Goal: Task Accomplishment & Management: Manage account settings

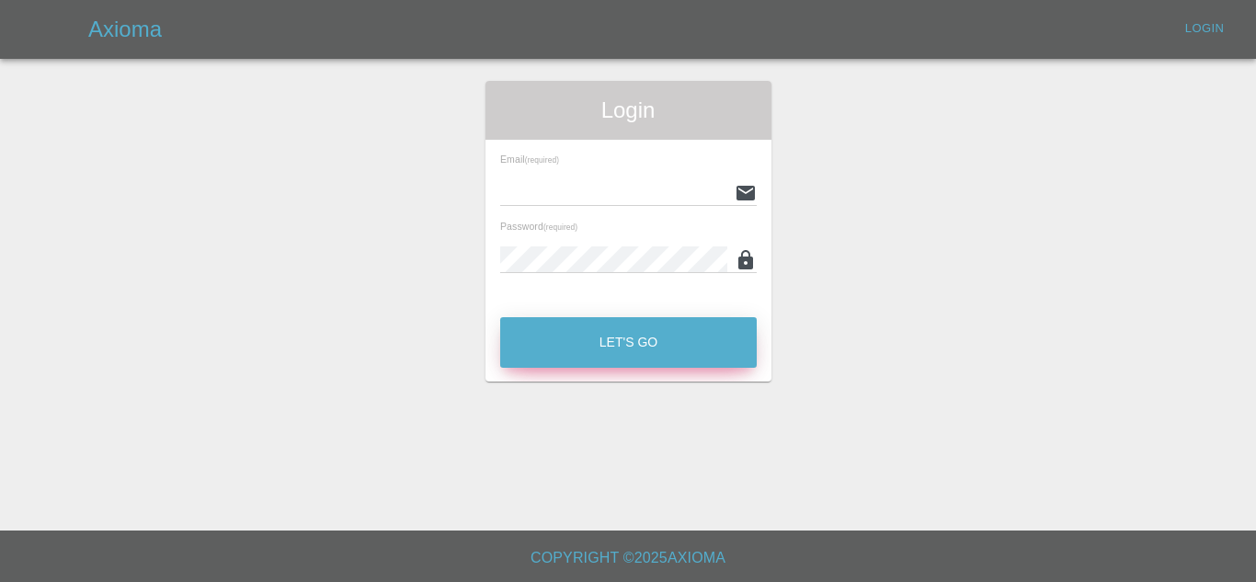
type input "[EMAIL_ADDRESS][DOMAIN_NAME]"
click at [610, 342] on button "Let's Go" at bounding box center [628, 342] width 257 height 51
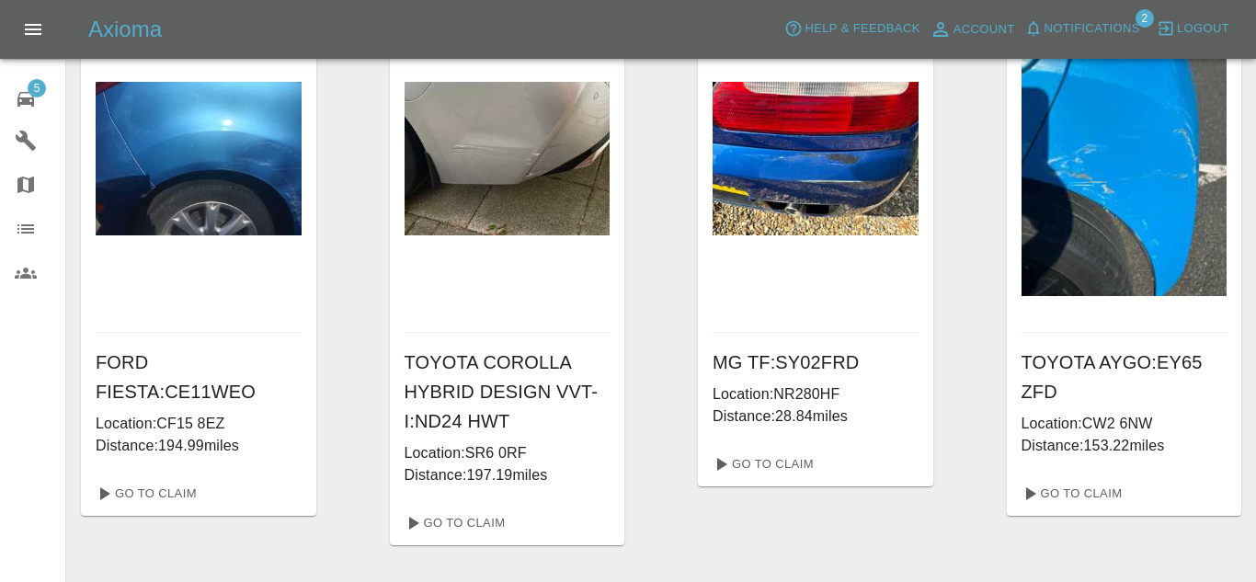
scroll to position [106, 0]
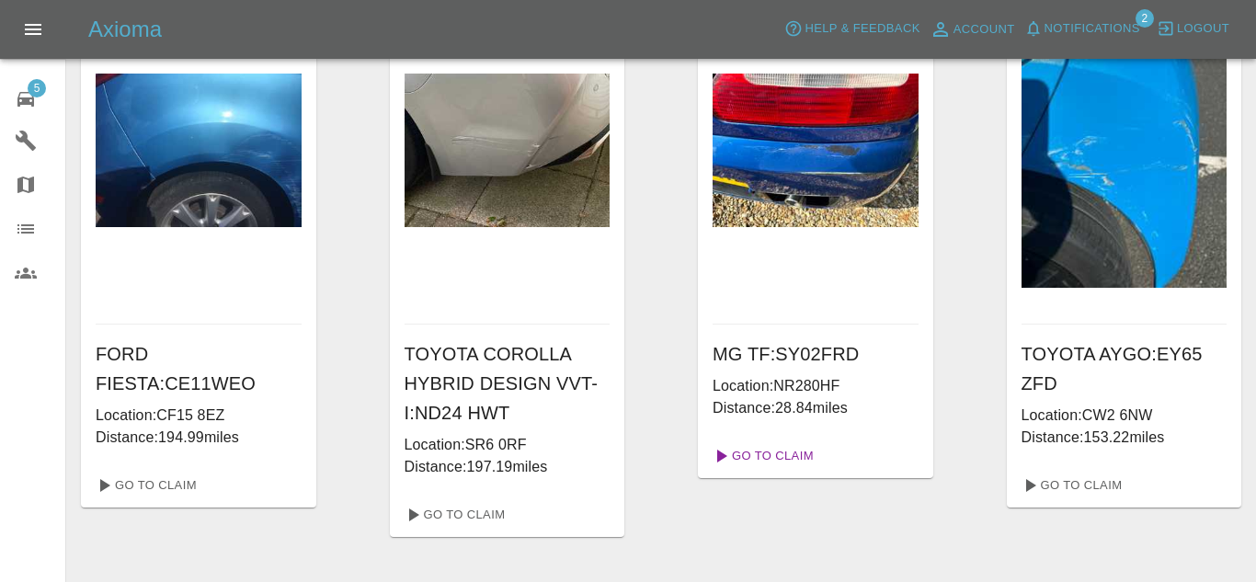
click at [775, 457] on link "Go To Claim" at bounding box center [761, 455] width 113 height 29
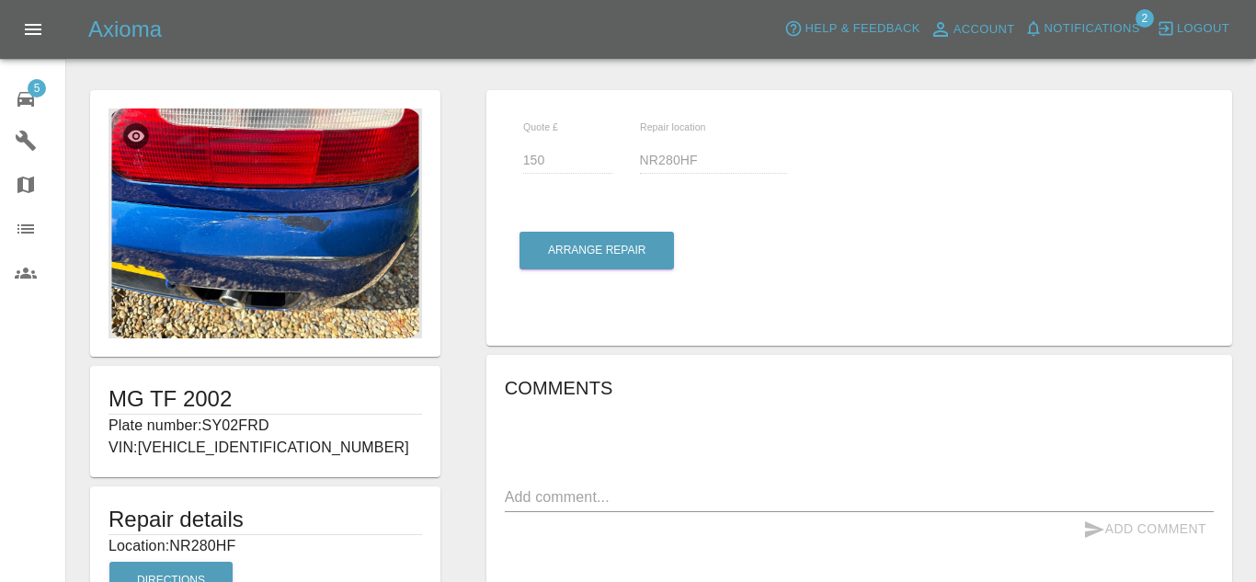
click at [48, 91] on div "5" at bounding box center [41, 97] width 52 height 27
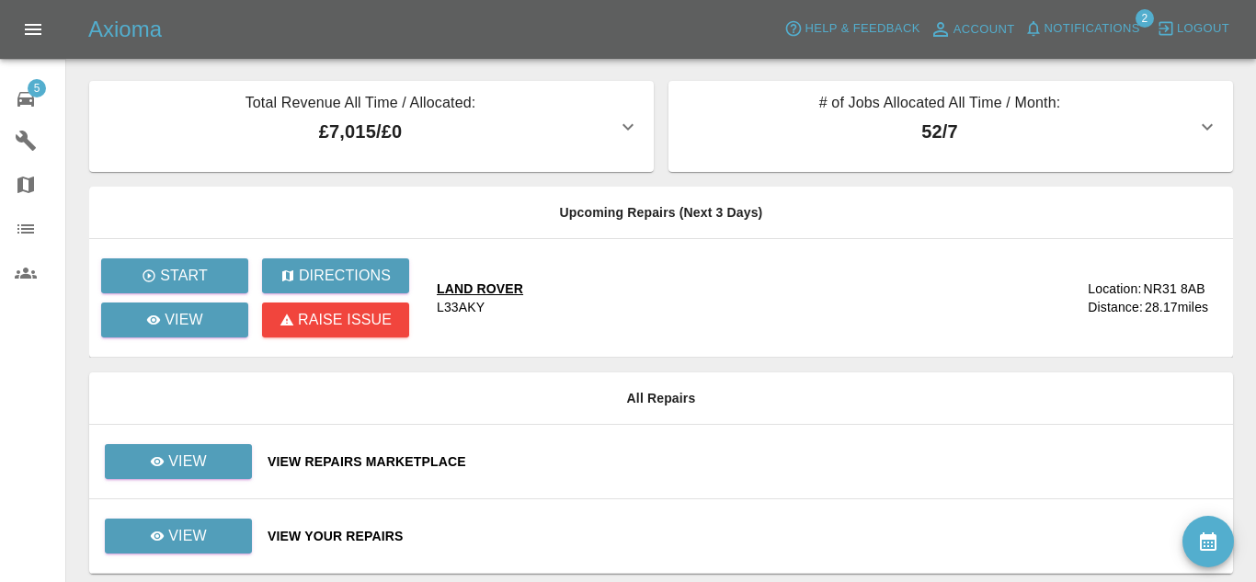
click at [1094, 21] on span "Notifications" at bounding box center [1093, 28] width 96 height 21
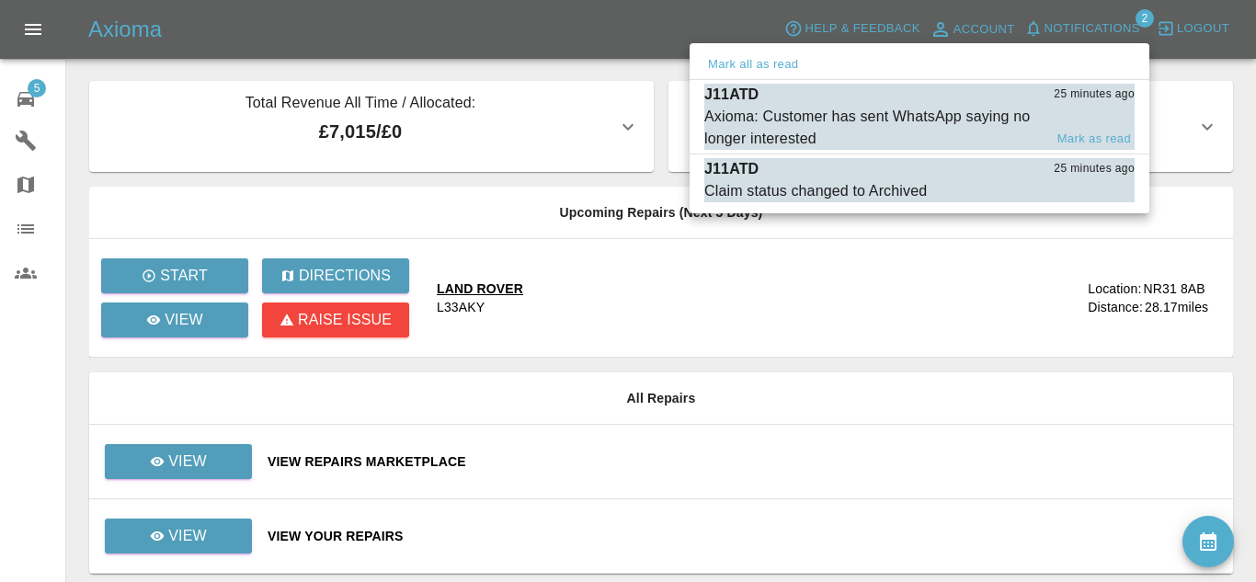
click at [971, 113] on div "Axioma: Customer has sent WhatsApp saying no longer interested" at bounding box center [874, 128] width 338 height 44
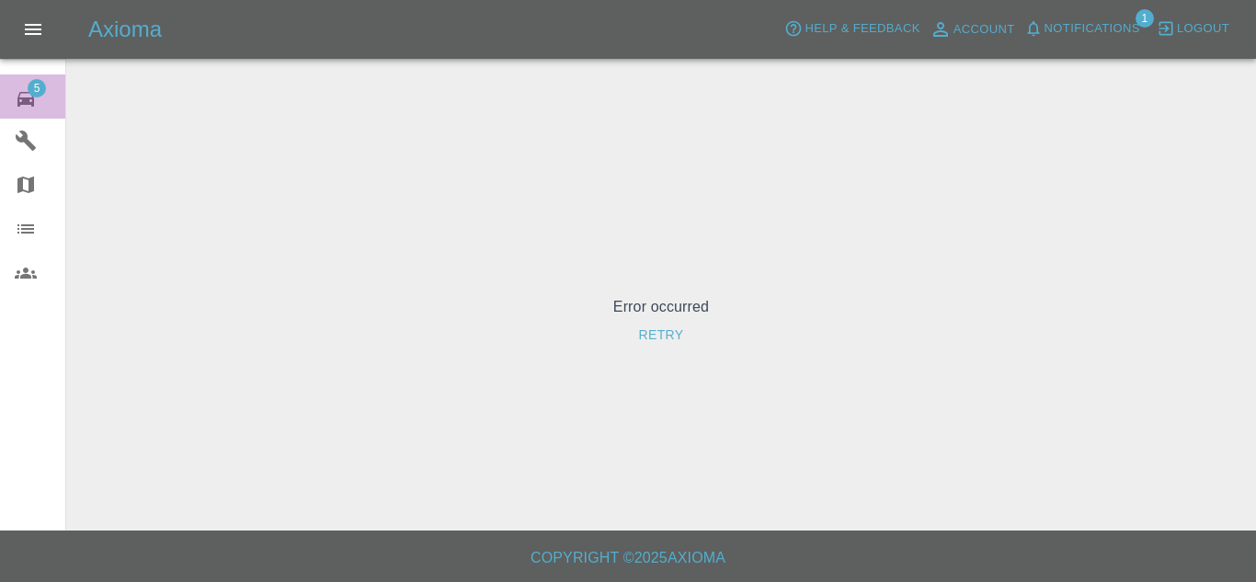
click at [40, 109] on div "5" at bounding box center [41, 97] width 52 height 27
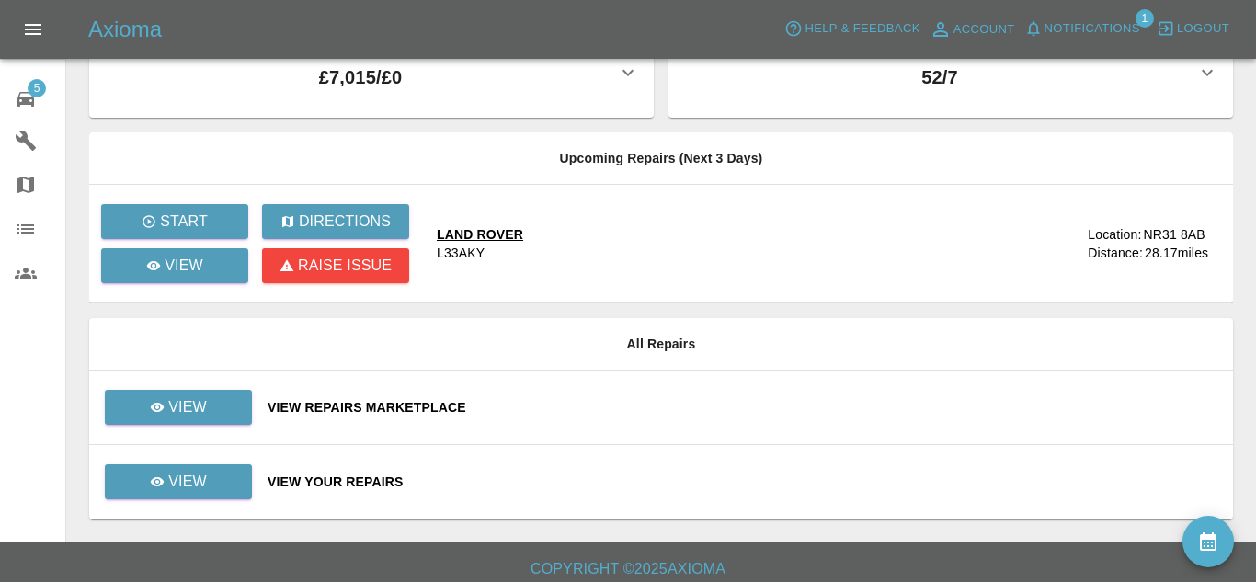
scroll to position [65, 0]
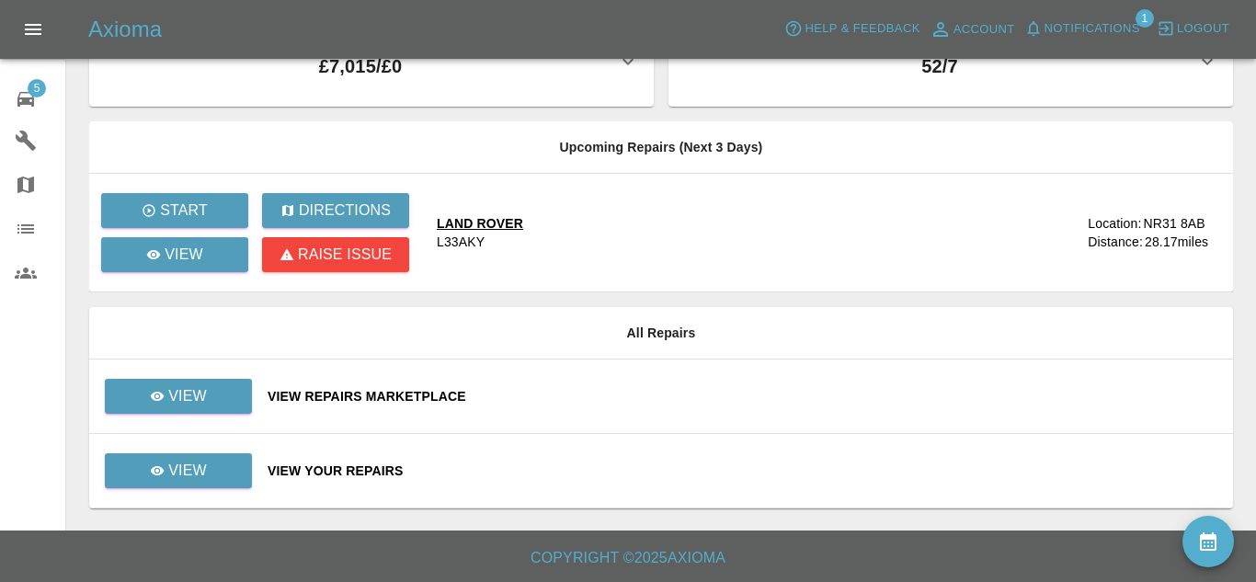
click at [376, 464] on div "View Your Repairs" at bounding box center [743, 471] width 951 height 18
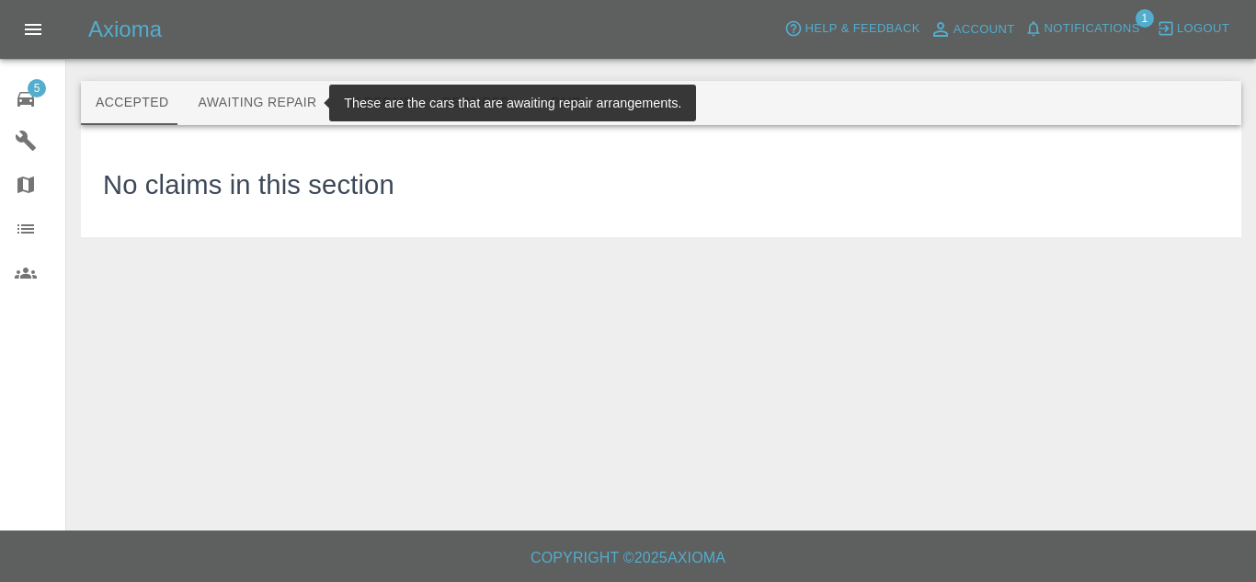
click at [210, 92] on button "Awaiting Repair" at bounding box center [257, 103] width 148 height 44
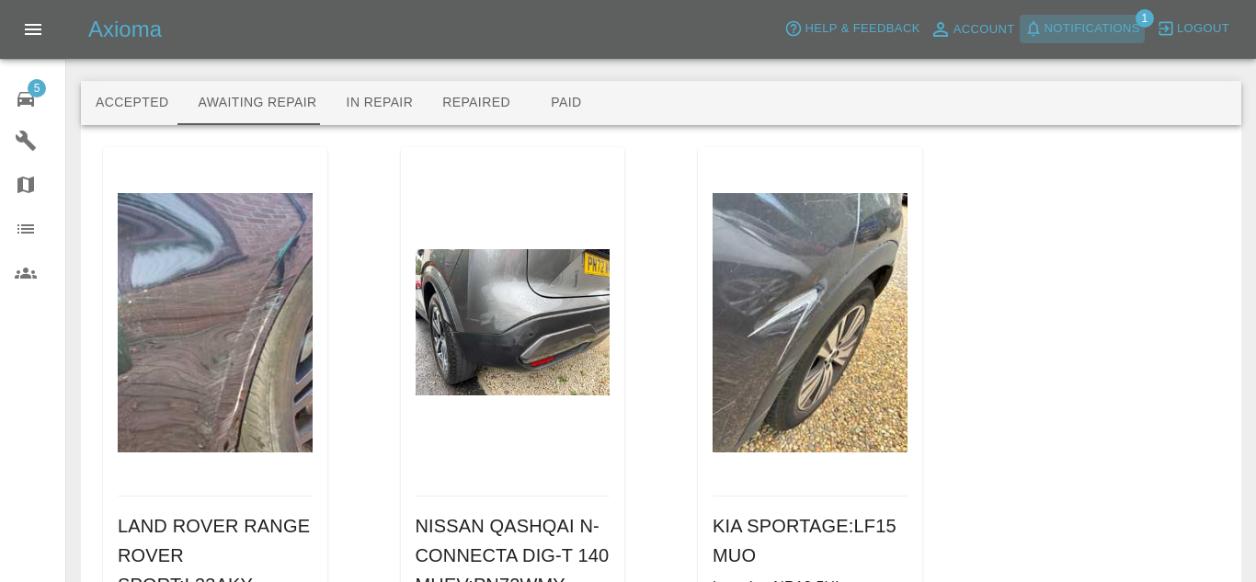
click at [1094, 16] on button "Notifications" at bounding box center [1082, 29] width 125 height 29
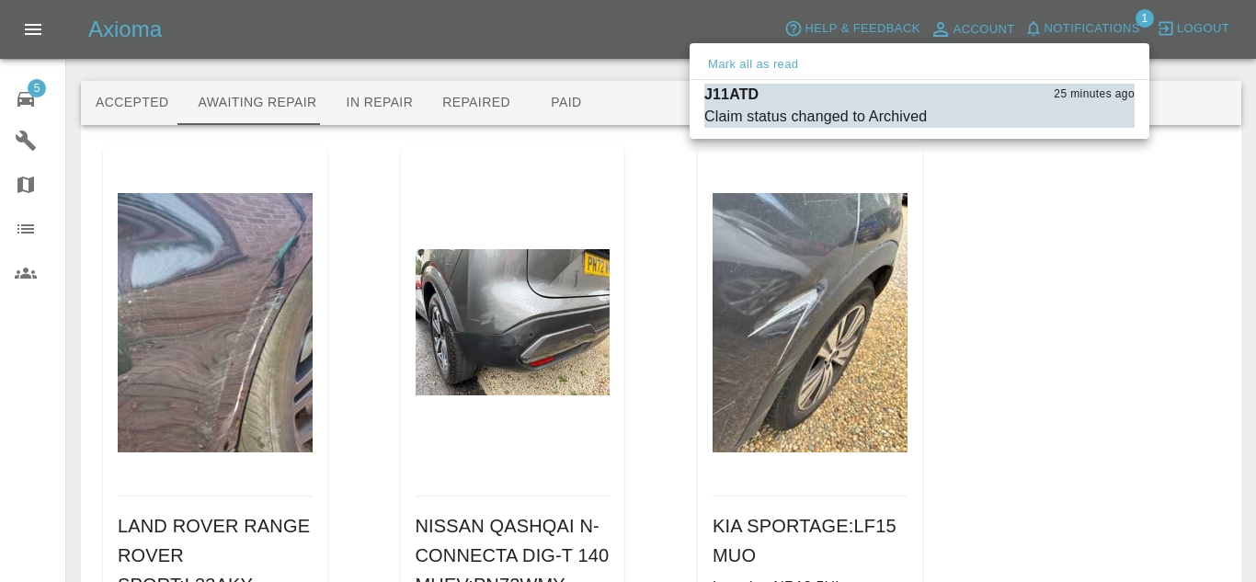
click at [1094, 244] on div at bounding box center [628, 291] width 1256 height 582
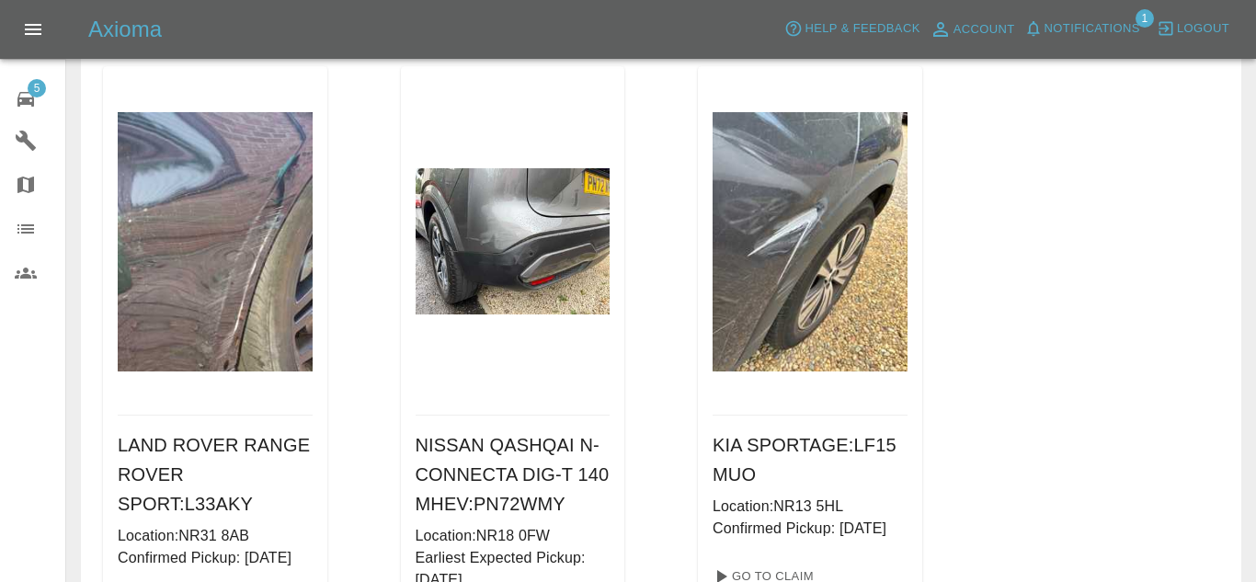
scroll to position [93, 0]
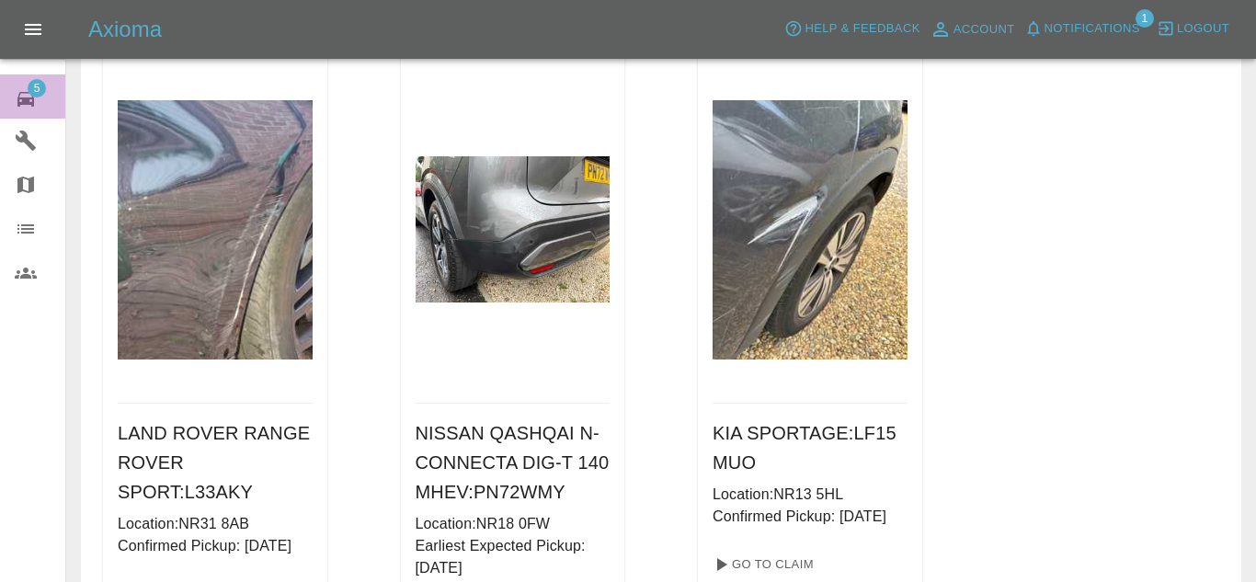
click at [0, 109] on link "5 Repair home" at bounding box center [32, 96] width 65 height 44
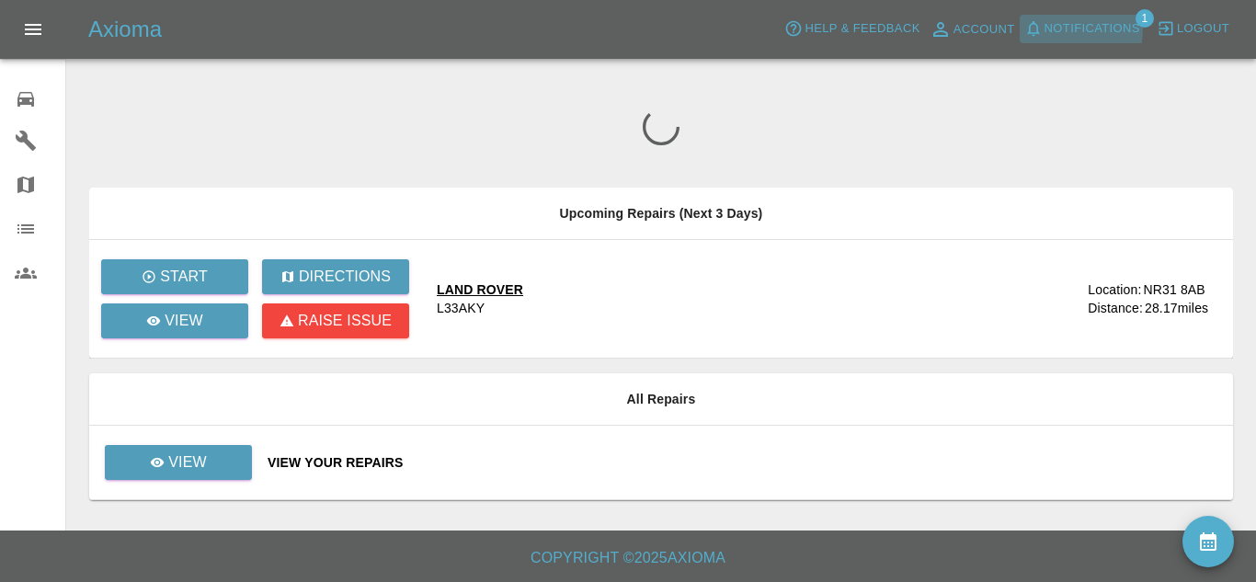
click at [1056, 28] on span "Notifications" at bounding box center [1093, 28] width 96 height 21
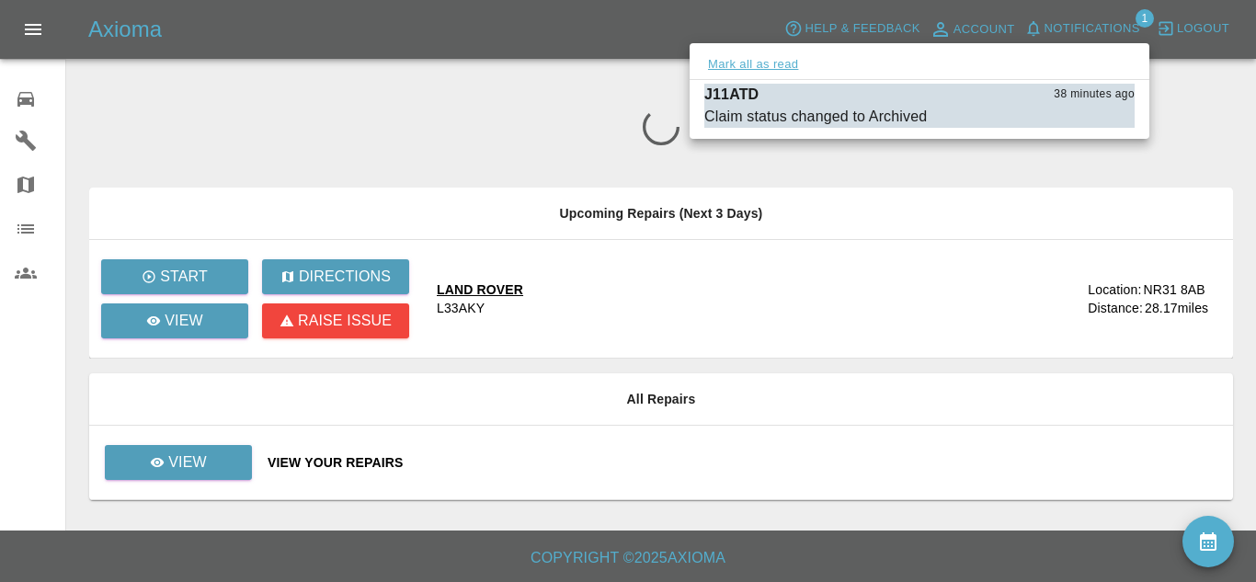
click at [735, 66] on button "Mark all as read" at bounding box center [753, 64] width 97 height 21
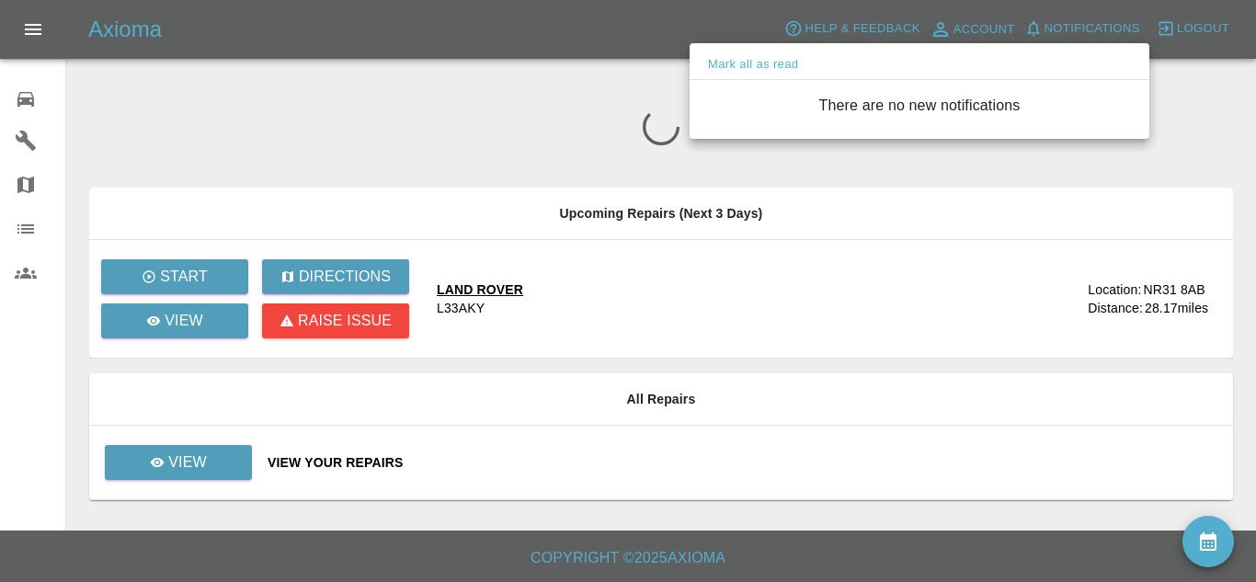
click at [682, 29] on div at bounding box center [628, 291] width 1256 height 582
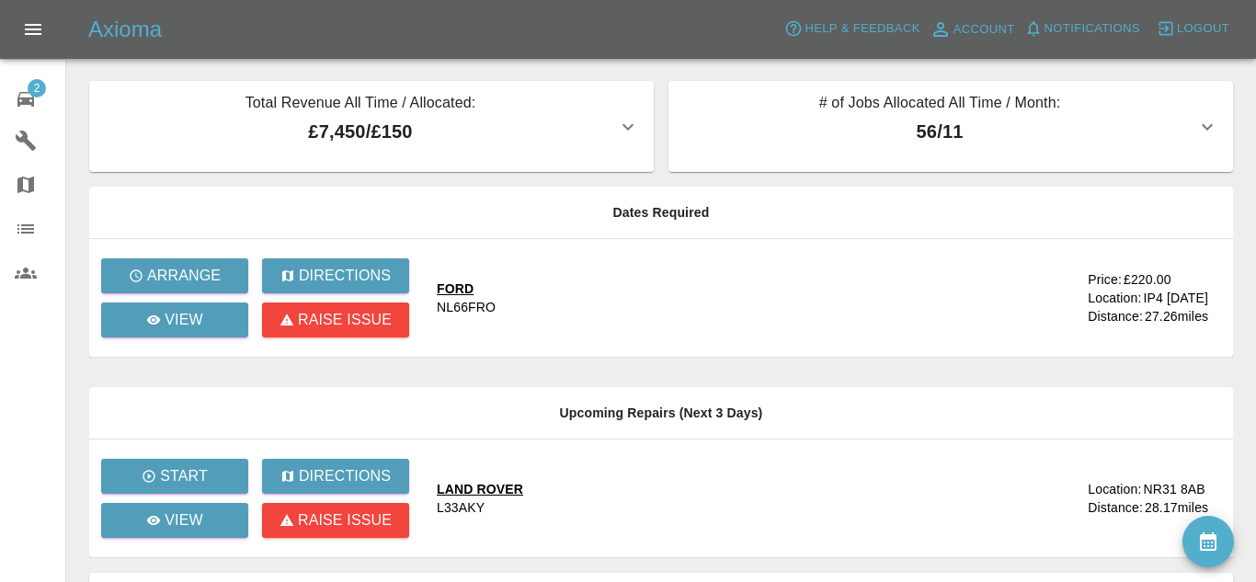
click at [476, 285] on div "FORD" at bounding box center [466, 289] width 59 height 18
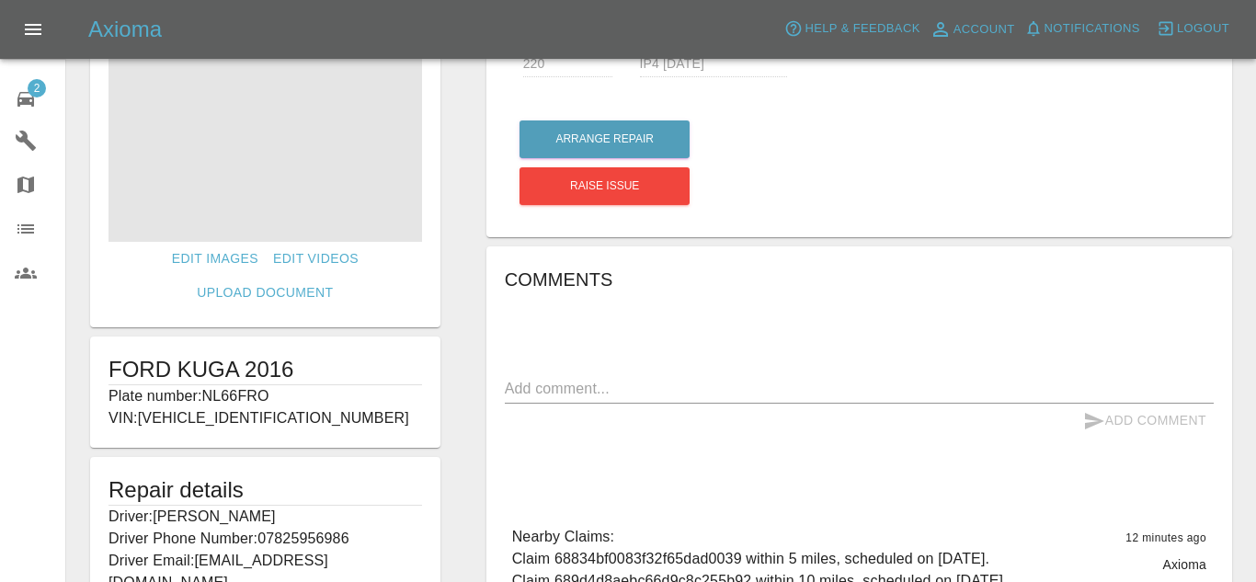
scroll to position [78, 0]
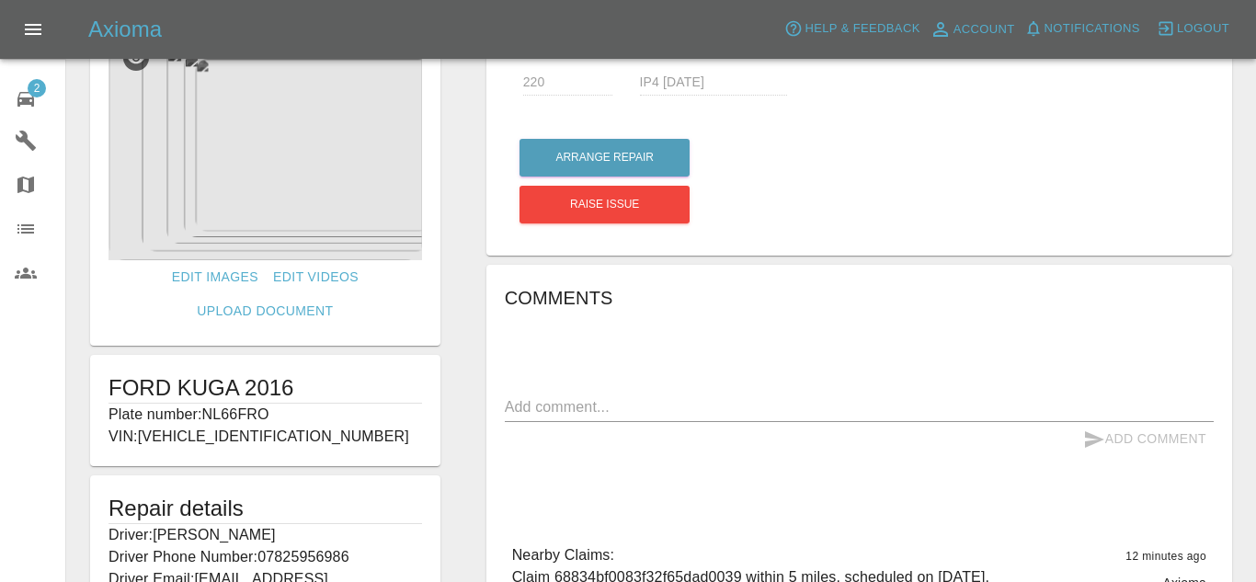
click at [243, 154] on img at bounding box center [266, 145] width 314 height 230
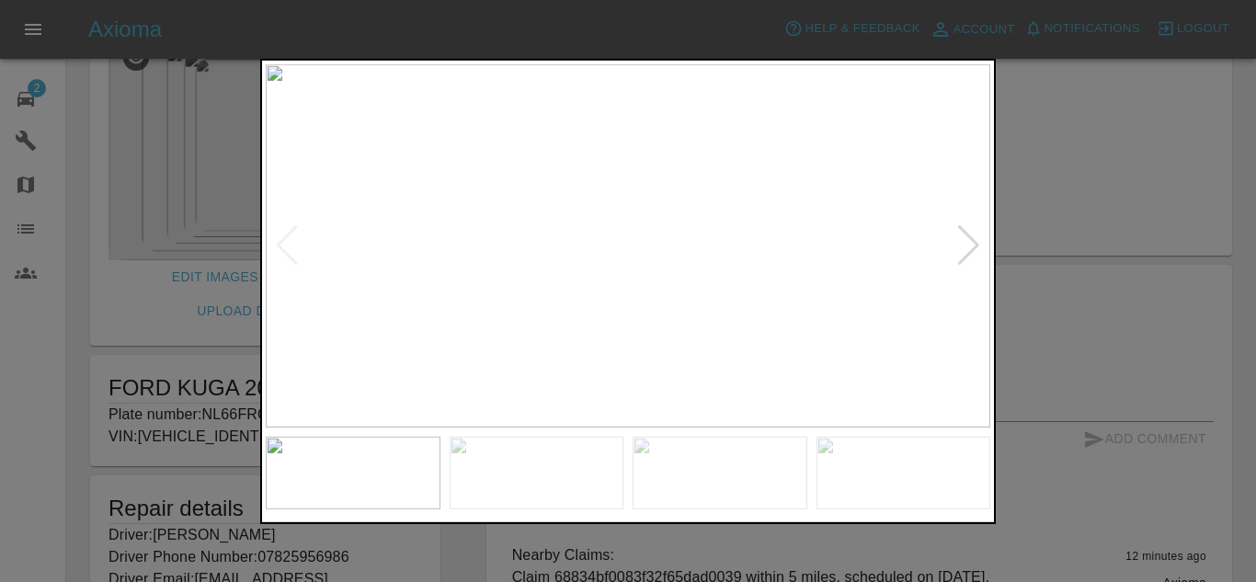
click at [969, 247] on div at bounding box center [969, 245] width 25 height 40
click at [969, 247] on img at bounding box center [628, 245] width 725 height 364
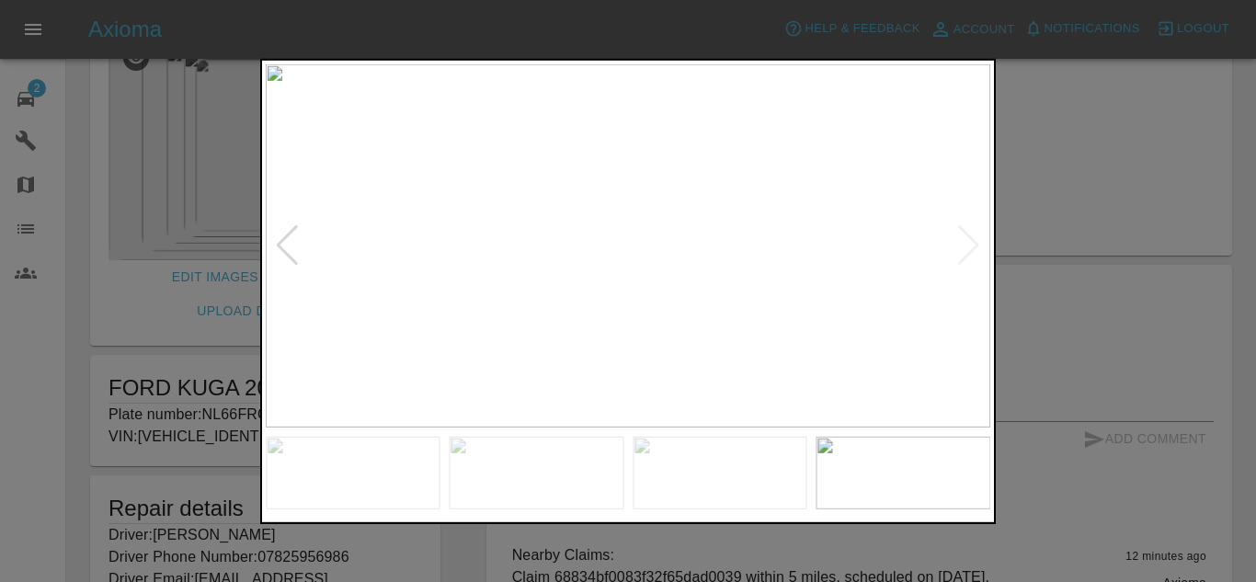
click at [395, 449] on img at bounding box center [353, 473] width 175 height 73
click at [1111, 294] on div at bounding box center [628, 291] width 1256 height 582
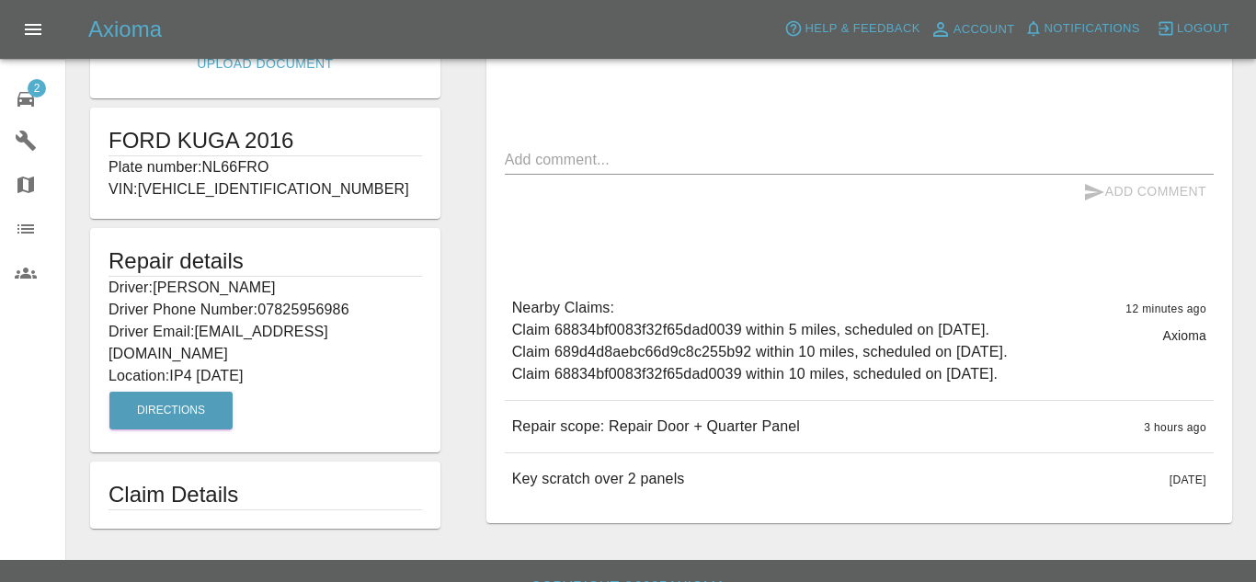
scroll to position [350, 0]
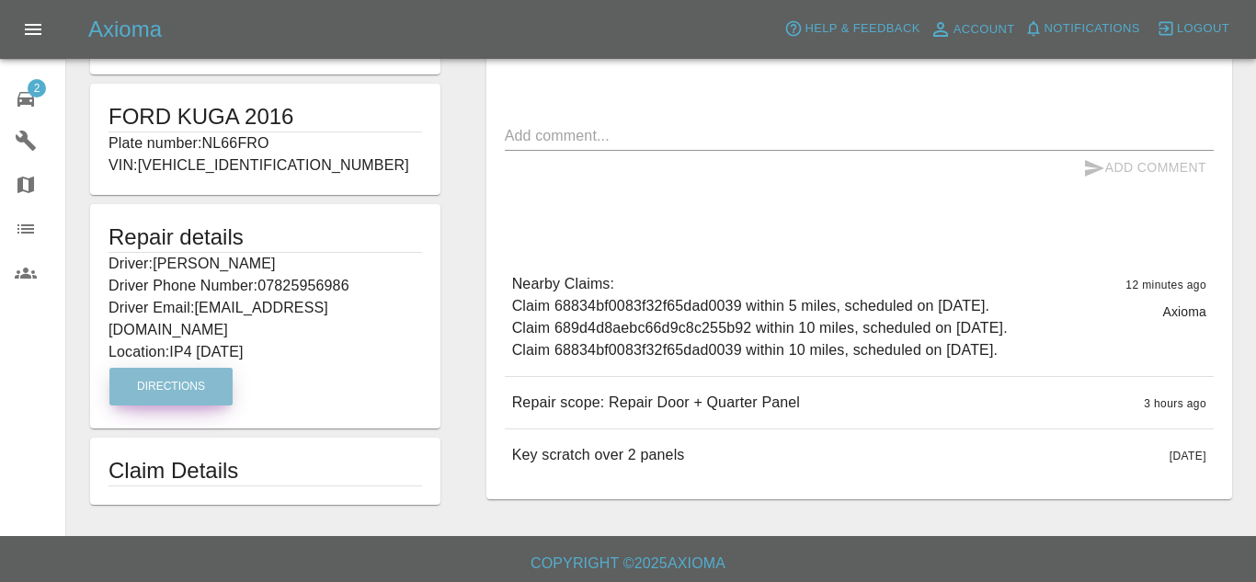
click at [171, 368] on button "Directions" at bounding box center [170, 387] width 123 height 38
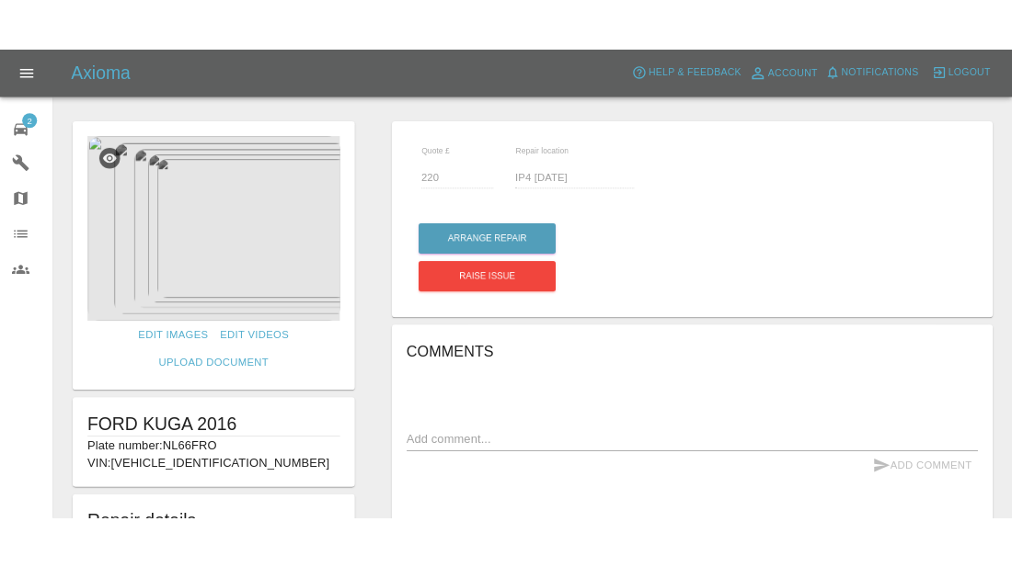
scroll to position [0, 0]
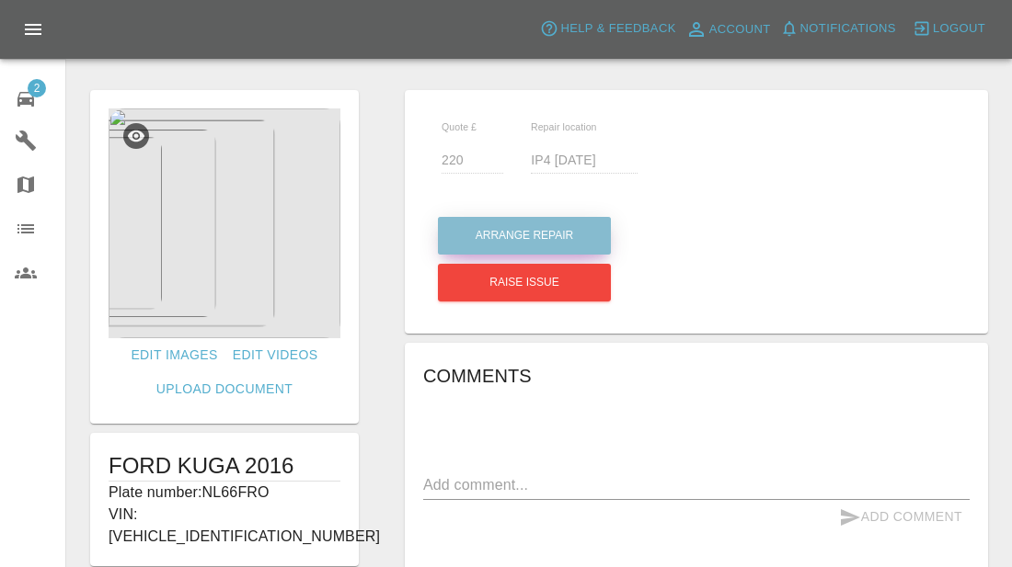
click at [588, 233] on button "Arrange Repair" at bounding box center [524, 236] width 173 height 38
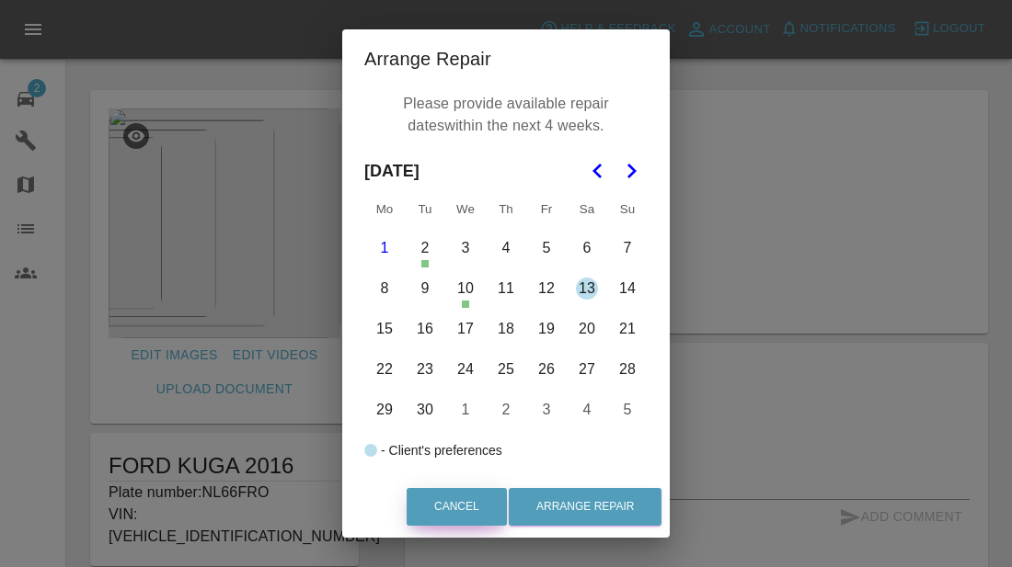
click at [469, 521] on button "Cancel" at bounding box center [457, 507] width 100 height 38
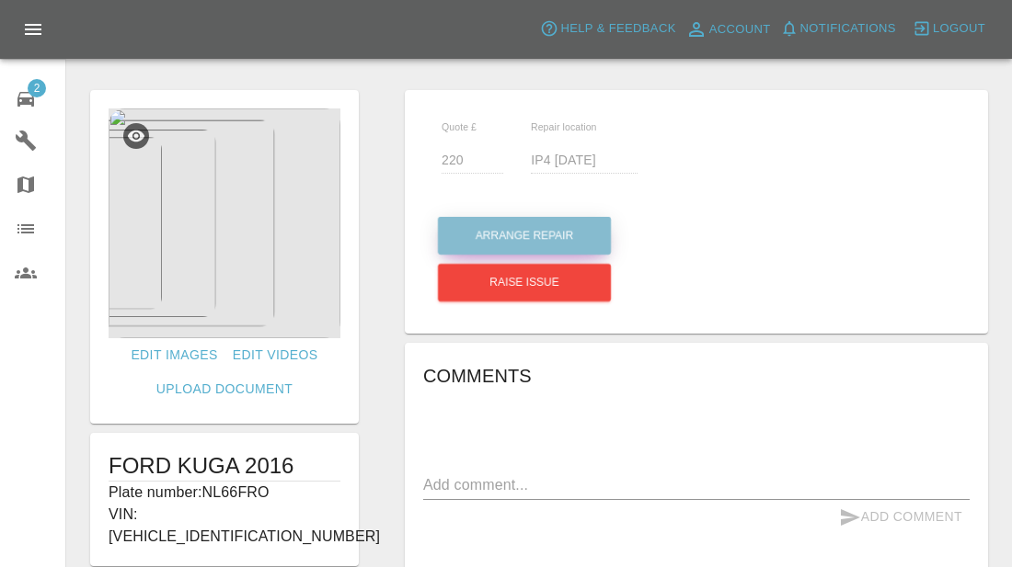
click at [591, 235] on button "Arrange Repair" at bounding box center [524, 236] width 173 height 38
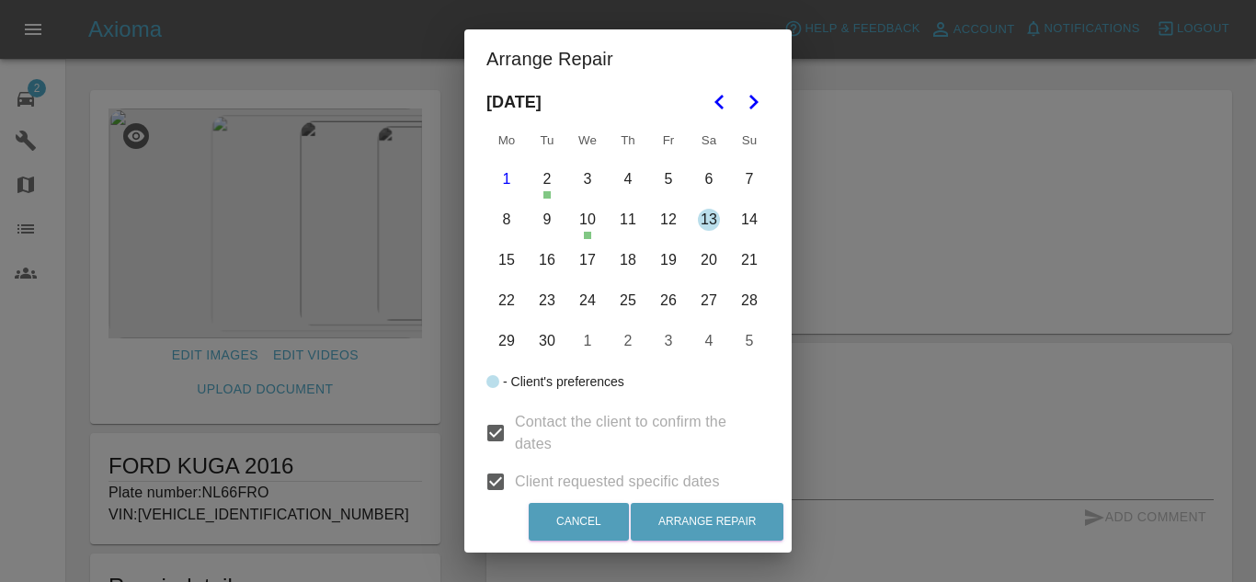
scroll to position [60, 0]
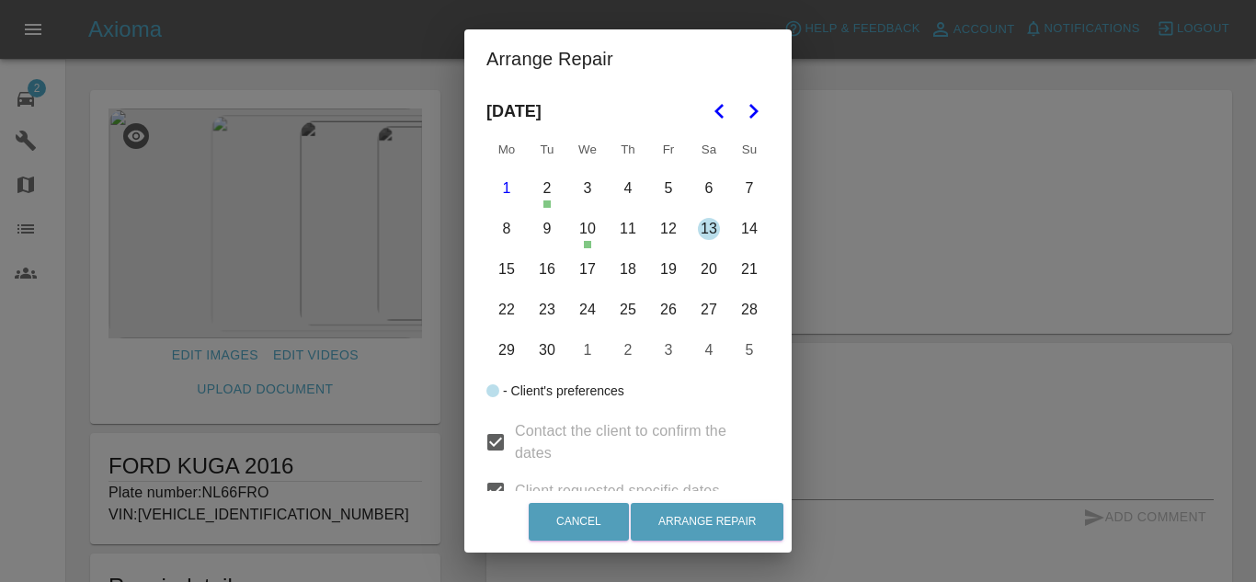
click at [581, 187] on button "3" at bounding box center [587, 188] width 39 height 39
click at [639, 187] on button "4" at bounding box center [628, 188] width 39 height 39
click at [661, 194] on button "5" at bounding box center [668, 188] width 39 height 39
click at [723, 193] on td "6" at bounding box center [709, 188] width 40 height 40
click at [721, 193] on button "6" at bounding box center [709, 188] width 39 height 39
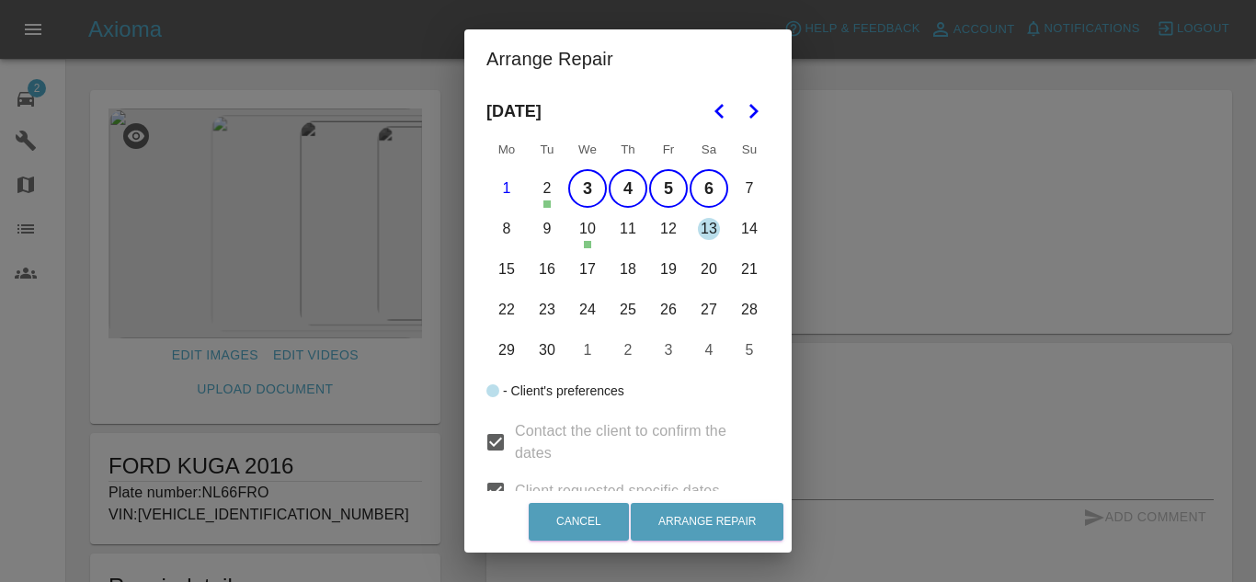
click at [750, 192] on button "7" at bounding box center [749, 188] width 39 height 39
click at [520, 226] on button "8" at bounding box center [506, 229] width 39 height 39
click at [543, 232] on button "9" at bounding box center [547, 229] width 39 height 39
click at [581, 235] on button "10" at bounding box center [587, 229] width 39 height 39
click at [618, 236] on button "11" at bounding box center [628, 229] width 39 height 39
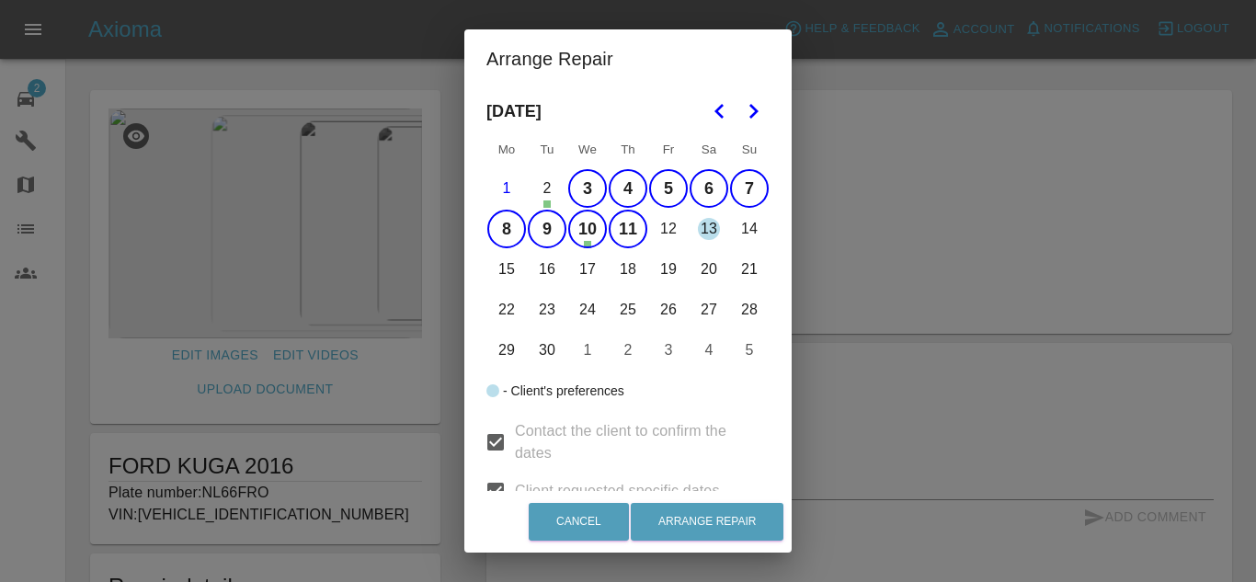
click at [661, 235] on button "12" at bounding box center [668, 229] width 39 height 39
click at [716, 234] on button "13" at bounding box center [709, 229] width 39 height 39
click at [745, 238] on button "14" at bounding box center [749, 229] width 39 height 39
click at [522, 269] on button "15" at bounding box center [506, 269] width 39 height 39
click at [546, 266] on button "16" at bounding box center [547, 269] width 39 height 39
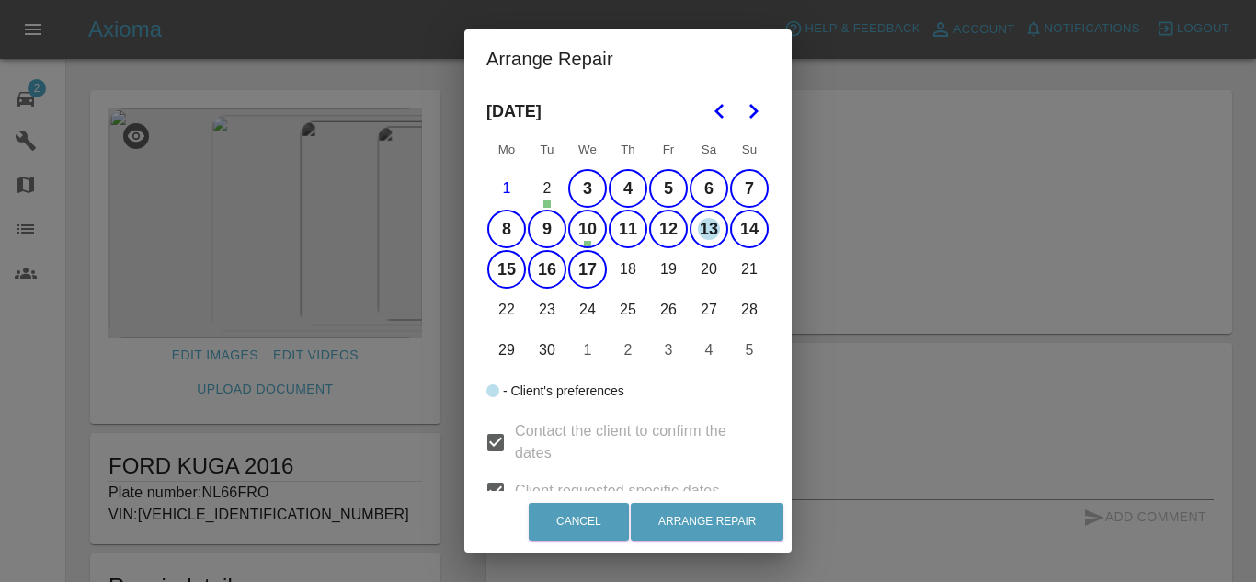
click at [627, 276] on button "18" at bounding box center [628, 269] width 39 height 39
click at [668, 279] on button "19" at bounding box center [668, 269] width 39 height 39
click at [718, 280] on button "20" at bounding box center [709, 269] width 39 height 39
click at [752, 279] on button "21" at bounding box center [749, 269] width 39 height 39
click at [515, 318] on button "22" at bounding box center [506, 310] width 39 height 39
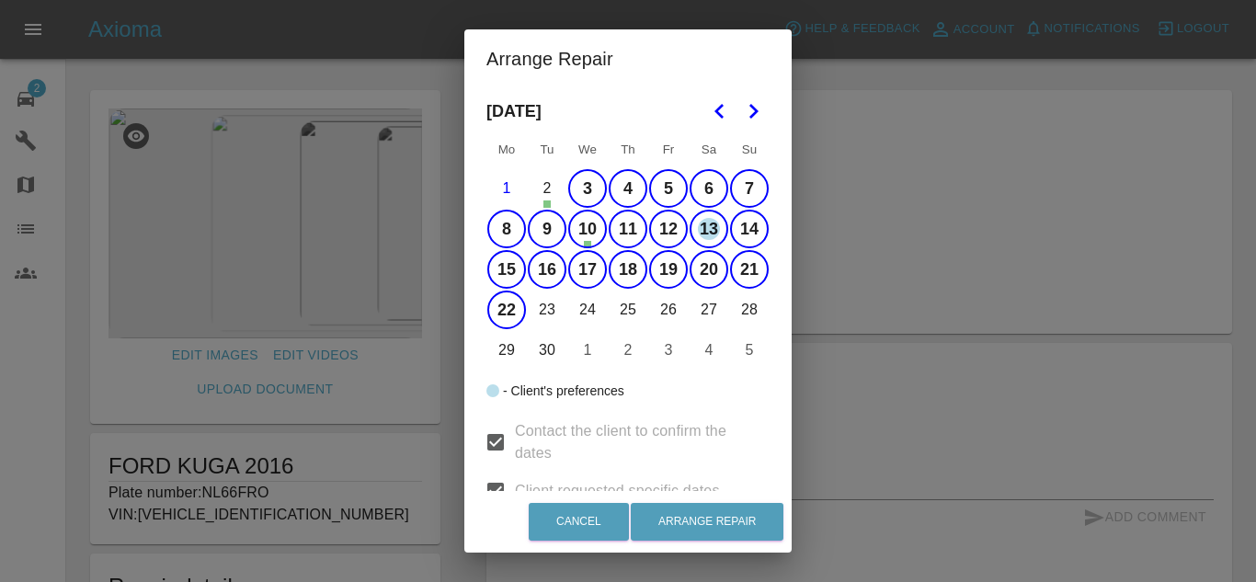
click at [547, 315] on button "23" at bounding box center [547, 310] width 39 height 39
click at [587, 322] on button "24" at bounding box center [587, 310] width 39 height 39
click at [636, 315] on button "25" at bounding box center [628, 310] width 39 height 39
drag, startPoint x: 636, startPoint y: 315, endPoint x: 660, endPoint y: 315, distance: 24.8
click at [660, 315] on button "26" at bounding box center [668, 310] width 39 height 39
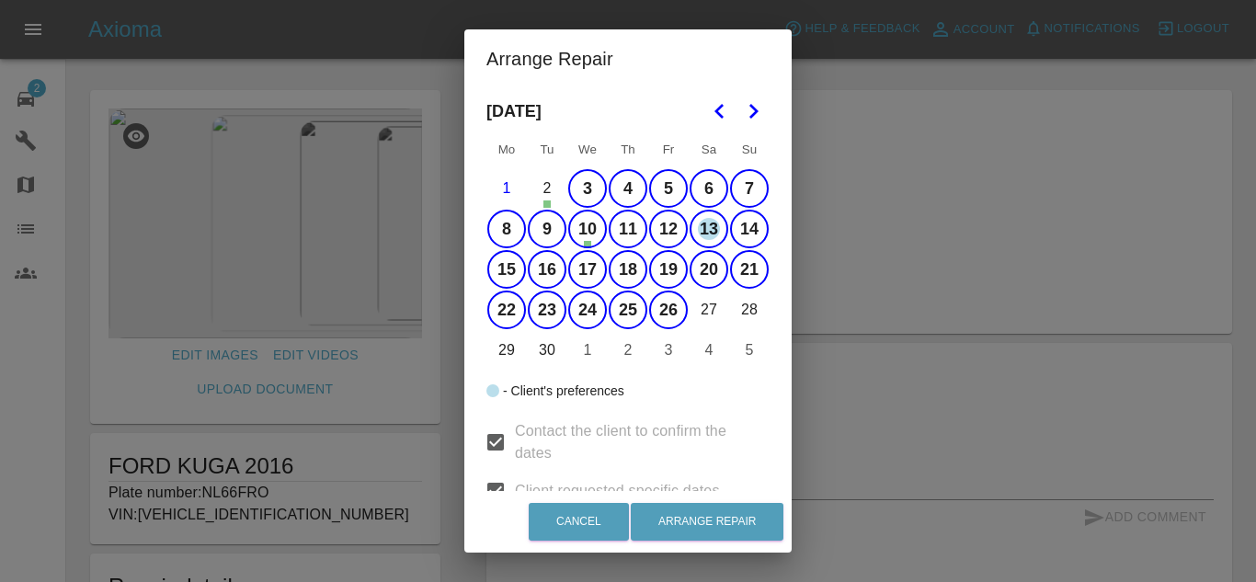
click at [731, 303] on button "28" at bounding box center [749, 310] width 39 height 39
click at [718, 311] on button "27" at bounding box center [709, 310] width 39 height 39
click at [518, 344] on button "29" at bounding box center [506, 350] width 39 height 39
click at [549, 355] on button "30" at bounding box center [547, 350] width 39 height 39
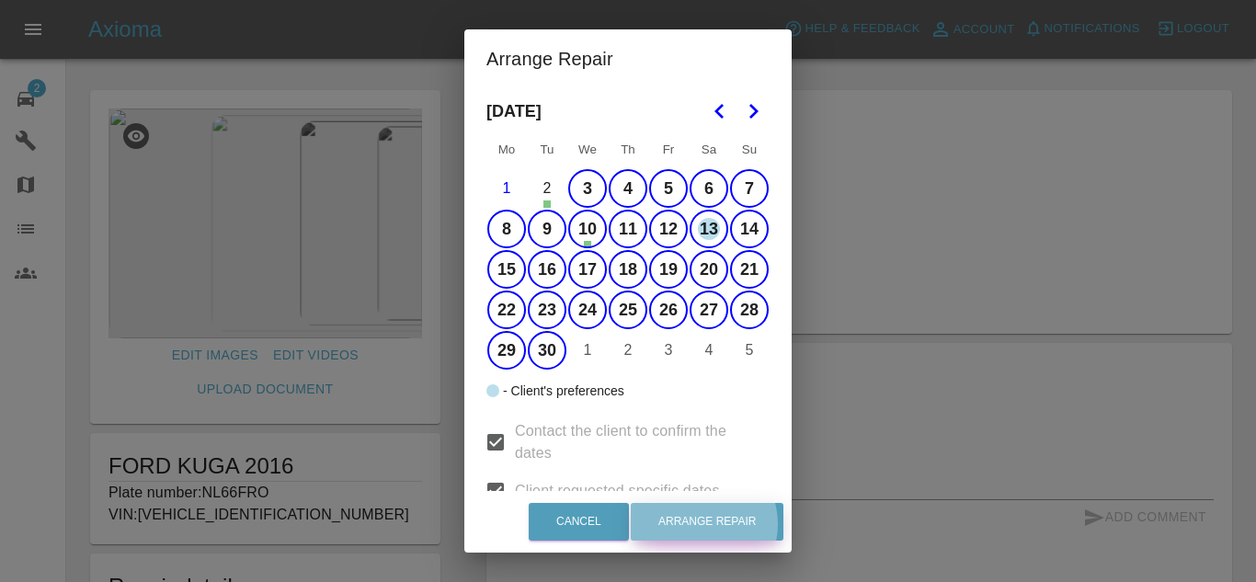
click at [706, 523] on button "Arrange Repair" at bounding box center [707, 522] width 153 height 38
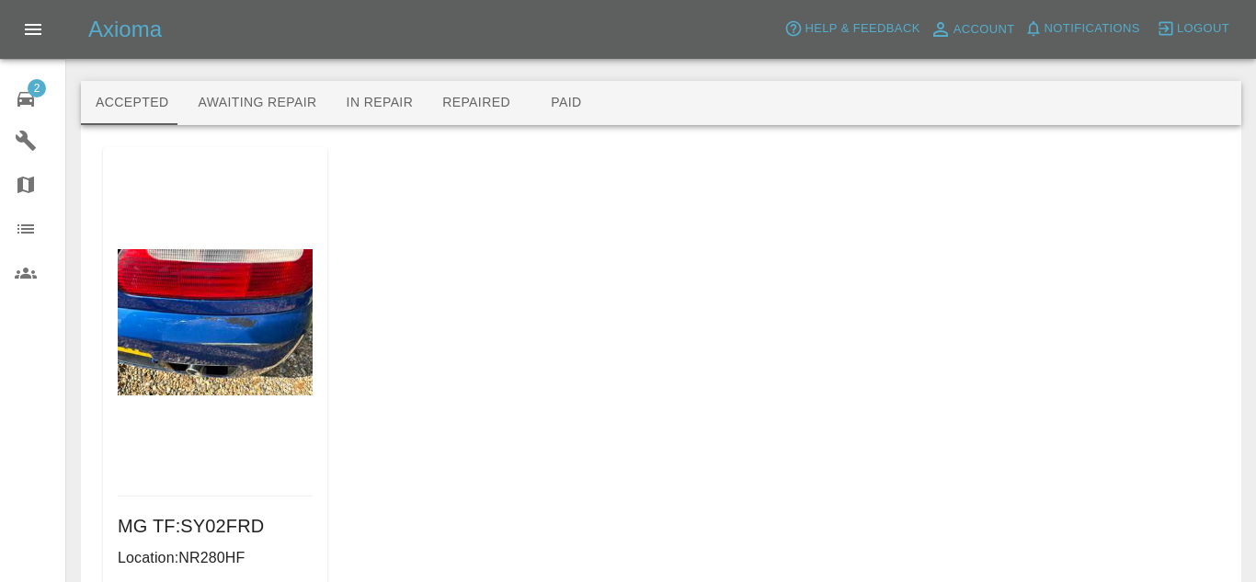
click at [195, 479] on div at bounding box center [215, 322] width 195 height 350
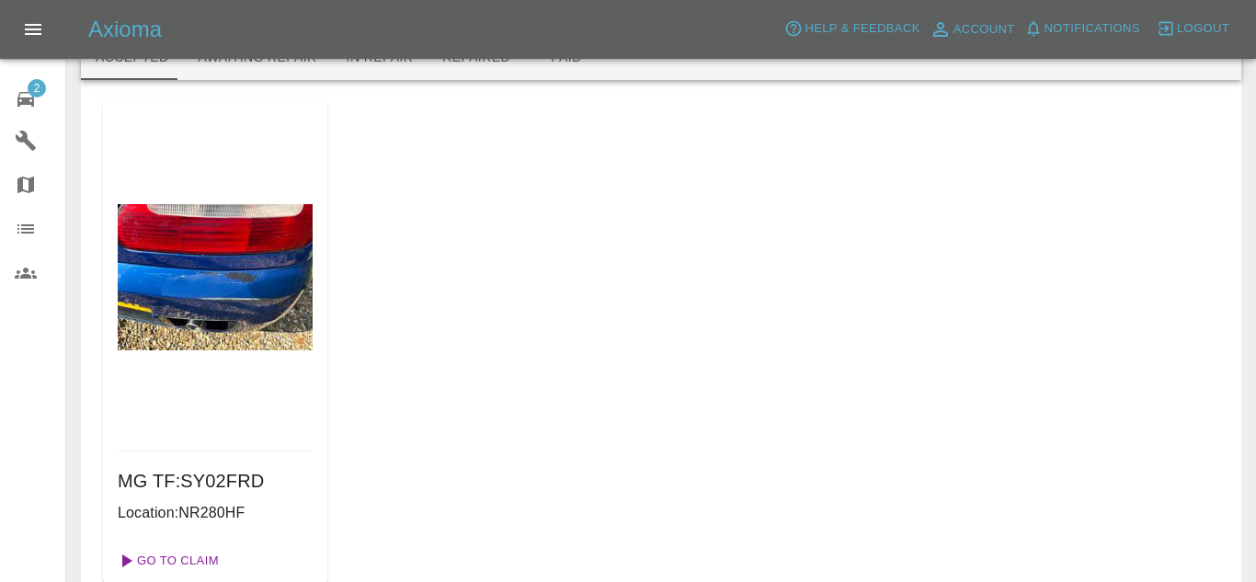
scroll to position [133, 0]
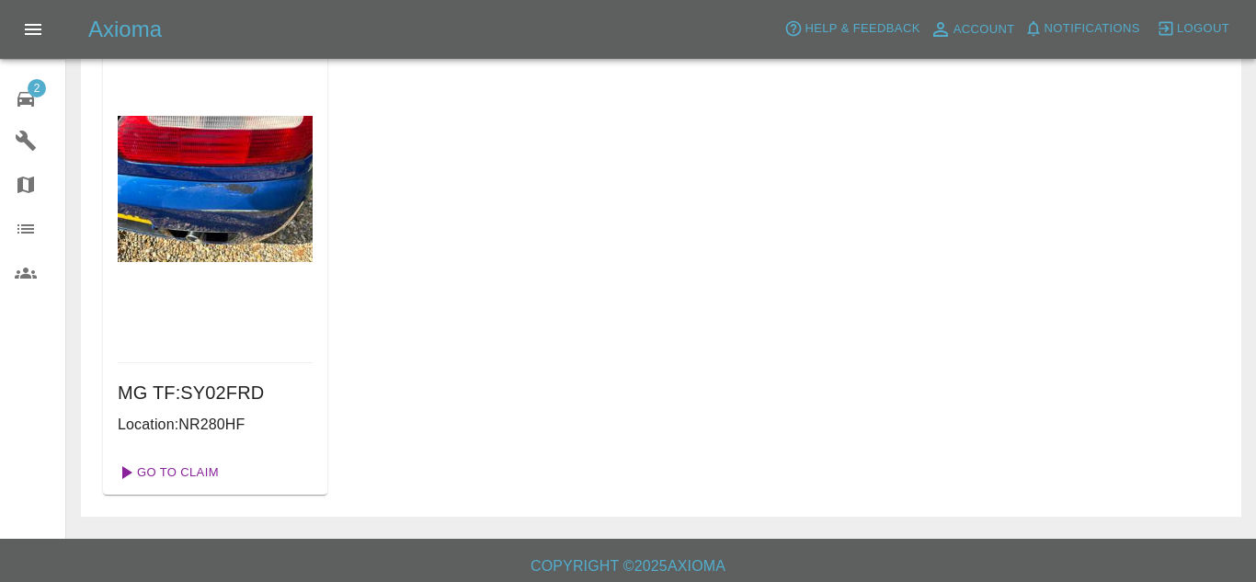
click at [207, 475] on link "Go To Claim" at bounding box center [166, 472] width 113 height 29
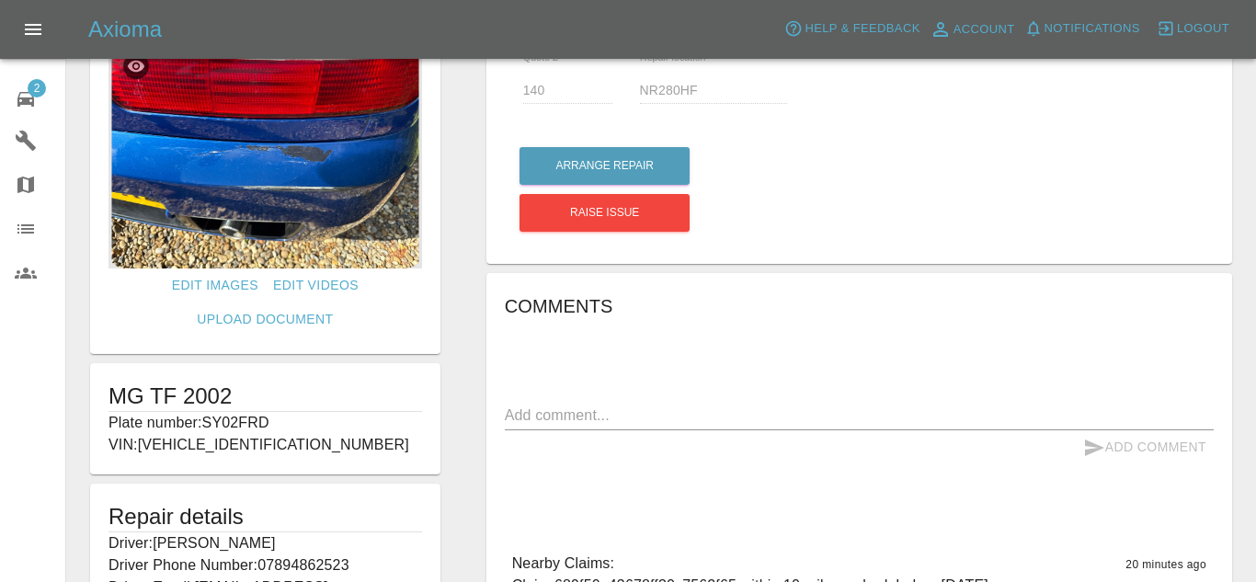
scroll to position [350, 0]
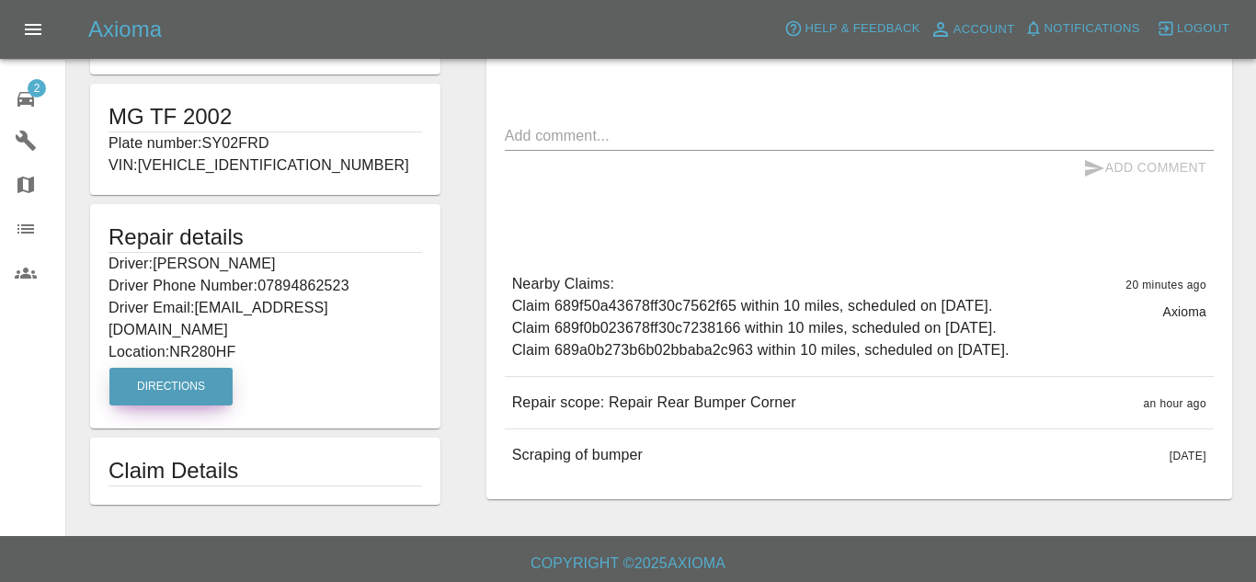
click at [206, 368] on button "Directions" at bounding box center [170, 387] width 123 height 38
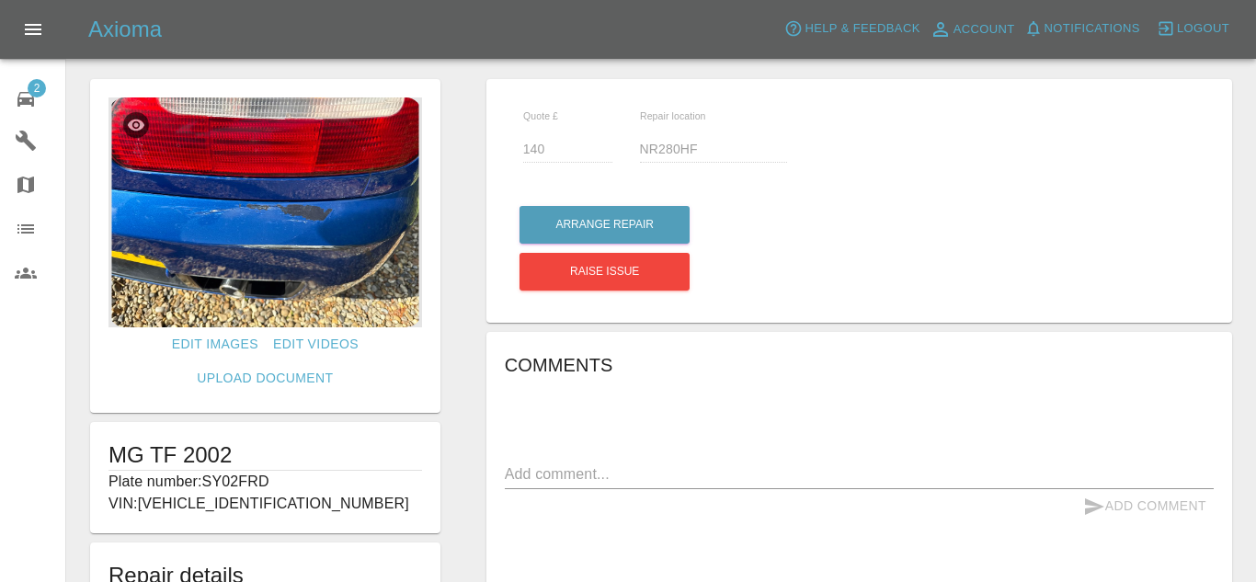
scroll to position [0, 0]
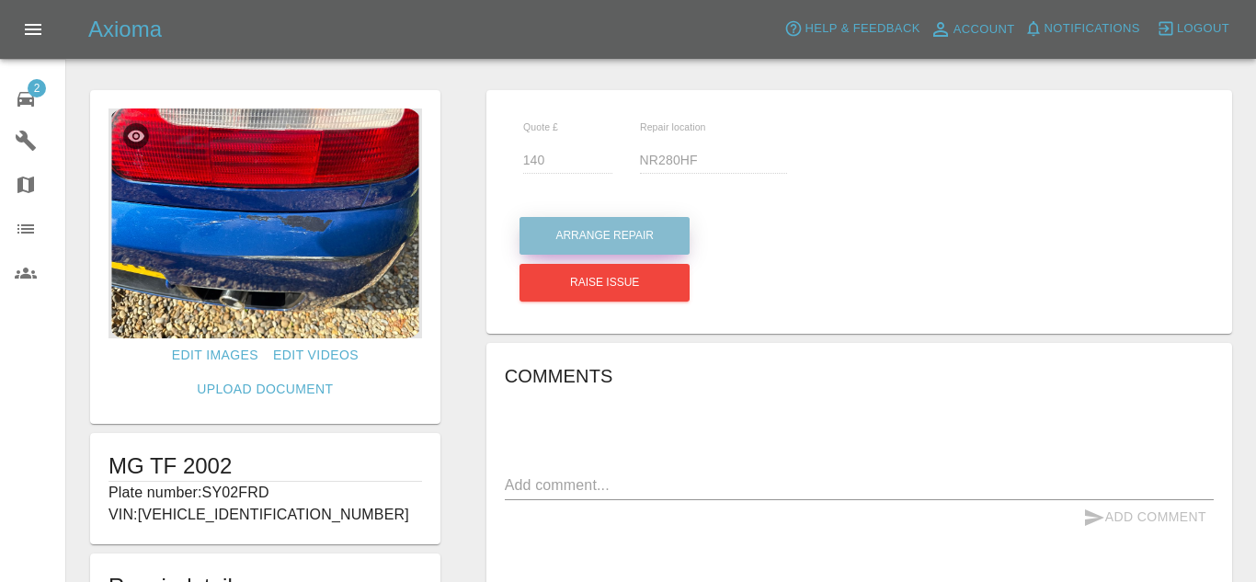
click at [619, 223] on button "Arrange Repair" at bounding box center [605, 236] width 170 height 38
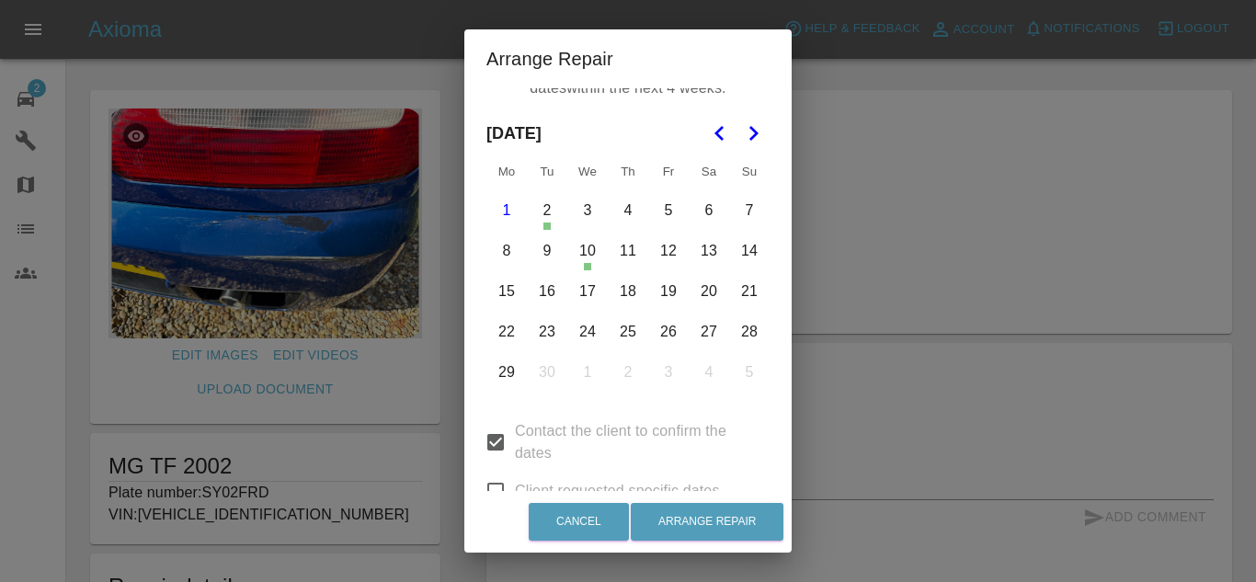
scroll to position [33, 0]
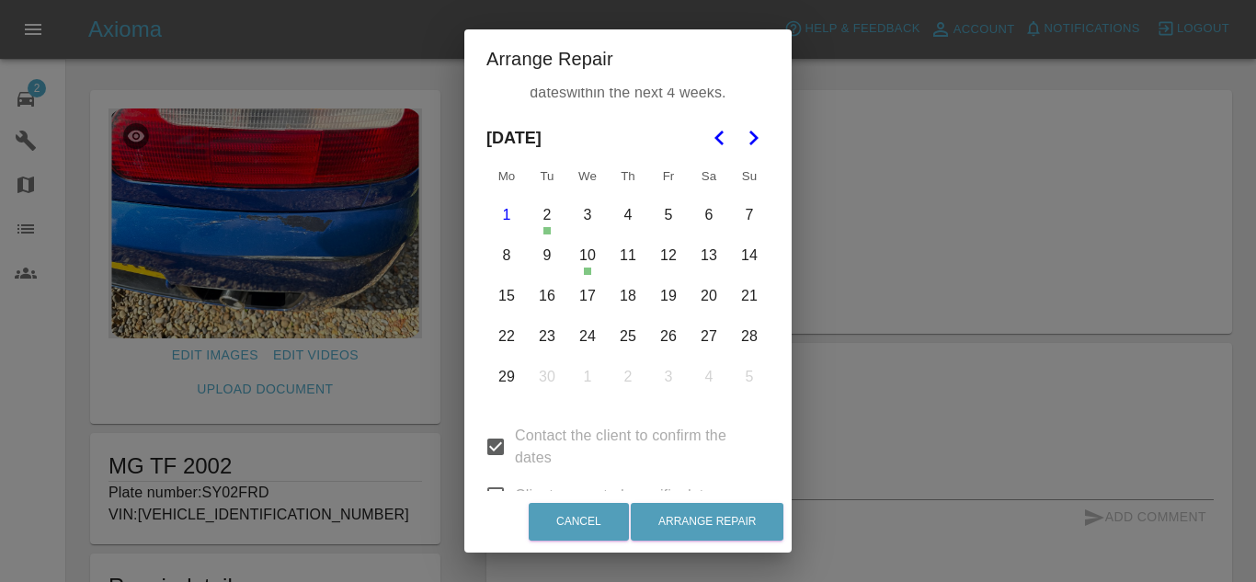
click at [597, 214] on button "3" at bounding box center [587, 215] width 39 height 39
click at [634, 213] on button "4" at bounding box center [628, 215] width 39 height 39
click at [671, 212] on button "5" at bounding box center [668, 215] width 39 height 39
click at [705, 219] on button "6" at bounding box center [709, 215] width 39 height 39
click at [751, 220] on button "7" at bounding box center [749, 215] width 39 height 39
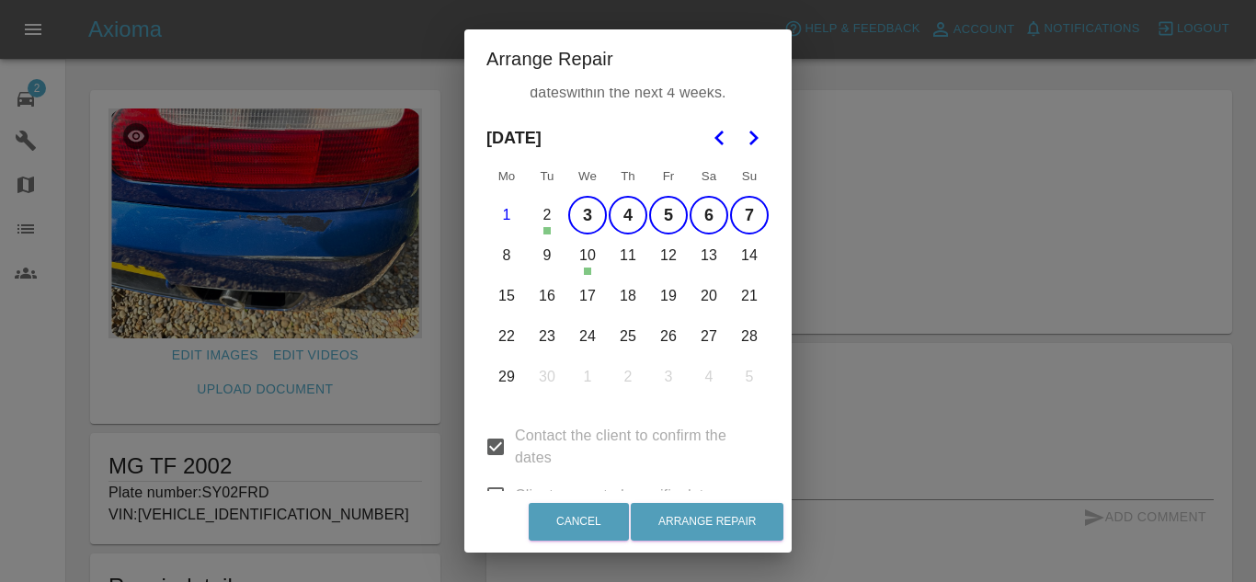
click at [510, 250] on button "8" at bounding box center [506, 255] width 39 height 39
click at [556, 252] on button "9" at bounding box center [547, 255] width 39 height 39
click at [625, 264] on button "11" at bounding box center [628, 255] width 39 height 39
click at [673, 264] on button "12" at bounding box center [668, 255] width 39 height 39
click at [708, 253] on button "13" at bounding box center [709, 255] width 39 height 39
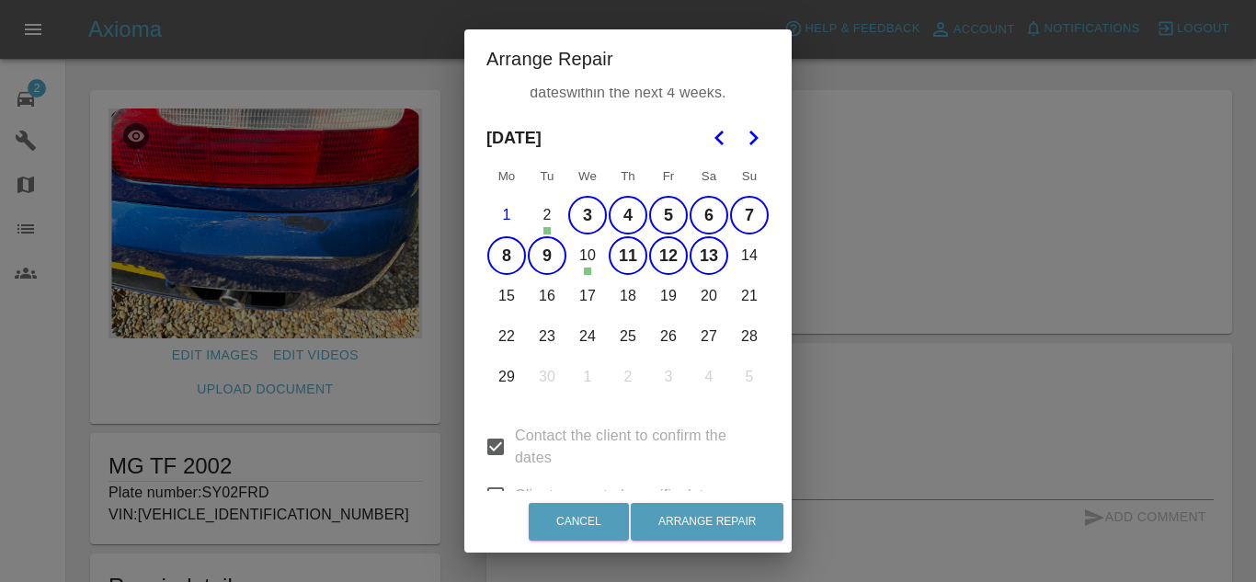
click at [765, 261] on button "14" at bounding box center [749, 255] width 39 height 39
click at [507, 297] on button "15" at bounding box center [506, 296] width 39 height 39
click at [540, 297] on button "16" at bounding box center [547, 296] width 39 height 39
click at [578, 299] on button "17" at bounding box center [587, 296] width 39 height 39
click at [621, 301] on button "18" at bounding box center [628, 296] width 39 height 39
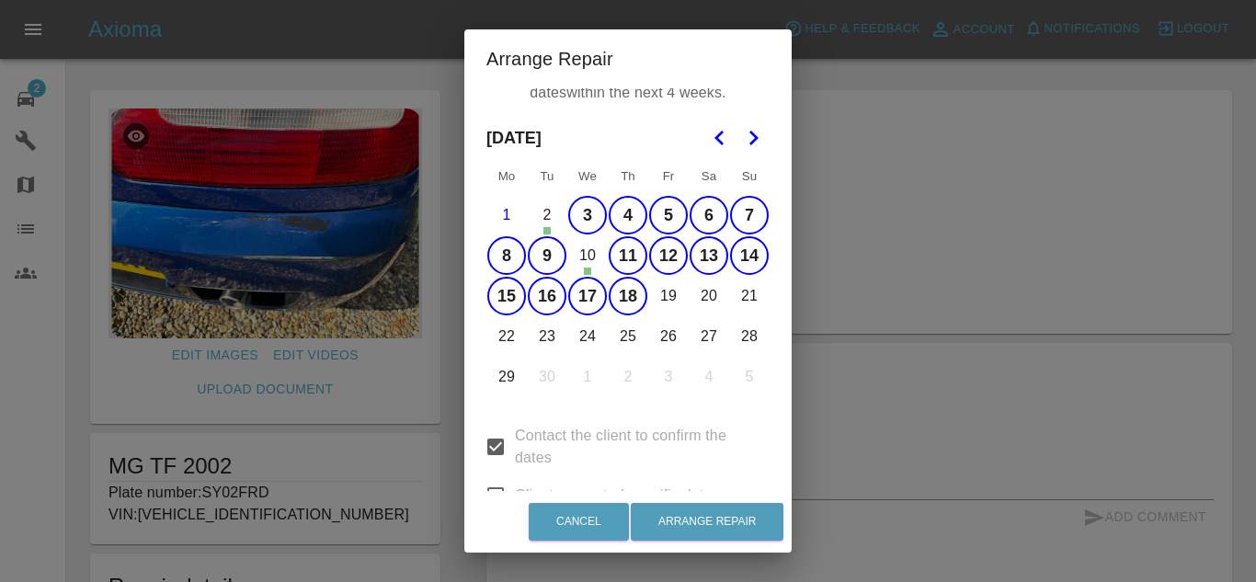
click at [672, 303] on button "19" at bounding box center [668, 296] width 39 height 39
click at [705, 302] on button "20" at bounding box center [709, 296] width 39 height 39
click at [759, 293] on button "21" at bounding box center [749, 296] width 39 height 39
click at [499, 345] on button "22" at bounding box center [506, 336] width 39 height 39
click at [544, 345] on button "23" at bounding box center [547, 336] width 39 height 39
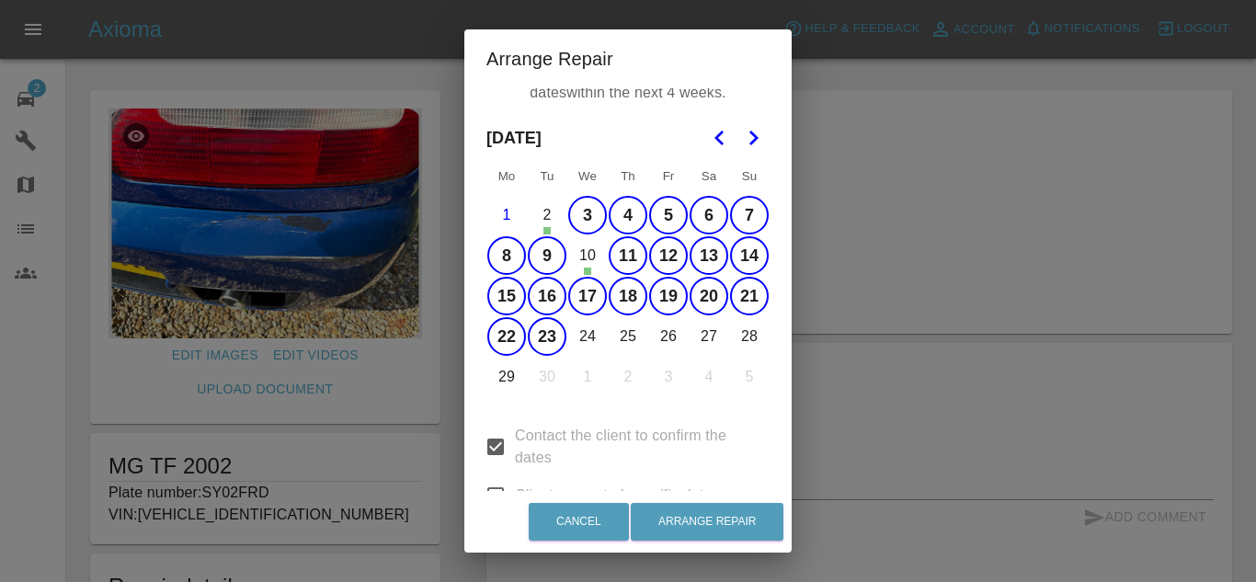
click at [589, 338] on button "24" at bounding box center [587, 336] width 39 height 39
click at [622, 338] on button "25" at bounding box center [628, 336] width 39 height 39
click at [656, 338] on button "26" at bounding box center [668, 336] width 39 height 39
click at [701, 340] on button "27" at bounding box center [709, 336] width 39 height 39
click at [751, 335] on button "28" at bounding box center [749, 336] width 39 height 39
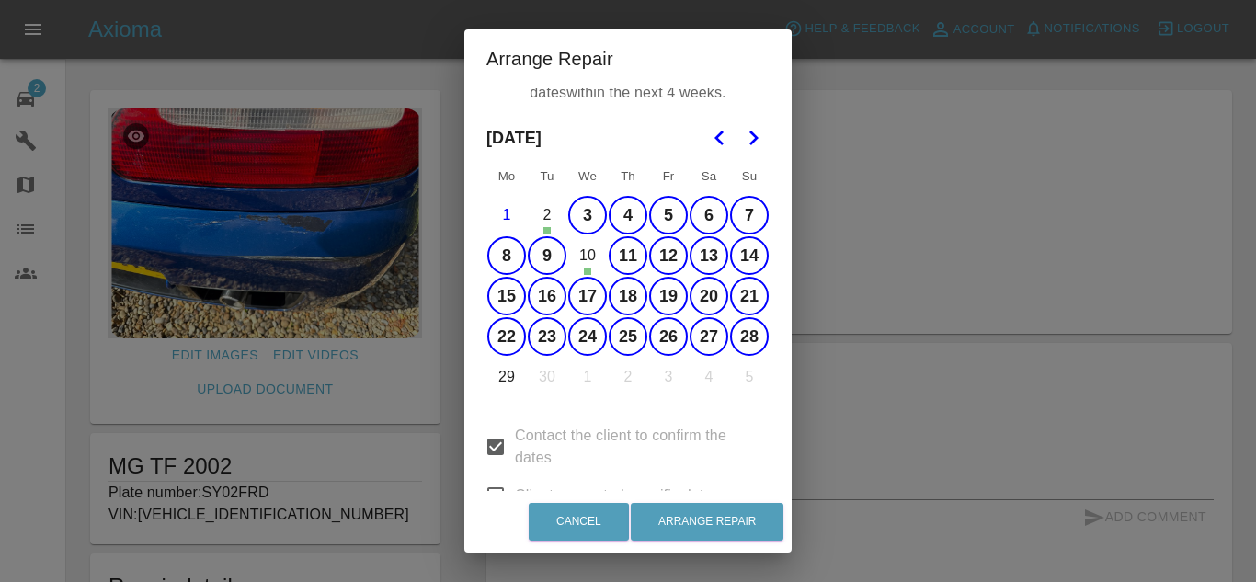
click at [509, 378] on button "29" at bounding box center [506, 377] width 39 height 39
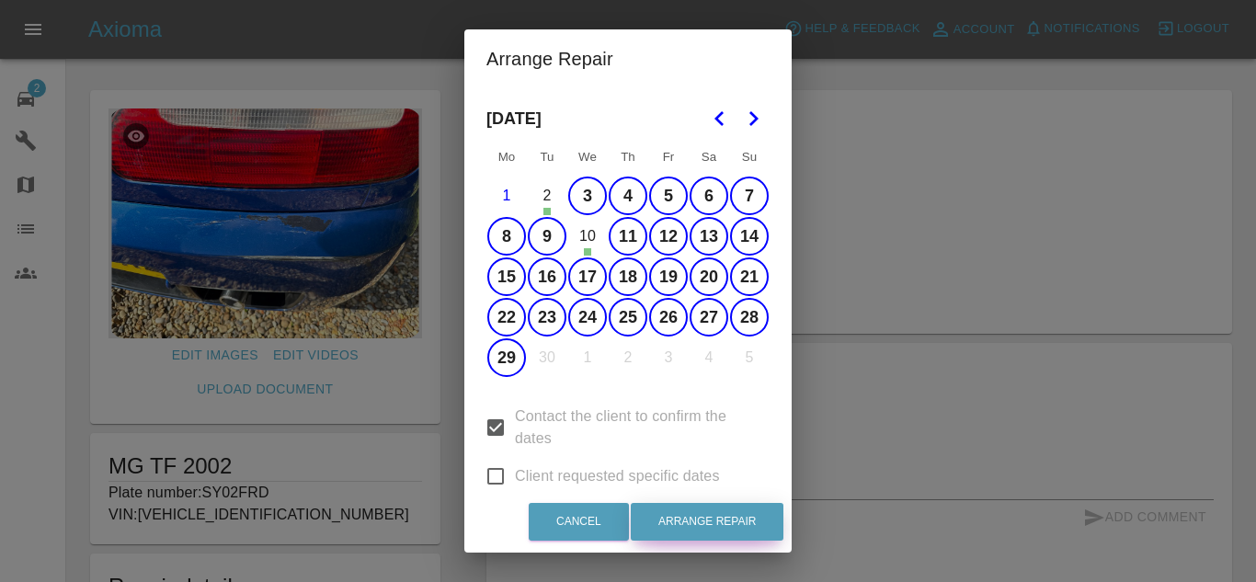
click at [682, 525] on button "Arrange Repair" at bounding box center [707, 522] width 153 height 38
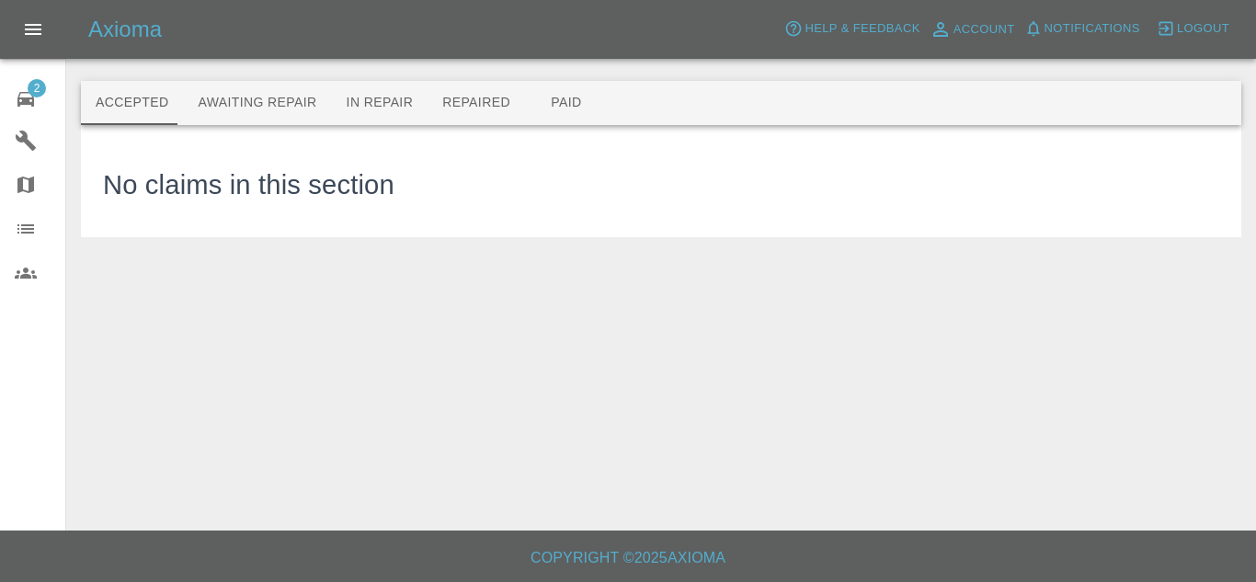
click at [0, 16] on div at bounding box center [44, 29] width 88 height 44
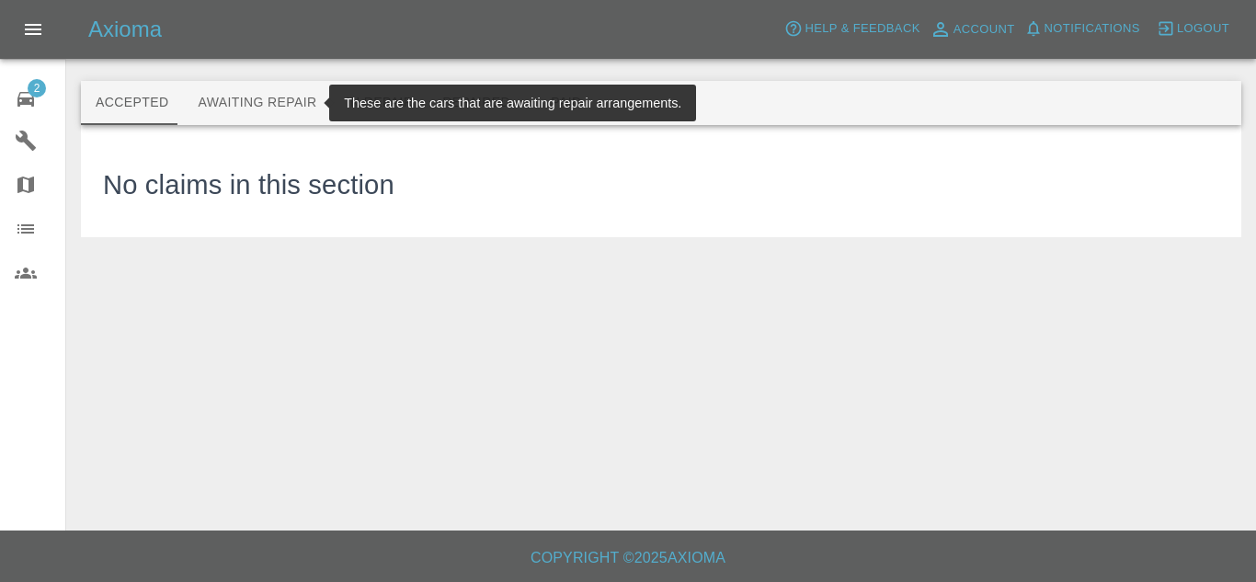
click at [242, 110] on button "Awaiting Repair" at bounding box center [257, 103] width 148 height 44
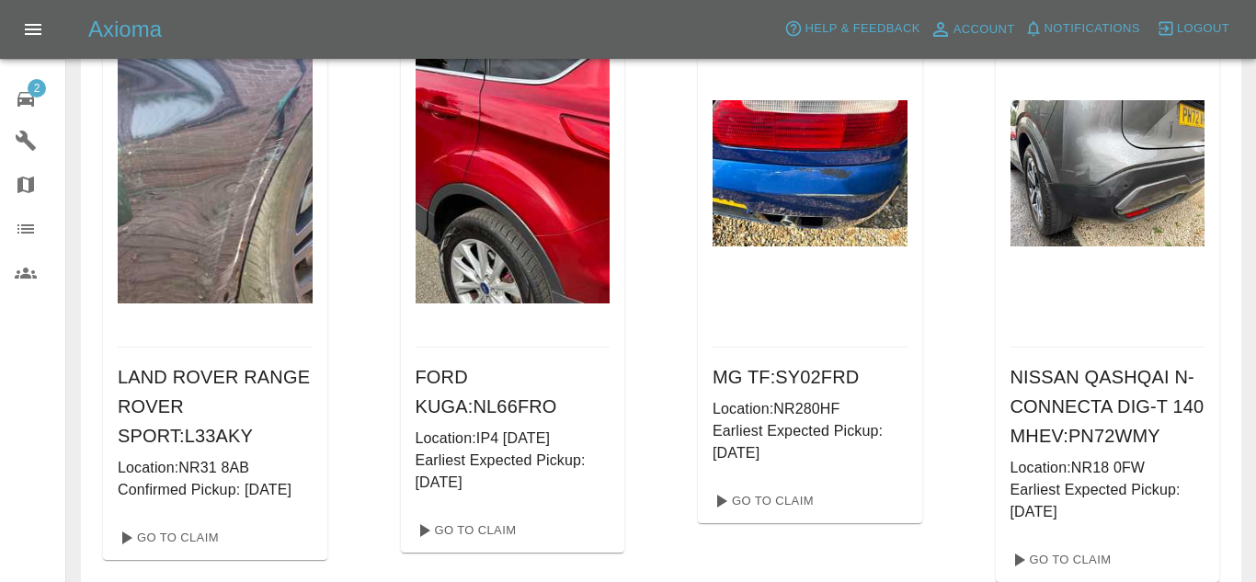
scroll to position [148, 0]
click at [802, 500] on link "Go To Claim" at bounding box center [761, 501] width 113 height 29
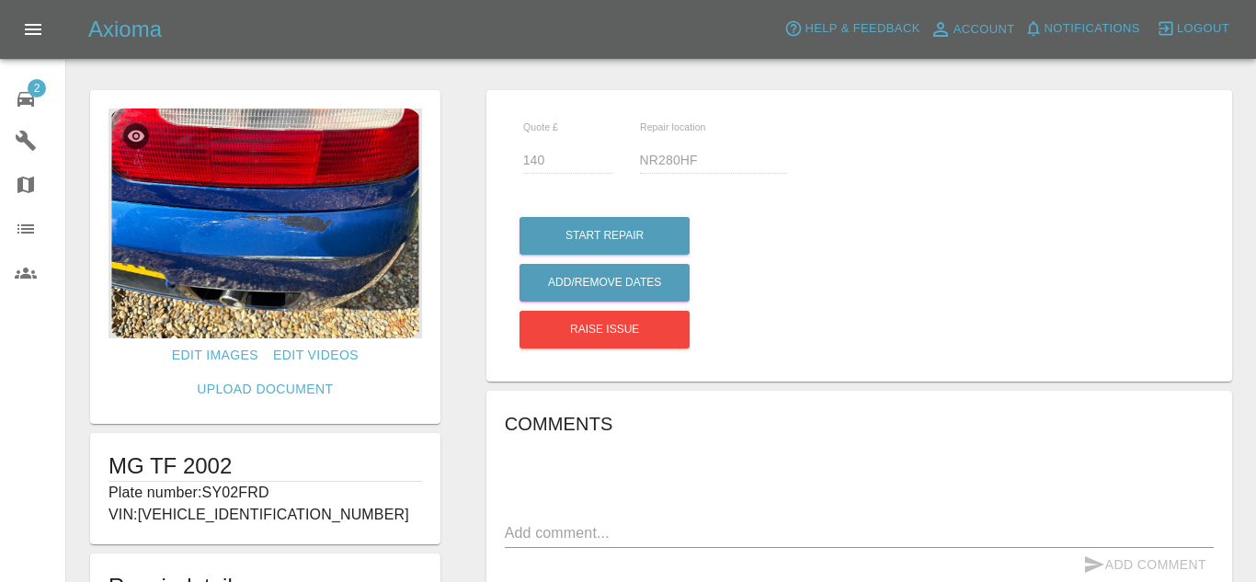
click at [331, 242] on img at bounding box center [266, 224] width 314 height 230
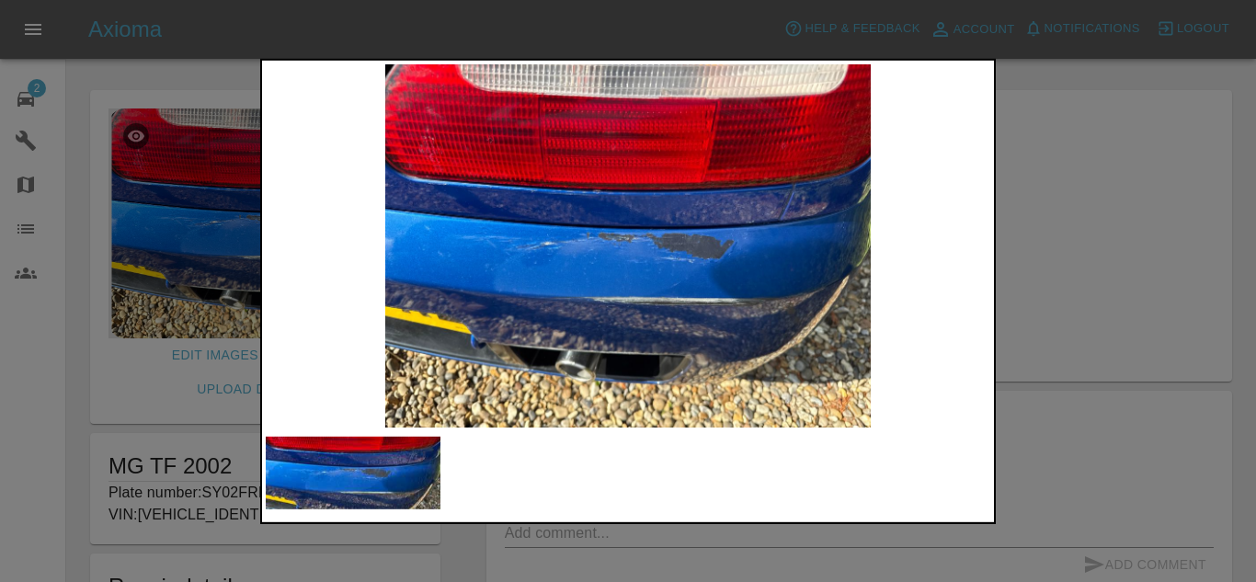
click at [1094, 310] on div at bounding box center [628, 291] width 1256 height 582
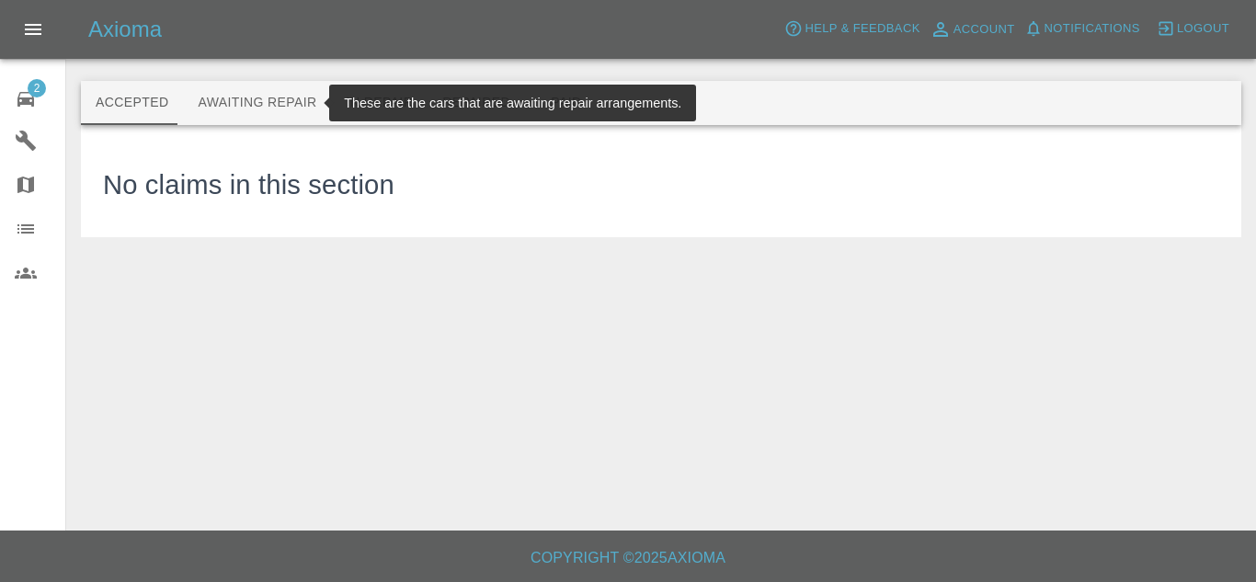
click at [257, 112] on button "Awaiting Repair" at bounding box center [257, 103] width 148 height 44
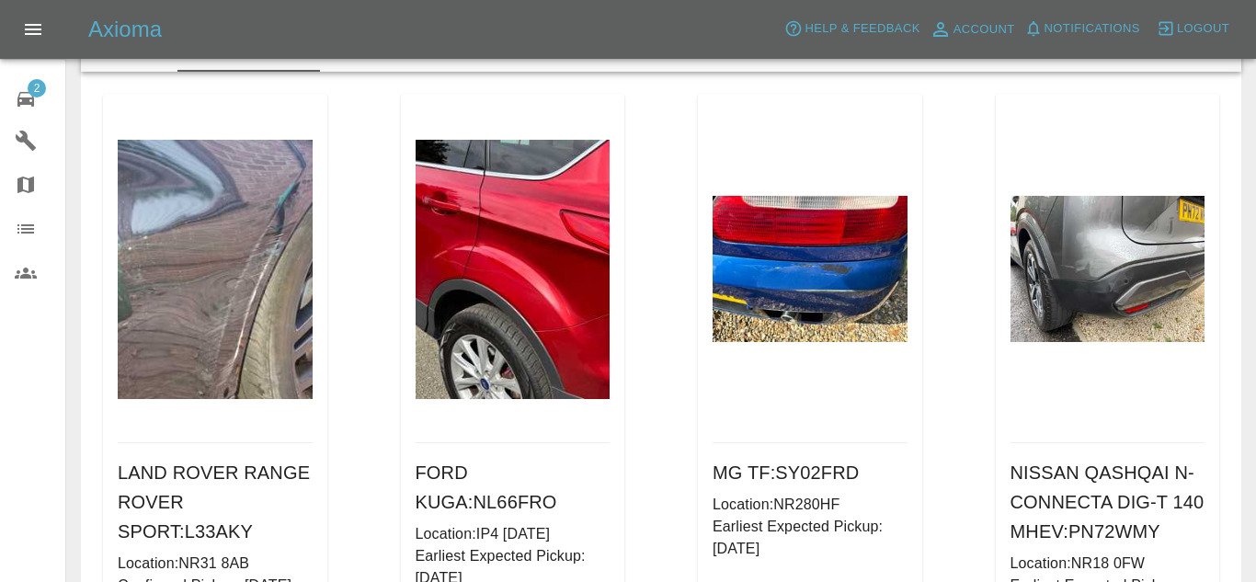
scroll to position [136, 0]
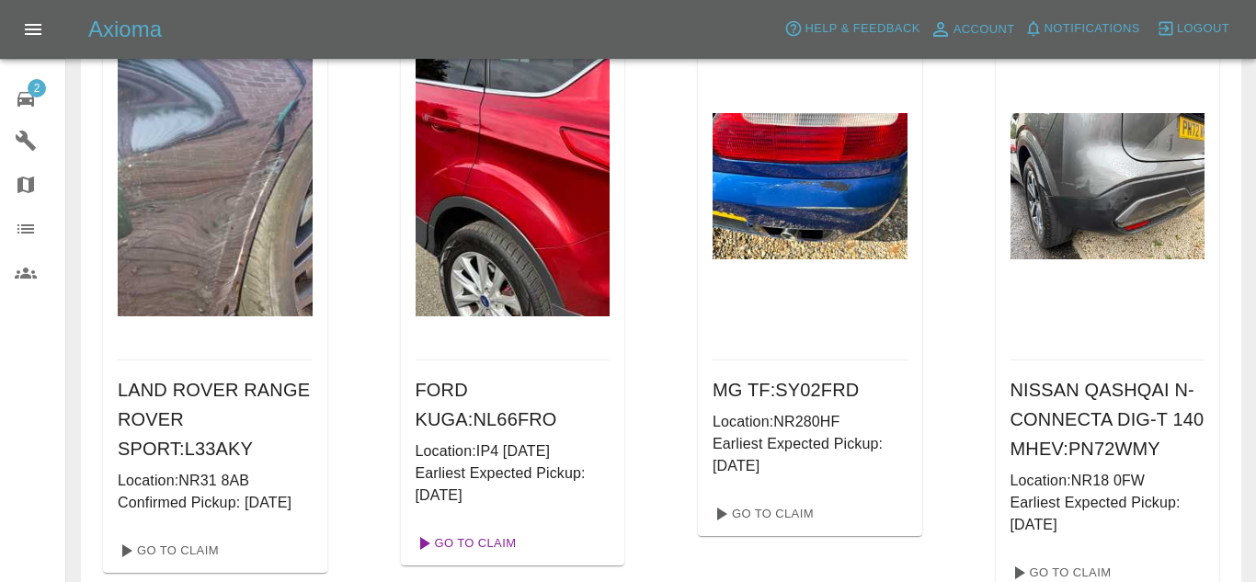
click at [499, 529] on link "Go To Claim" at bounding box center [464, 543] width 113 height 29
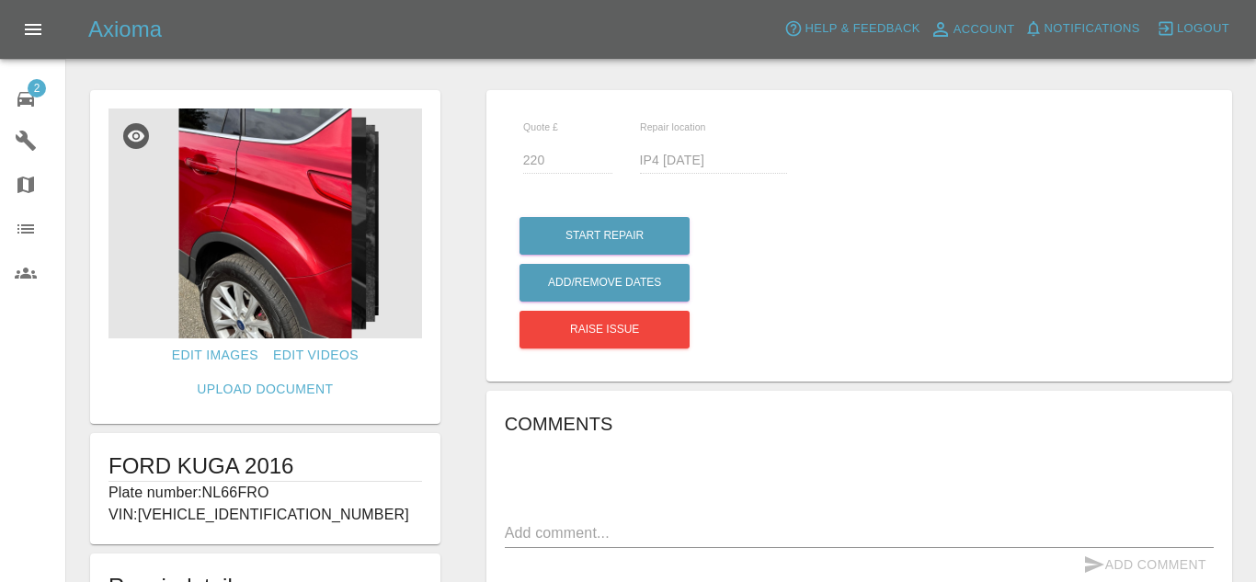
click at [298, 247] on img at bounding box center [266, 224] width 314 height 230
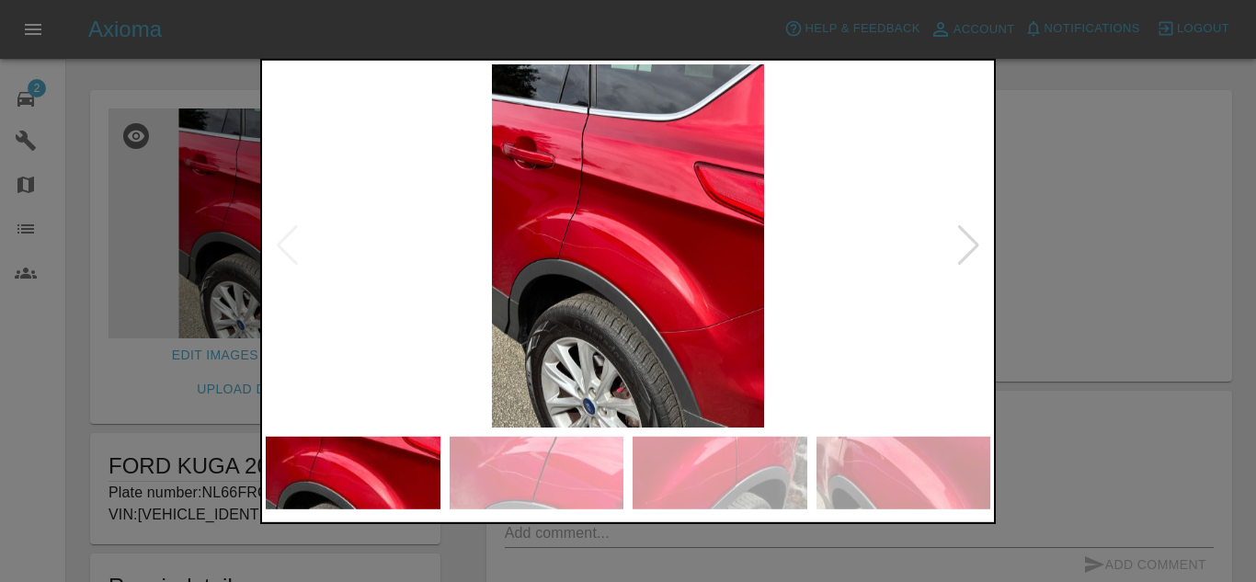
click at [969, 241] on div at bounding box center [969, 245] width 25 height 40
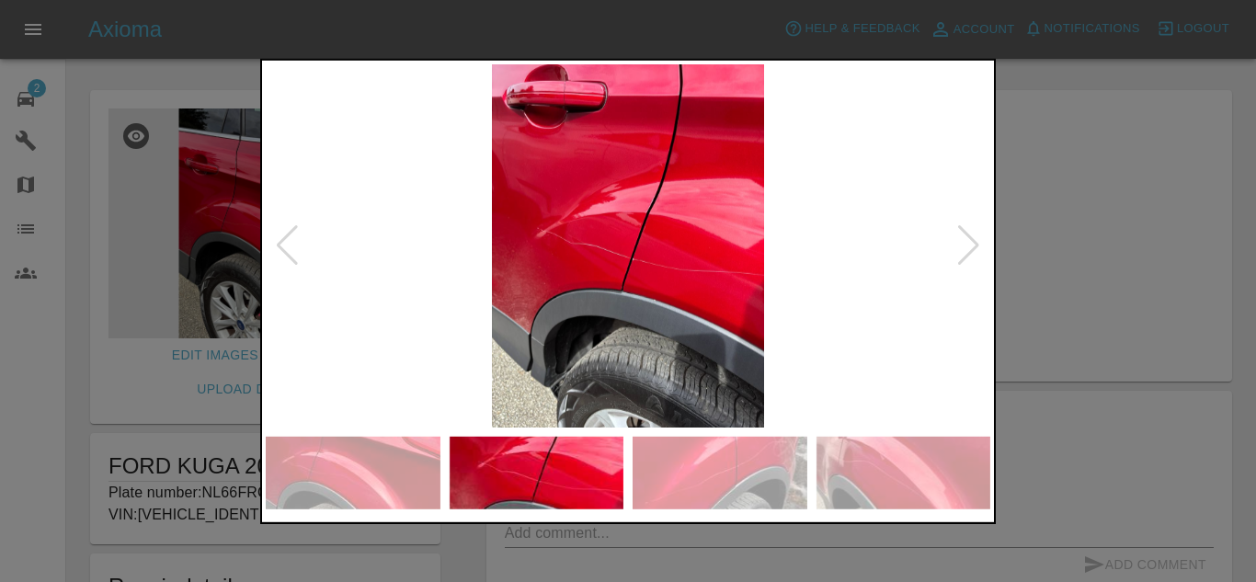
click at [969, 241] on div at bounding box center [969, 245] width 25 height 40
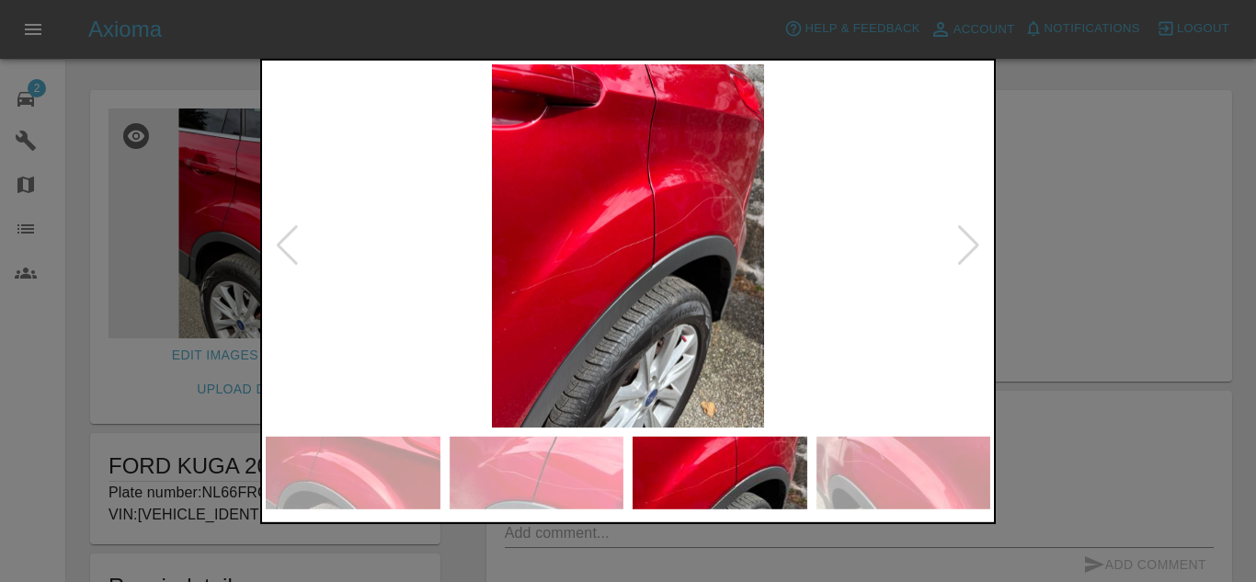
click at [972, 246] on div at bounding box center [969, 245] width 25 height 40
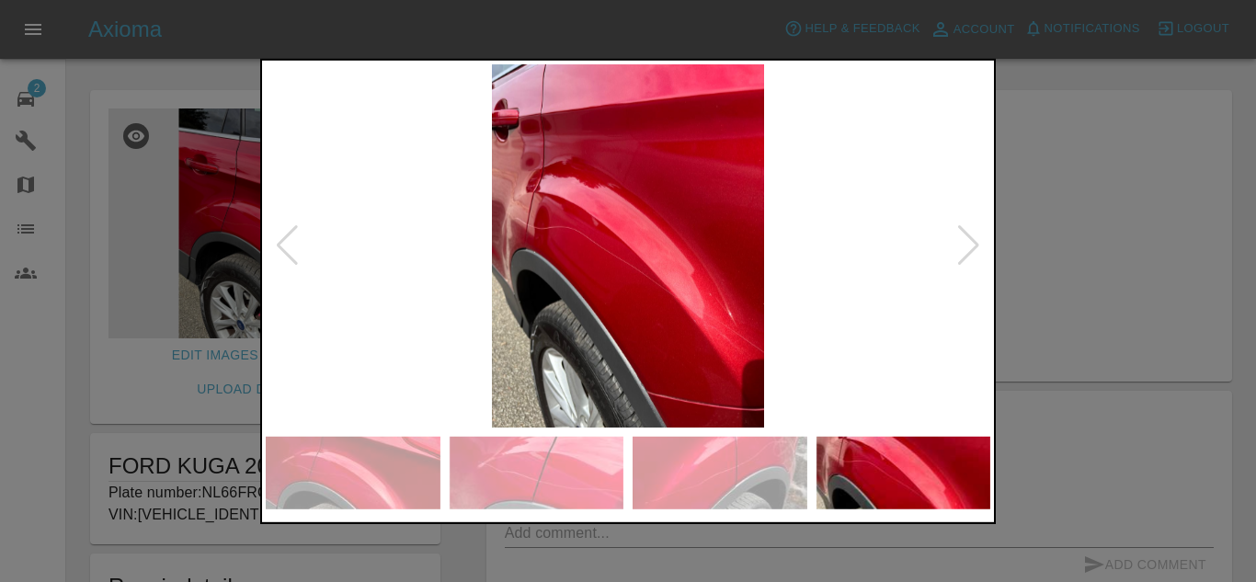
click at [972, 246] on div at bounding box center [969, 245] width 25 height 40
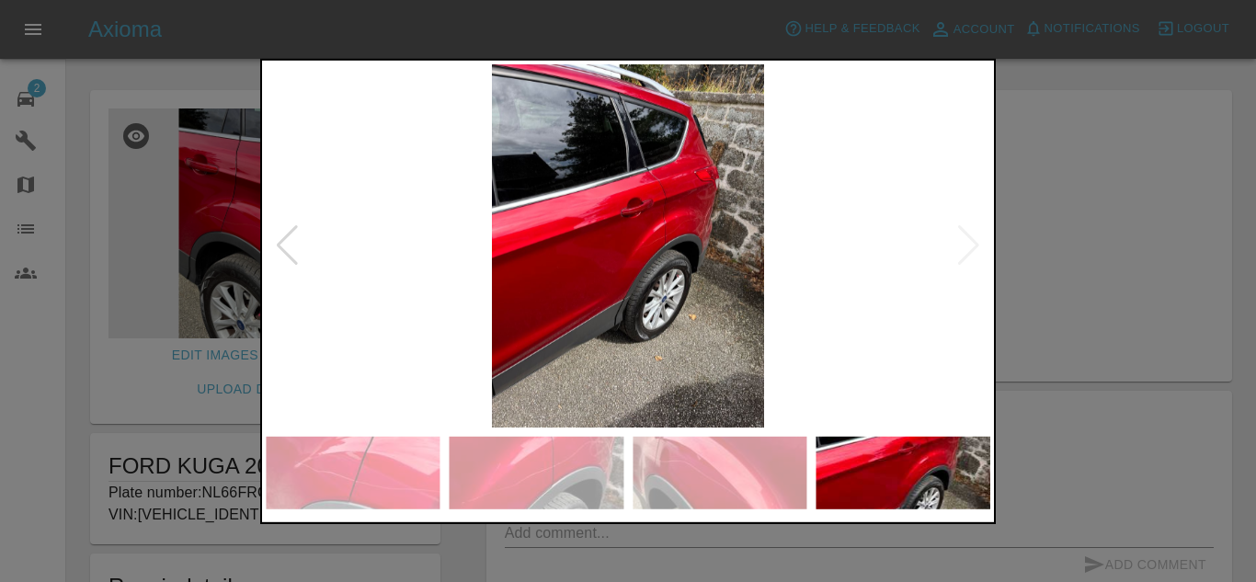
click at [1022, 244] on div at bounding box center [628, 291] width 1256 height 582
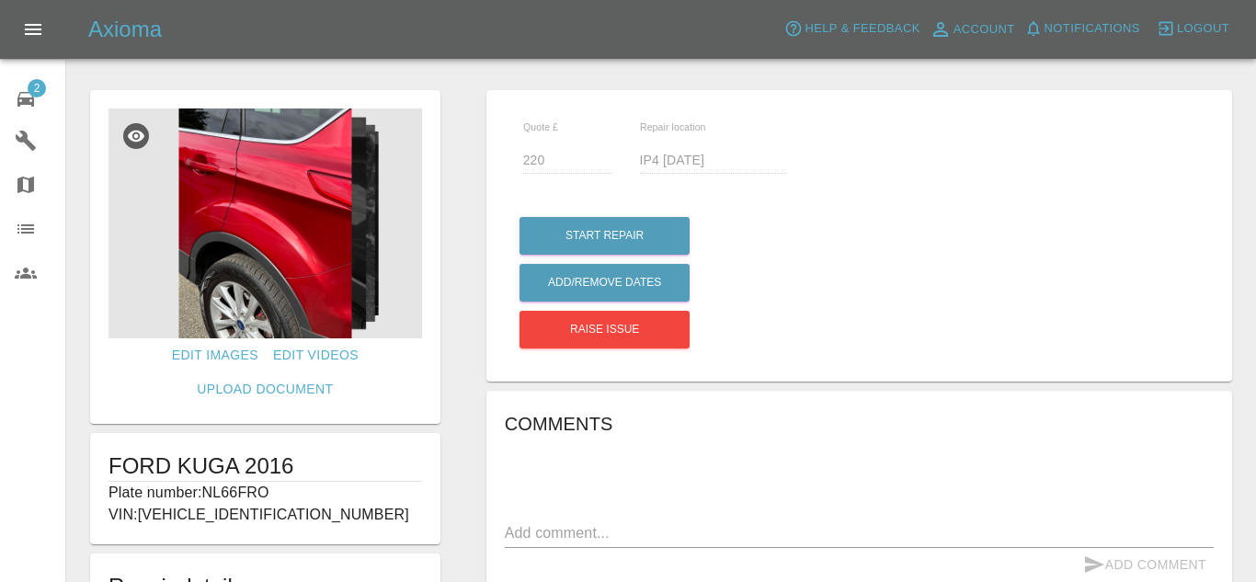
click at [41, 95] on span "2" at bounding box center [37, 88] width 18 height 18
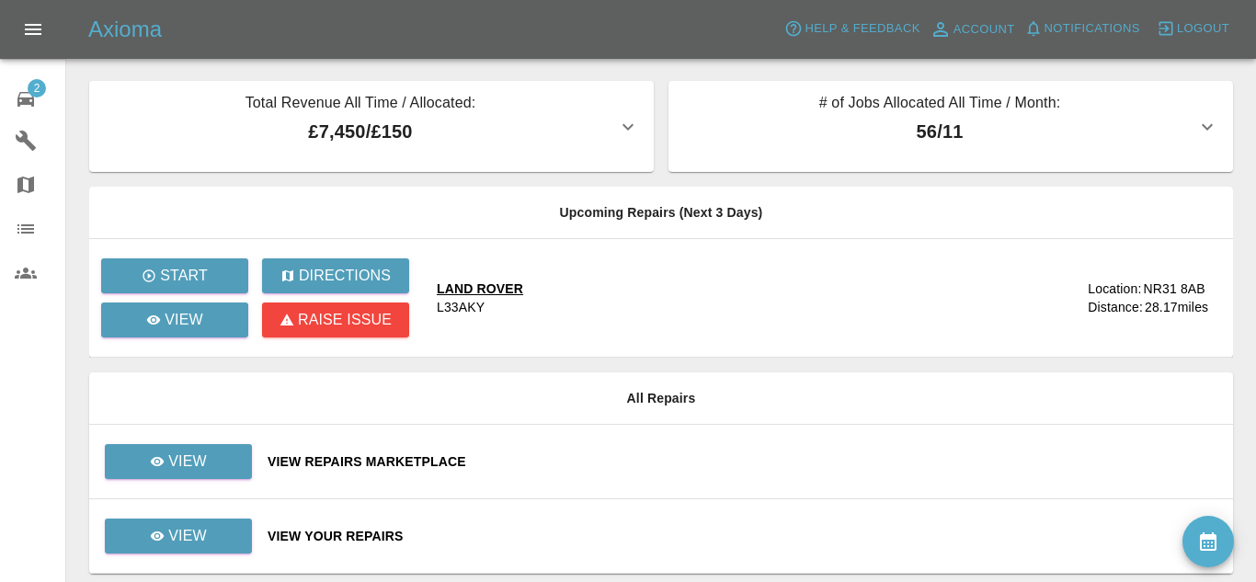
click at [365, 531] on div "View Your Repairs" at bounding box center [743, 536] width 951 height 18
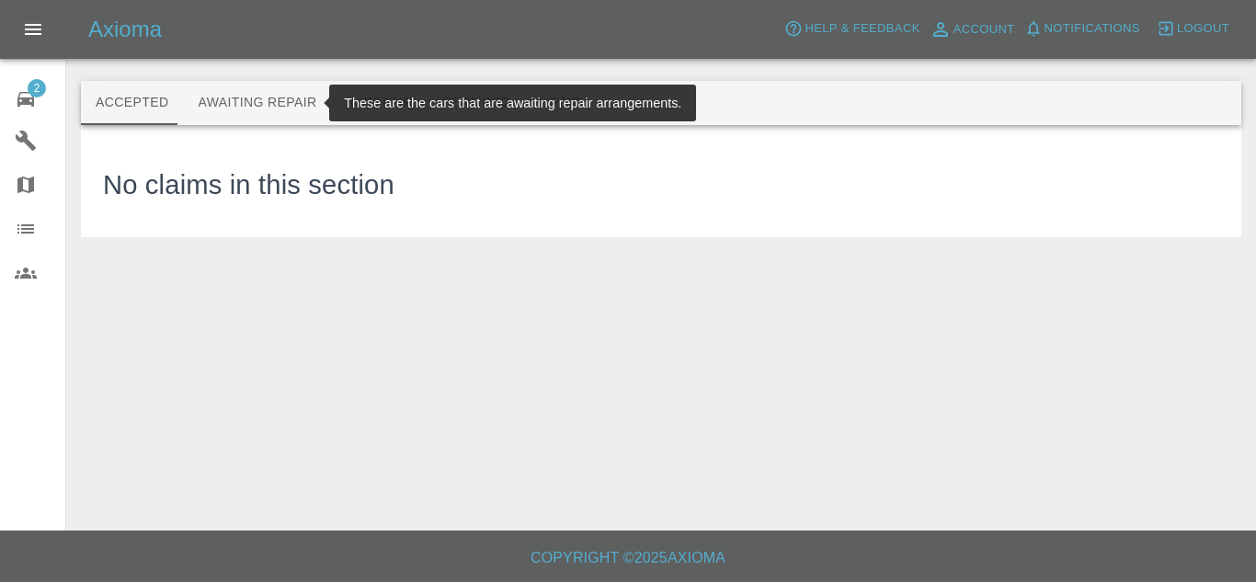
click at [248, 99] on button "Awaiting Repair" at bounding box center [257, 103] width 148 height 44
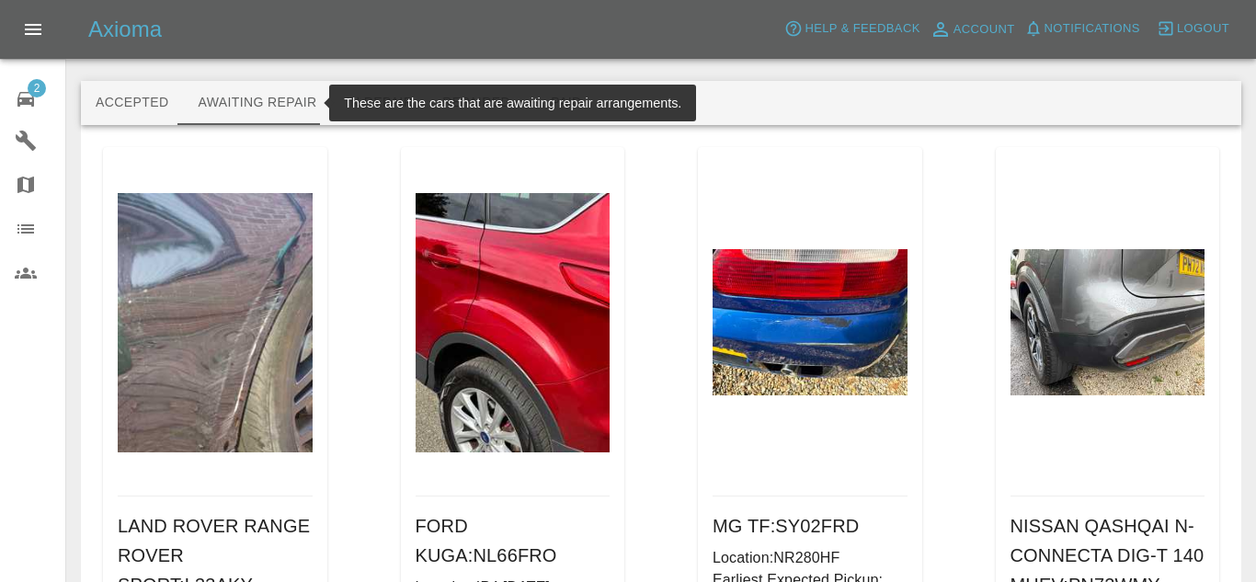
click at [29, 101] on icon at bounding box center [25, 99] width 17 height 15
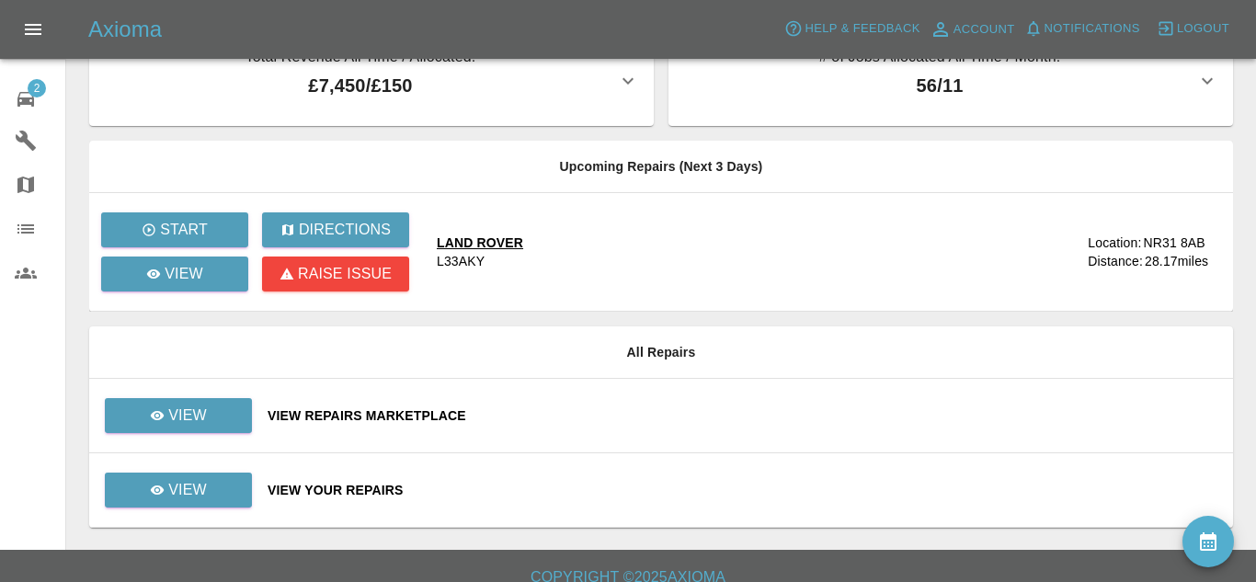
scroll to position [65, 0]
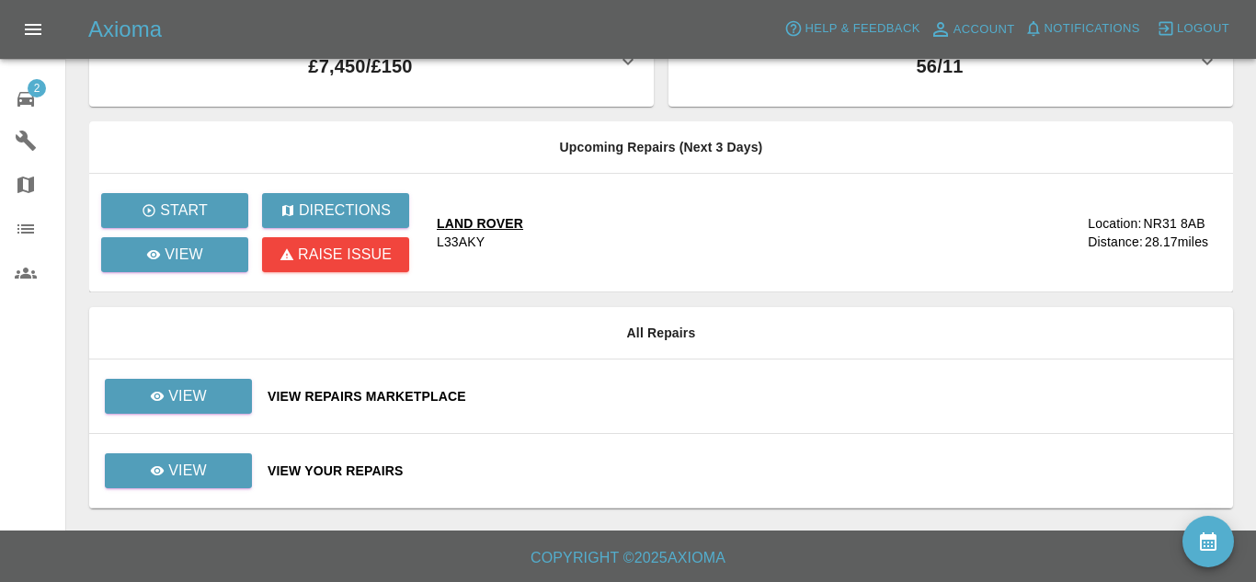
click at [404, 391] on div "View Repairs Marketplace" at bounding box center [743, 396] width 951 height 18
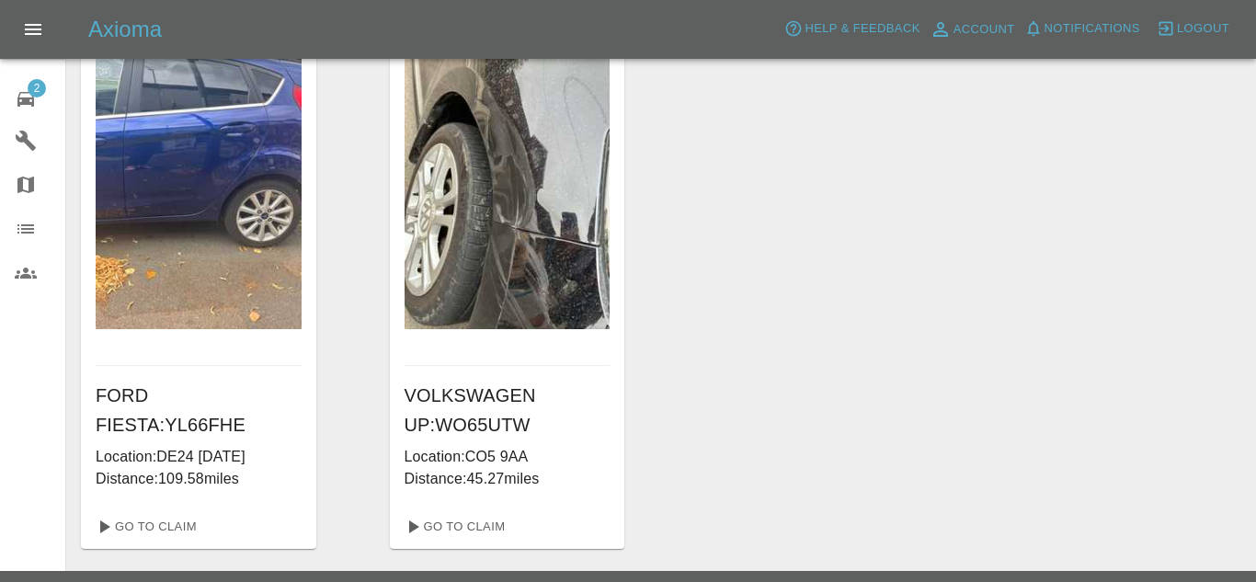
scroll to position [62, 0]
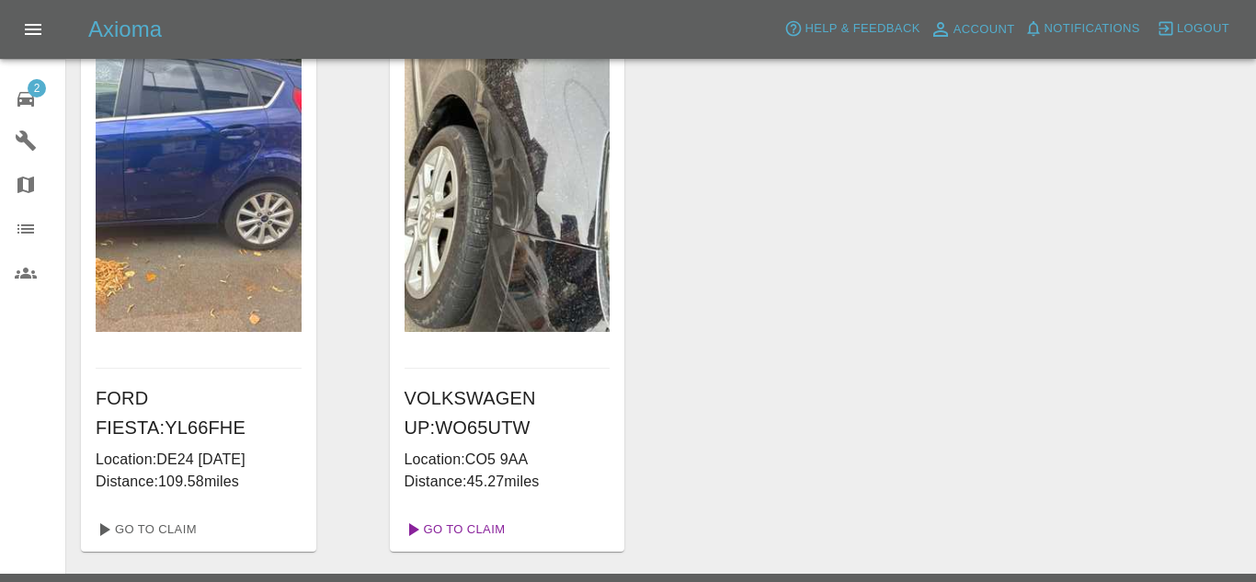
click at [464, 532] on link "Go To Claim" at bounding box center [453, 529] width 113 height 29
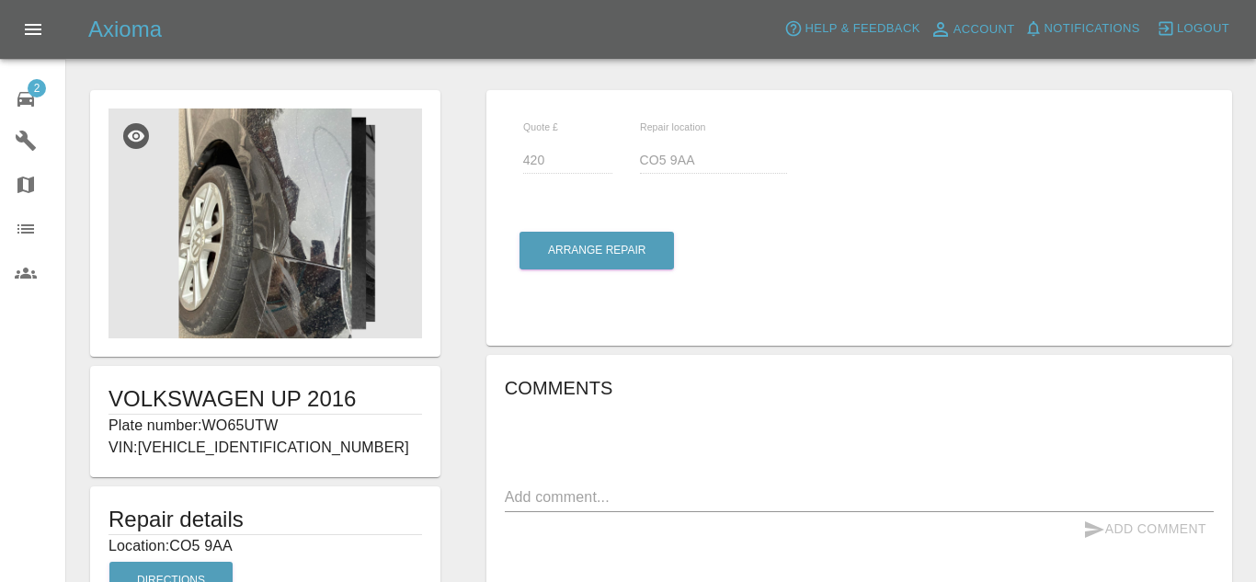
click at [320, 240] on img at bounding box center [266, 224] width 314 height 230
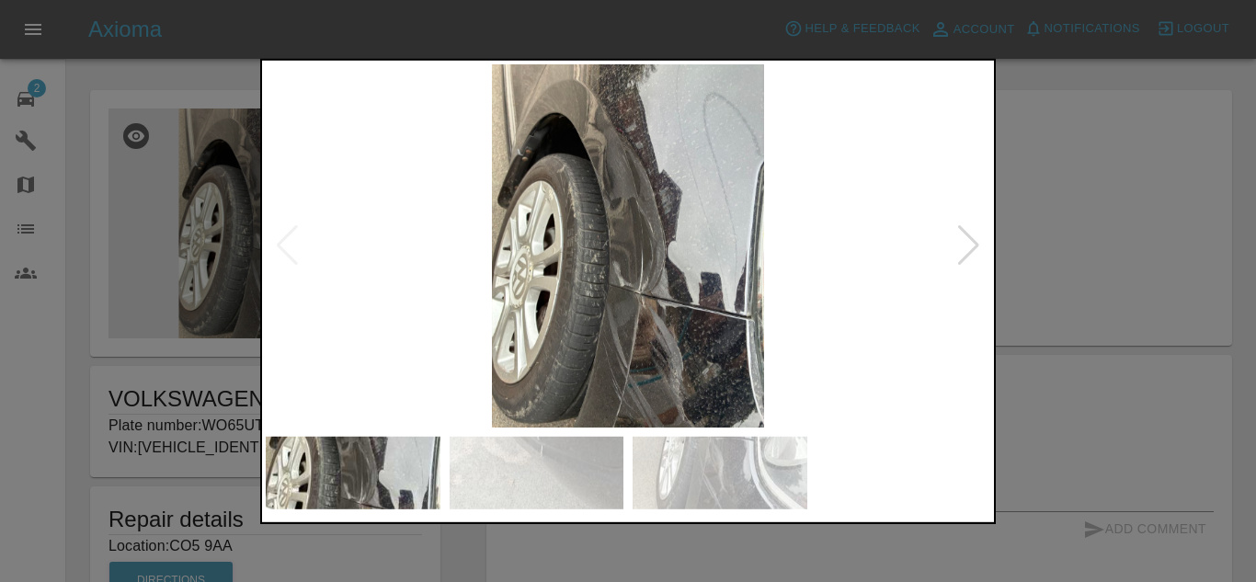
click at [977, 255] on div at bounding box center [969, 245] width 25 height 40
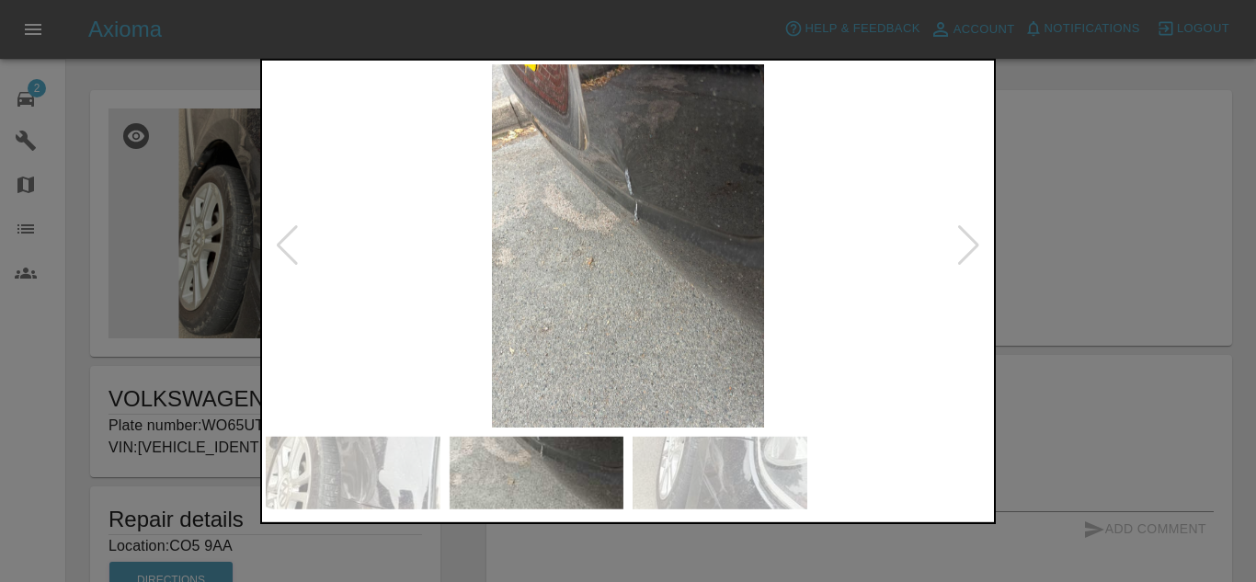
click at [971, 248] on div at bounding box center [969, 245] width 25 height 40
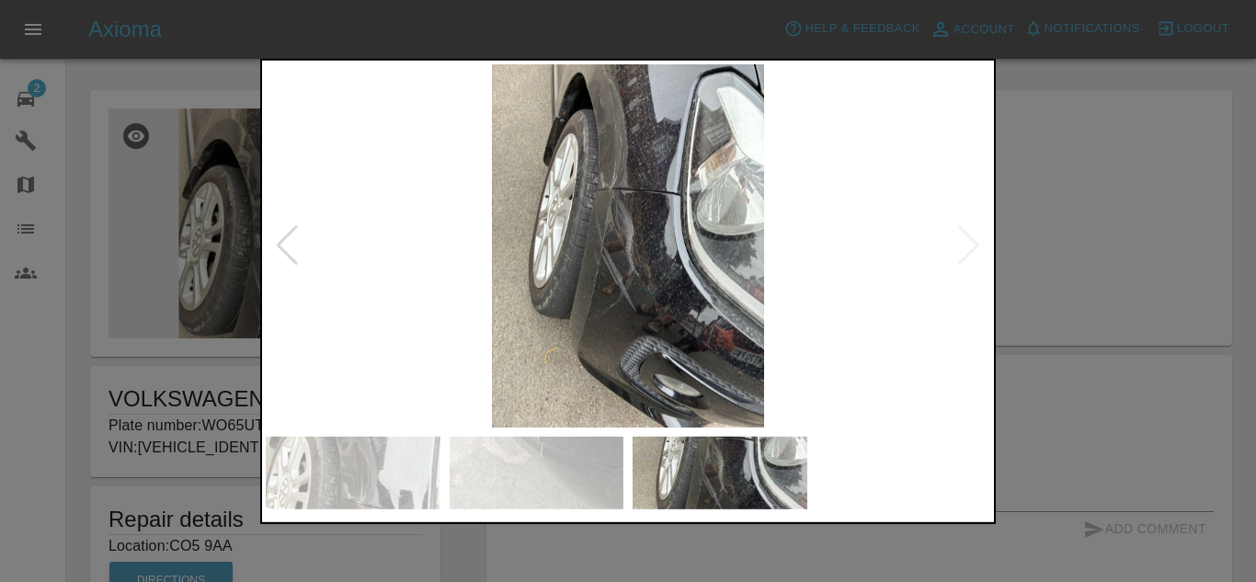
click at [971, 248] on img at bounding box center [628, 245] width 725 height 364
click at [1060, 245] on div at bounding box center [628, 291] width 1256 height 582
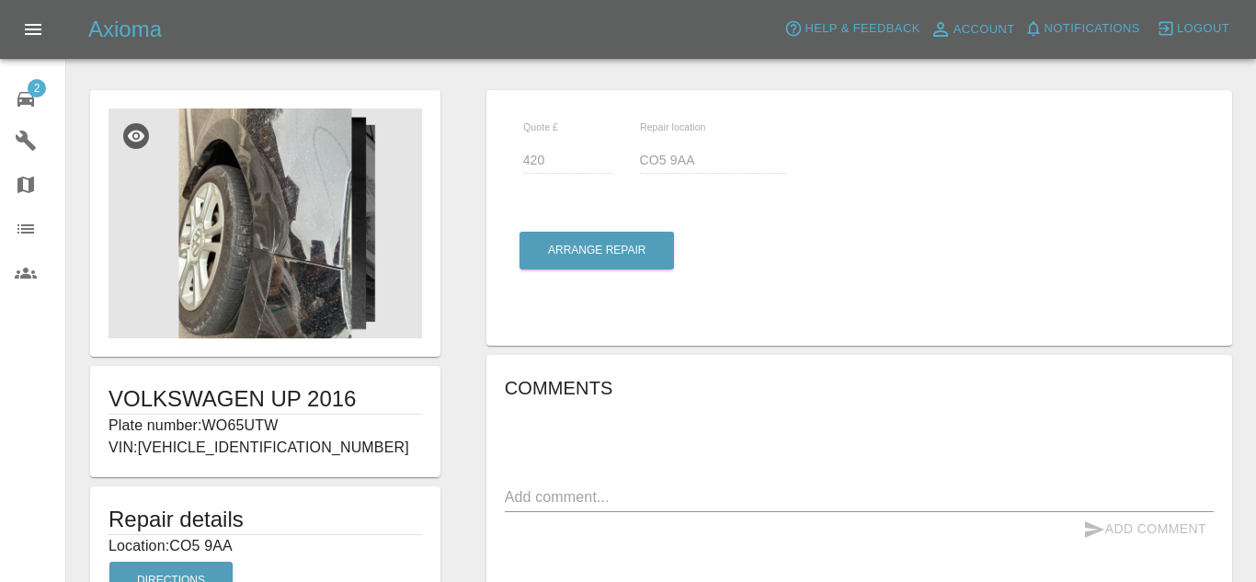
click at [296, 243] on img at bounding box center [266, 224] width 314 height 230
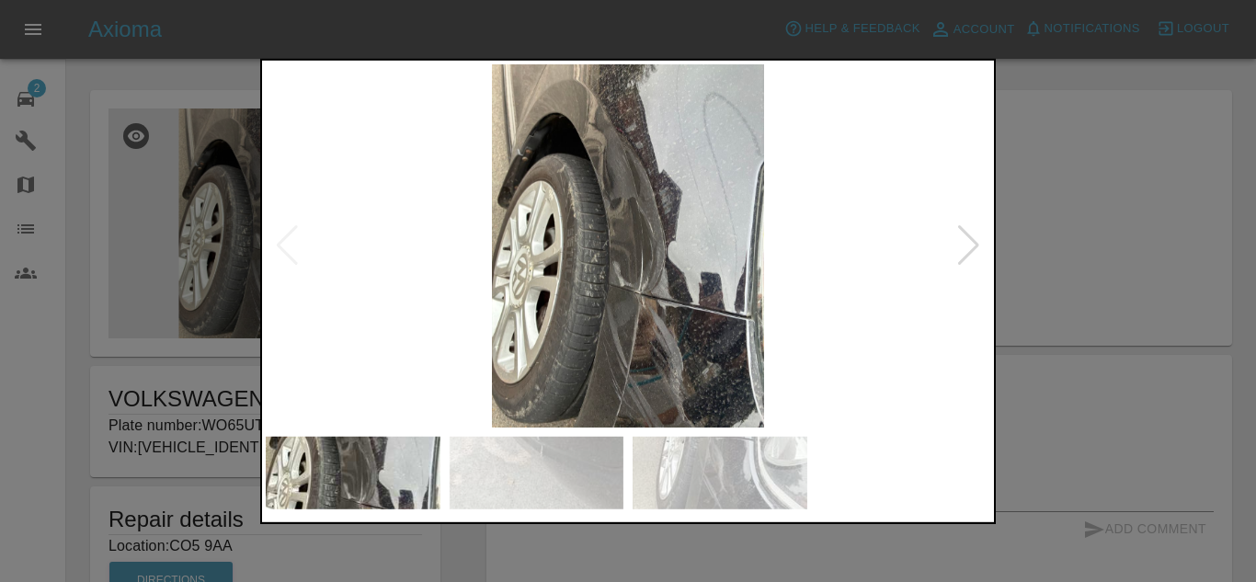
click at [974, 238] on div at bounding box center [969, 245] width 25 height 40
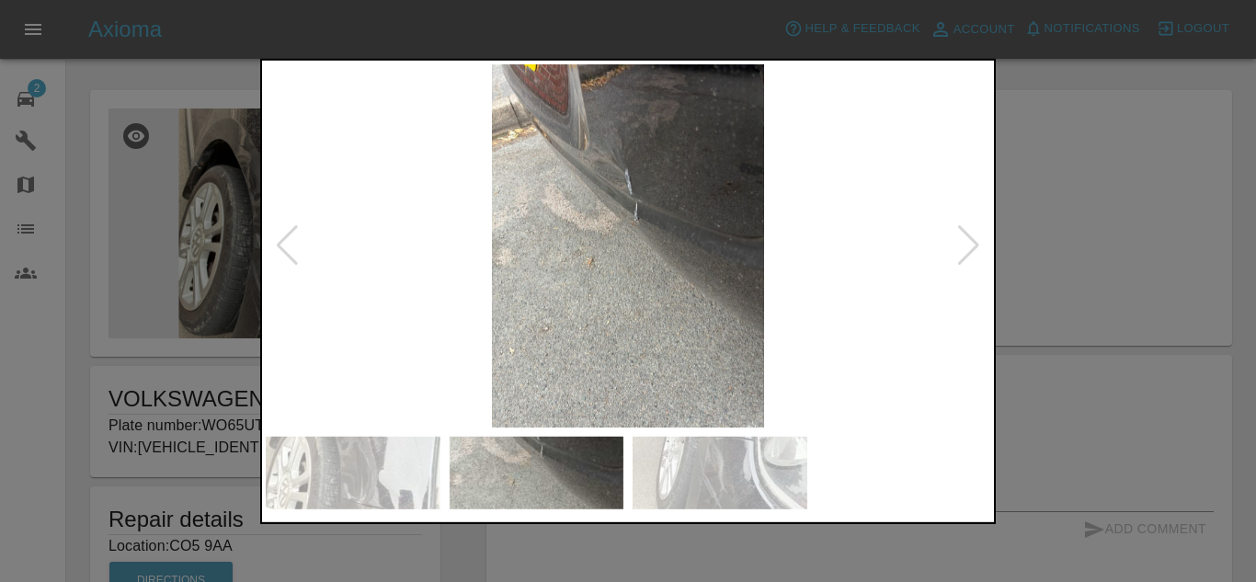
click at [974, 247] on div at bounding box center [969, 245] width 25 height 40
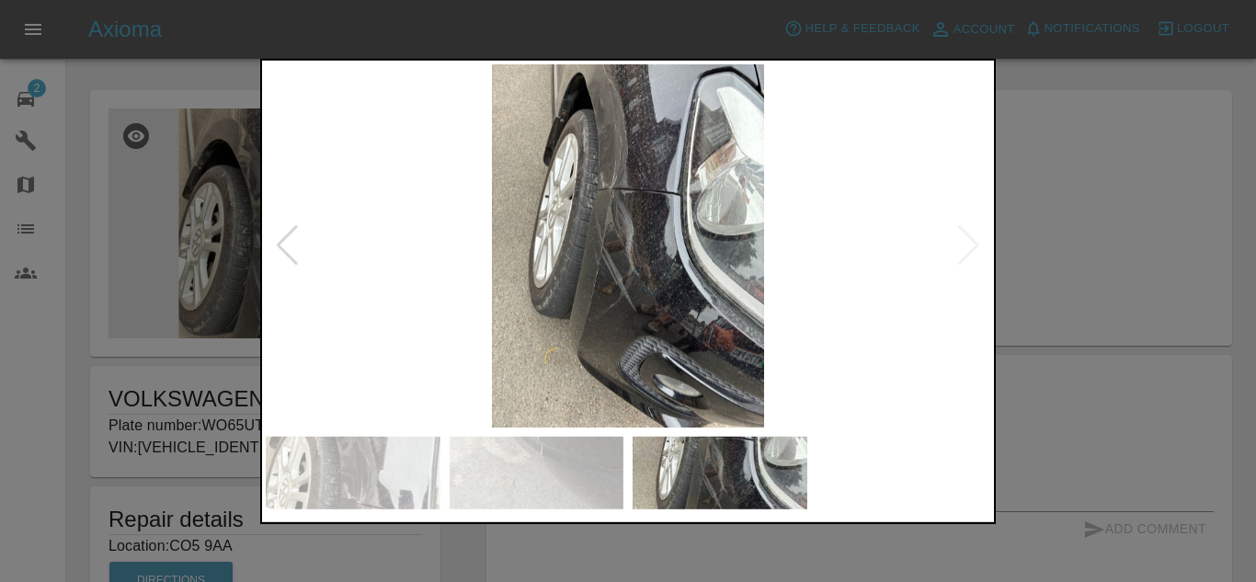
click at [636, 268] on img at bounding box center [628, 245] width 725 height 364
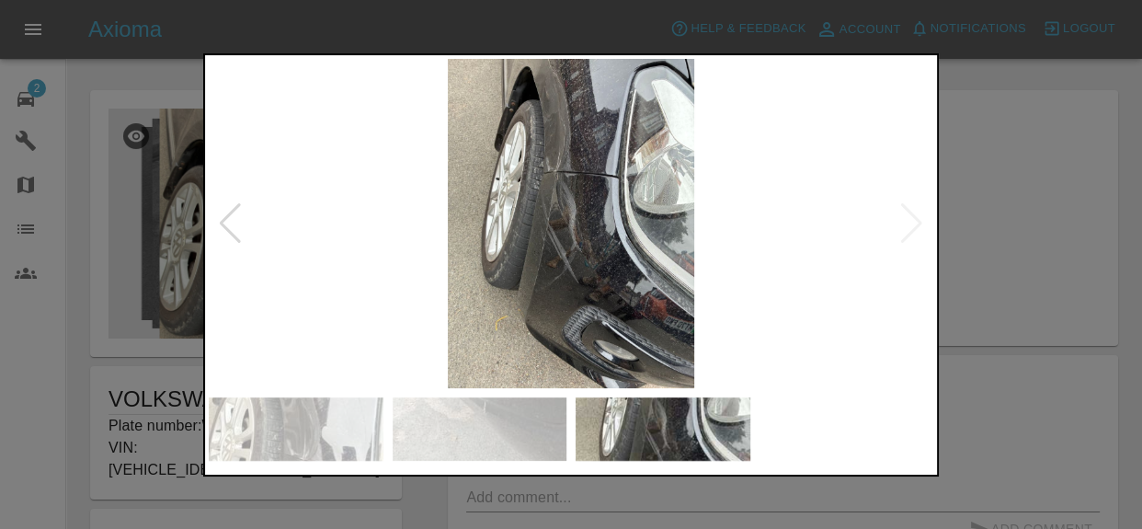
click at [1013, 232] on div at bounding box center [571, 264] width 1142 height 529
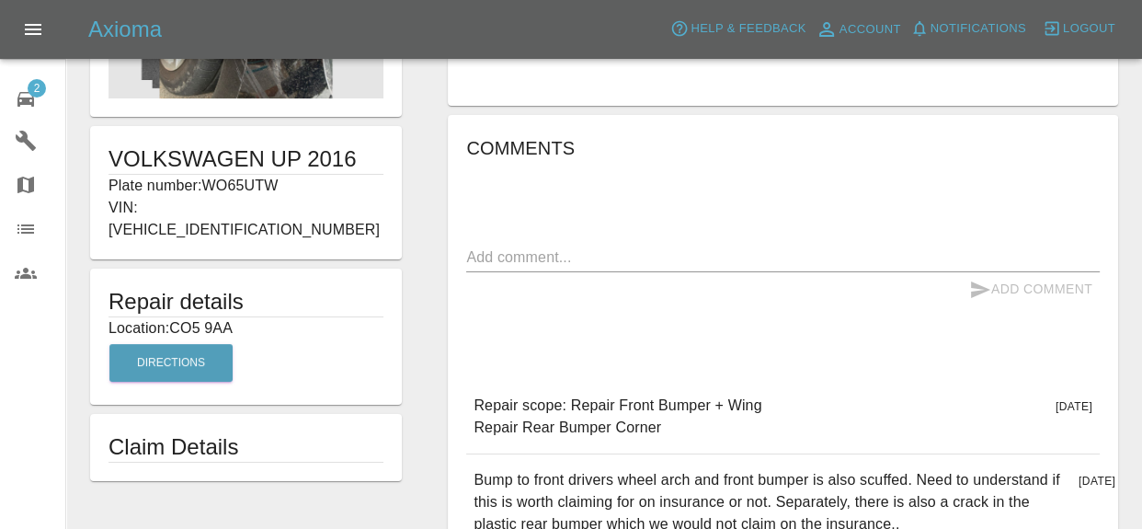
scroll to position [361, 0]
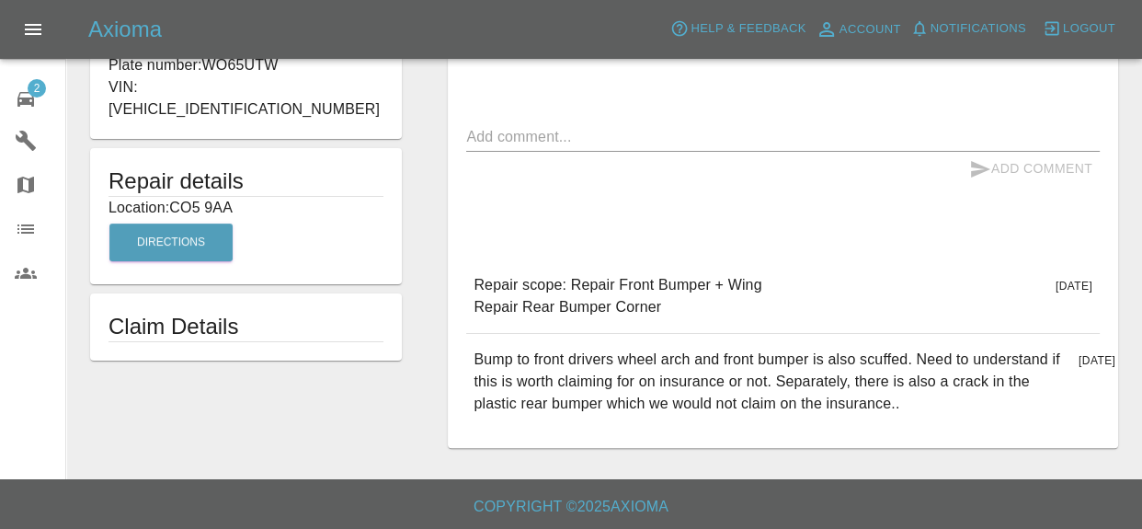
click at [52, 90] on div "2" at bounding box center [41, 97] width 52 height 27
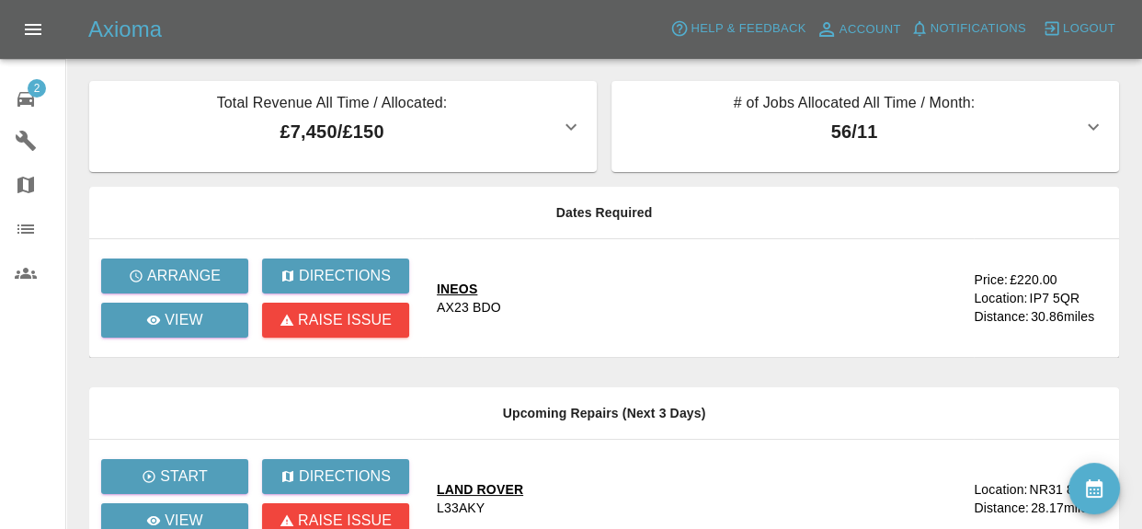
click at [485, 287] on div "INEOS" at bounding box center [469, 289] width 64 height 18
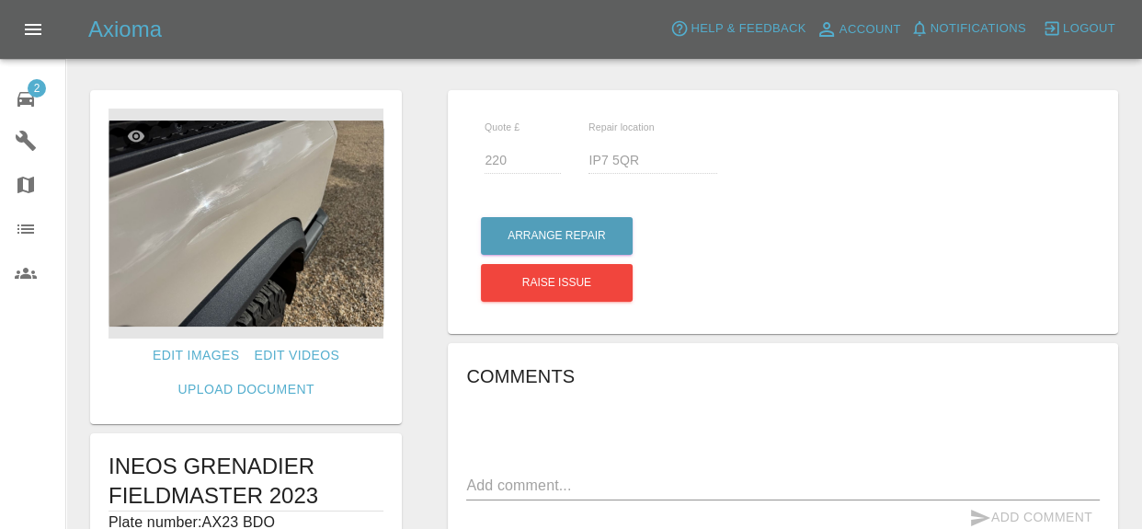
click at [322, 223] on img at bounding box center [246, 224] width 275 height 230
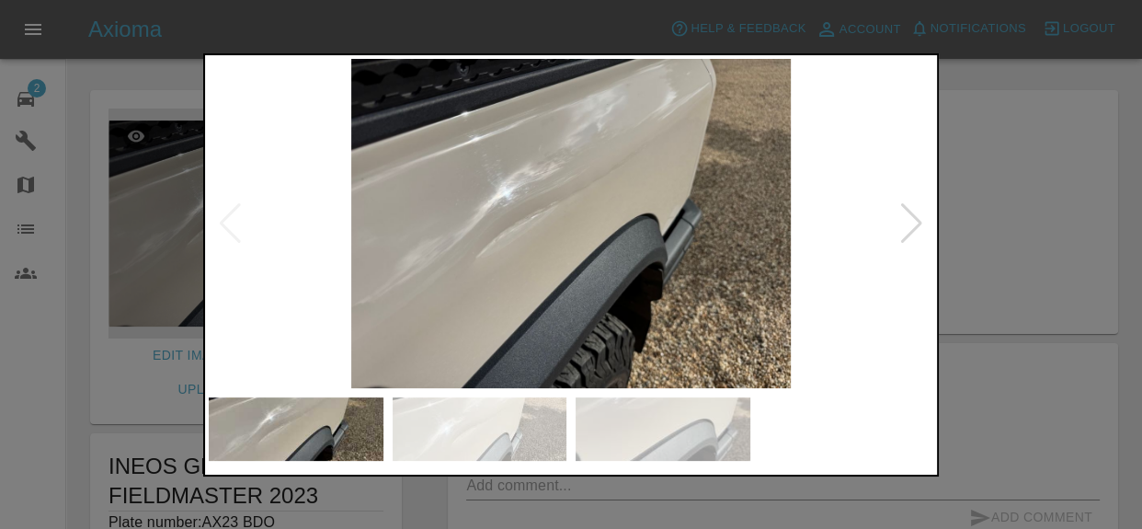
click at [524, 430] on img at bounding box center [480, 429] width 175 height 64
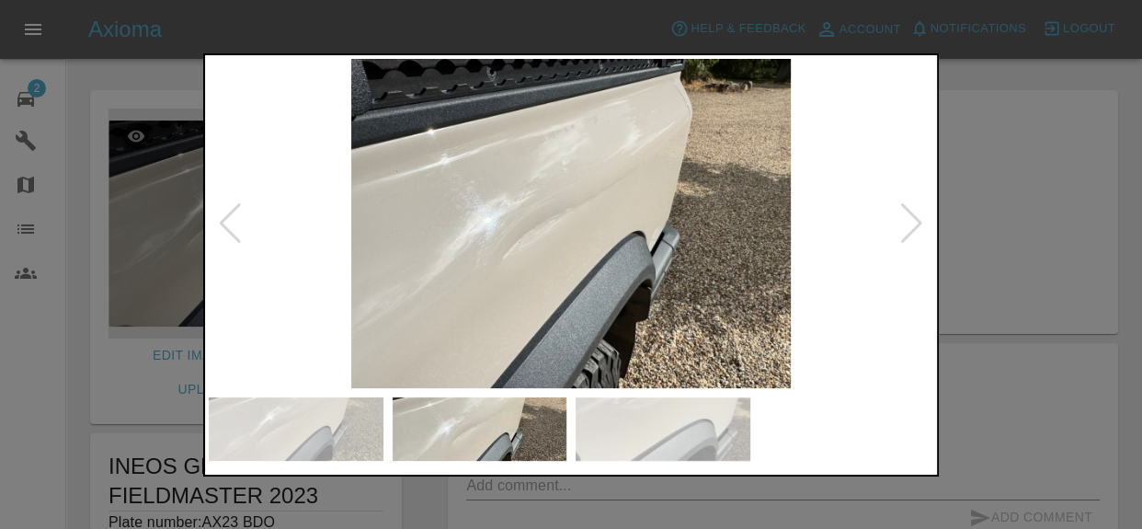
click at [679, 430] on img at bounding box center [663, 429] width 175 height 64
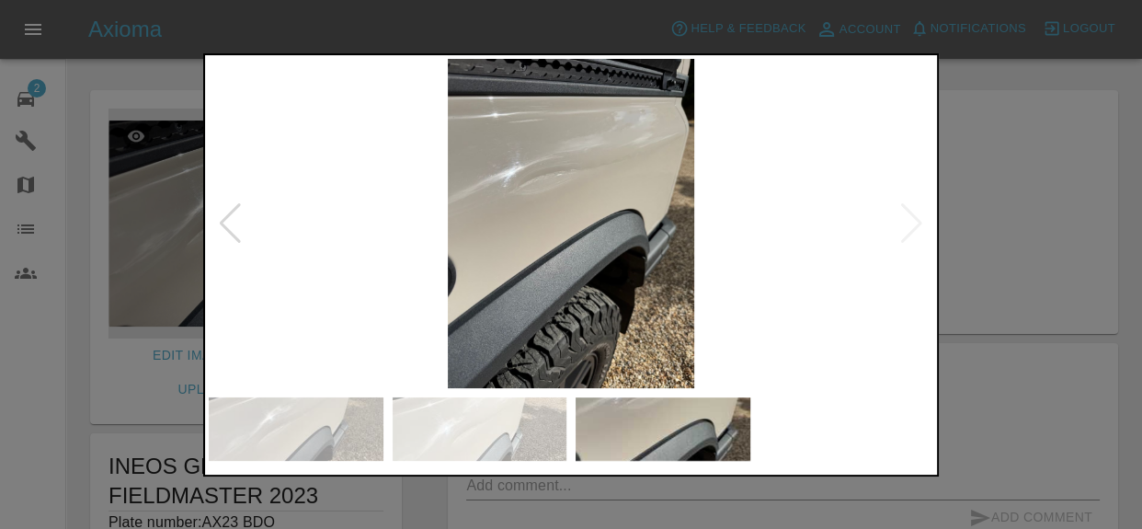
click at [1001, 306] on div at bounding box center [571, 264] width 1142 height 529
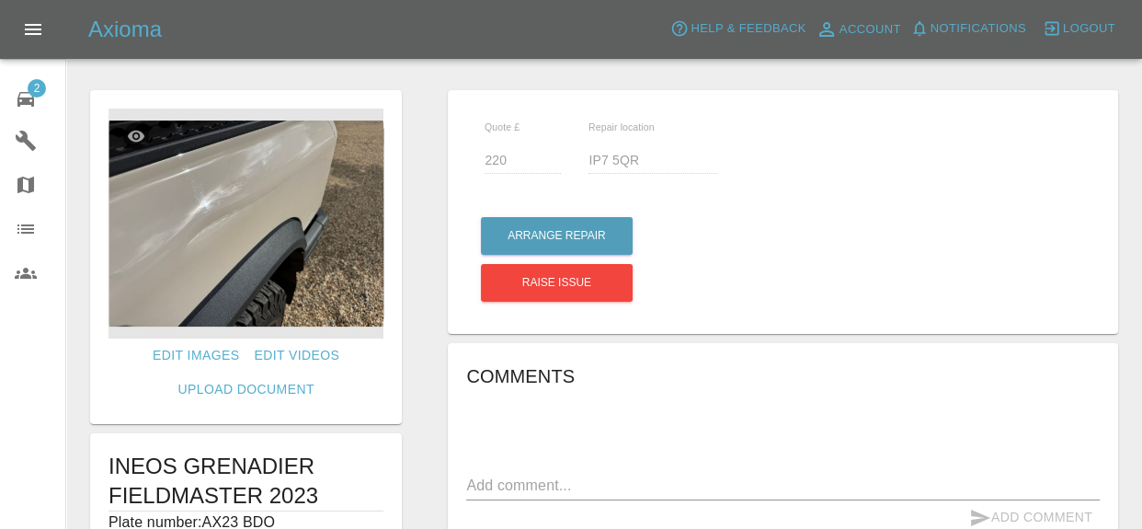
click at [351, 227] on img at bounding box center [246, 224] width 275 height 230
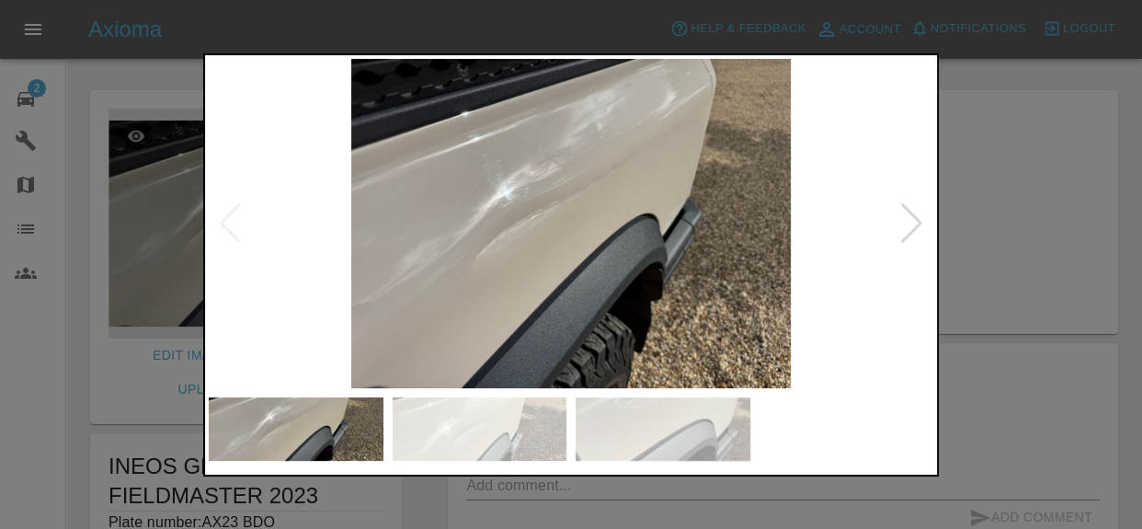
click at [914, 226] on div at bounding box center [912, 223] width 25 height 40
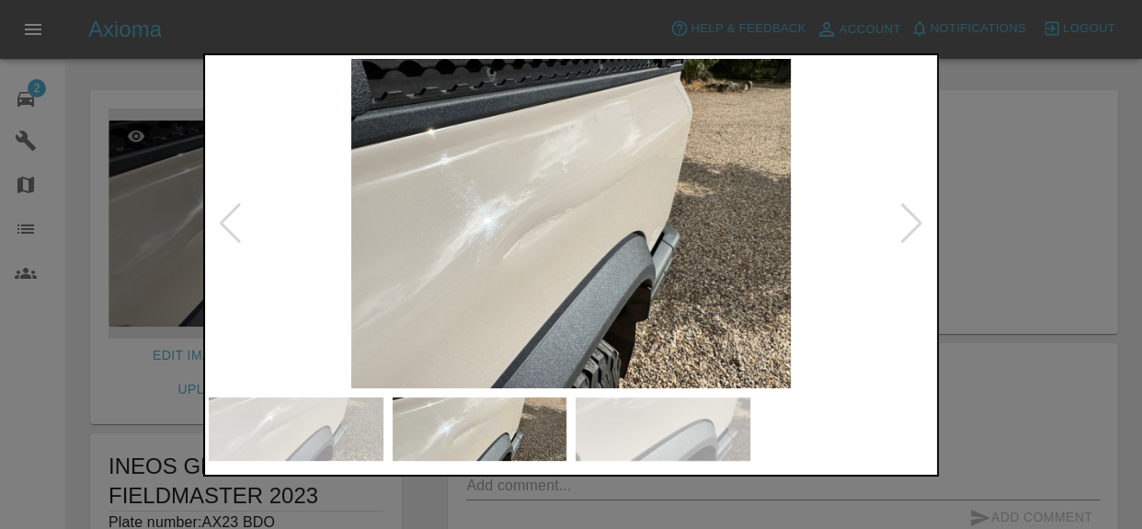
click at [916, 223] on div at bounding box center [912, 223] width 25 height 40
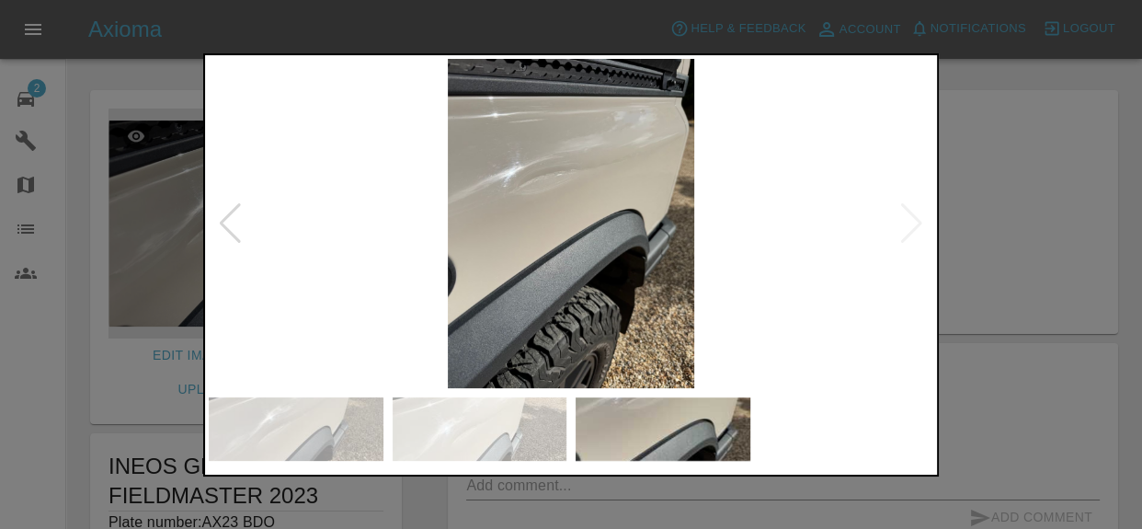
click at [996, 242] on div at bounding box center [571, 264] width 1142 height 529
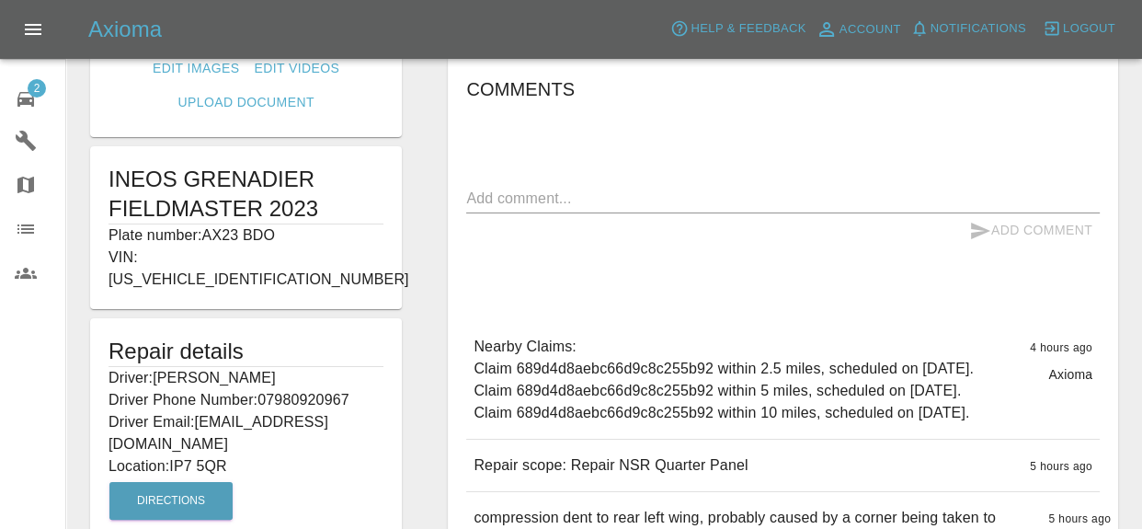
scroll to position [292, 0]
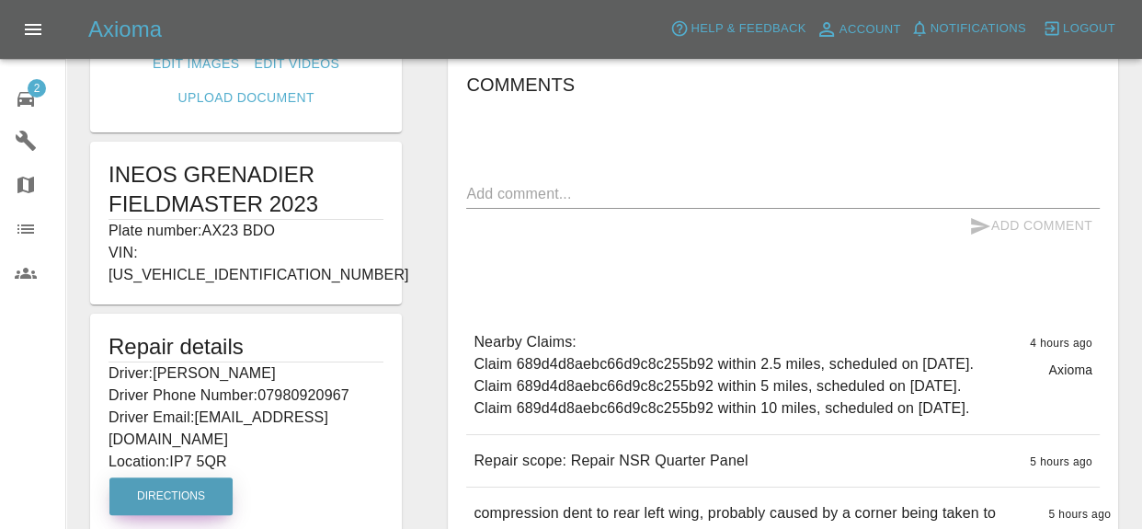
click at [181, 477] on button "Directions" at bounding box center [170, 496] width 123 height 38
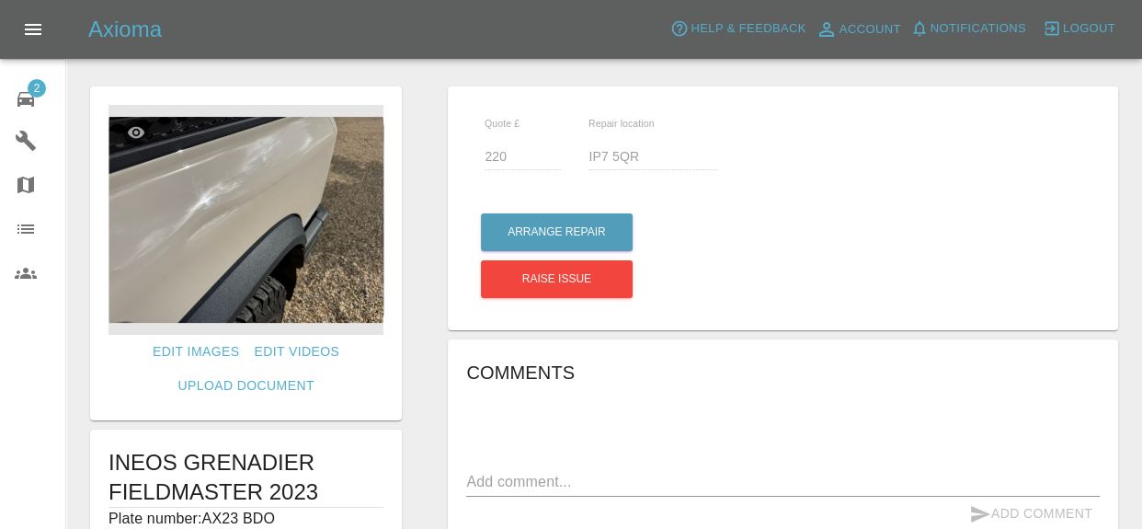
scroll to position [0, 0]
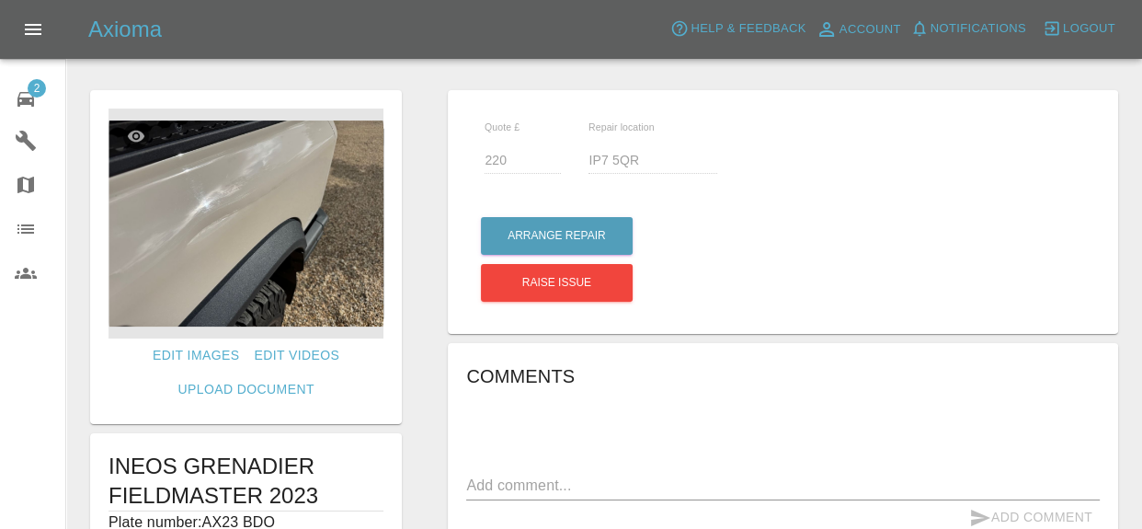
click at [32, 85] on span "2" at bounding box center [37, 88] width 18 height 18
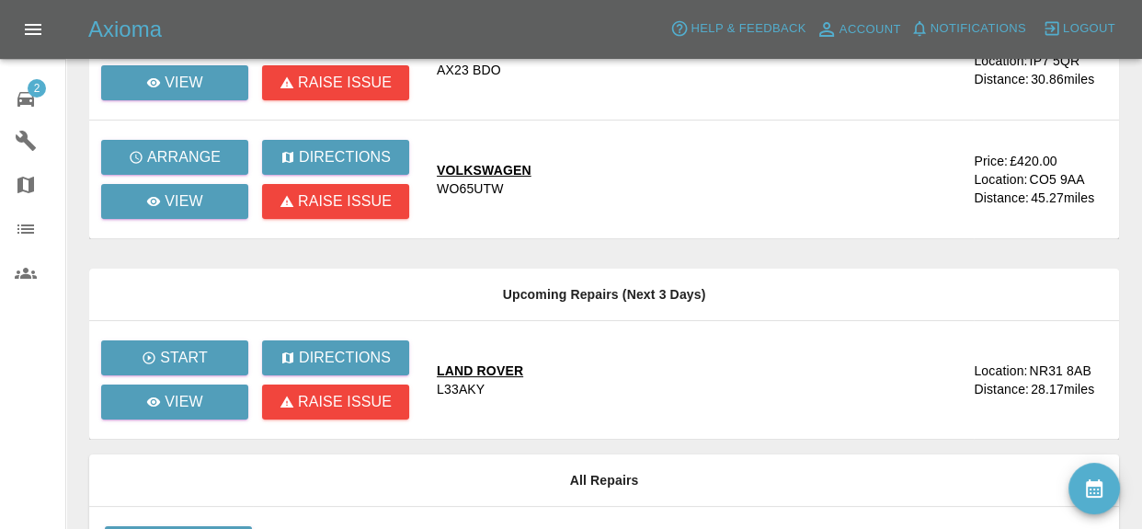
scroll to position [422, 0]
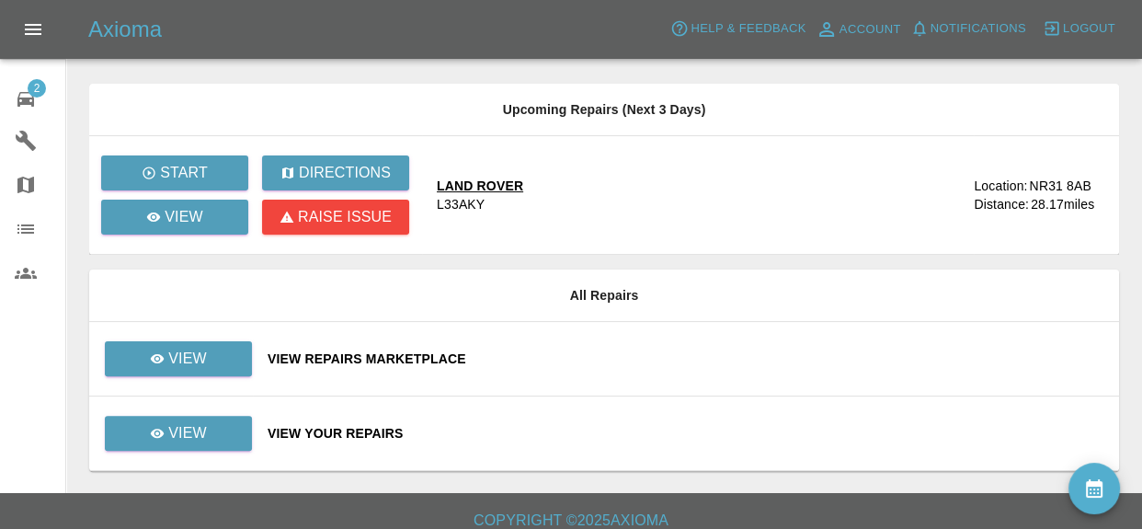
click at [337, 430] on div "View Your Repairs" at bounding box center [686, 433] width 837 height 18
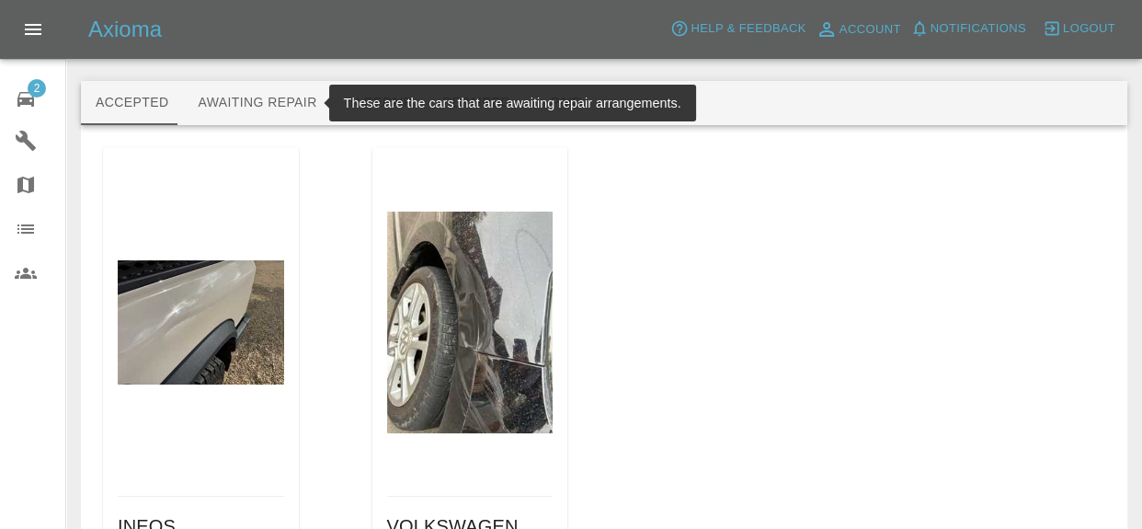
click at [281, 96] on button "Awaiting Repair" at bounding box center [257, 103] width 148 height 44
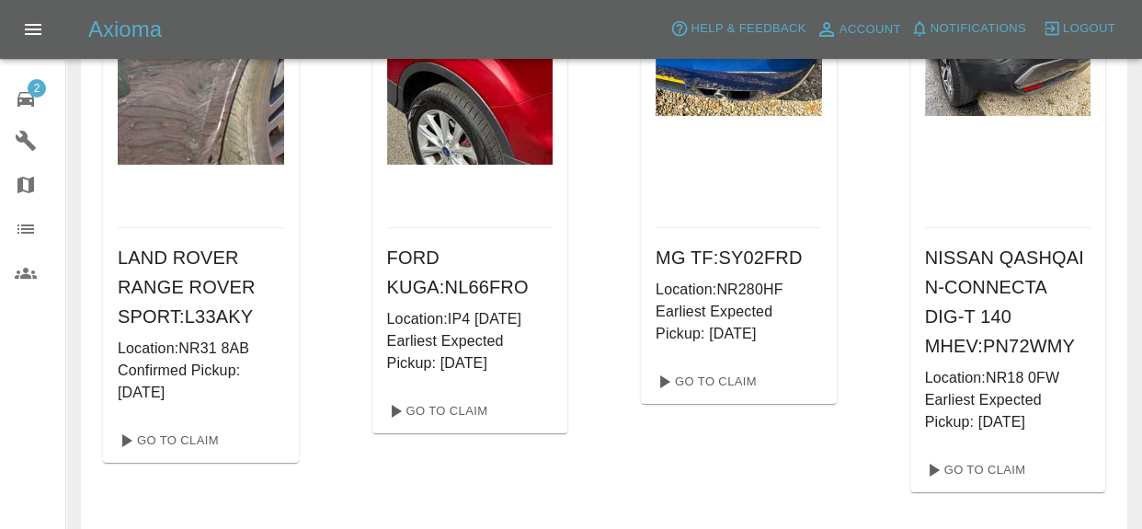
scroll to position [238, 0]
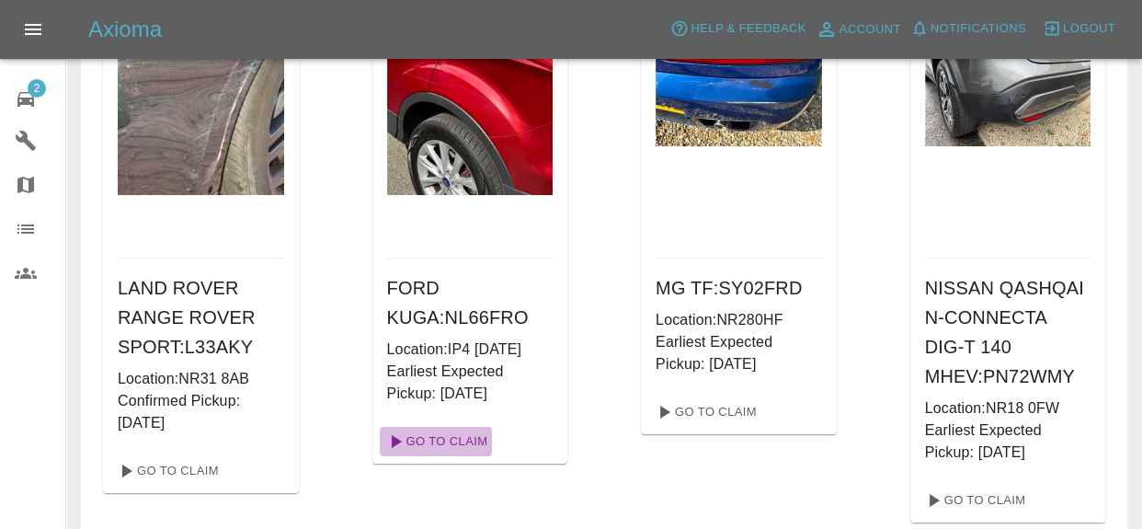
click at [467, 435] on link "Go To Claim" at bounding box center [436, 441] width 113 height 29
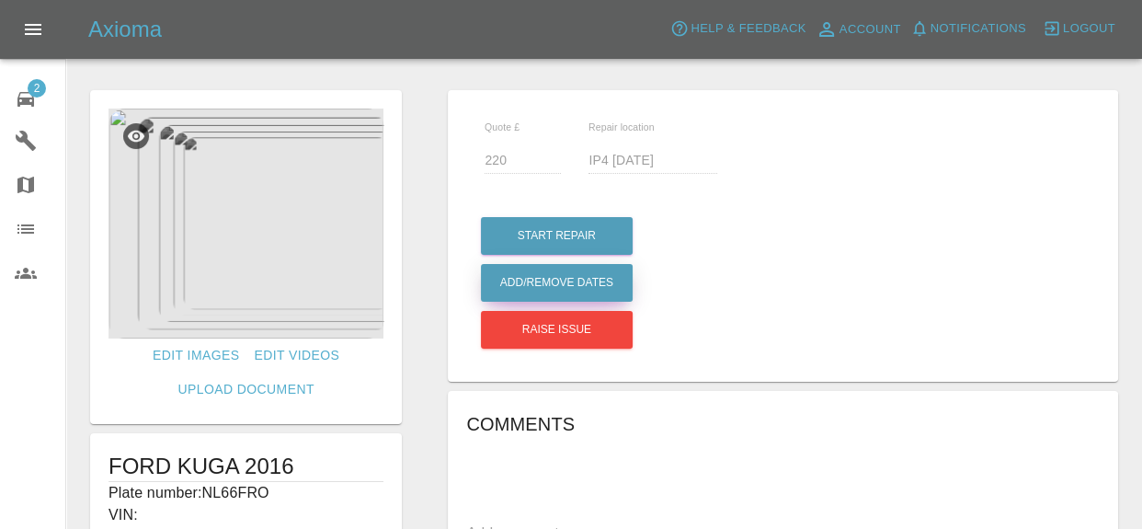
click at [619, 255] on button "Add/Remove Dates" at bounding box center [557, 236] width 152 height 38
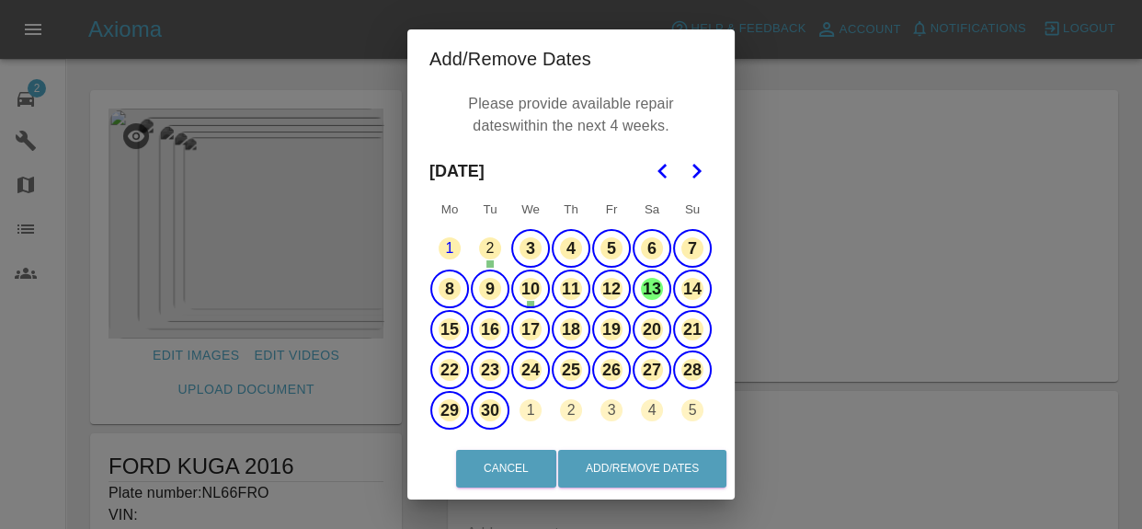
click at [962, 318] on div "Add/Remove Dates Please provide available repair dates within the next 4 weeks.…" at bounding box center [571, 264] width 1142 height 529
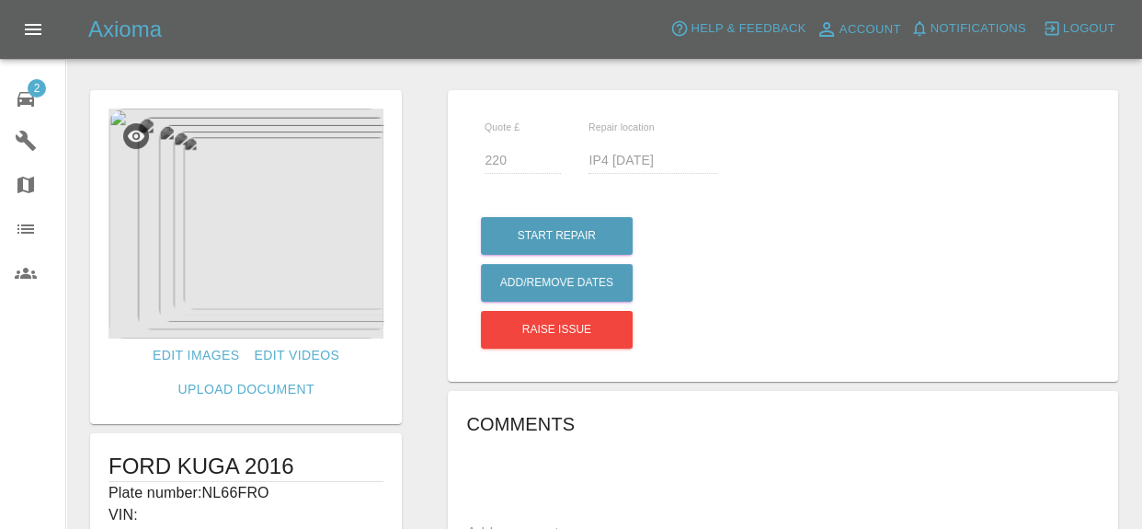
click at [20, 94] on icon at bounding box center [26, 99] width 22 height 22
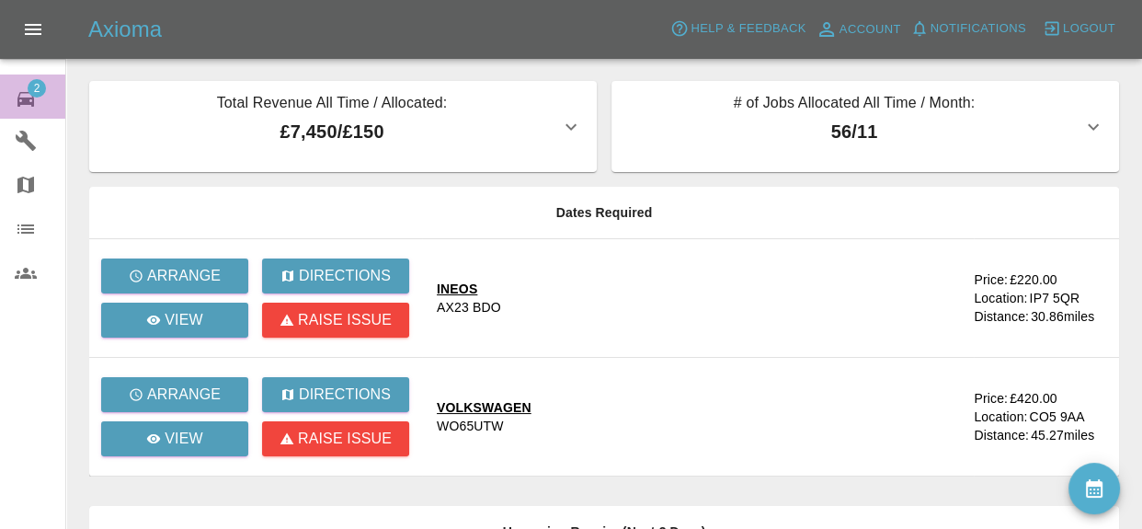
click at [28, 96] on icon at bounding box center [26, 99] width 22 height 22
click at [473, 292] on div "INEOS" at bounding box center [469, 289] width 64 height 18
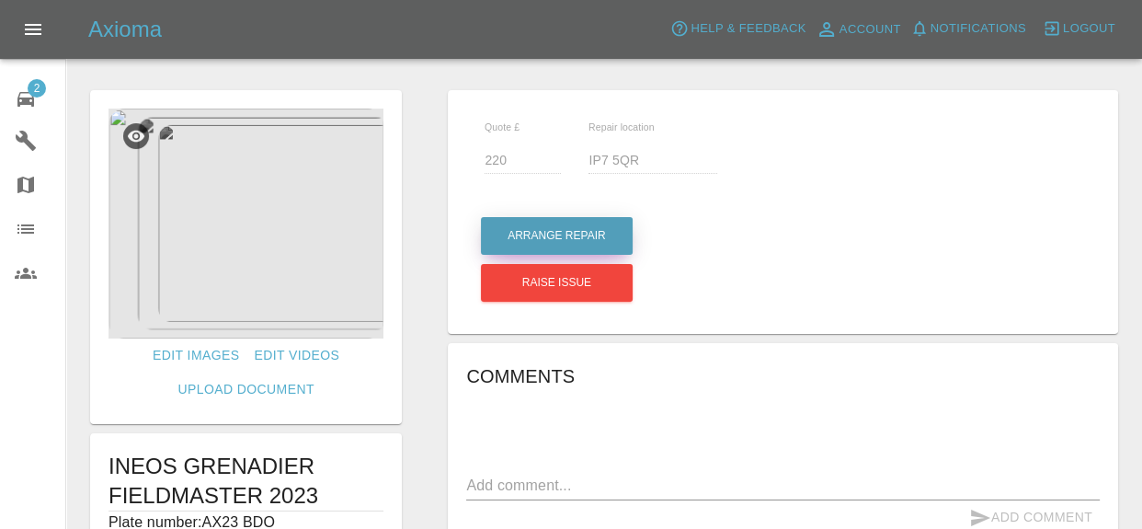
click at [625, 223] on button "Arrange Repair" at bounding box center [557, 236] width 152 height 38
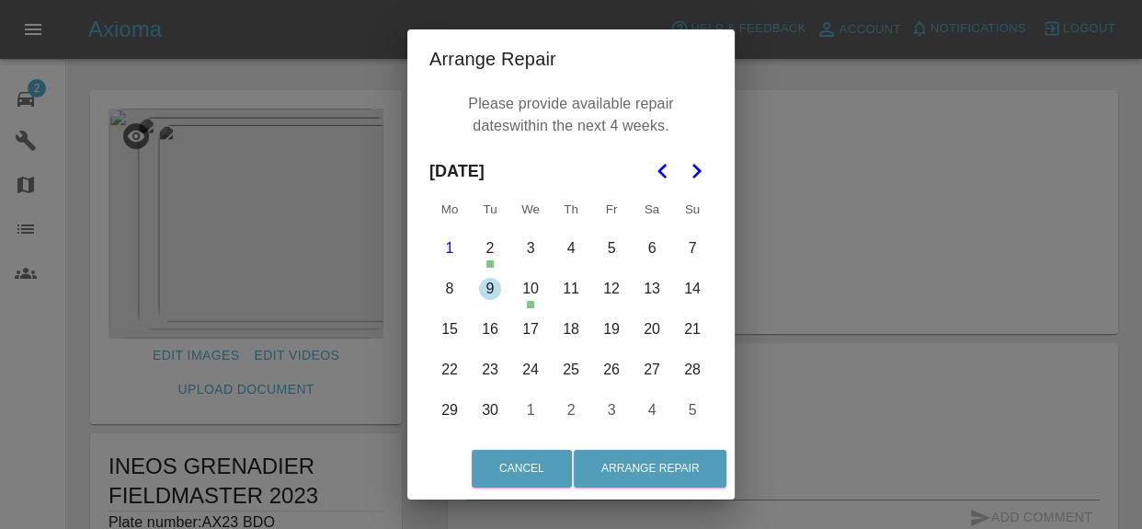
click at [534, 249] on button "3" at bounding box center [530, 248] width 39 height 39
click at [572, 248] on button "4" at bounding box center [571, 248] width 39 height 39
click at [615, 246] on button "5" at bounding box center [611, 248] width 39 height 39
click at [649, 244] on button "6" at bounding box center [652, 248] width 39 height 39
click at [682, 247] on button "7" at bounding box center [692, 248] width 39 height 39
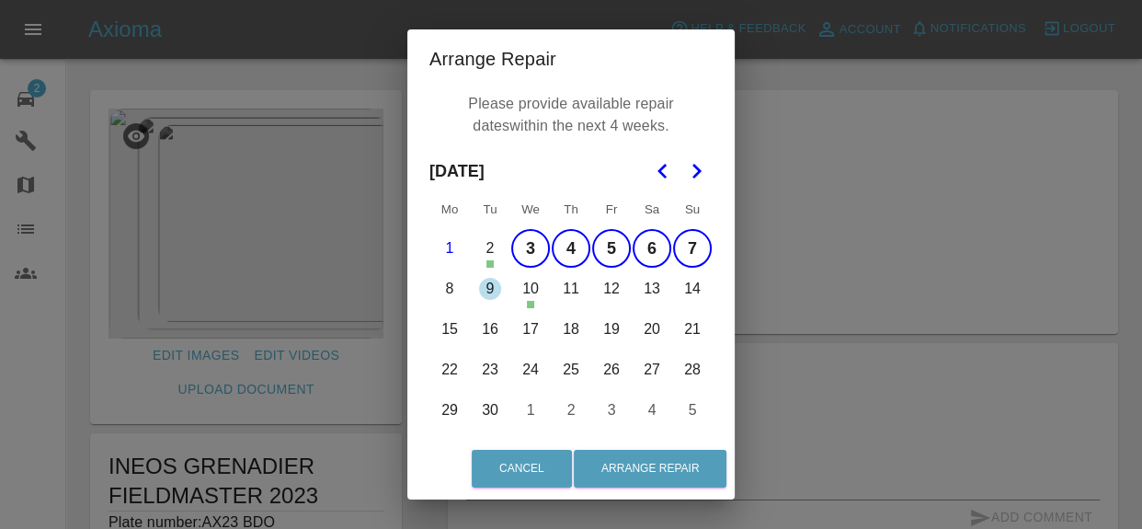
click at [462, 290] on button "8" at bounding box center [449, 288] width 39 height 39
click at [492, 288] on button "9" at bounding box center [490, 288] width 39 height 39
click at [568, 285] on button "11" at bounding box center [571, 288] width 39 height 39
click at [608, 284] on button "12" at bounding box center [611, 288] width 39 height 39
click at [645, 290] on button "13" at bounding box center [652, 288] width 39 height 39
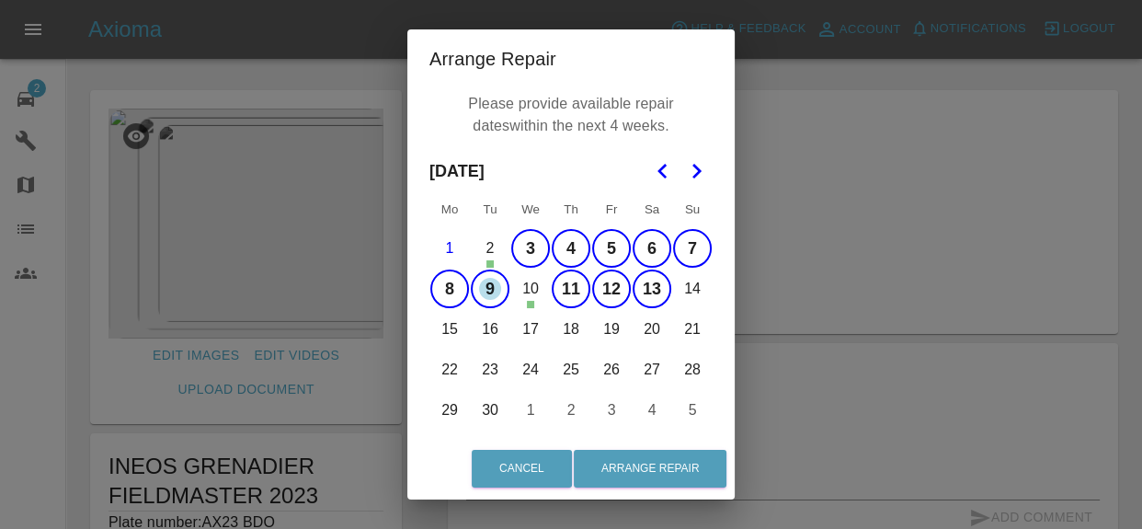
click at [688, 288] on button "14" at bounding box center [692, 288] width 39 height 39
click at [454, 331] on button "15" at bounding box center [449, 329] width 39 height 39
click at [653, 290] on button "13" at bounding box center [652, 288] width 39 height 39
click at [503, 329] on button "16" at bounding box center [490, 329] width 39 height 39
click at [533, 327] on button "17" at bounding box center [530, 329] width 39 height 39
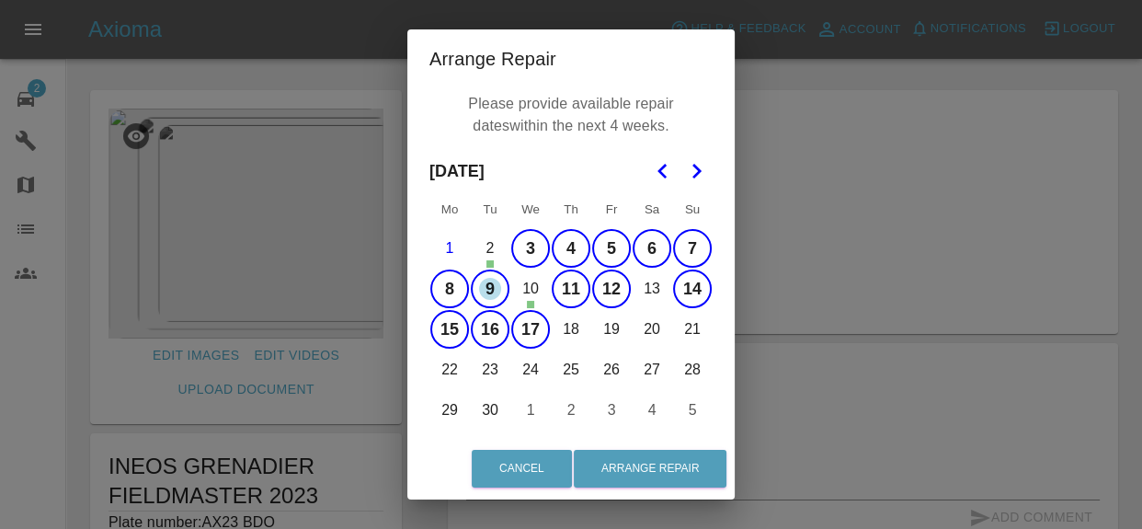
click at [571, 328] on button "18" at bounding box center [571, 329] width 39 height 39
drag, startPoint x: 571, startPoint y: 328, endPoint x: 613, endPoint y: 328, distance: 41.4
click at [613, 328] on button "19" at bounding box center [611, 329] width 39 height 39
click at [650, 326] on button "20" at bounding box center [652, 329] width 39 height 39
click at [686, 330] on button "21" at bounding box center [692, 329] width 39 height 39
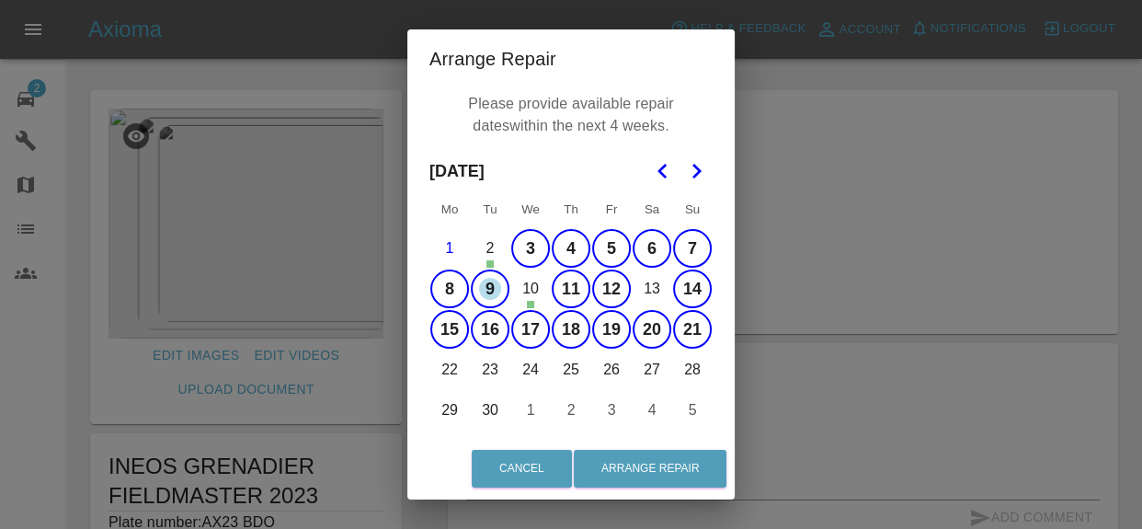
click at [453, 371] on button "22" at bounding box center [449, 369] width 39 height 39
click at [526, 369] on button "24" at bounding box center [530, 369] width 39 height 39
click at [613, 368] on button "26" at bounding box center [611, 369] width 39 height 39
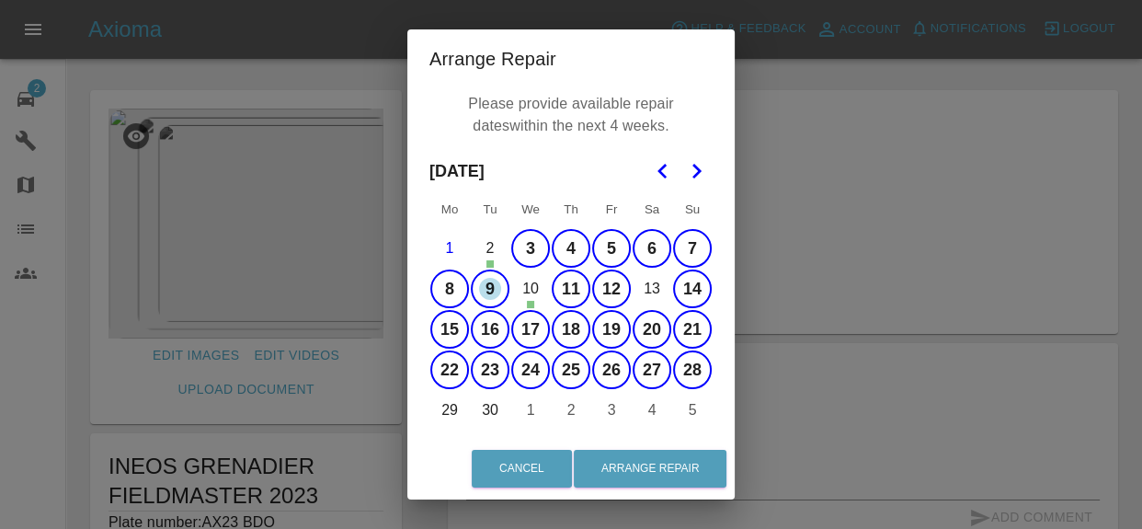
drag, startPoint x: 455, startPoint y: 402, endPoint x: 607, endPoint y: 462, distance: 163.1
click at [456, 402] on button "29" at bounding box center [449, 410] width 39 height 39
click at [644, 464] on button "Arrange Repair" at bounding box center [650, 469] width 153 height 38
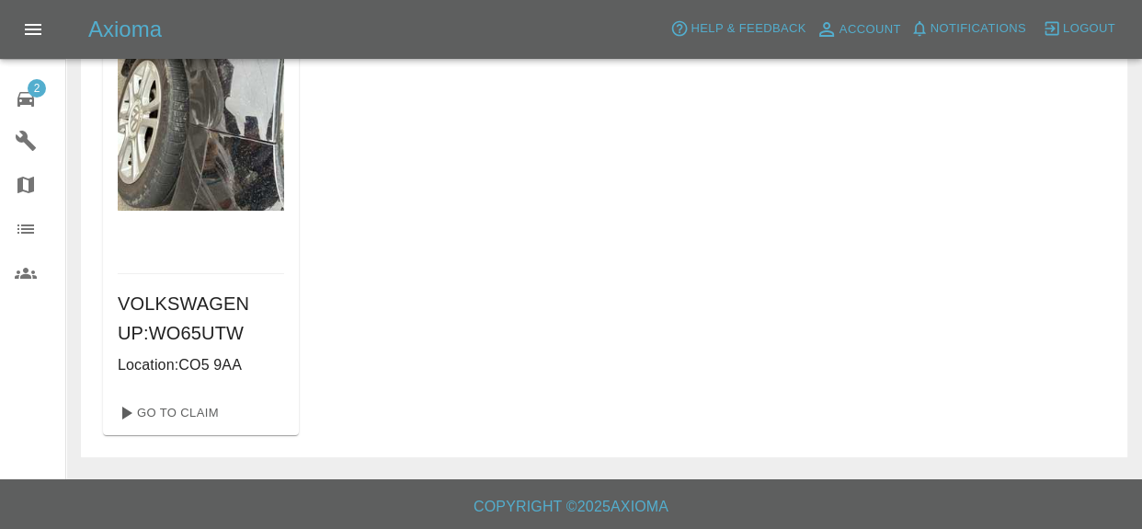
scroll to position [223, 0]
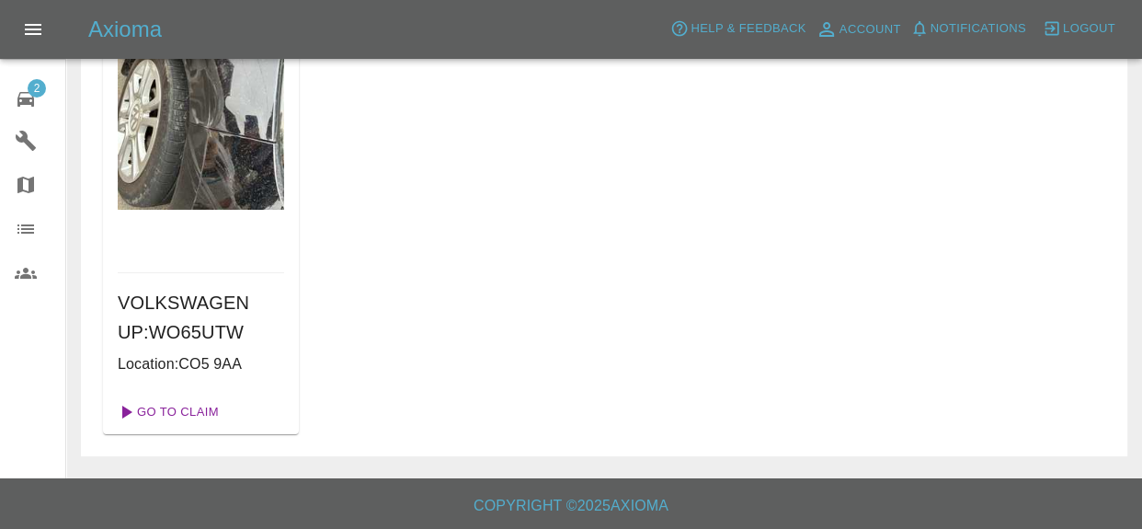
click at [179, 413] on link "Go To Claim" at bounding box center [166, 411] width 113 height 29
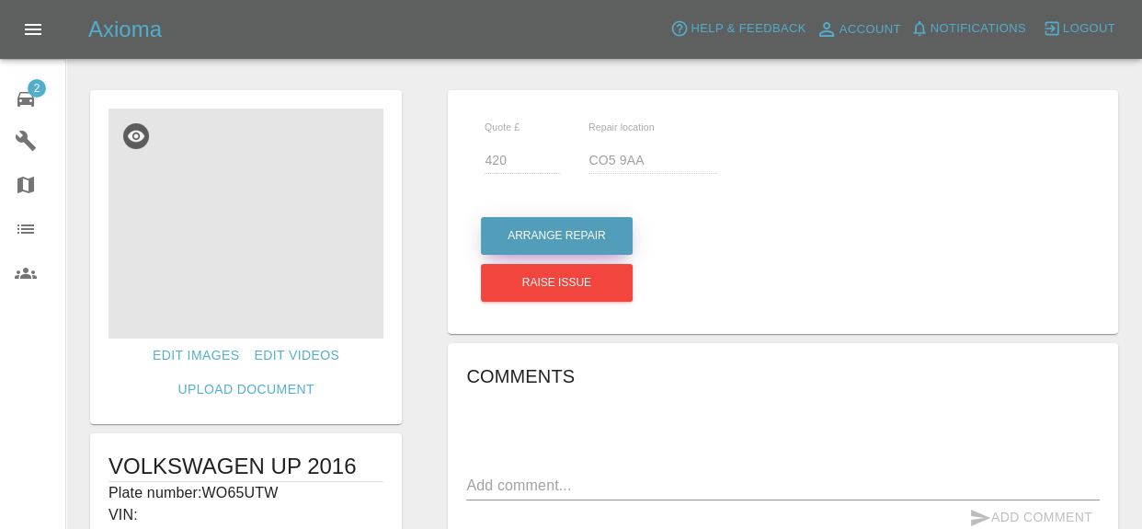
click at [611, 225] on button "Arrange Repair" at bounding box center [557, 236] width 152 height 38
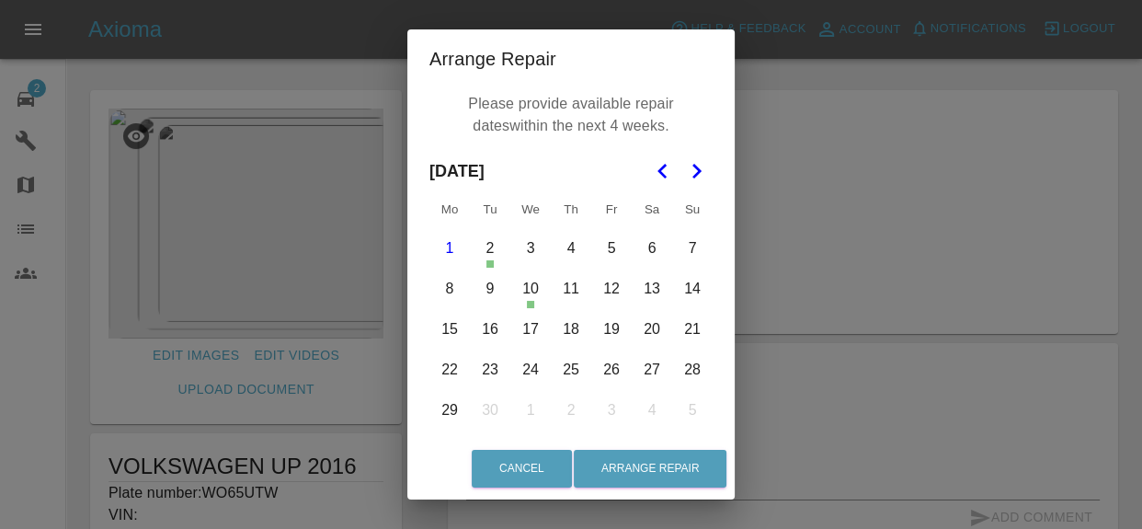
click at [538, 246] on button "3" at bounding box center [530, 248] width 39 height 39
click at [574, 248] on button "4" at bounding box center [571, 248] width 39 height 39
click at [608, 249] on button "5" at bounding box center [611, 248] width 39 height 39
click at [662, 247] on button "6" at bounding box center [652, 248] width 39 height 39
drag, startPoint x: 662, startPoint y: 247, endPoint x: 693, endPoint y: 250, distance: 30.5
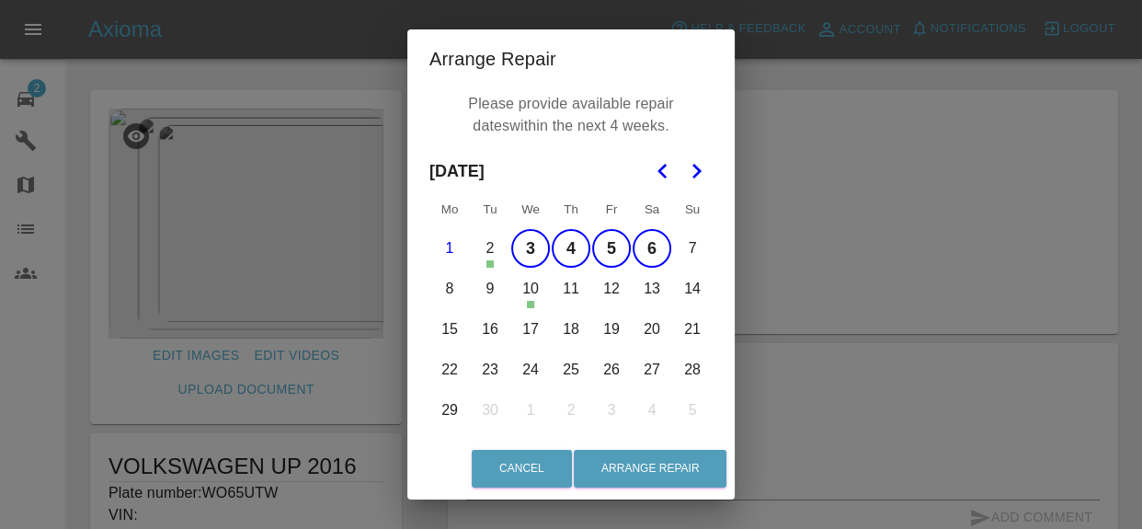
click at [693, 250] on button "7" at bounding box center [692, 248] width 39 height 39
click at [451, 290] on button "8" at bounding box center [449, 288] width 39 height 39
click at [577, 290] on button "11" at bounding box center [571, 288] width 39 height 39
click at [611, 291] on button "12" at bounding box center [611, 288] width 39 height 39
click at [658, 289] on button "13" at bounding box center [652, 288] width 39 height 39
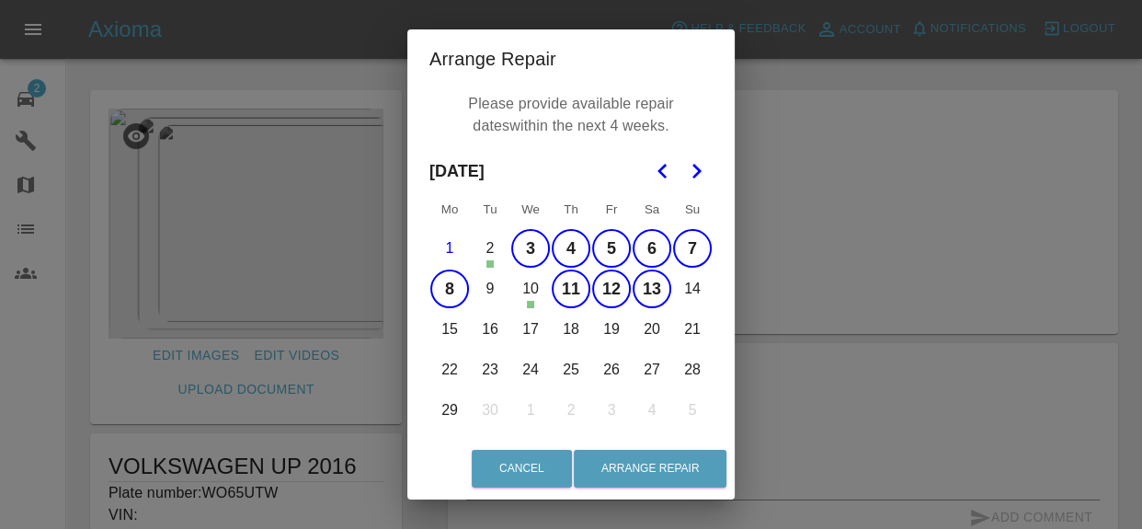
click at [693, 289] on button "14" at bounding box center [692, 288] width 39 height 39
drag, startPoint x: 439, startPoint y: 328, endPoint x: 453, endPoint y: 327, distance: 14.7
click at [453, 327] on button "15" at bounding box center [449, 329] width 39 height 39
click at [500, 327] on button "16" at bounding box center [490, 329] width 39 height 39
click at [541, 328] on button "17" at bounding box center [530, 329] width 39 height 39
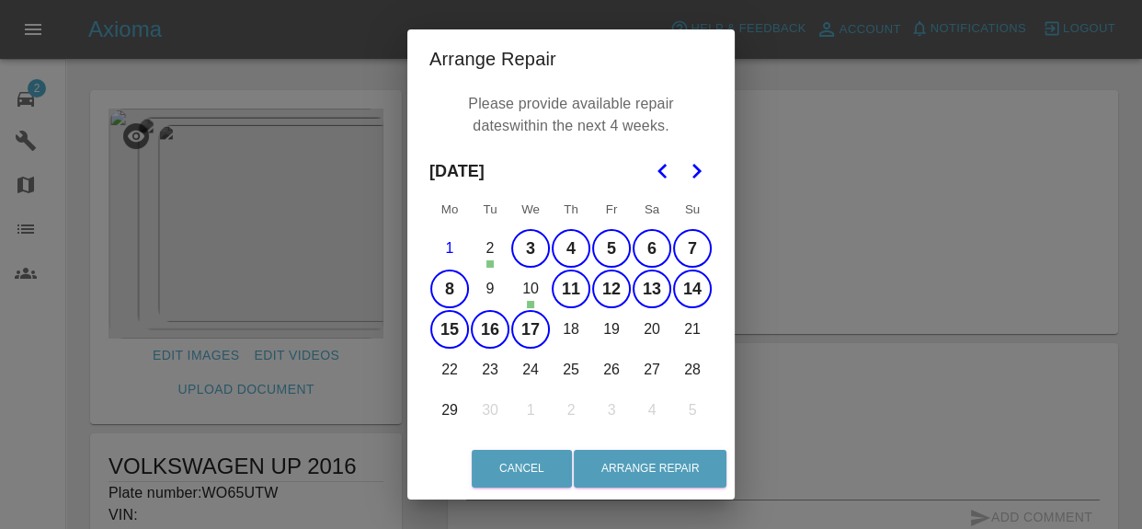
click at [584, 327] on button "18" at bounding box center [571, 329] width 39 height 39
click at [655, 292] on button "13" at bounding box center [652, 288] width 39 height 39
click at [619, 332] on button "19" at bounding box center [611, 329] width 39 height 39
click at [662, 329] on button "20" at bounding box center [652, 329] width 39 height 39
click at [689, 332] on button "21" at bounding box center [692, 329] width 39 height 39
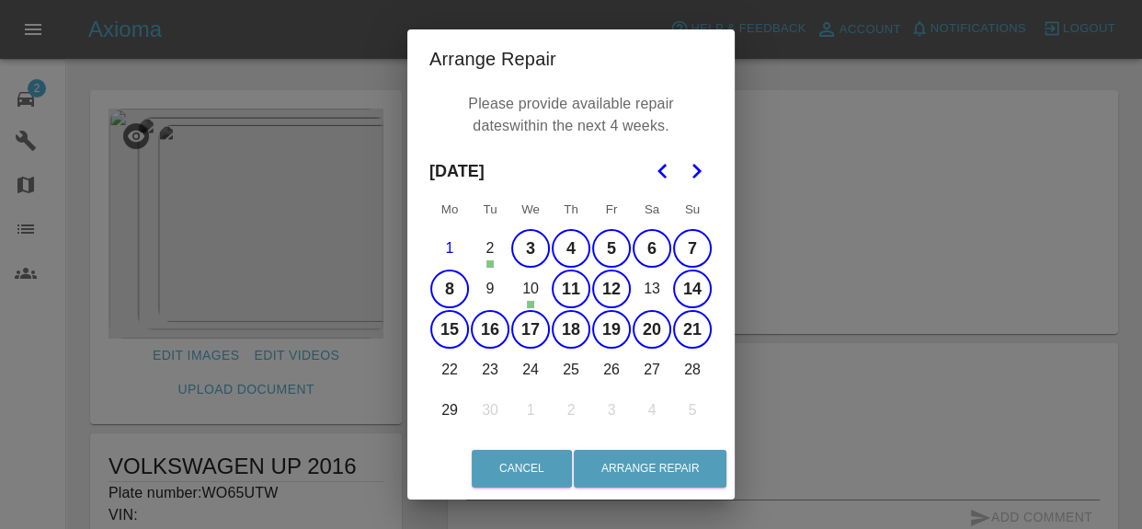
click at [456, 363] on button "22" at bounding box center [449, 369] width 39 height 39
click at [499, 363] on button "23" at bounding box center [490, 369] width 39 height 39
drag, startPoint x: 499, startPoint y: 363, endPoint x: 538, endPoint y: 370, distance: 40.1
click at [538, 370] on button "24" at bounding box center [530, 369] width 39 height 39
drag, startPoint x: 538, startPoint y: 370, endPoint x: 576, endPoint y: 368, distance: 37.8
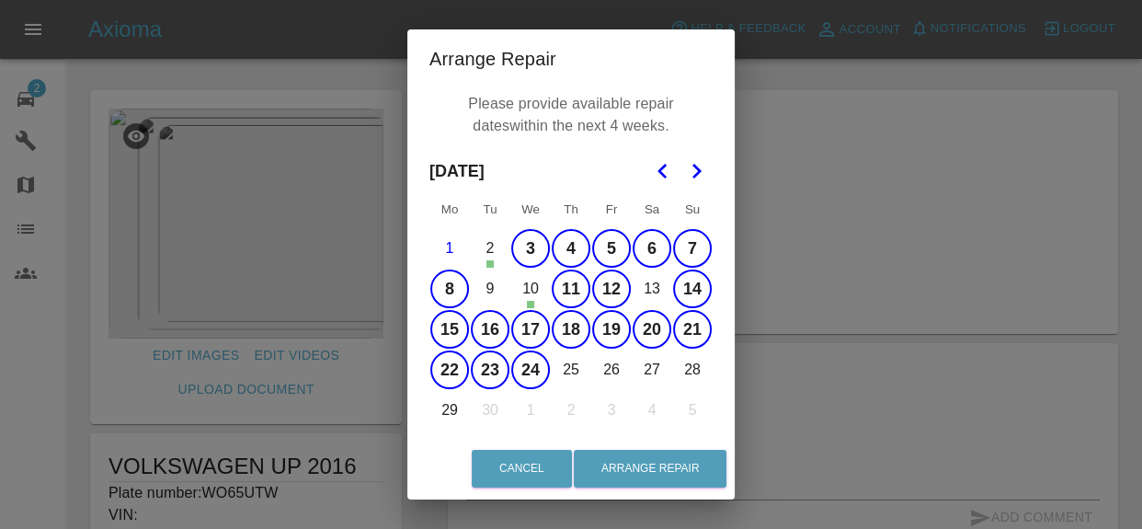
click at [576, 368] on button "25" at bounding box center [571, 369] width 39 height 39
click at [614, 370] on button "26" at bounding box center [611, 369] width 39 height 39
click at [656, 370] on button "27" at bounding box center [652, 369] width 39 height 39
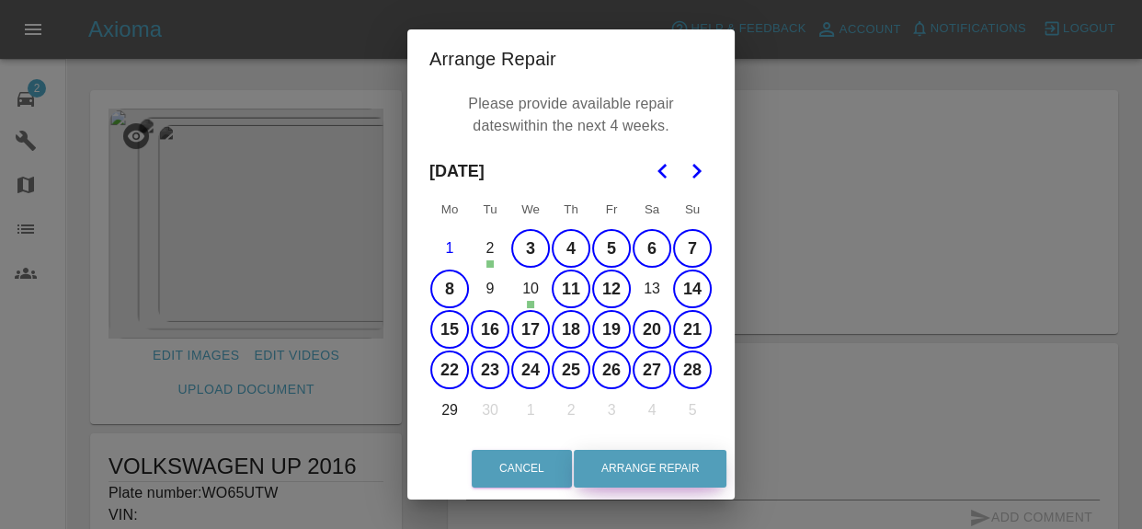
click at [458, 407] on button "29" at bounding box center [449, 410] width 39 height 39
click at [648, 466] on button "Arrange Repair" at bounding box center [650, 469] width 153 height 38
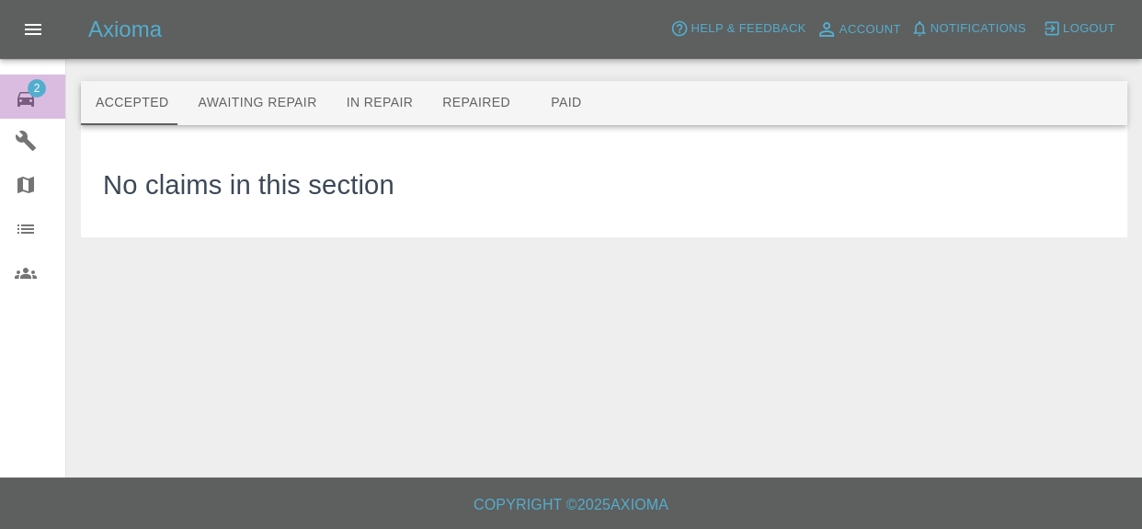
click at [40, 101] on div "2" at bounding box center [41, 97] width 52 height 27
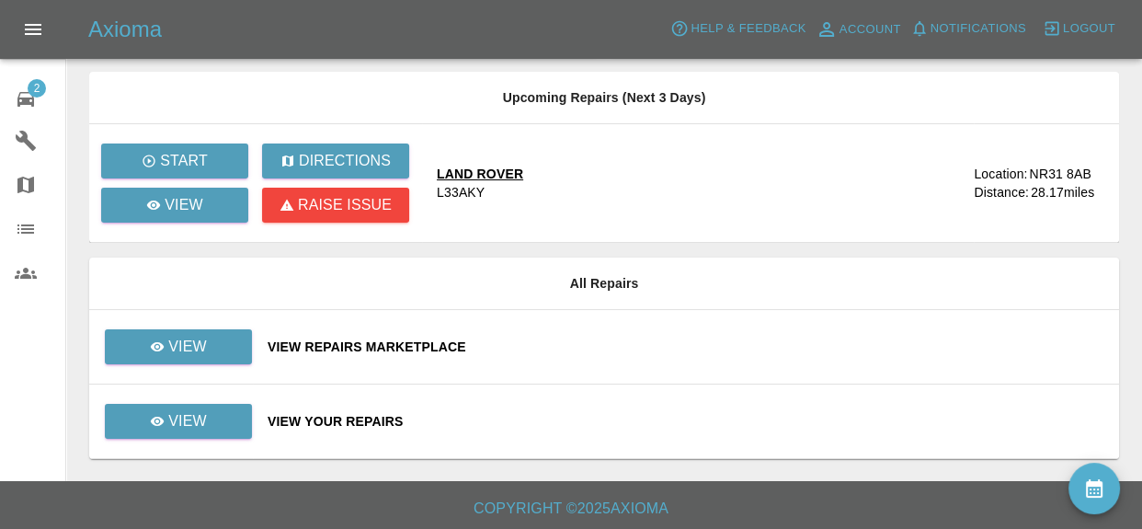
scroll to position [118, 0]
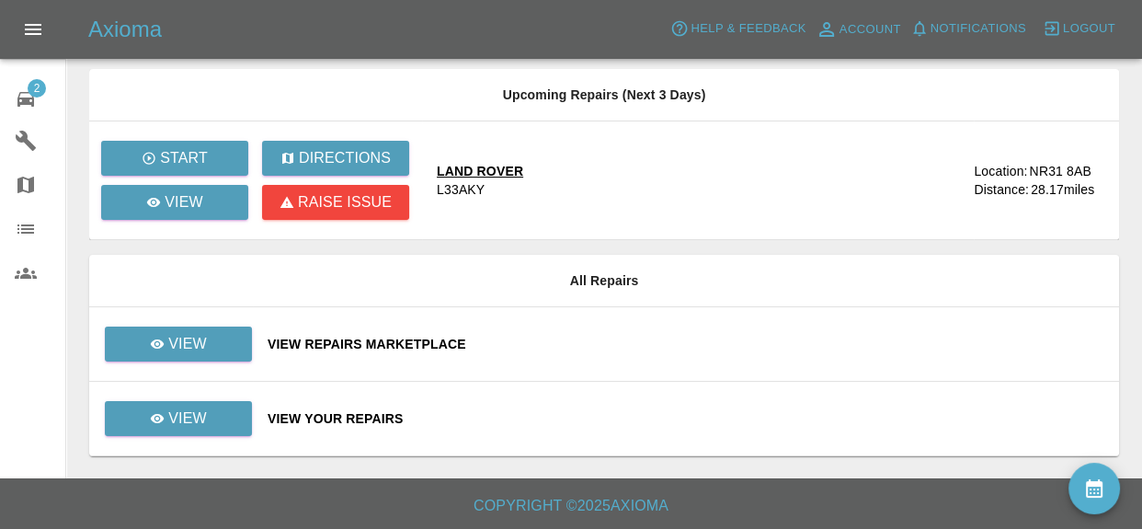
click at [348, 424] on div "View Your Repairs" at bounding box center [686, 418] width 837 height 18
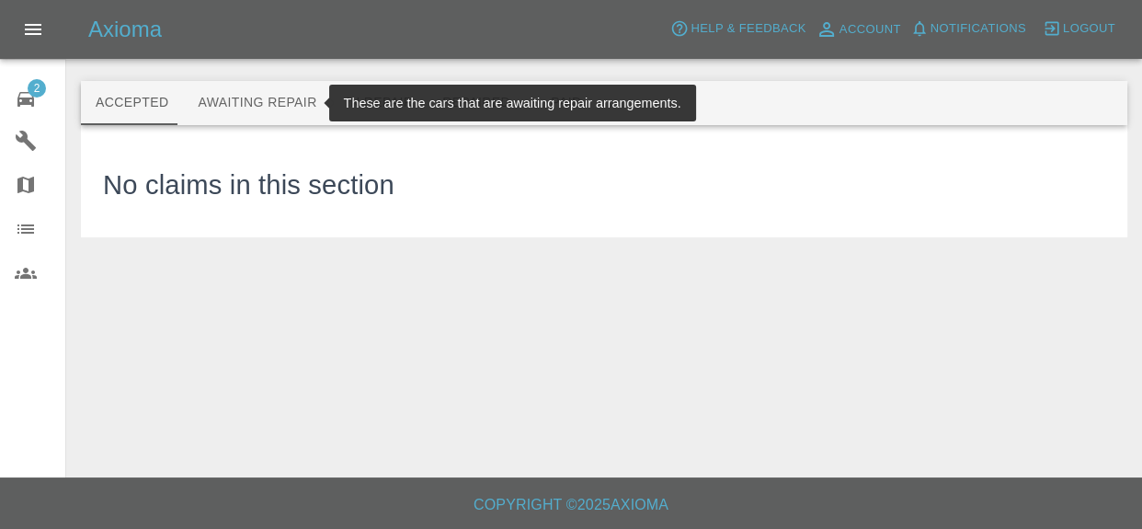
click at [281, 97] on button "Awaiting Repair" at bounding box center [257, 103] width 148 height 44
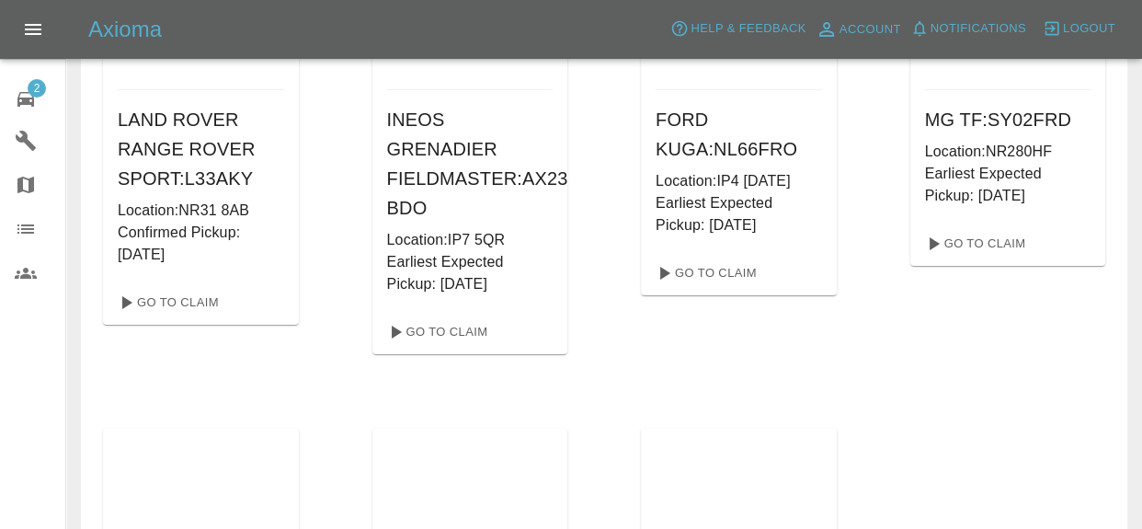
scroll to position [418, 0]
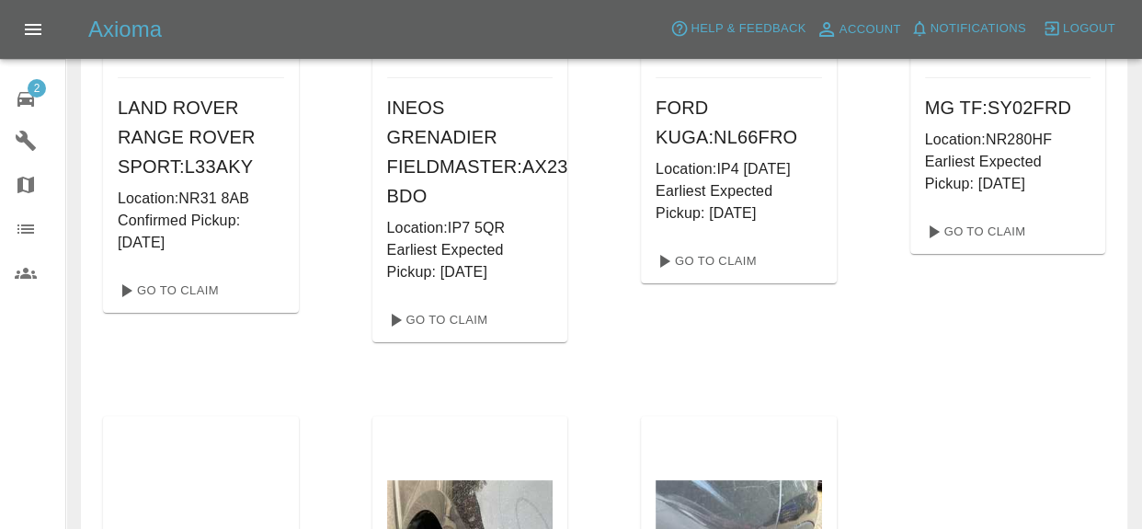
click at [43, 101] on div "2" at bounding box center [41, 97] width 52 height 27
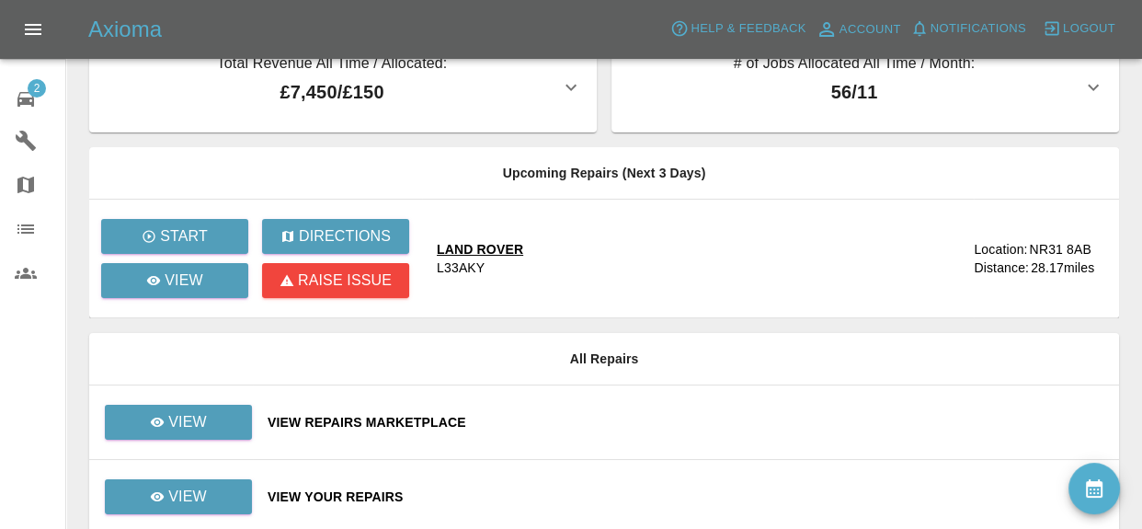
scroll to position [118, 0]
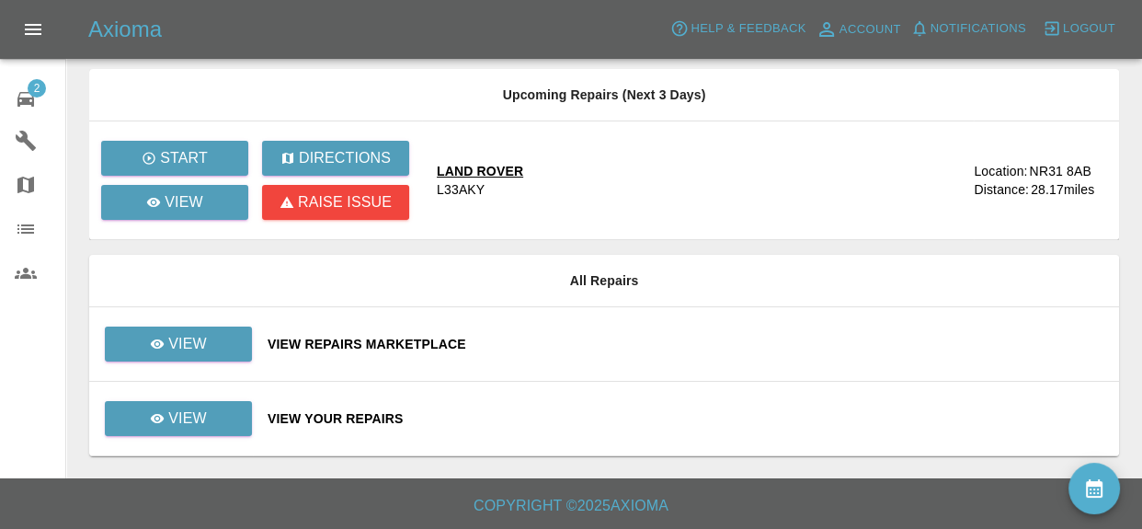
click at [381, 340] on div "View Repairs Marketplace" at bounding box center [686, 344] width 837 height 18
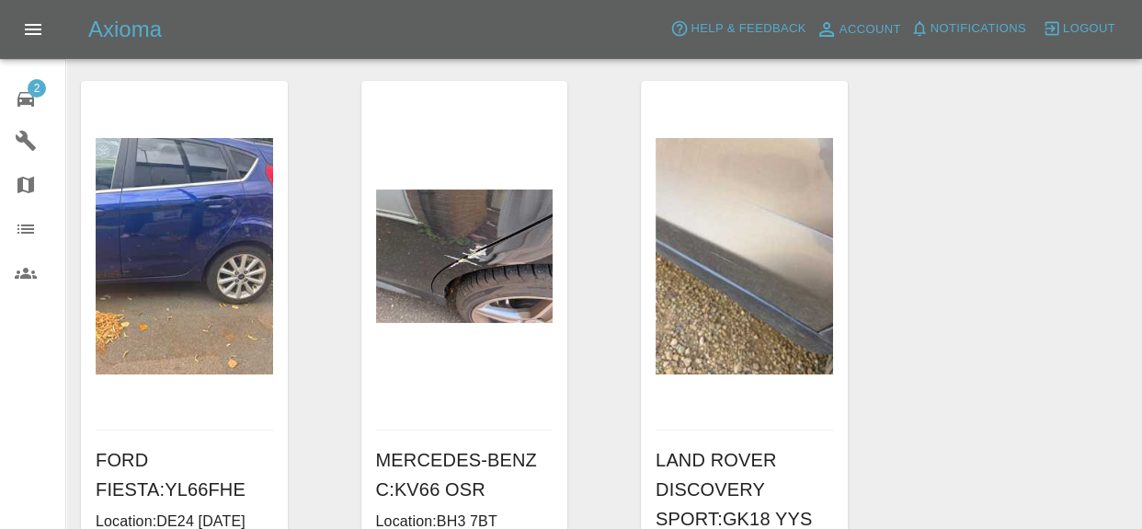
click at [44, 100] on div "2" at bounding box center [41, 97] width 52 height 27
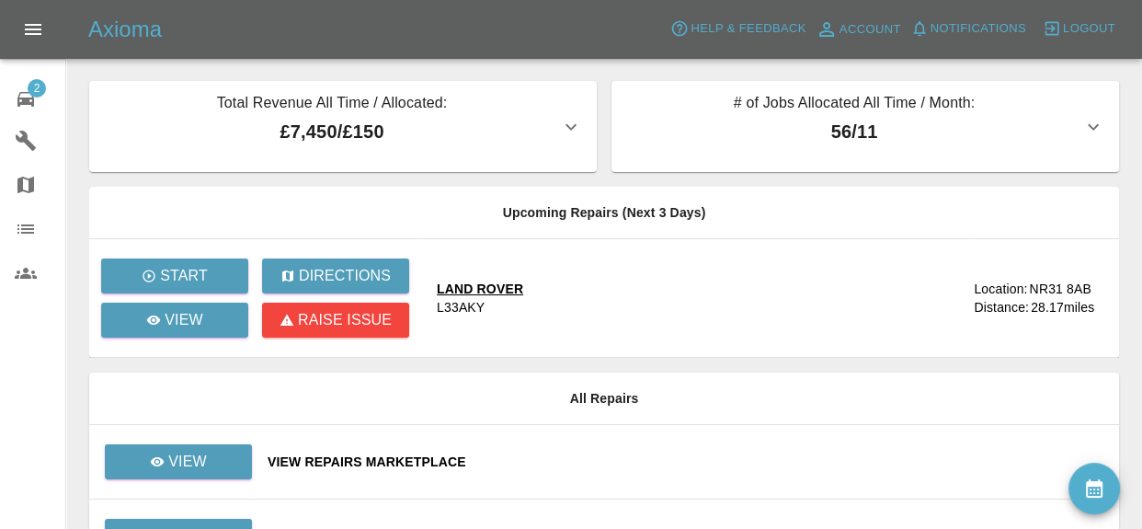
click at [49, 94] on div "2" at bounding box center [41, 97] width 52 height 27
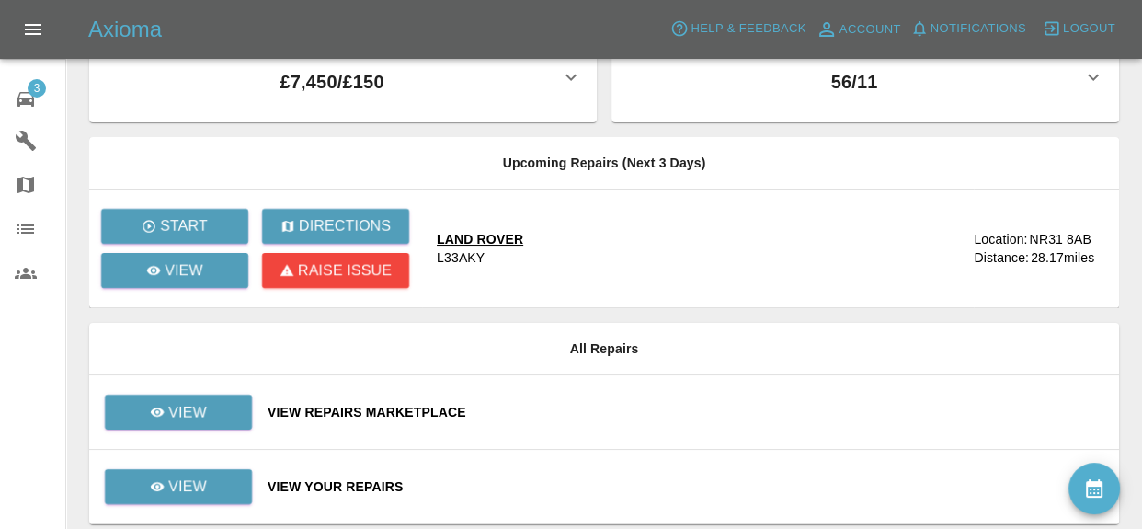
scroll to position [118, 0]
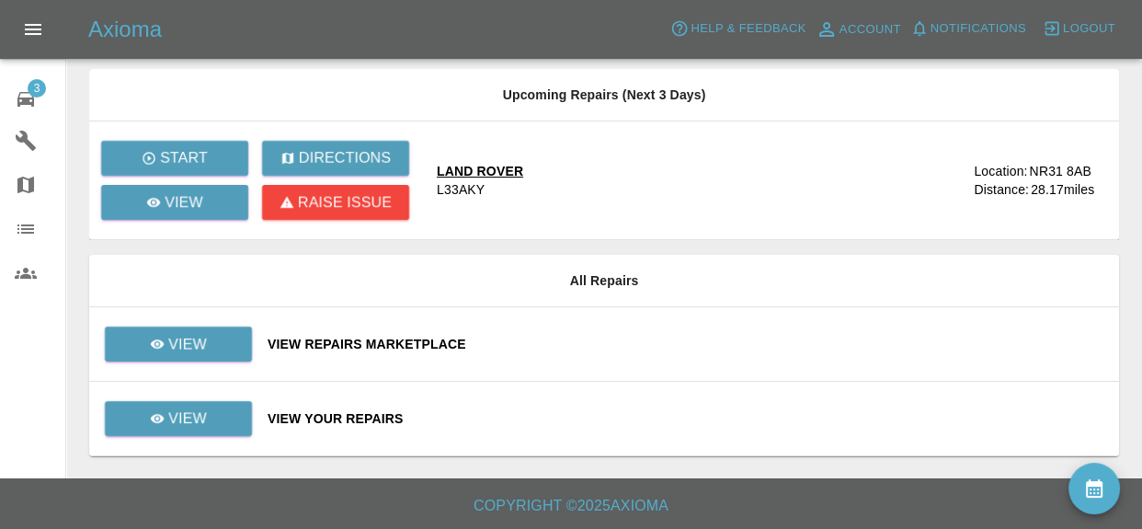
click at [350, 347] on div "View Repairs Marketplace" at bounding box center [686, 344] width 837 height 18
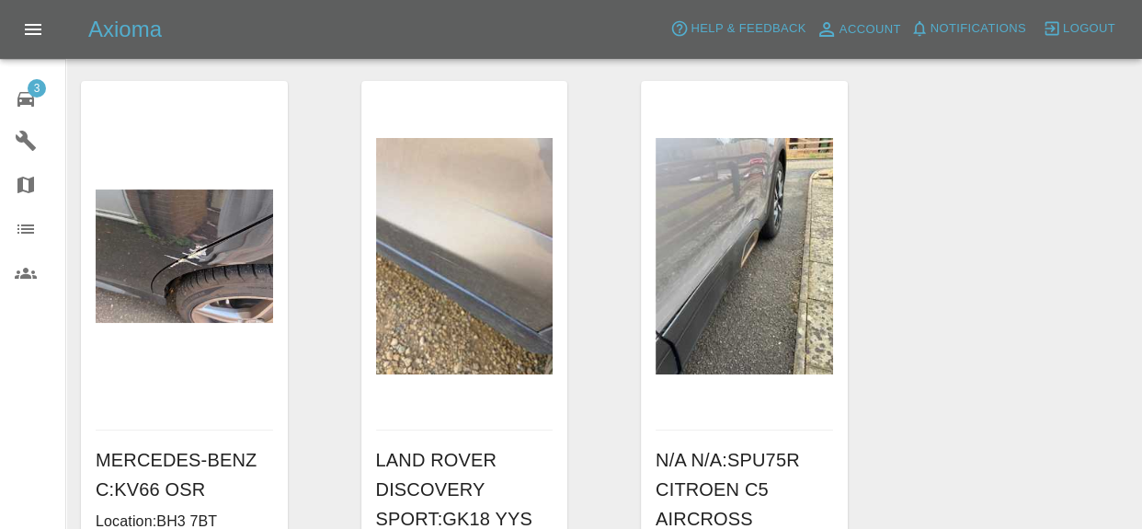
click at [50, 86] on div "3" at bounding box center [41, 97] width 52 height 27
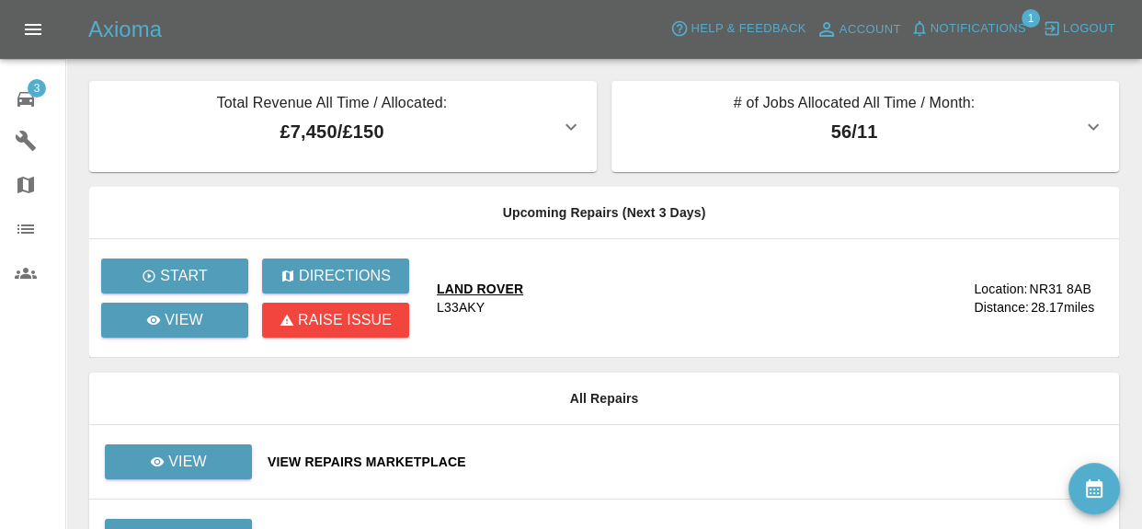
click at [44, 97] on div "3" at bounding box center [41, 97] width 52 height 27
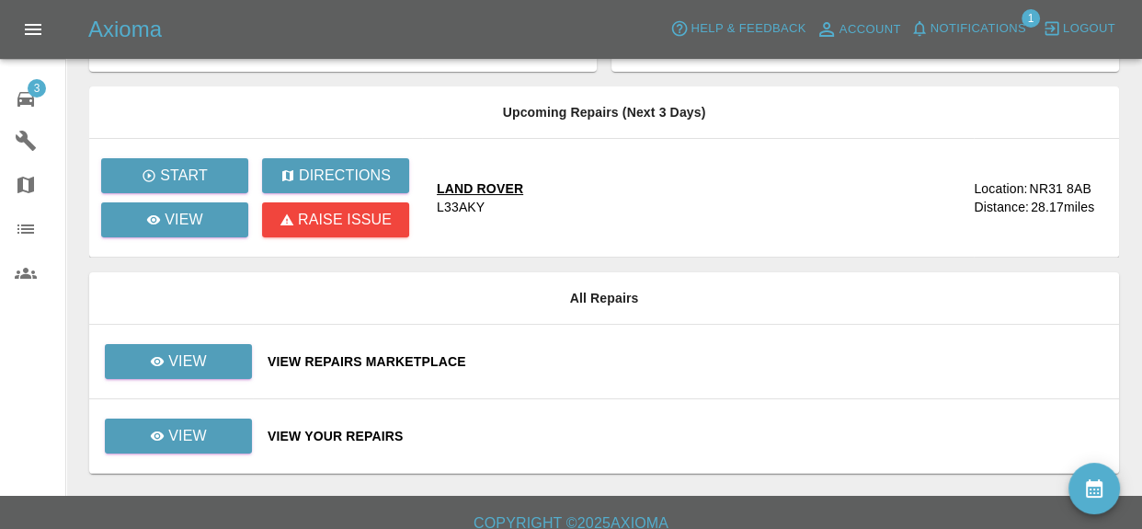
scroll to position [101, 0]
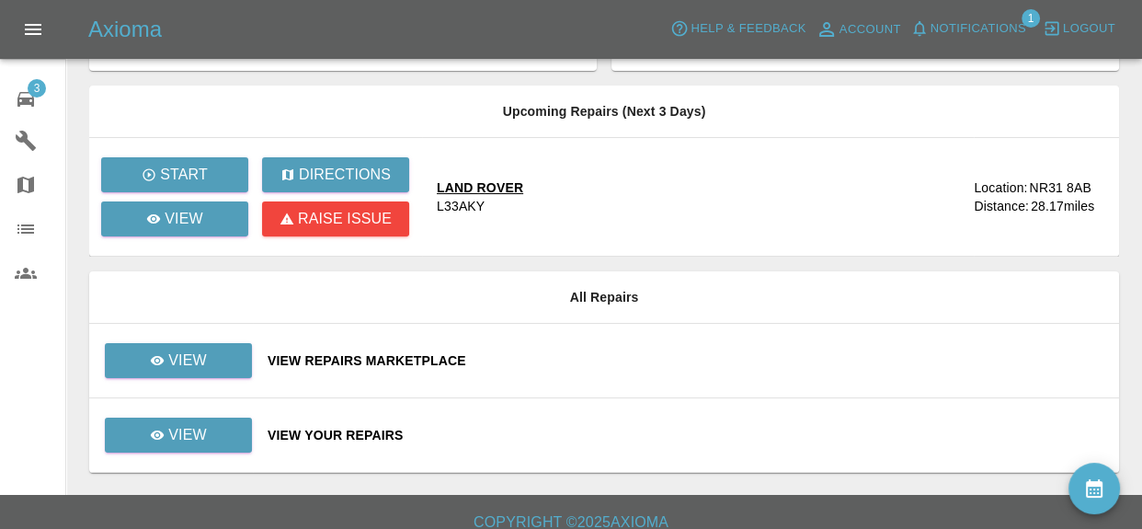
click at [432, 361] on div "View Repairs Marketplace" at bounding box center [686, 360] width 837 height 18
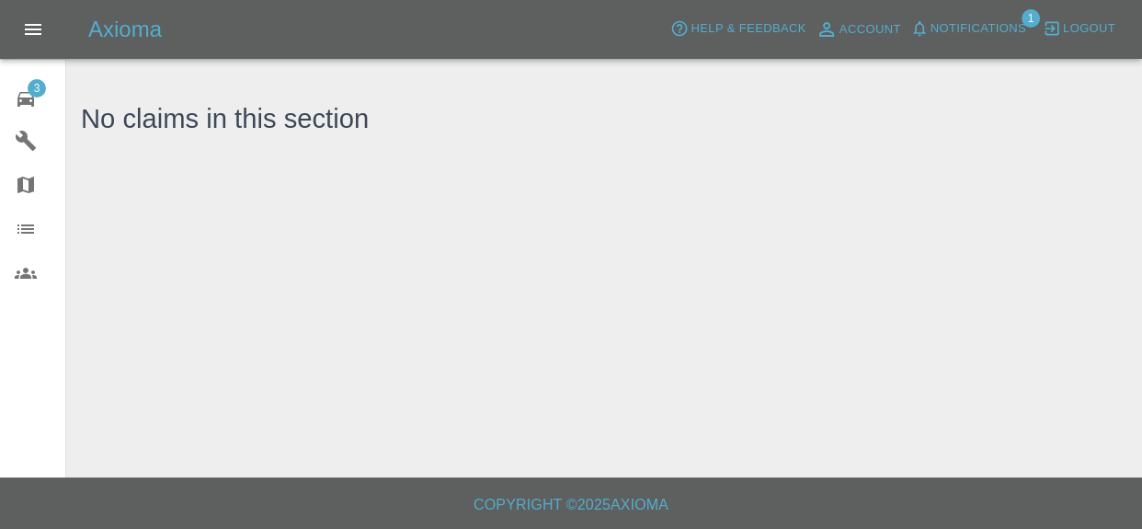
click at [47, 97] on div "3" at bounding box center [41, 97] width 52 height 27
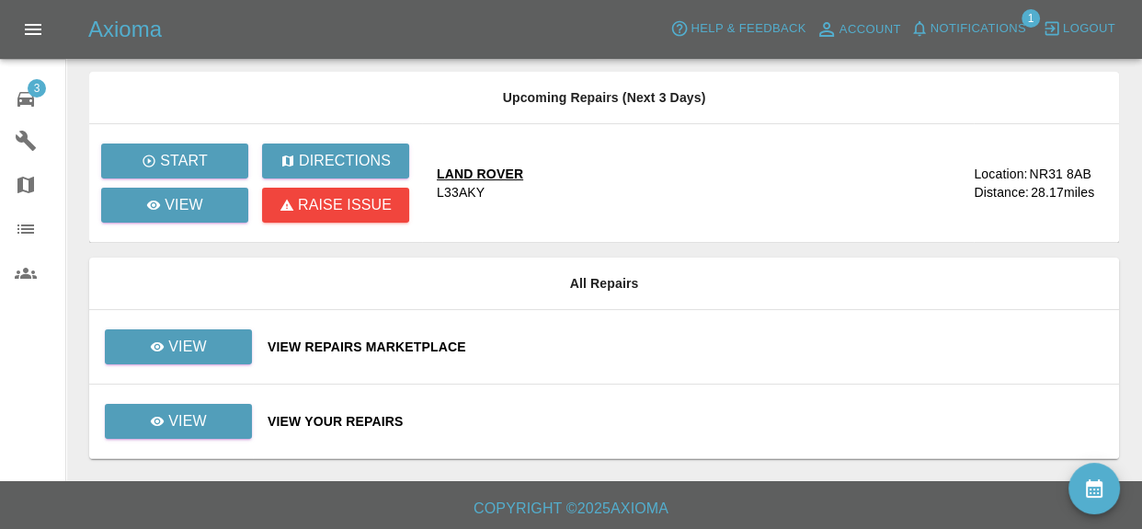
scroll to position [118, 0]
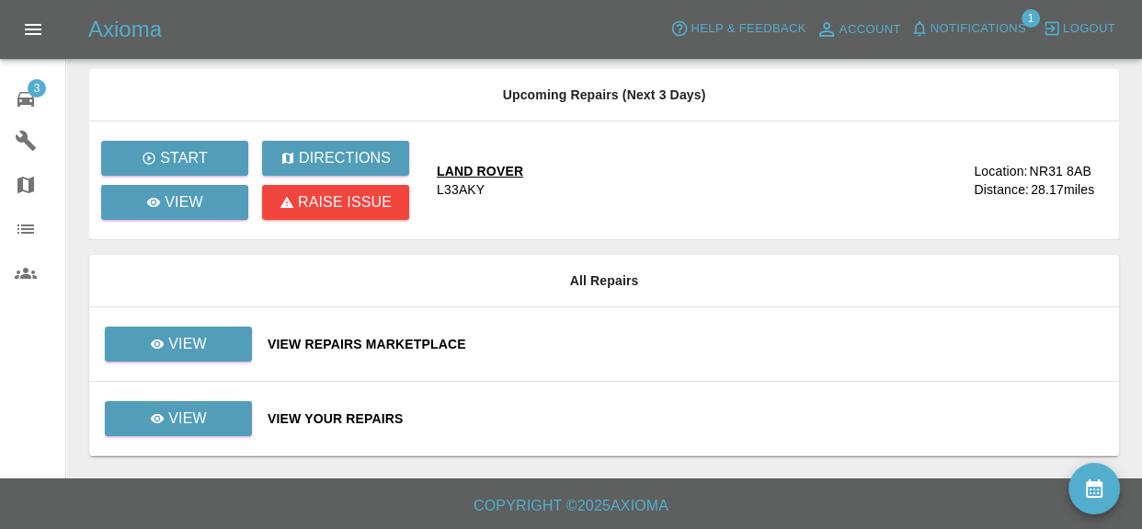
click at [383, 420] on div "View Your Repairs" at bounding box center [686, 418] width 837 height 18
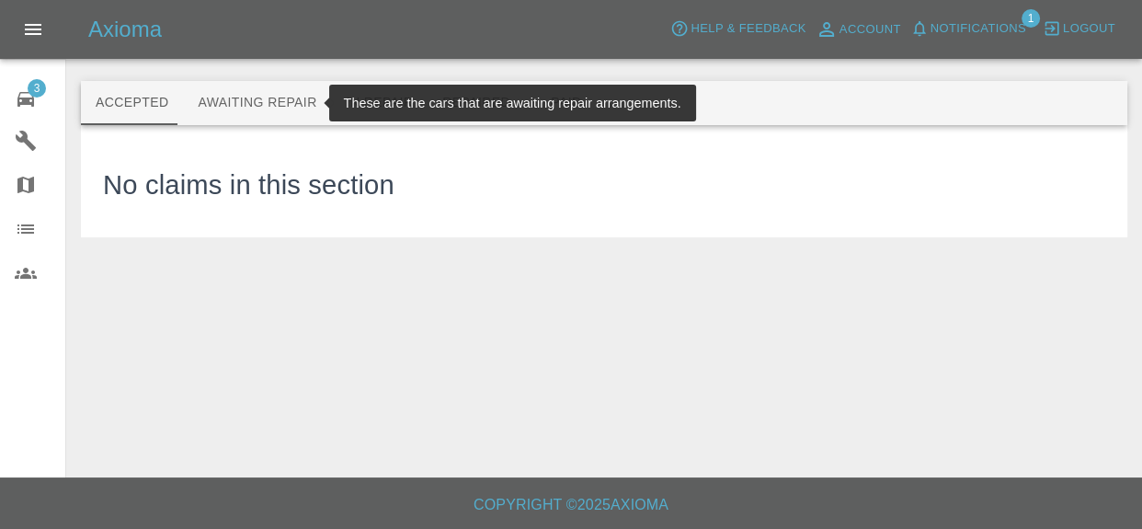
click at [302, 116] on button "Awaiting Repair" at bounding box center [257, 103] width 148 height 44
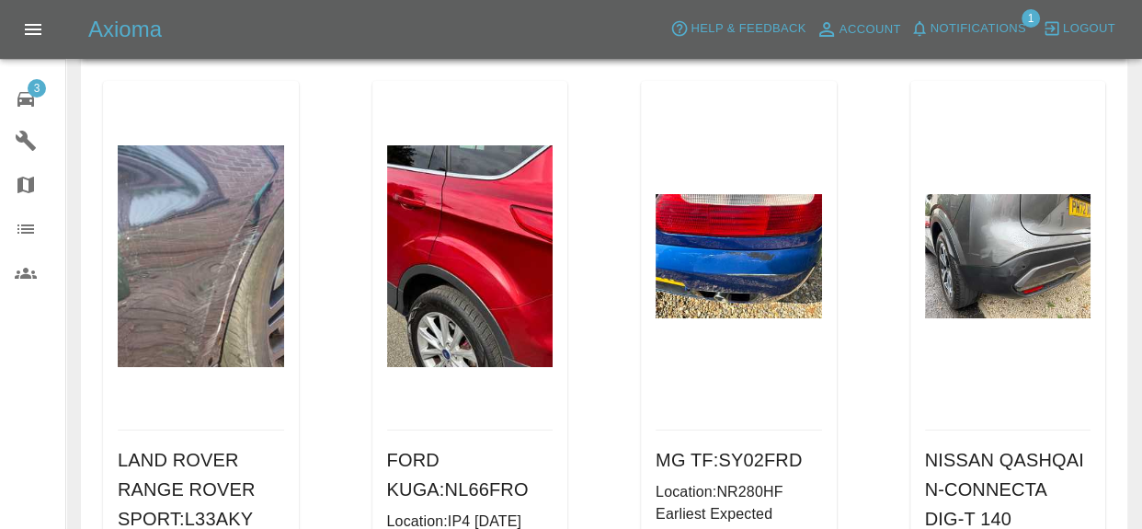
scroll to position [213, 0]
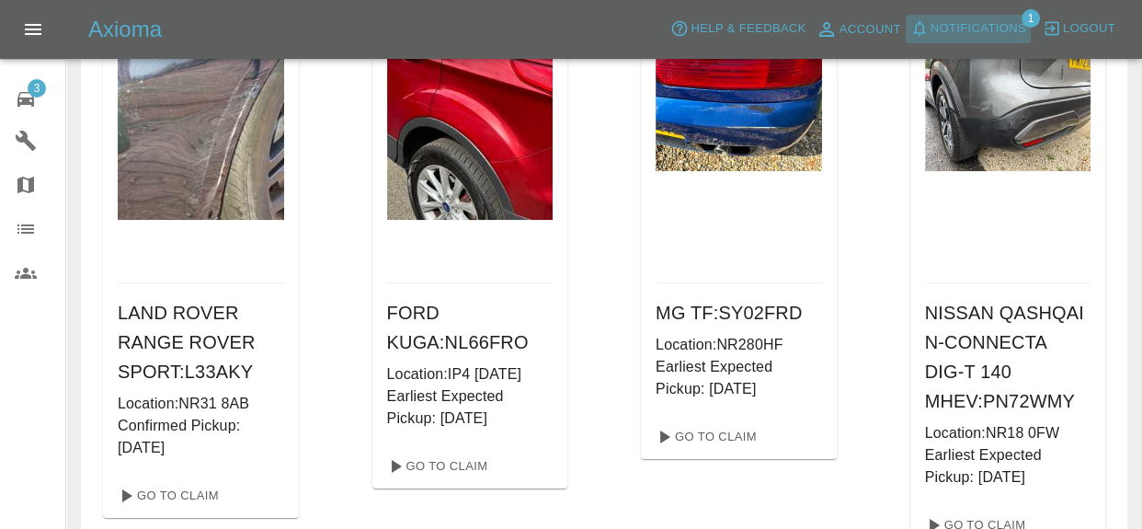
click at [1010, 29] on span "Notifications" at bounding box center [979, 28] width 96 height 21
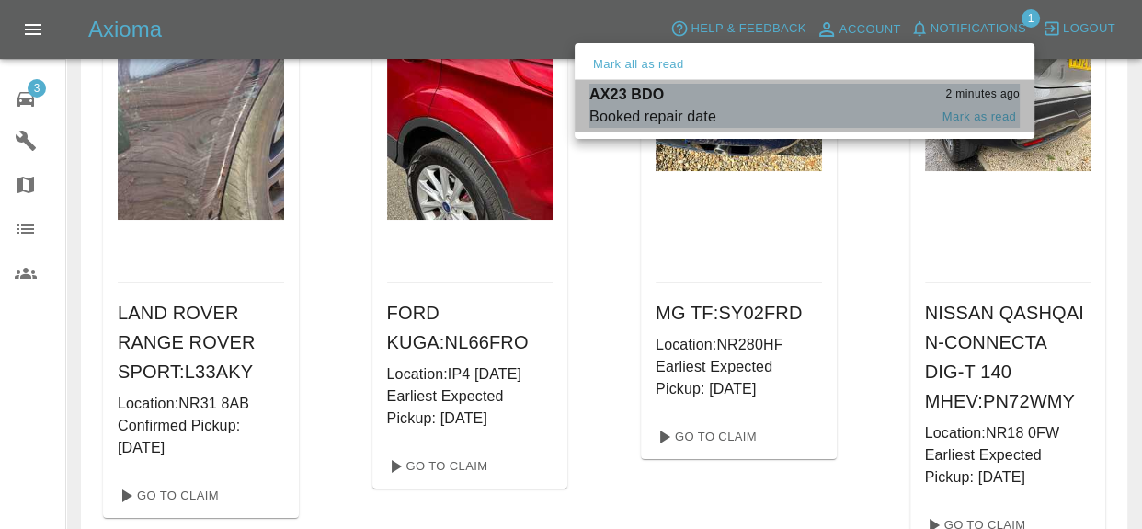
click at [807, 120] on span "Booked repair date" at bounding box center [759, 117] width 338 height 22
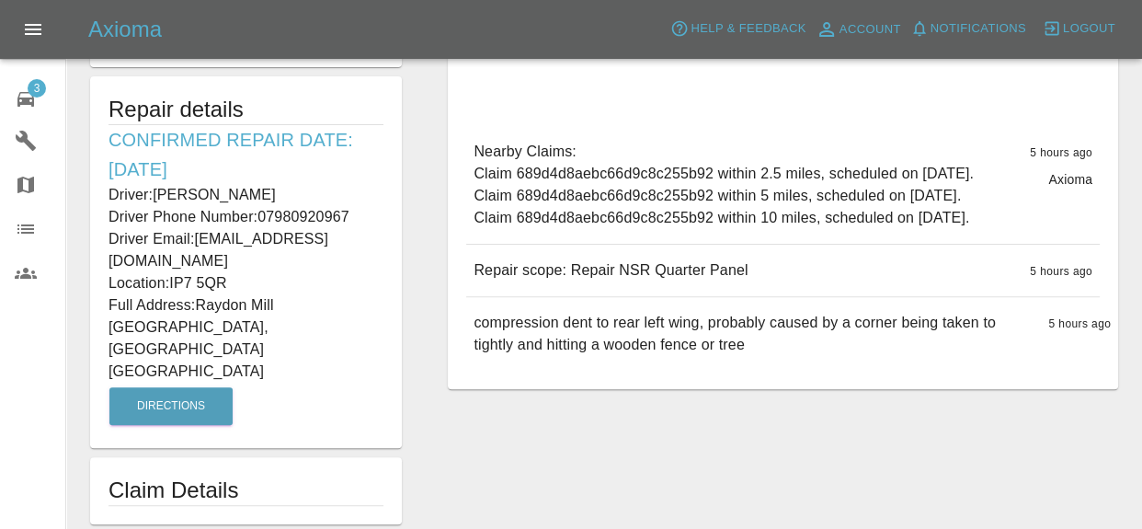
scroll to position [532, 0]
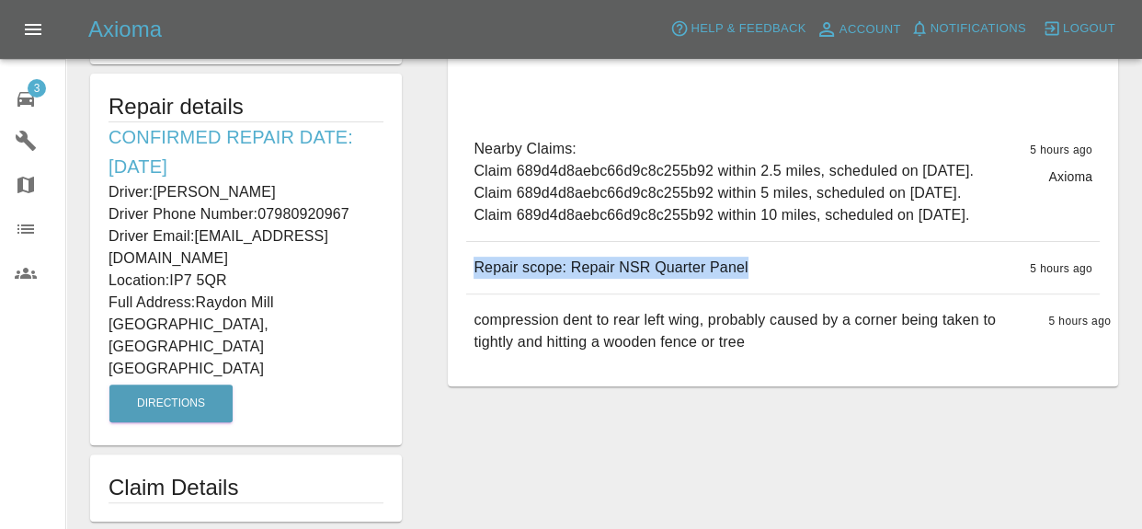
drag, startPoint x: 476, startPoint y: 328, endPoint x: 721, endPoint y: 331, distance: 245.6
click at [740, 293] on div "Repair scope: Repair NSR Quarter Panel 5 hours ago" at bounding box center [783, 268] width 634 height 52
copy p "Repair scope: Repair NSR Quarter Panel"
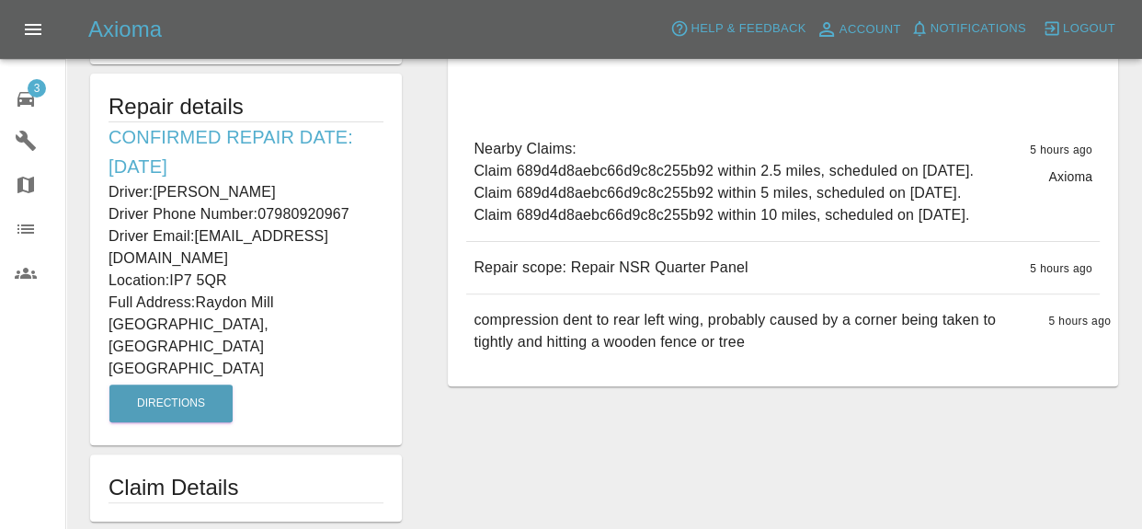
click at [567, 210] on p "Nearby Claims: Claim 689d4d8aebc66d9c8c255b92 within 2.5 miles, scheduled on Se…" at bounding box center [724, 182] width 500 height 88
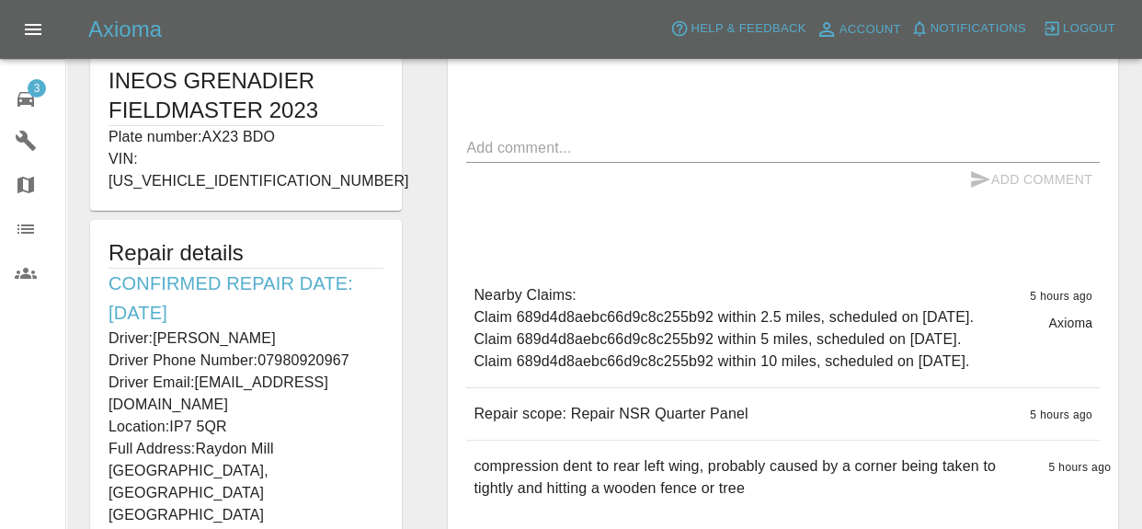
scroll to position [355, 0]
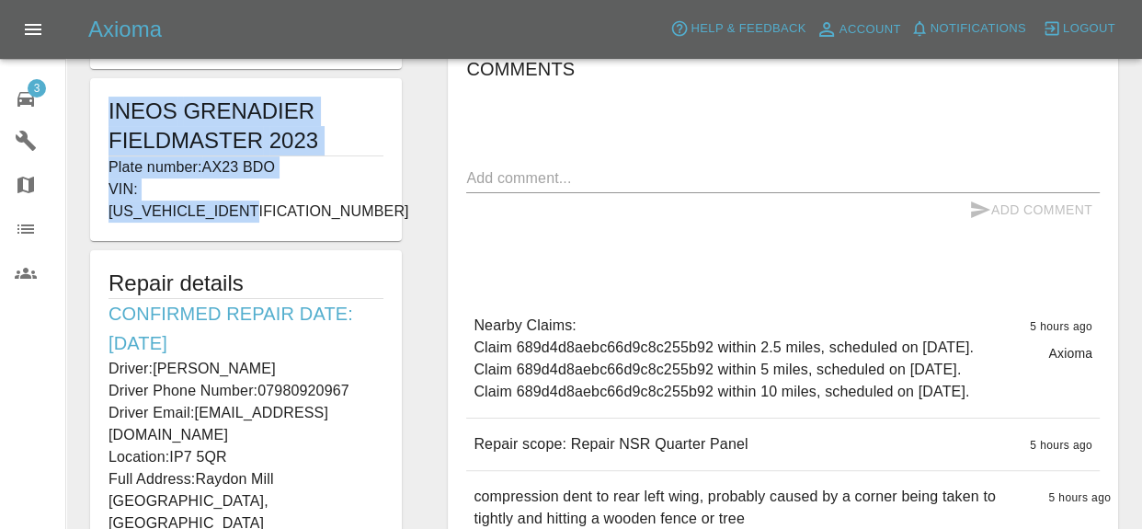
drag, startPoint x: 109, startPoint y: 102, endPoint x: 293, endPoint y: 190, distance: 204.0
click at [293, 190] on div "INEOS GRENADIER FIELDMASTER 2023 Plate number: AX23 BDO VIN: SC6GM1AB0PF002218" at bounding box center [246, 159] width 312 height 163
copy div "INEOS GRENADIER FIELDMASTER 2023 Plate number: AX23 BDO VIN: SC6GM1AB0PF002218"
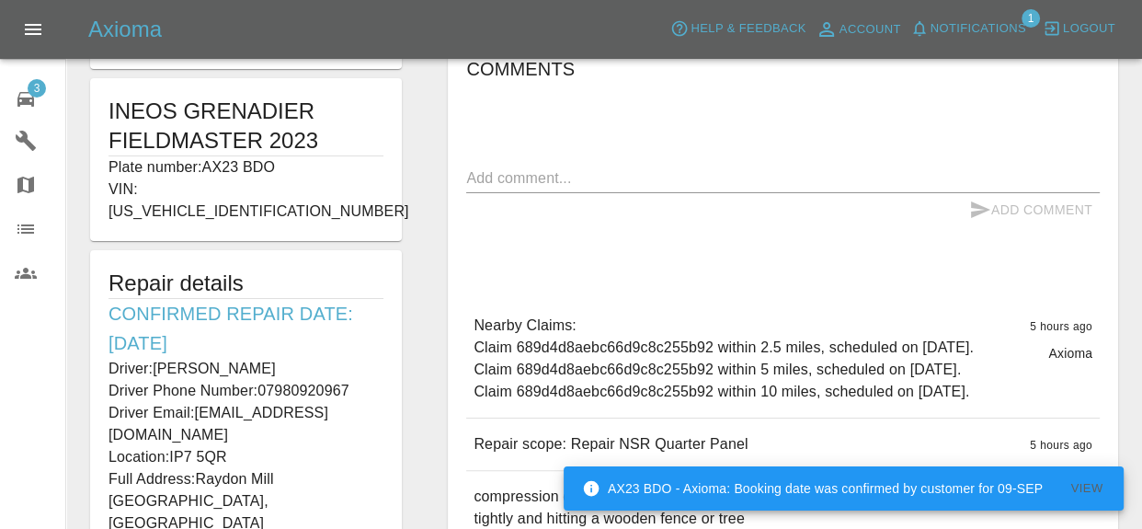
click at [147, 358] on p "Driver: Alex von Moll" at bounding box center [246, 369] width 275 height 22
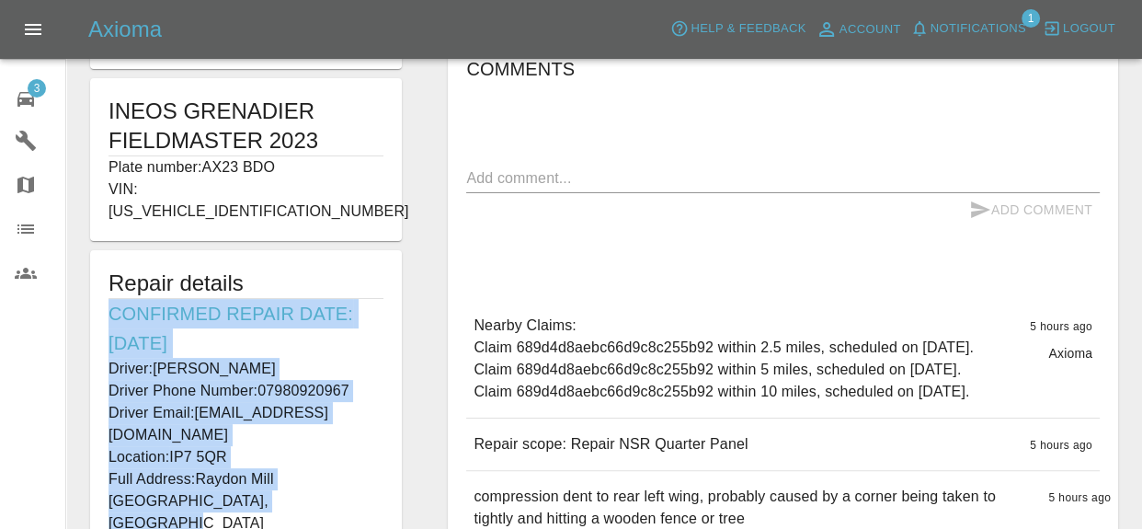
drag, startPoint x: 113, startPoint y: 292, endPoint x: 214, endPoint y: 454, distance: 191.7
click at [214, 454] on div "Repair details Confirmed Repair Date: 09/09/25 Driver: Alex von Moll Driver Pho…" at bounding box center [246, 436] width 312 height 372
copy div "Confirmed Repair Date: 09/09/25 Driver: Alex von Moll Driver Phone Number: 0798…"
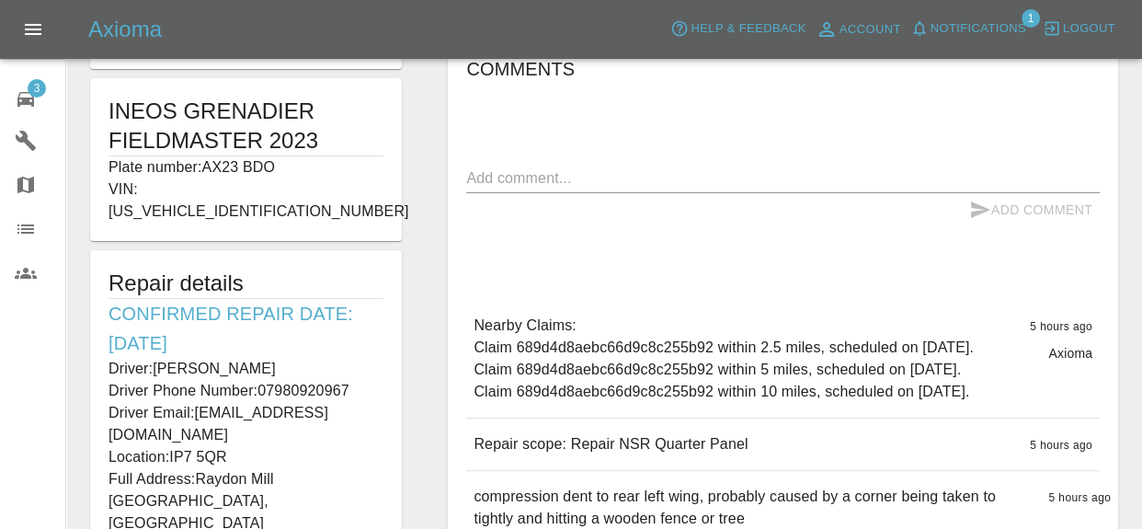
click at [382, 189] on p "VIN: SC6GM1AB0PF002218" at bounding box center [246, 200] width 275 height 44
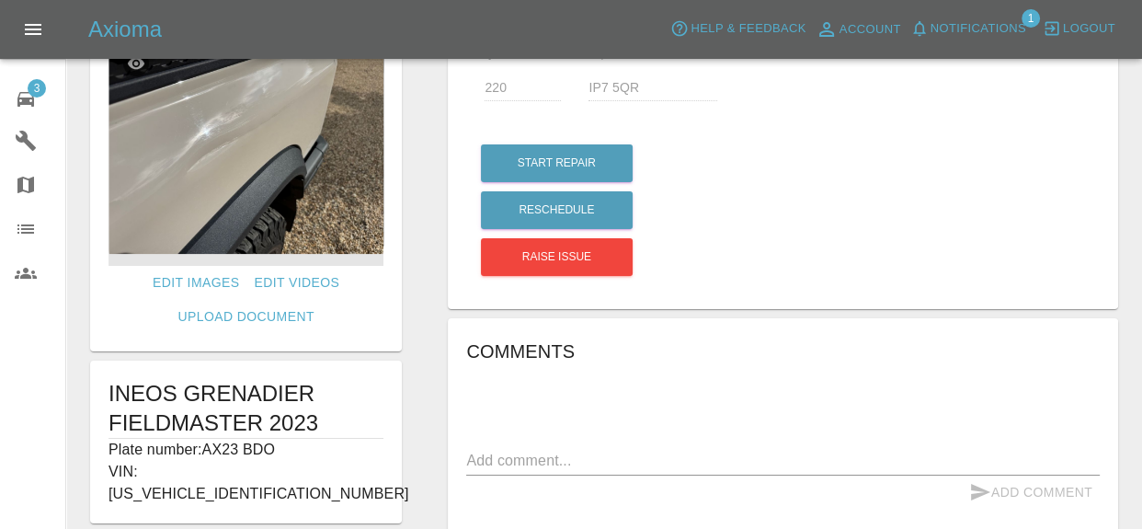
scroll to position [72, 0]
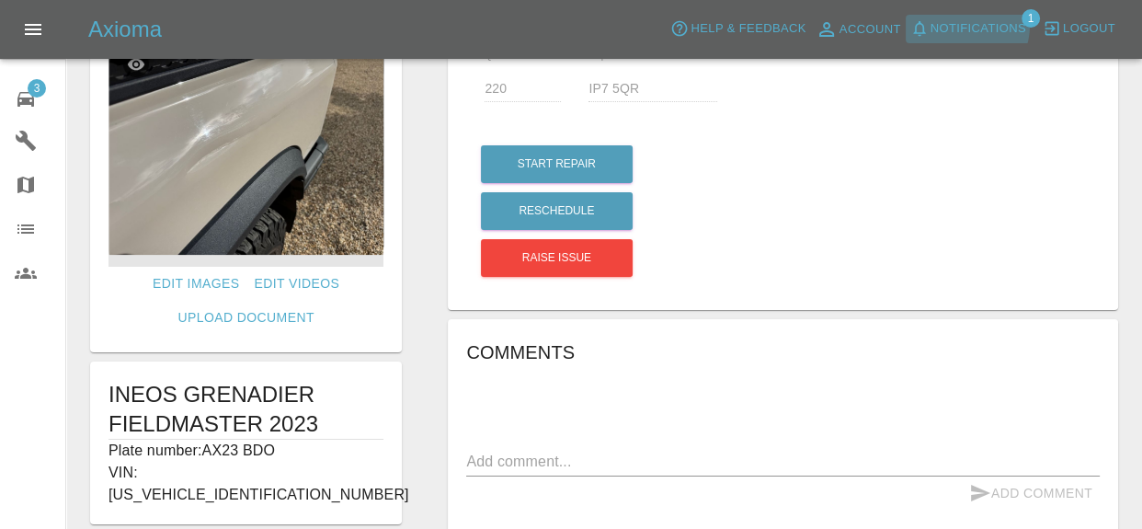
click at [966, 25] on span "Notifications" at bounding box center [979, 28] width 96 height 21
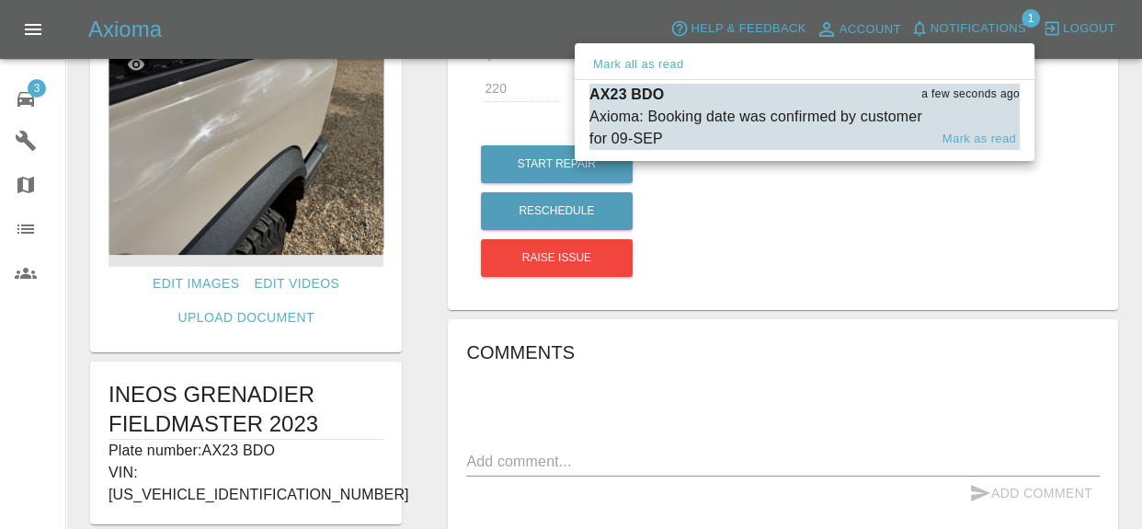
click at [819, 114] on div "Axioma: Booking date was confirmed by customer for 09-SEP" at bounding box center [759, 128] width 338 height 44
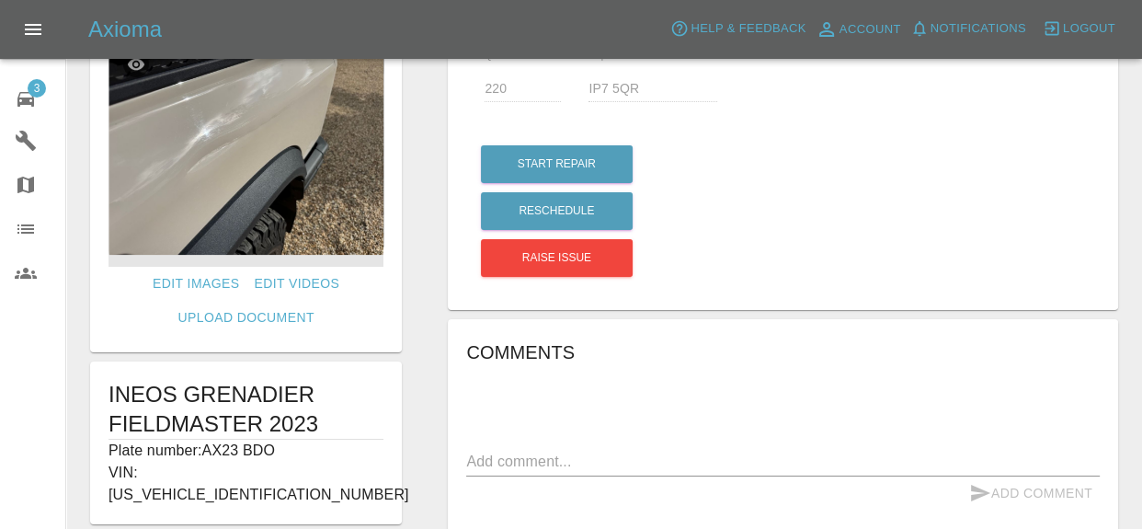
click at [713, 131] on div "Quote £ 220 Repair location IP7 5QR" at bounding box center [783, 84] width 634 height 95
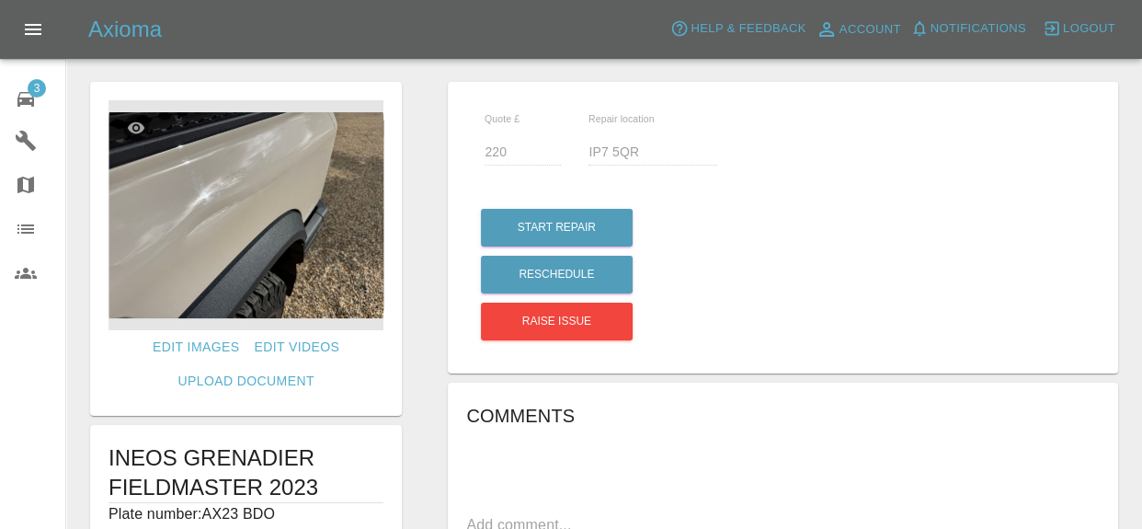
scroll to position [0, 0]
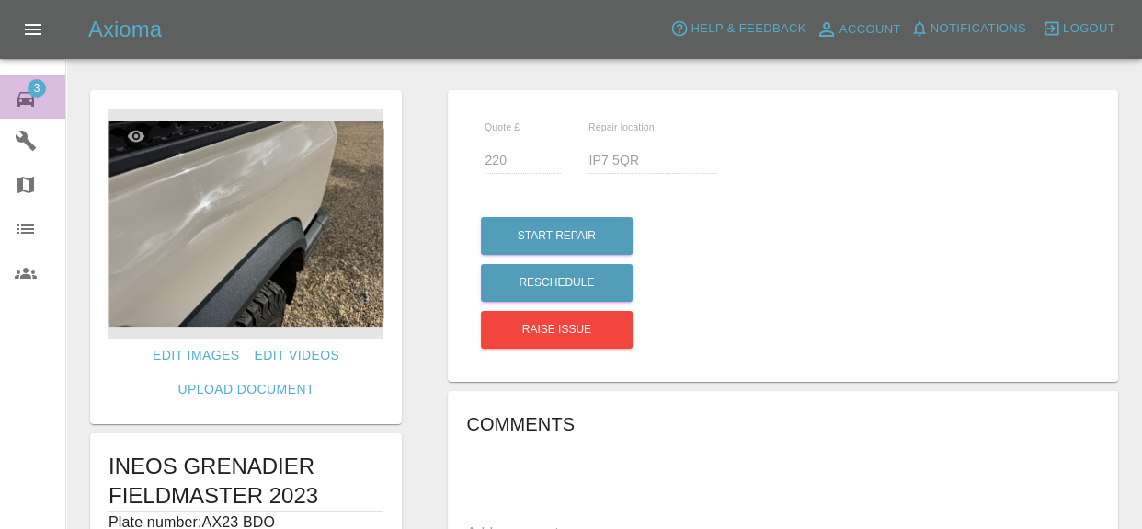
click at [47, 101] on div "3" at bounding box center [41, 97] width 52 height 27
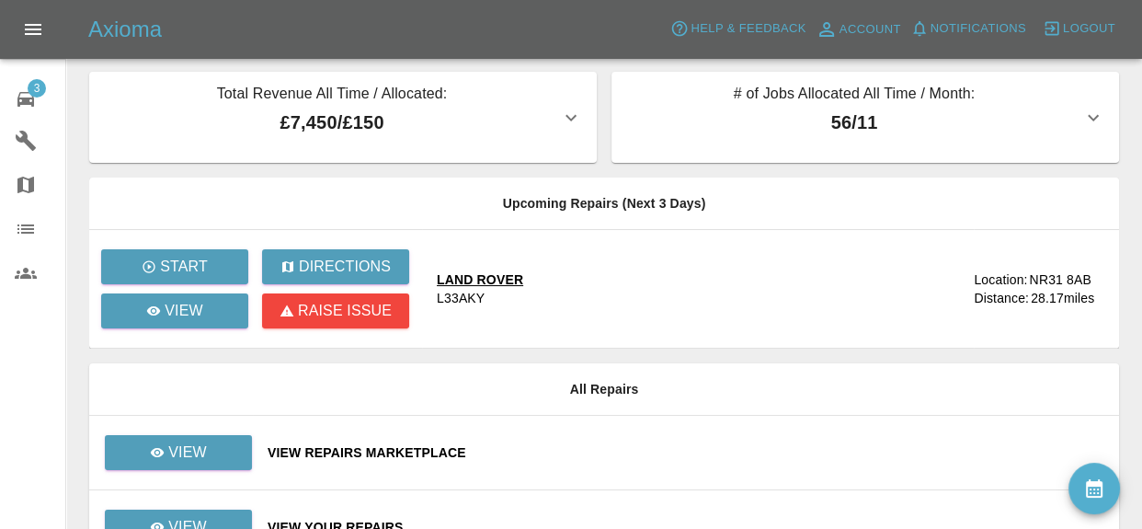
scroll to position [80, 0]
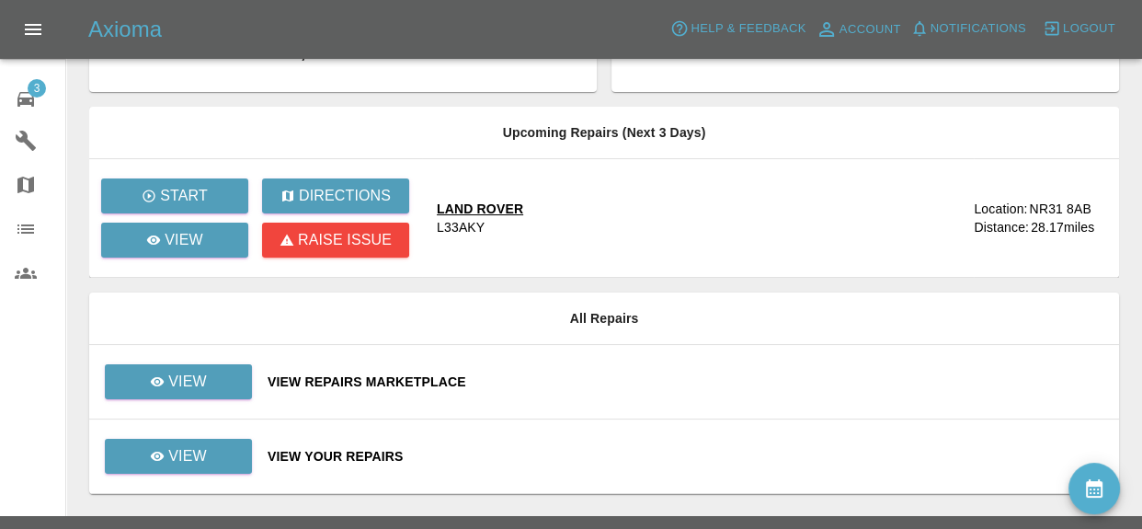
click at [379, 457] on div "View Your Repairs" at bounding box center [686, 456] width 837 height 18
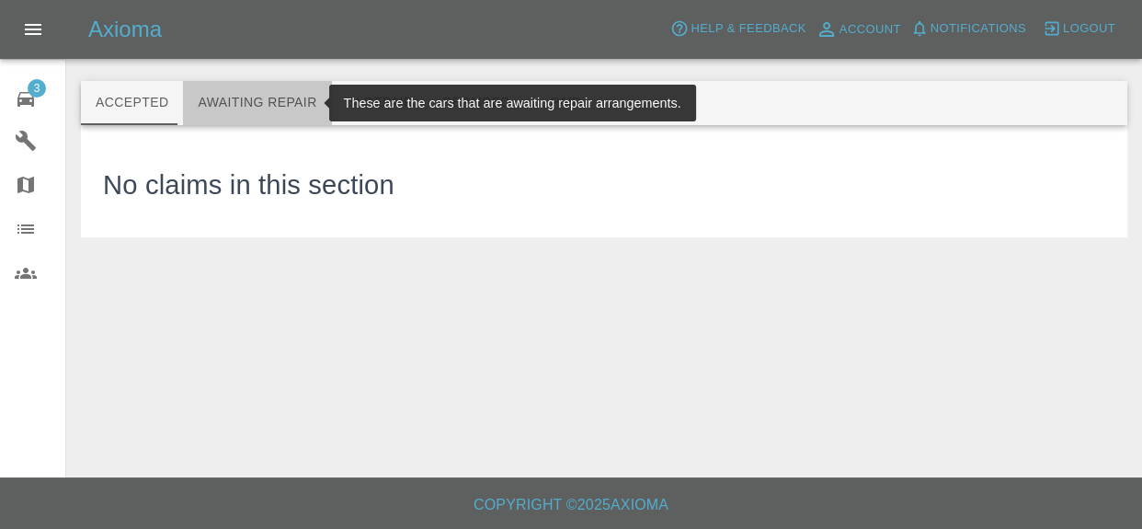
click at [280, 107] on button "Awaiting Repair" at bounding box center [257, 103] width 148 height 44
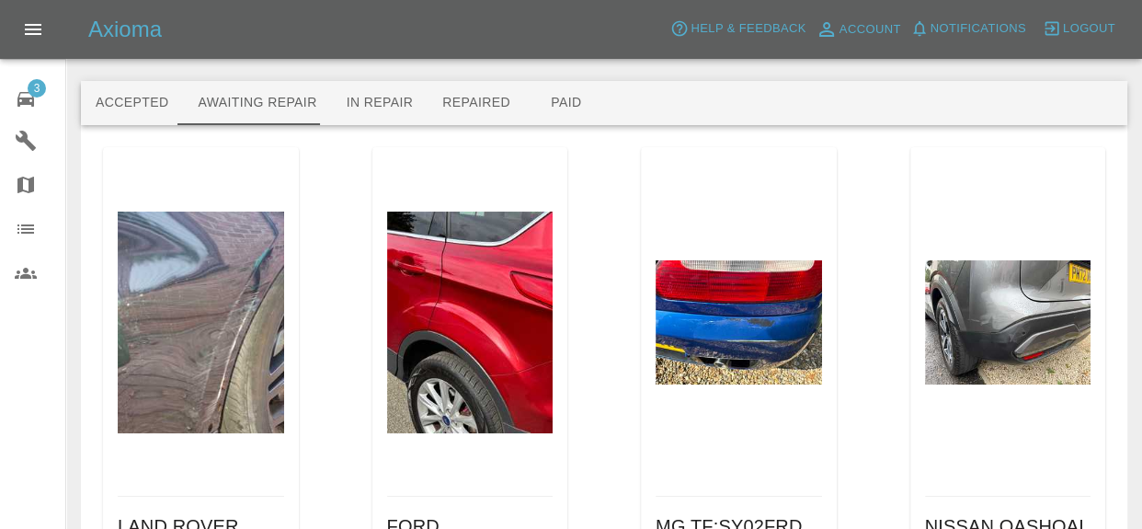
click at [52, 109] on div "3" at bounding box center [41, 97] width 52 height 27
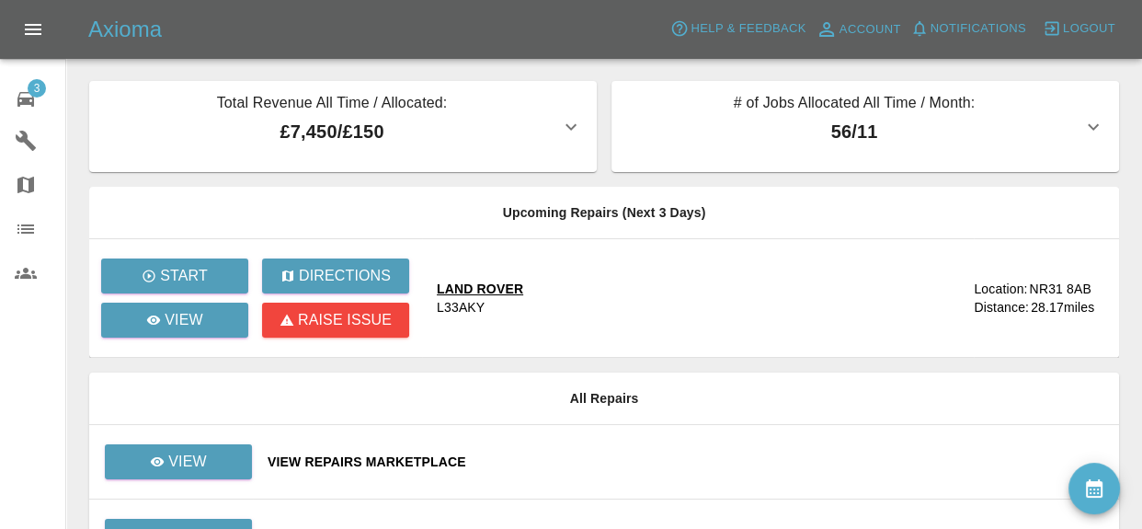
click at [96, 66] on div at bounding box center [604, 51] width 1047 height 59
click at [44, 87] on span "3" at bounding box center [37, 88] width 18 height 18
click at [26, 30] on icon "Open drawer" at bounding box center [33, 29] width 22 height 22
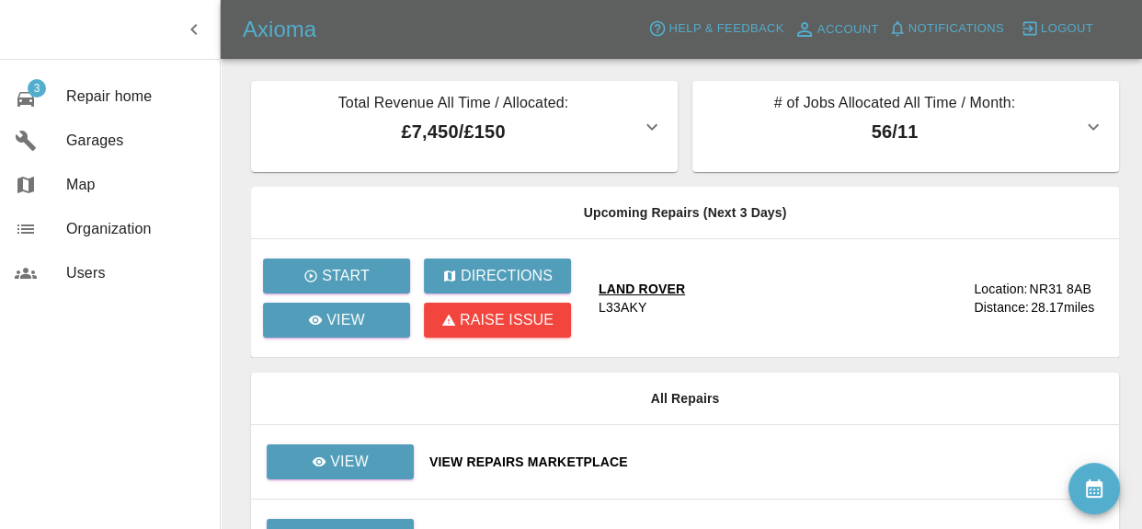
click at [197, 34] on icon "button" at bounding box center [194, 29] width 22 height 22
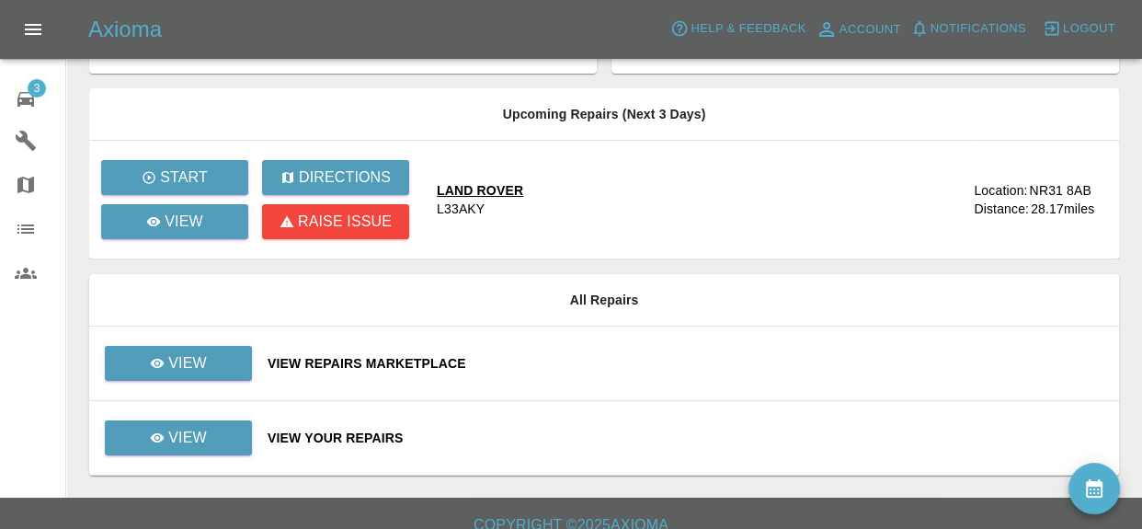
scroll to position [100, 0]
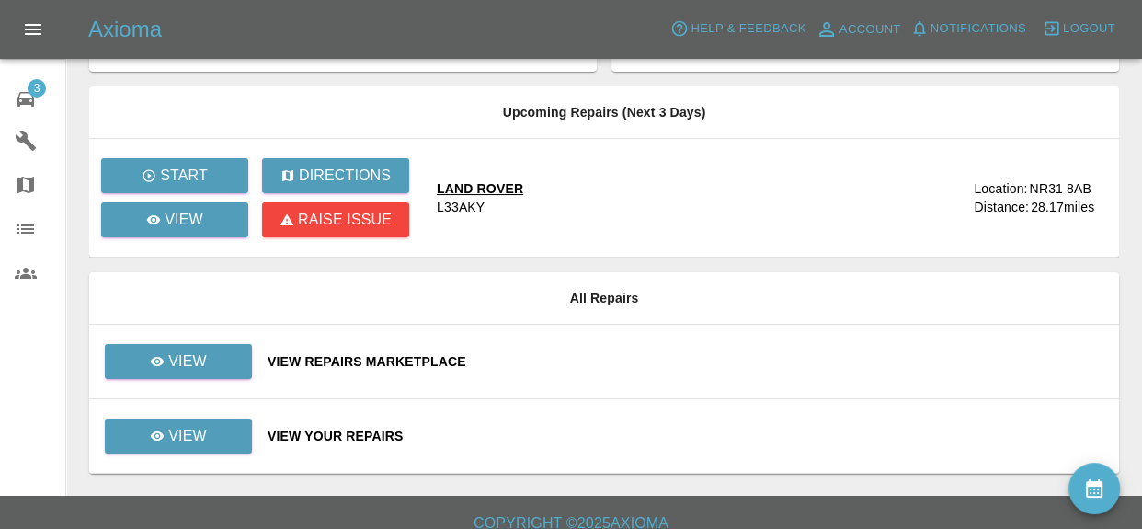
click at [368, 434] on div "View Your Repairs" at bounding box center [686, 436] width 837 height 18
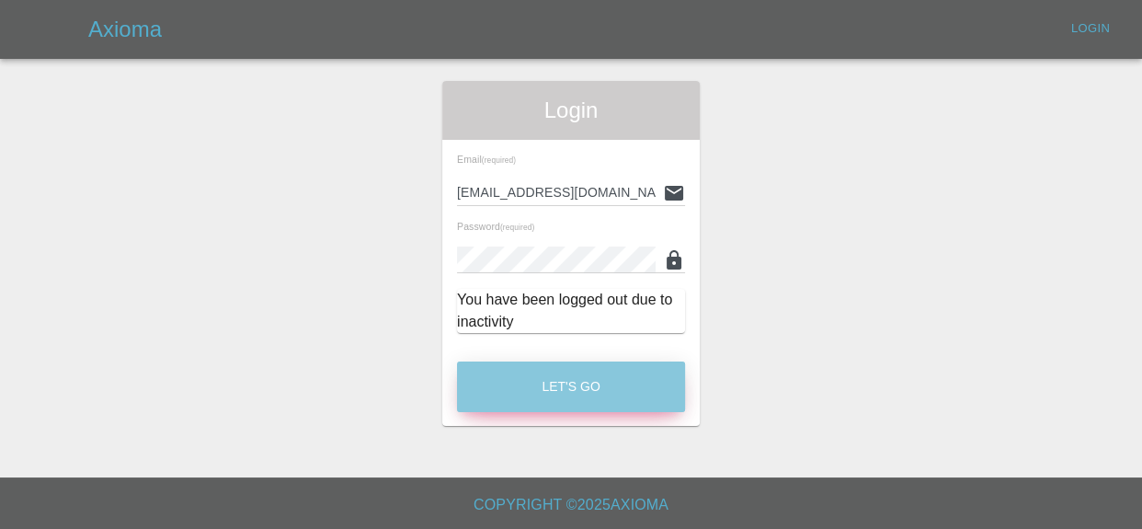
click at [553, 373] on button "Let's Go" at bounding box center [571, 386] width 228 height 51
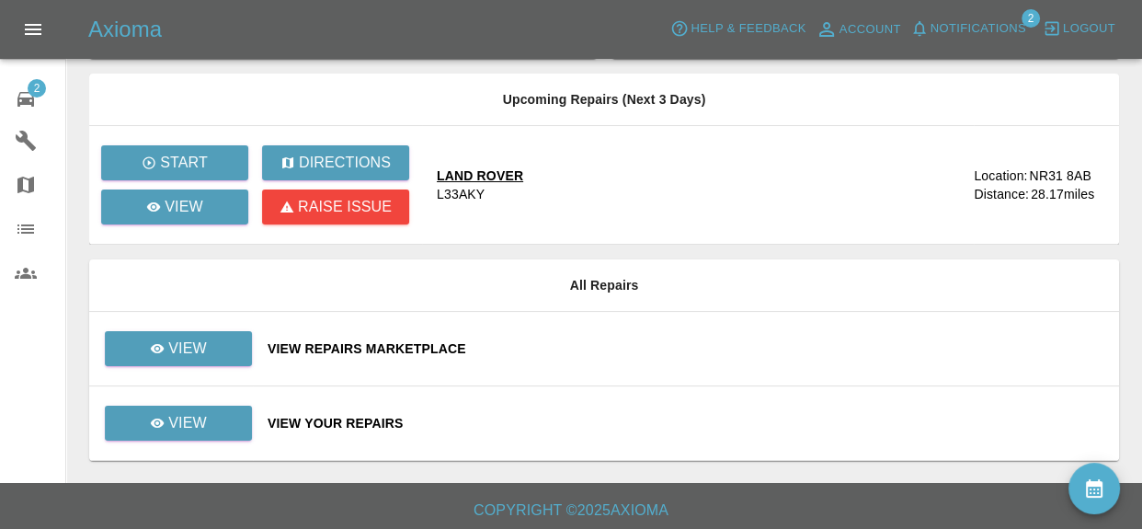
scroll to position [118, 0]
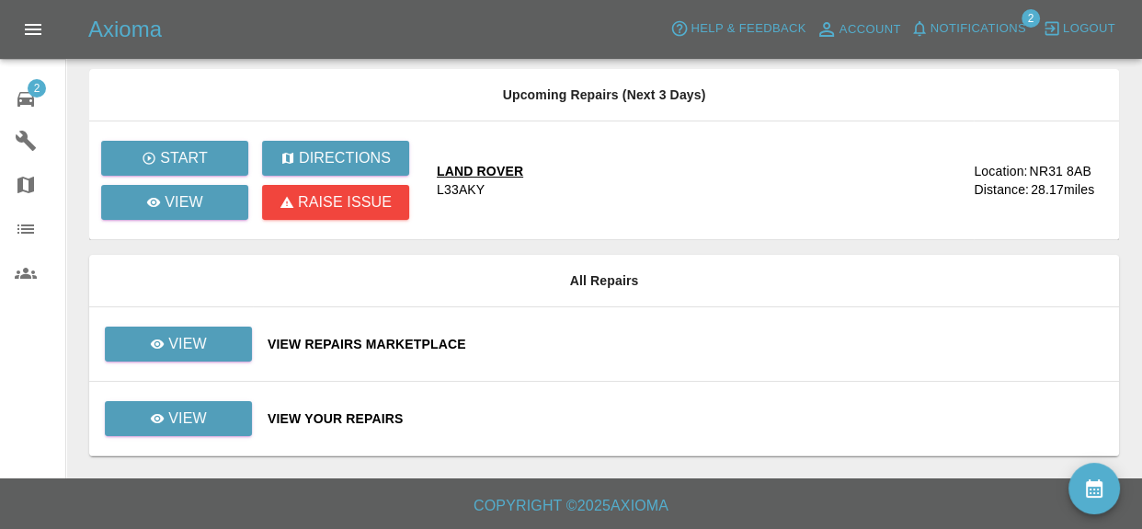
click at [338, 411] on div "View Your Repairs" at bounding box center [686, 418] width 837 height 18
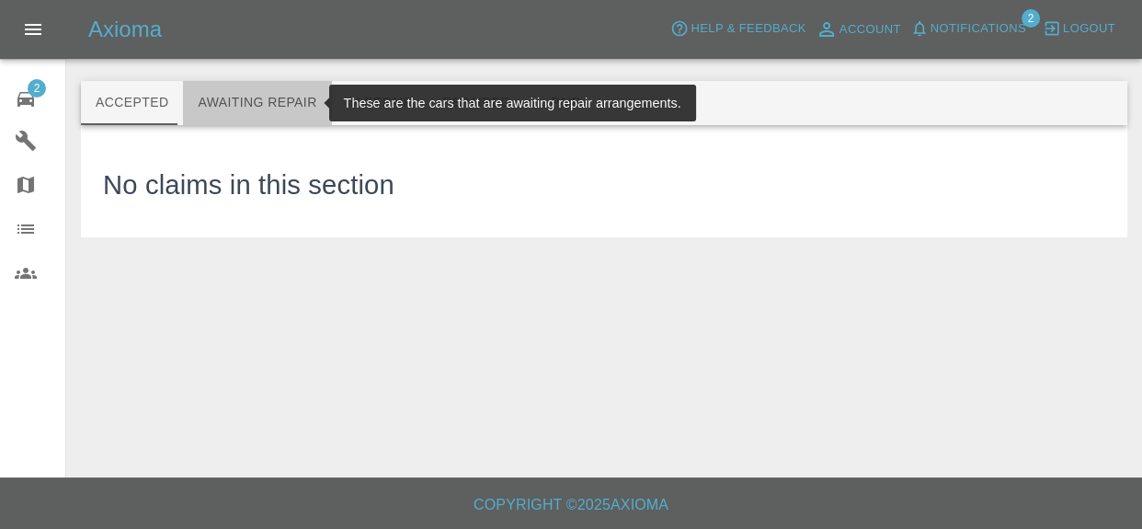
click at [261, 100] on button "Awaiting Repair" at bounding box center [257, 103] width 148 height 44
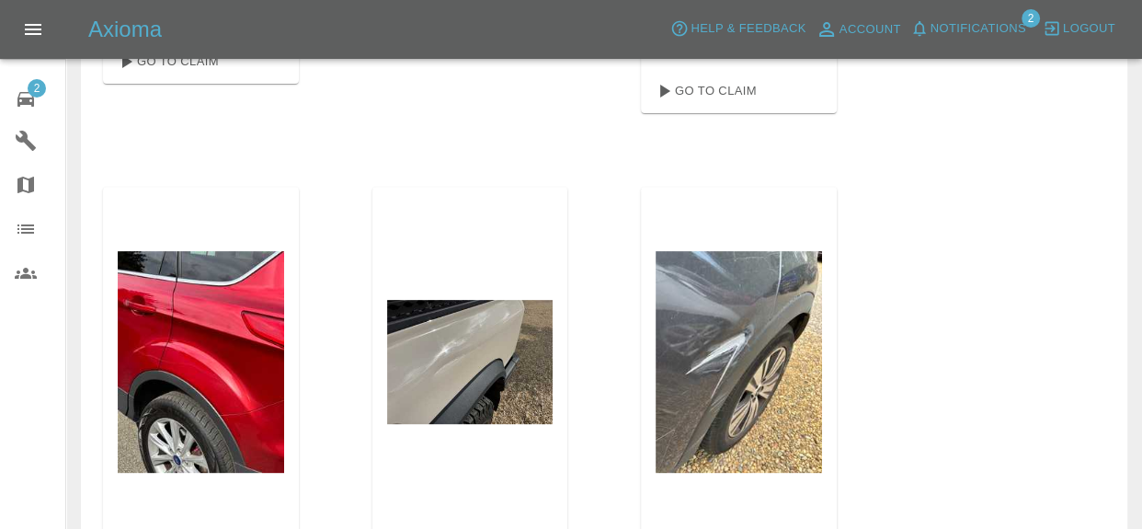
scroll to position [888, 0]
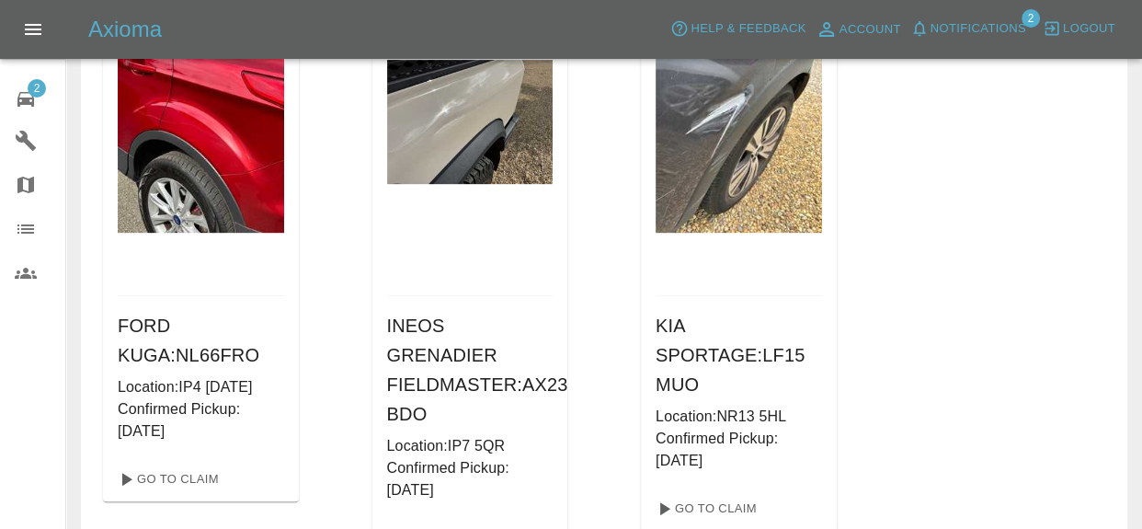
click at [999, 29] on span "Notifications" at bounding box center [979, 28] width 96 height 21
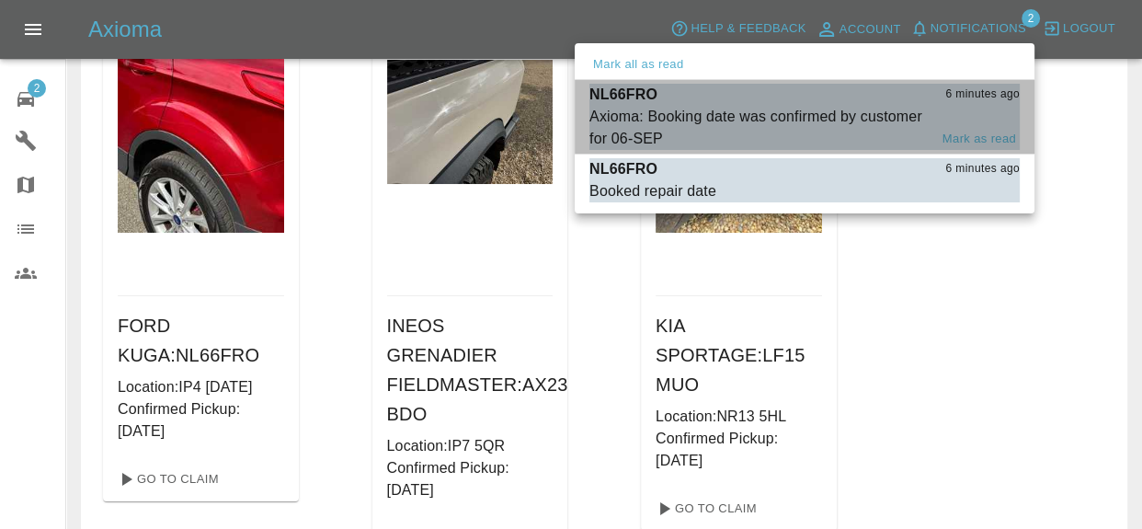
click at [835, 119] on div "Axioma: Booking date was confirmed by customer for 06-SEP" at bounding box center [759, 128] width 338 height 44
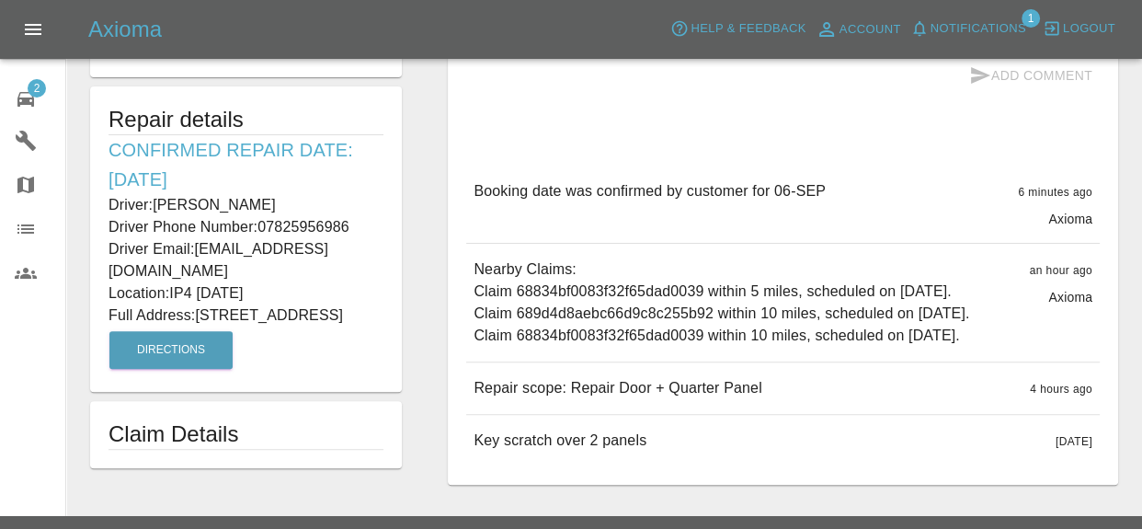
scroll to position [593, 0]
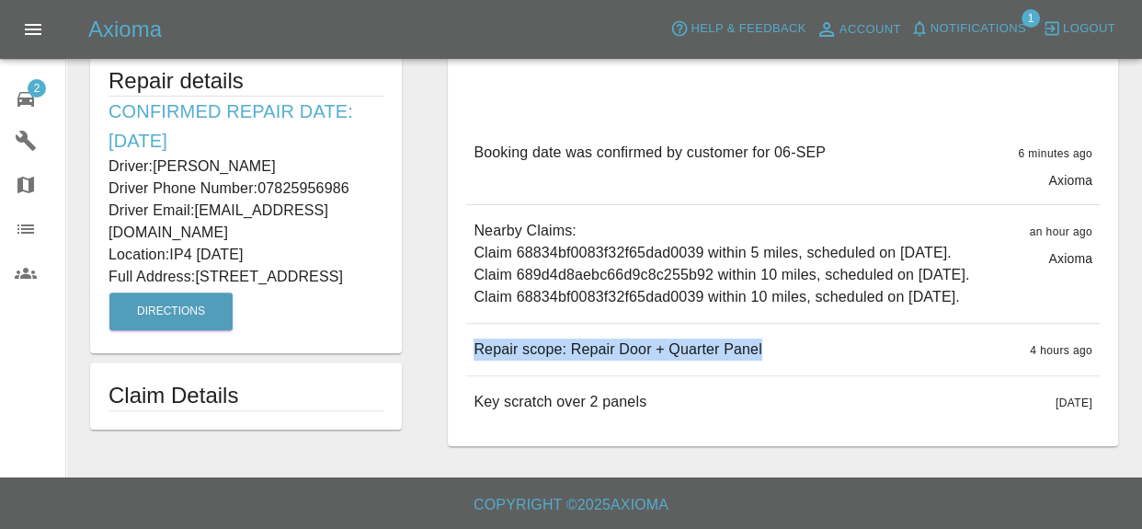
drag, startPoint x: 768, startPoint y: 350, endPoint x: 478, endPoint y: 354, distance: 289.8
click at [478, 354] on div "Repair scope: Repair Door + Quarter Panel 4 hours ago" at bounding box center [783, 350] width 634 height 52
copy p "Repair scope: Repair Door + Quarter Panel"
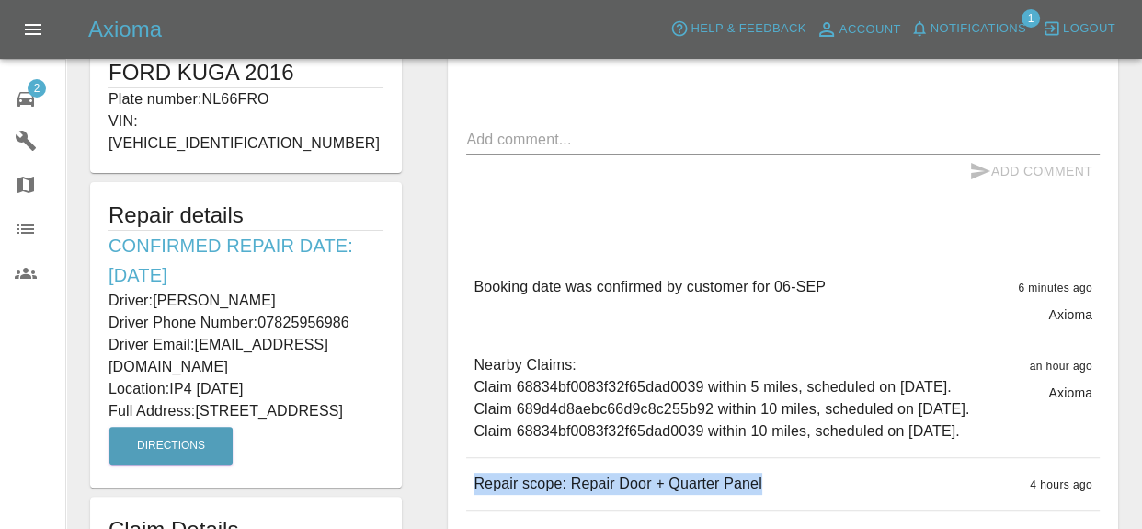
scroll to position [392, 0]
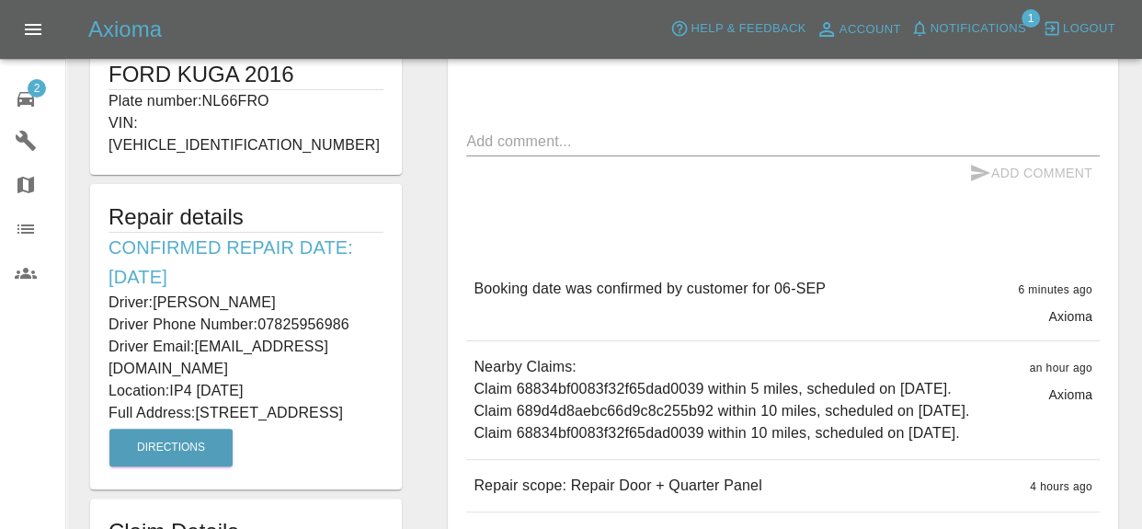
click at [573, 165] on div "Add Comment" at bounding box center [783, 173] width 634 height 34
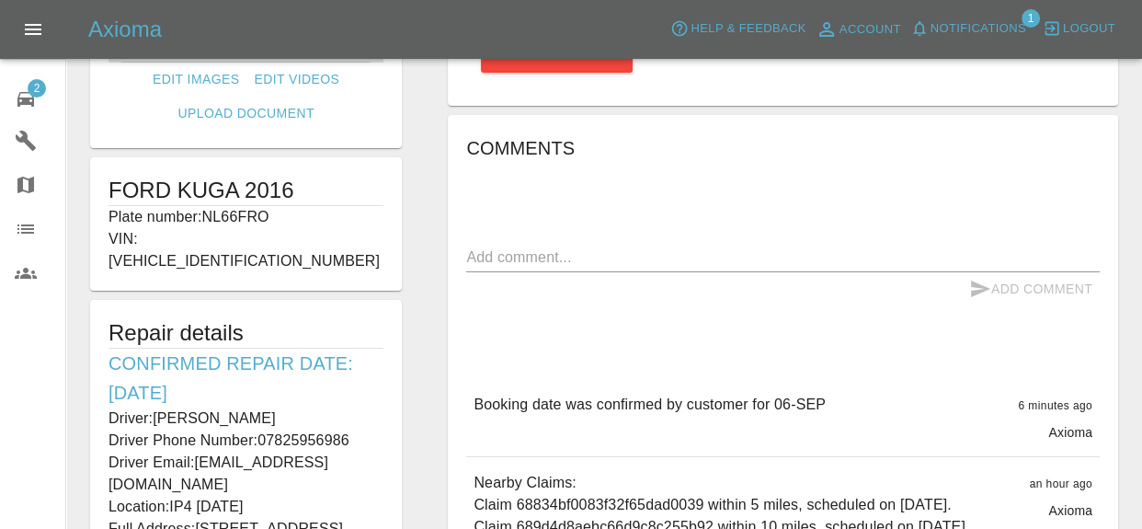
scroll to position [272, 0]
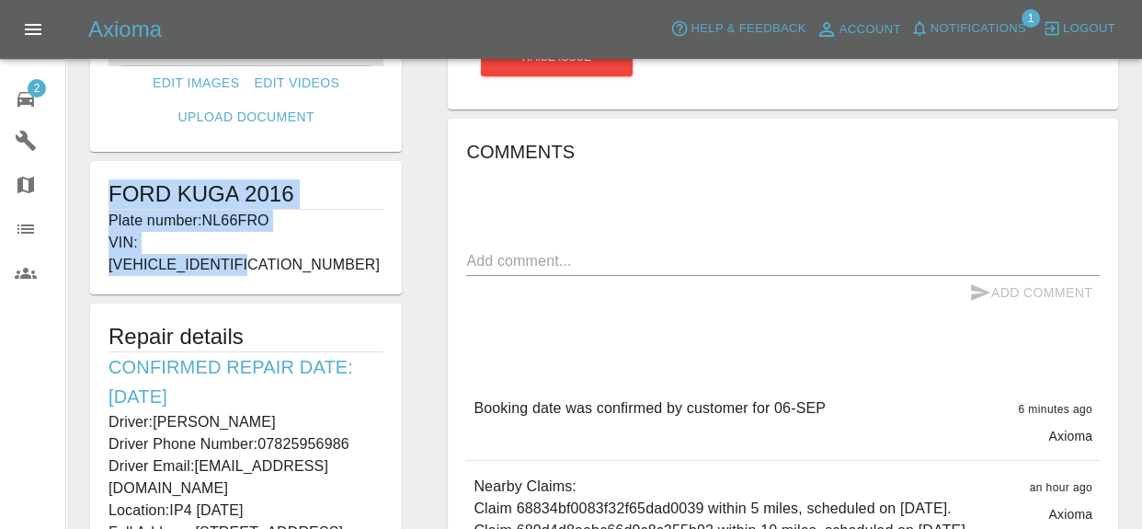
drag, startPoint x: 109, startPoint y: 182, endPoint x: 317, endPoint y: 256, distance: 221.4
click at [317, 256] on div "FORD KUGA 2016 Plate number: NL66FRO VIN: WF0AXXWPMAGL38183" at bounding box center [246, 227] width 312 height 133
copy div "FORD KUGA 2016 Plate number: NL66FRO VIN: WF0AXXWPMAGL38183"
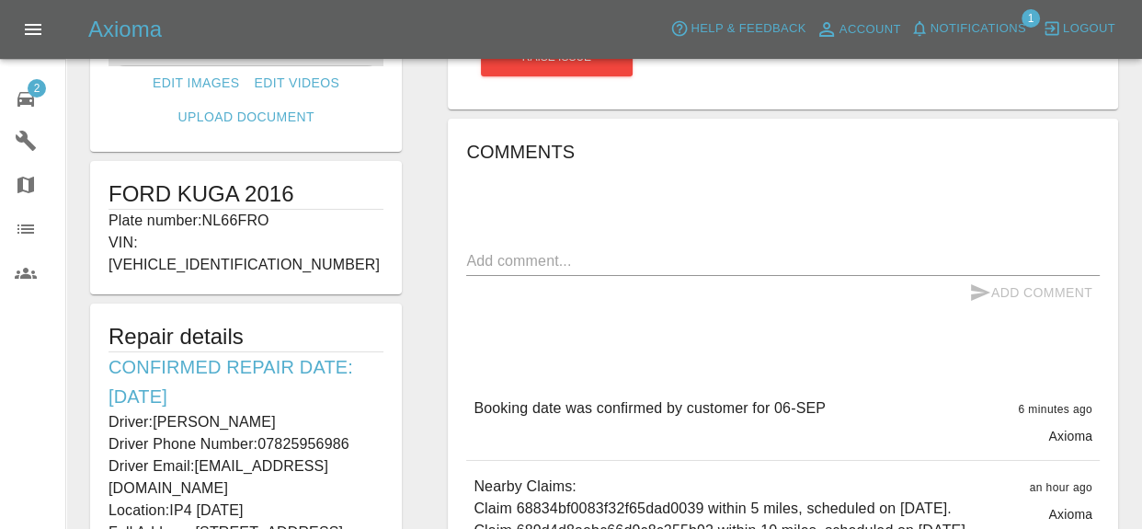
click at [294, 357] on h6 "Confirmed Repair Date: 06/09/25" at bounding box center [246, 381] width 275 height 59
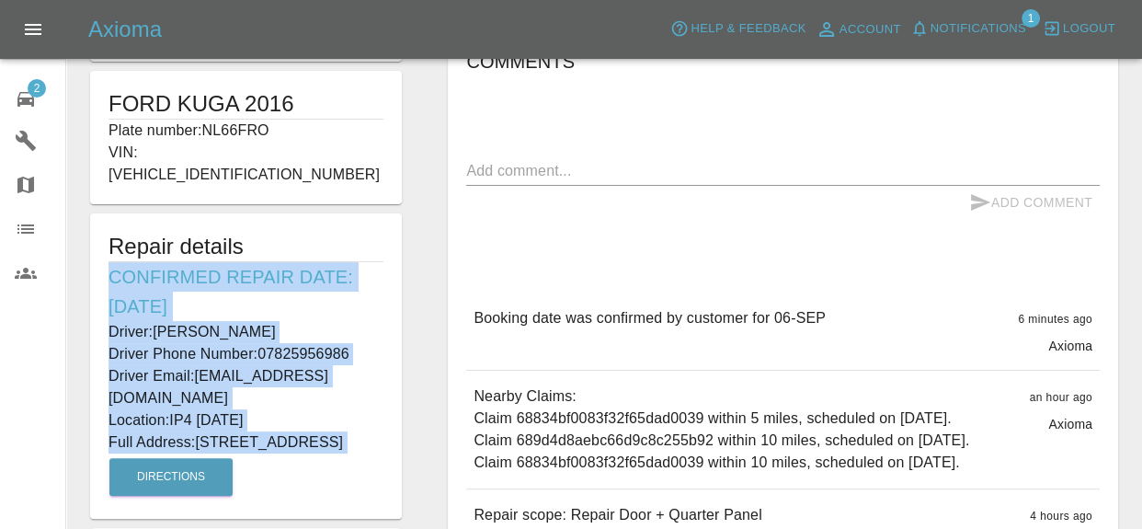
scroll to position [366, 0]
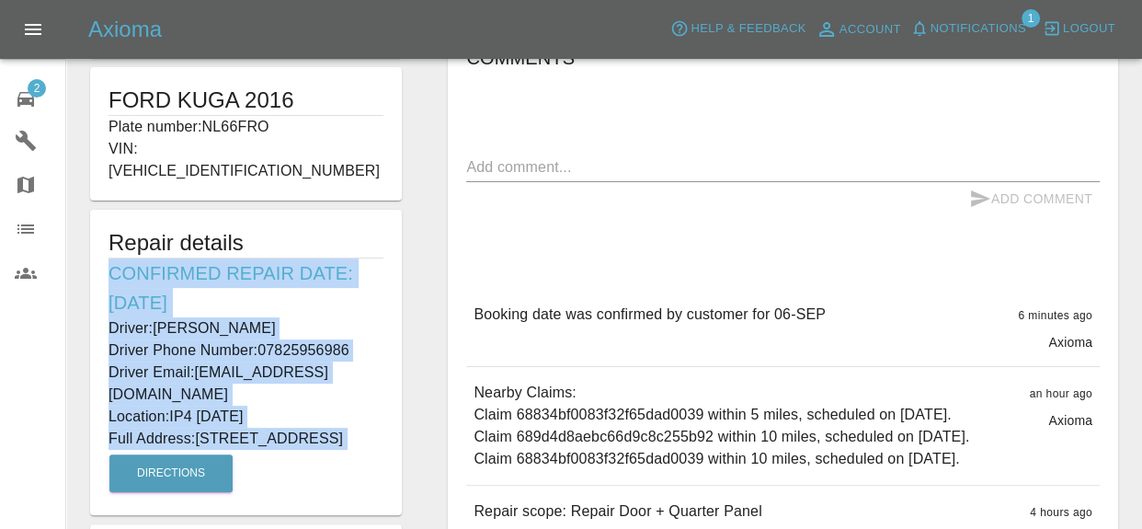
drag, startPoint x: 112, startPoint y: 339, endPoint x: 217, endPoint y: 412, distance: 127.6
click at [217, 412] on div "Repair details Confirmed Repair Date: 06/09/25 Driver: Tony Edwards Driver Phon…" at bounding box center [246, 362] width 312 height 305
copy div "Confirmed Repair Date: 06/09/25 Driver: Tony Edwards Driver Phone Number: 07825…"
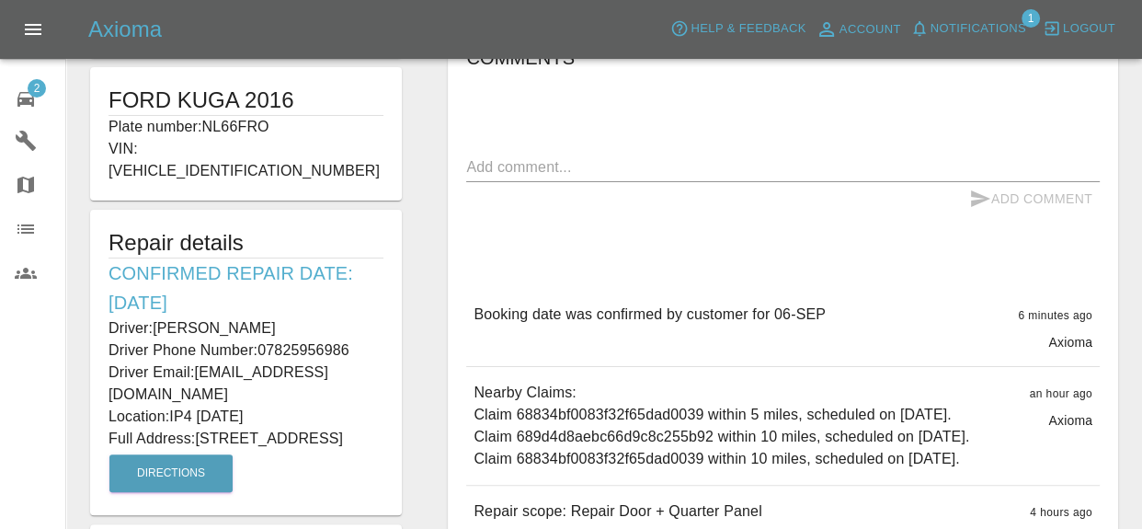
click at [682, 230] on div "Comments x Add Comment Booking date was confirmed by customer for 06-SEP 6 minu…" at bounding box center [783, 316] width 634 height 547
click at [971, 31] on span "Notifications" at bounding box center [979, 28] width 96 height 21
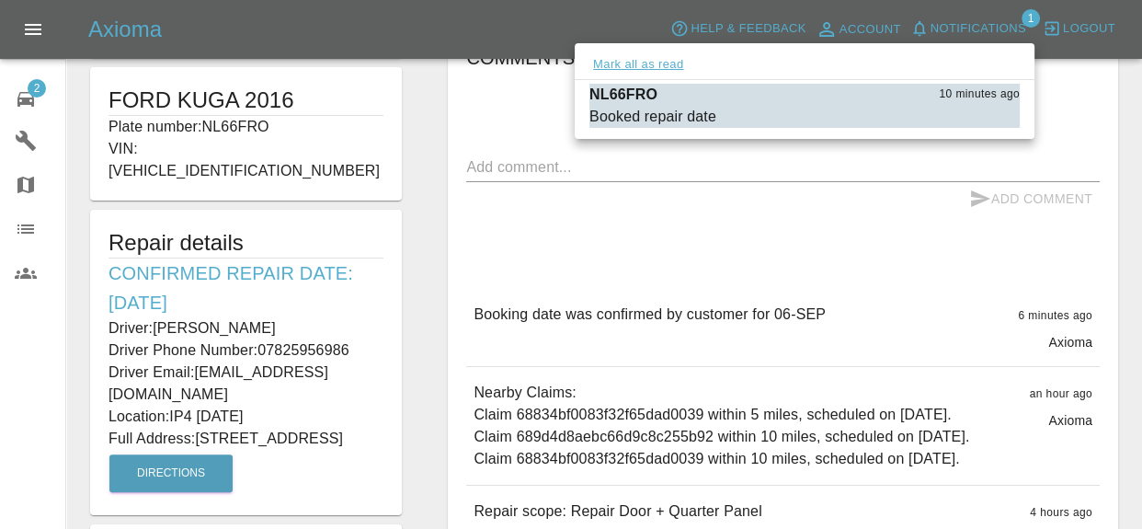
click at [664, 61] on button "Mark all as read" at bounding box center [638, 64] width 97 height 21
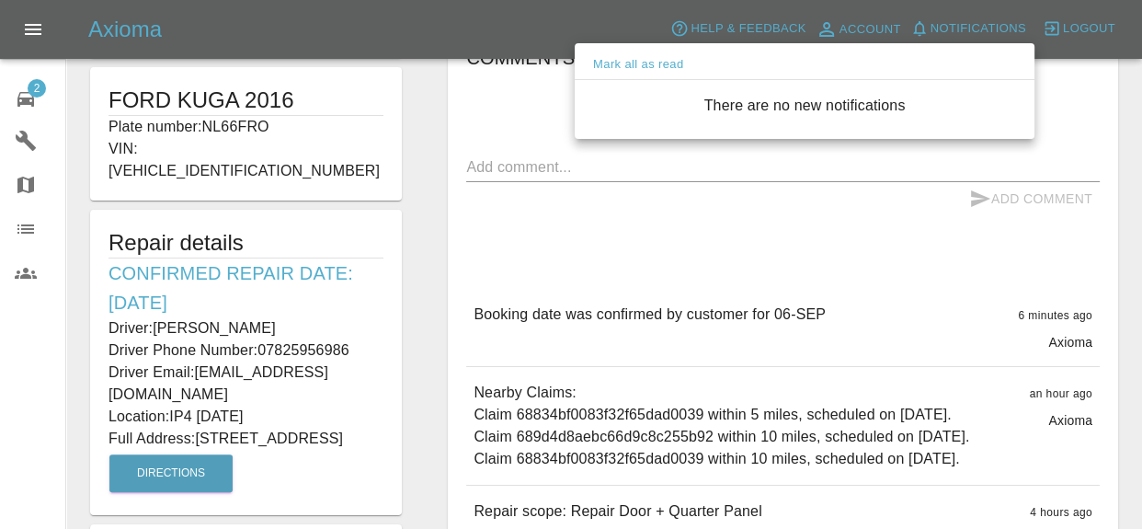
click at [773, 183] on div at bounding box center [571, 264] width 1142 height 529
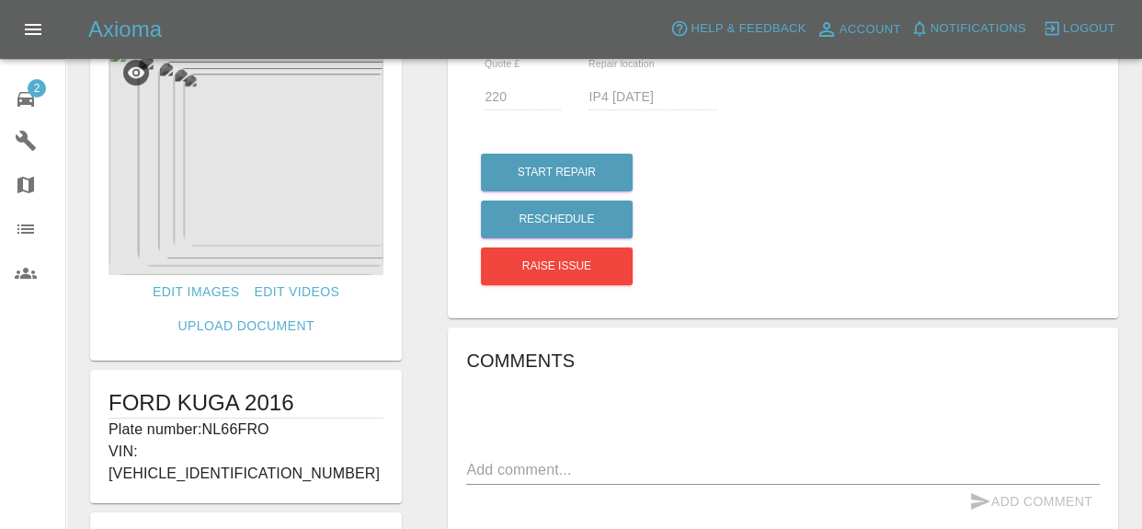
scroll to position [56, 0]
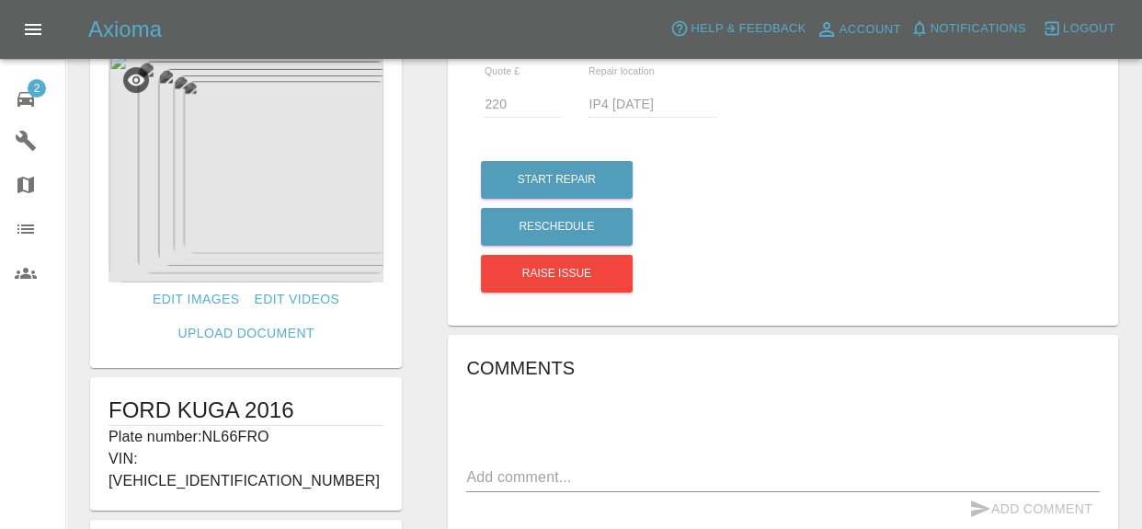
click at [31, 93] on span "2" at bounding box center [37, 88] width 18 height 18
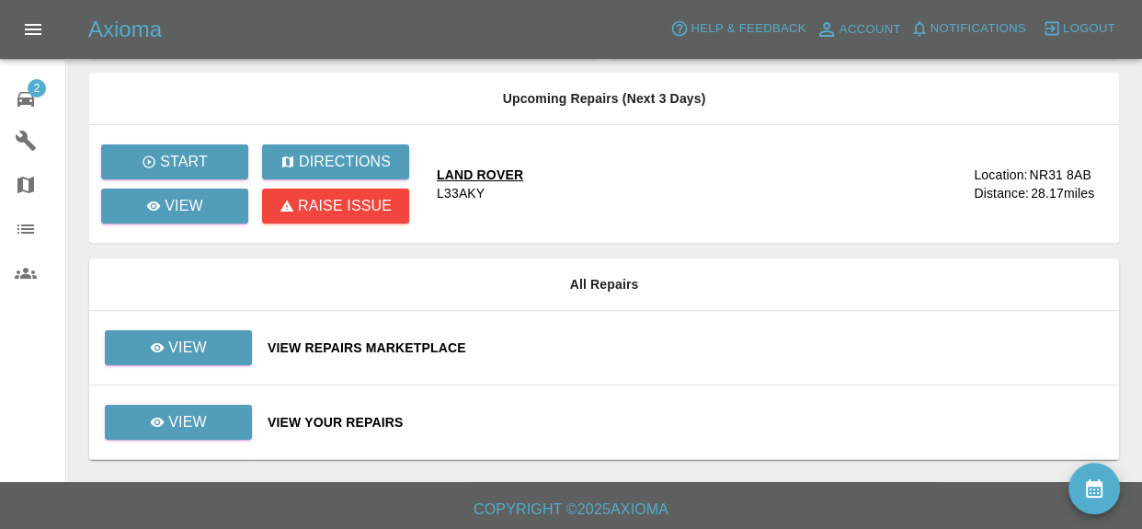
scroll to position [118, 0]
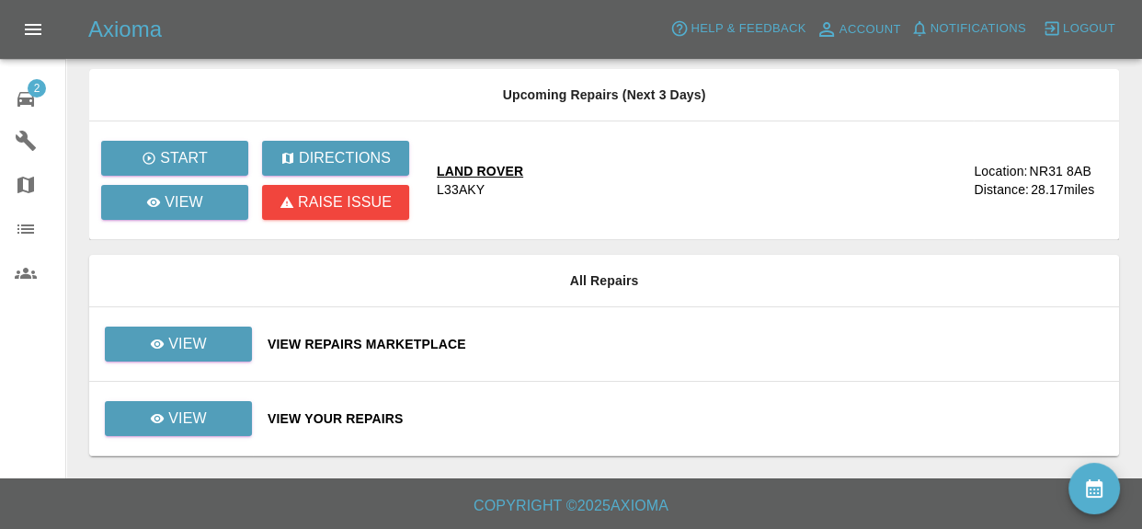
click at [383, 409] on div "View Your Repairs" at bounding box center [686, 418] width 837 height 18
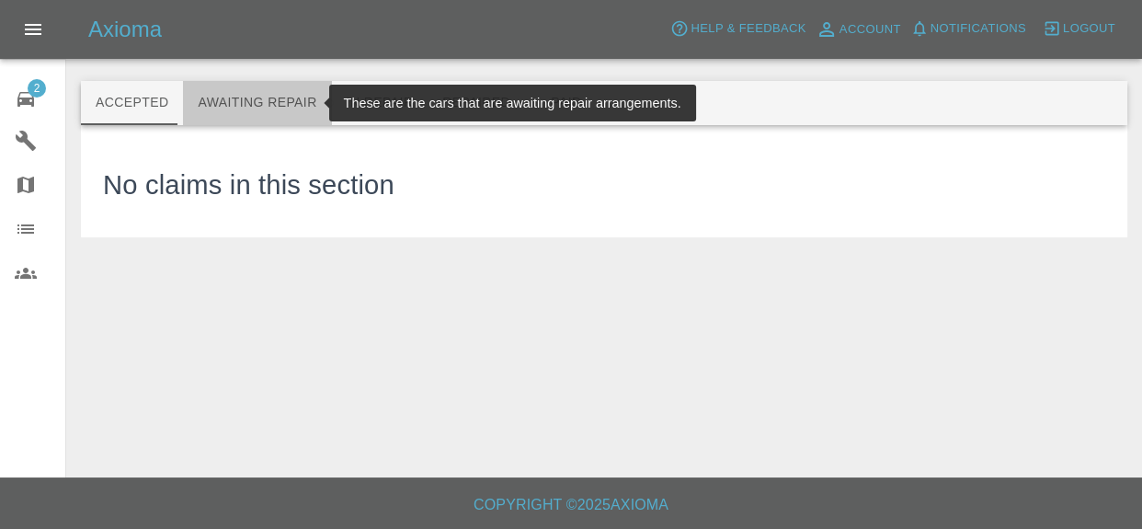
click at [256, 89] on button "Awaiting Repair" at bounding box center [257, 103] width 148 height 44
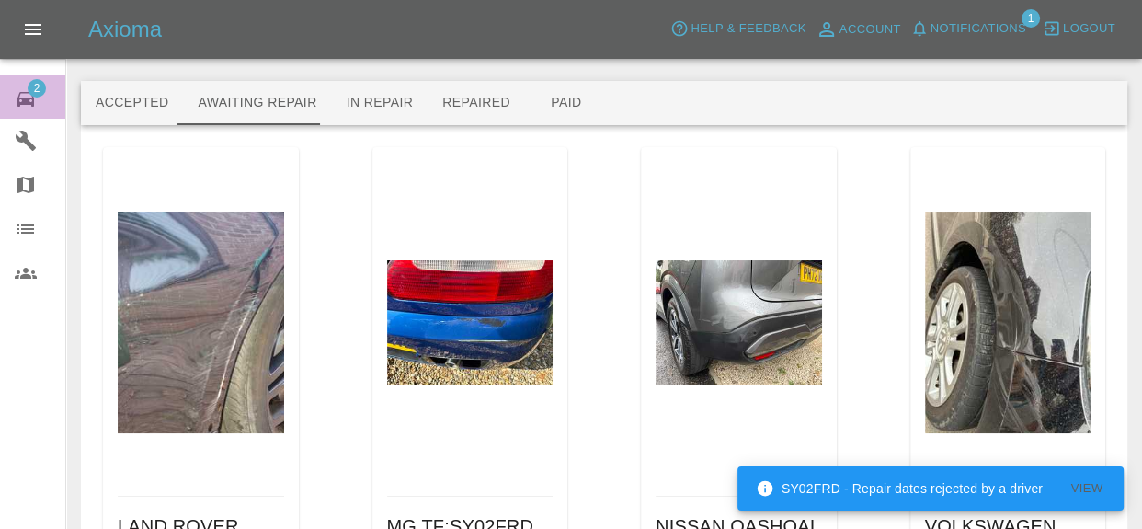
click at [42, 97] on div "2" at bounding box center [41, 97] width 52 height 27
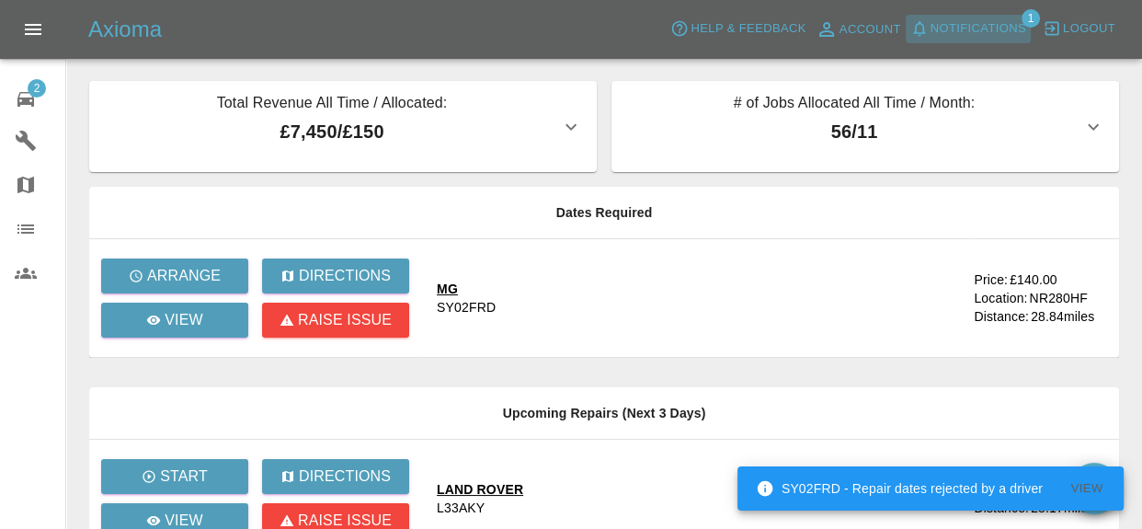
click at [1006, 35] on span "Notifications" at bounding box center [979, 28] width 96 height 21
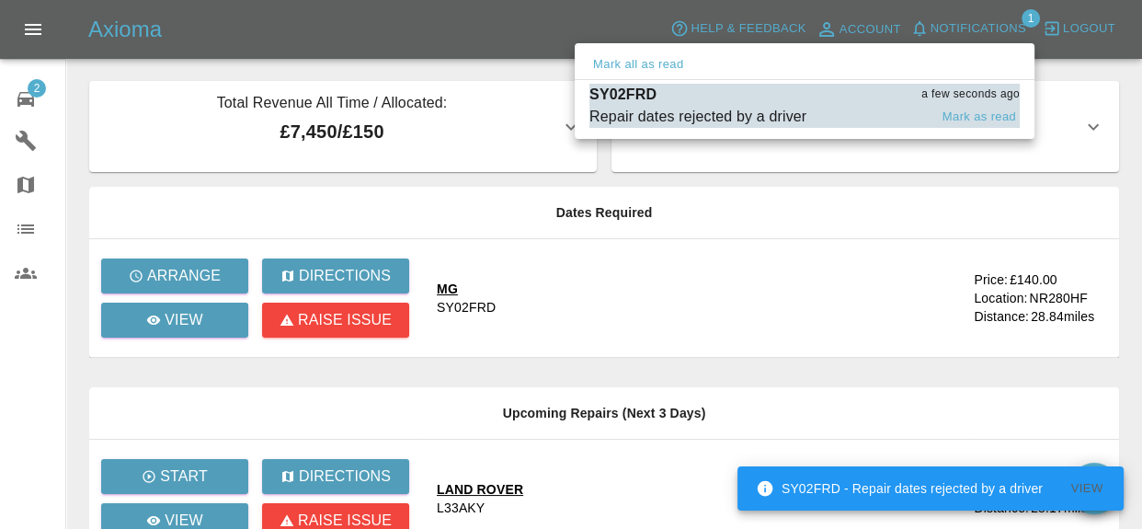
click at [803, 107] on span "Repair dates rejected by a driver" at bounding box center [759, 117] width 338 height 22
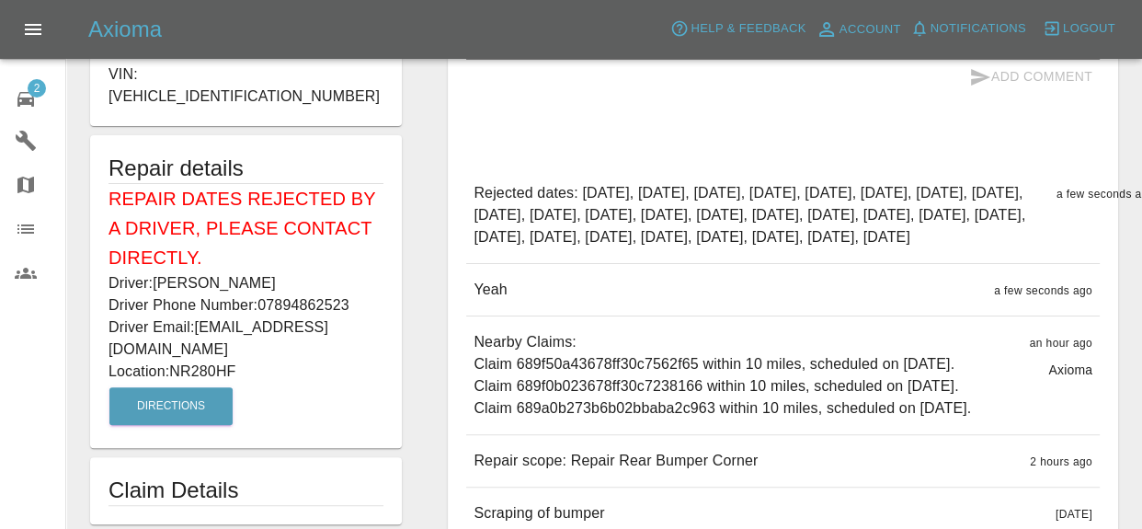
scroll to position [379, 0]
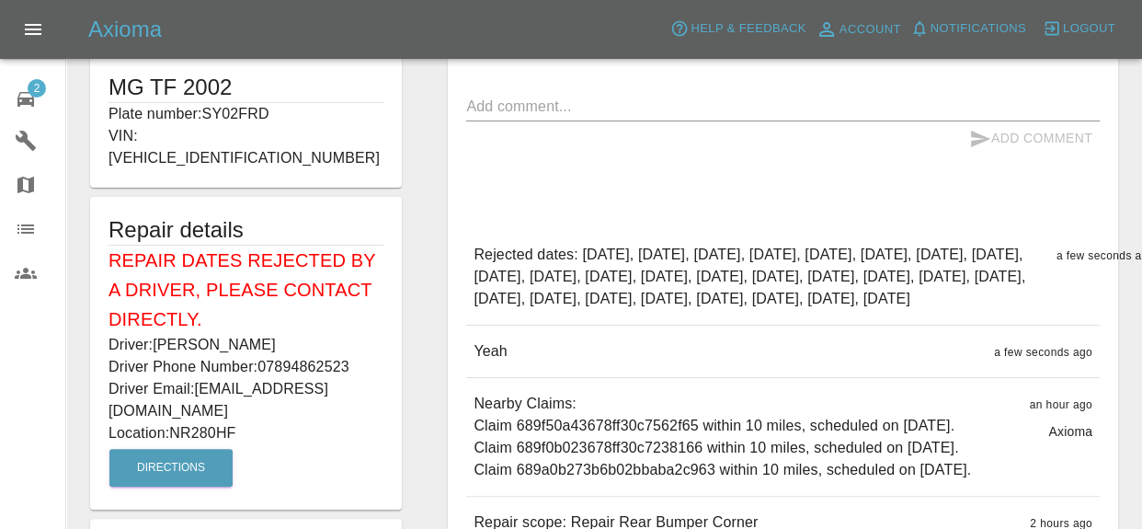
click at [54, 87] on div "2" at bounding box center [41, 97] width 52 height 27
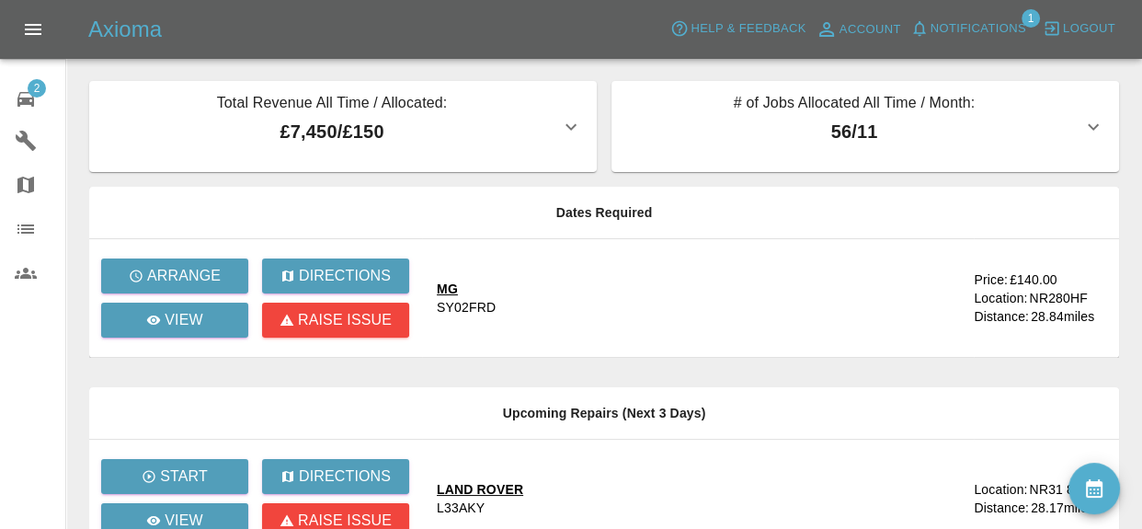
click at [964, 31] on span "Notifications" at bounding box center [979, 28] width 96 height 21
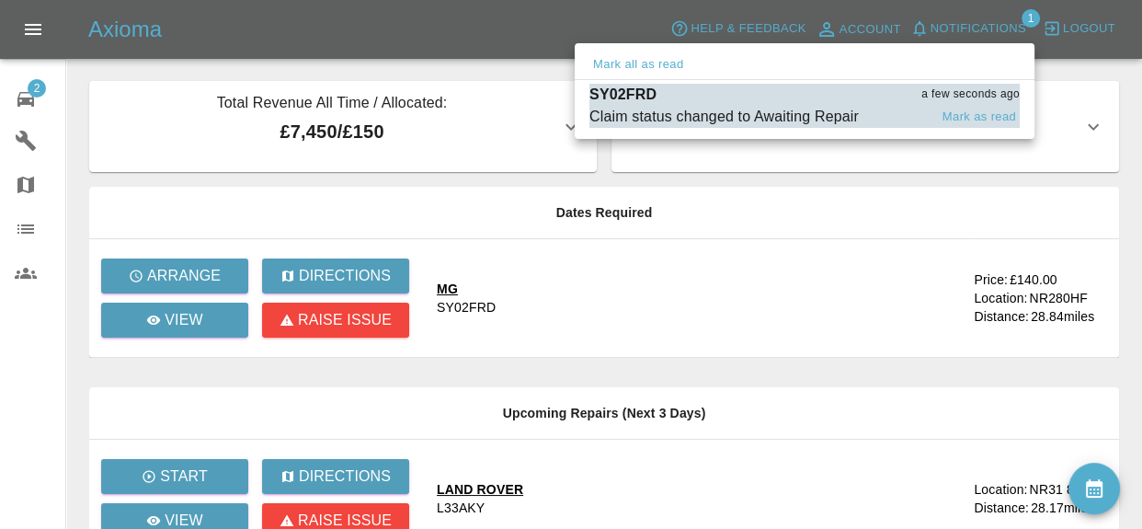
click at [819, 106] on div "Claim status changed to Awaiting Repair" at bounding box center [724, 117] width 269 height 22
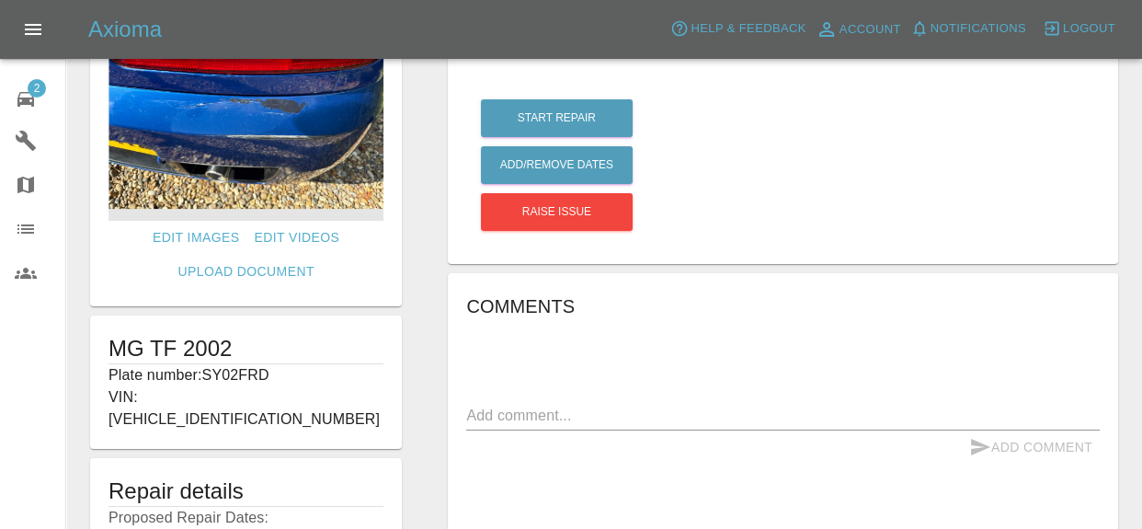
scroll to position [117, 0]
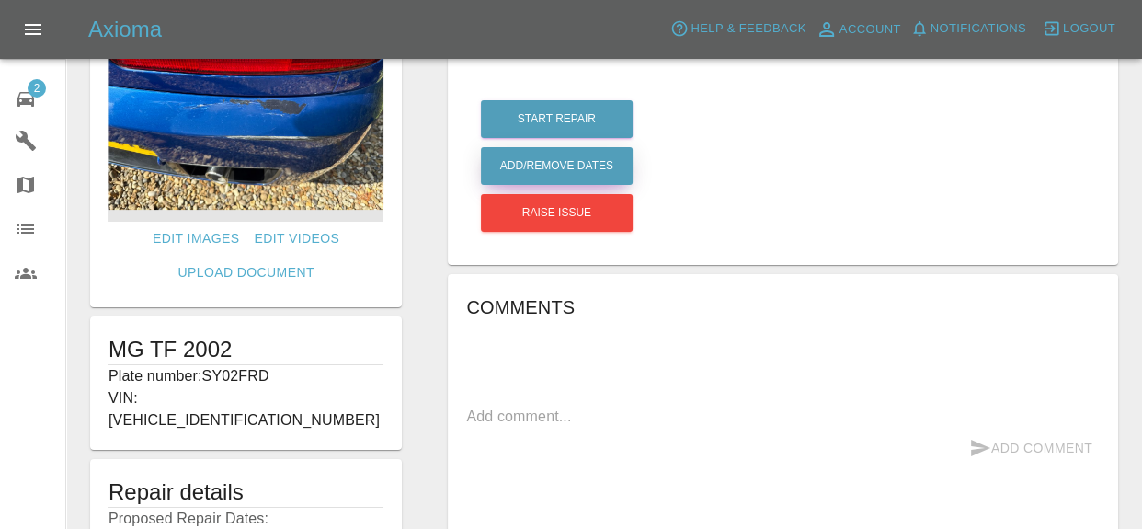
click at [625, 138] on button "Add/Remove Dates" at bounding box center [557, 119] width 152 height 38
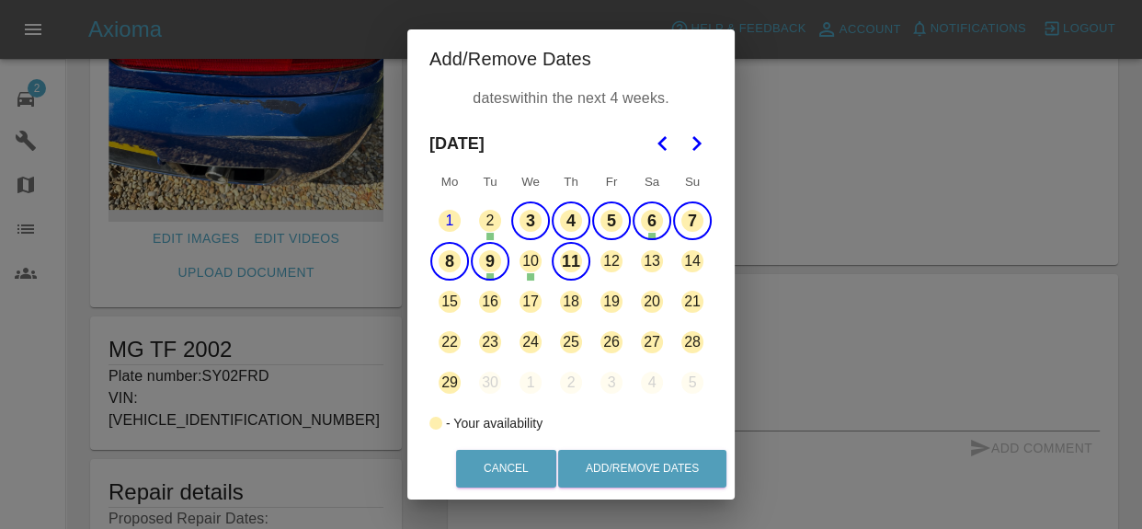
scroll to position [0, 0]
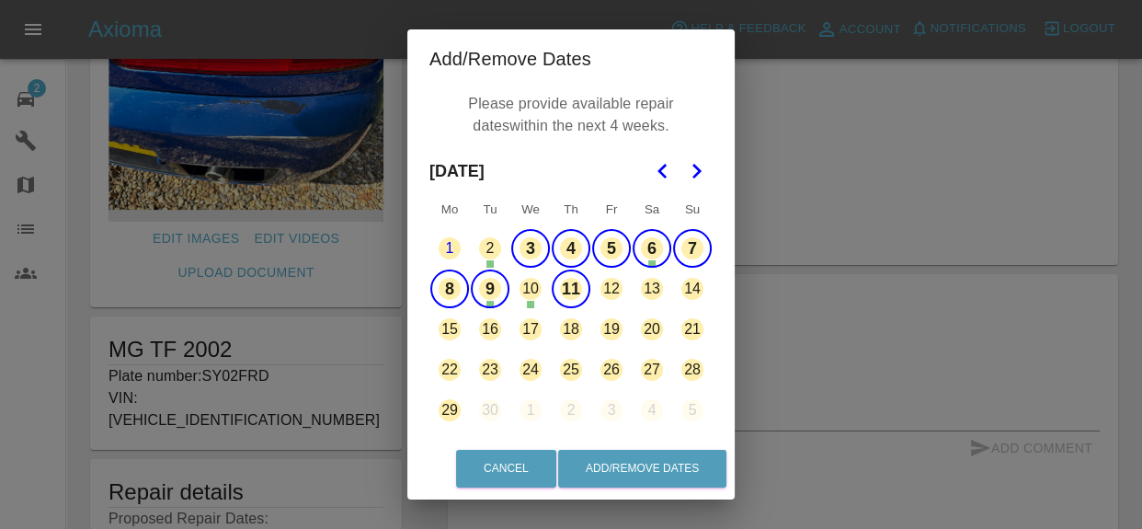
click at [896, 271] on div "Add/Remove Dates Please provide available repair dates within the next 4 weeks.…" at bounding box center [571, 264] width 1142 height 529
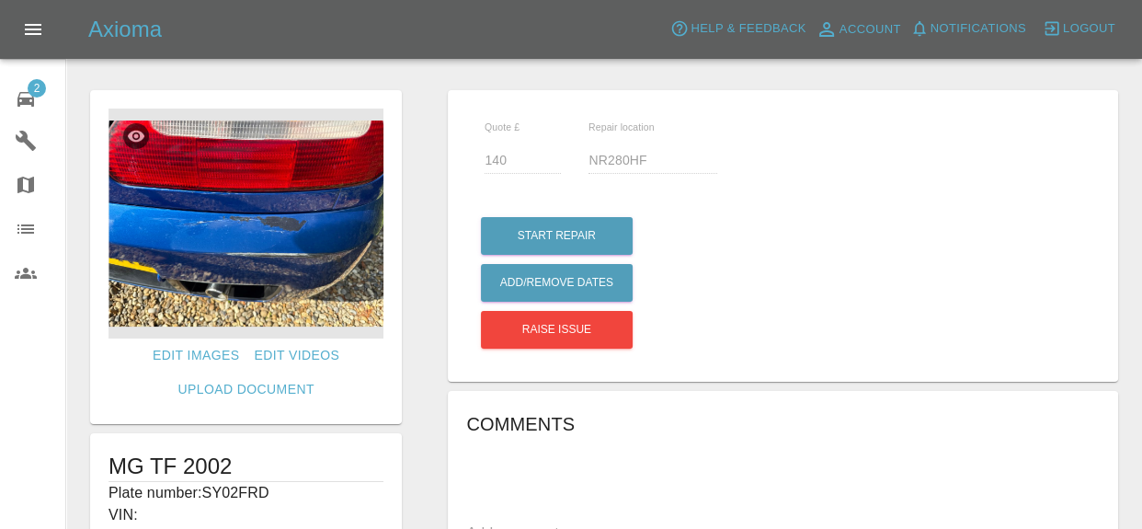
click at [32, 87] on span "2" at bounding box center [37, 88] width 18 height 18
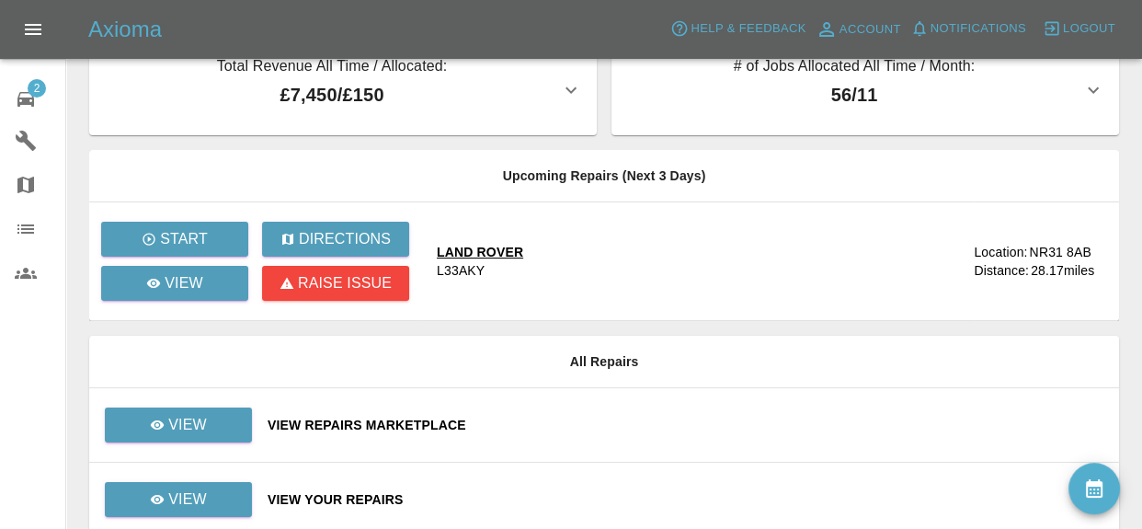
scroll to position [118, 0]
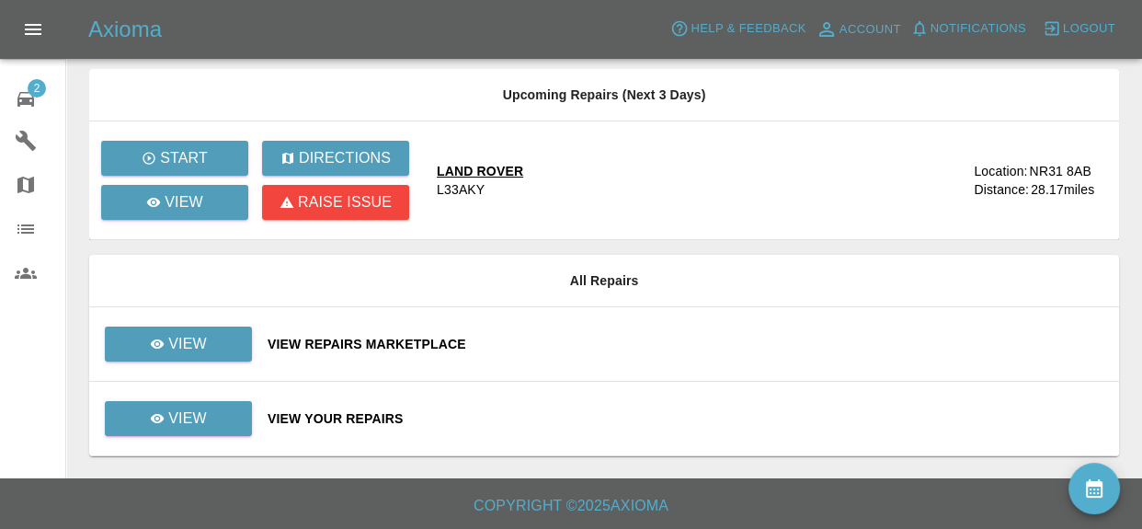
click at [368, 414] on div "View Your Repairs" at bounding box center [686, 418] width 837 height 18
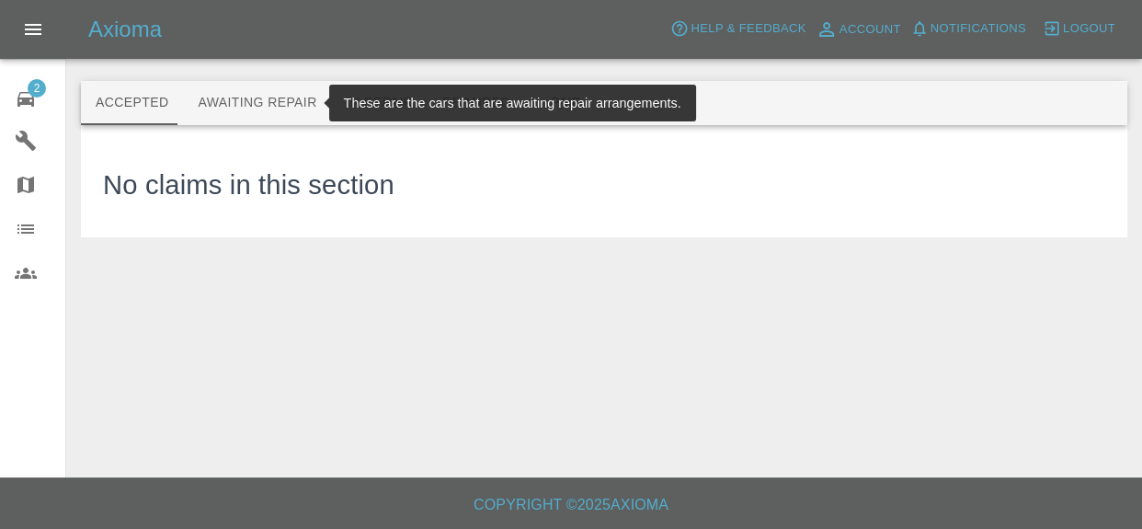
click at [298, 101] on button "Awaiting Repair" at bounding box center [257, 103] width 148 height 44
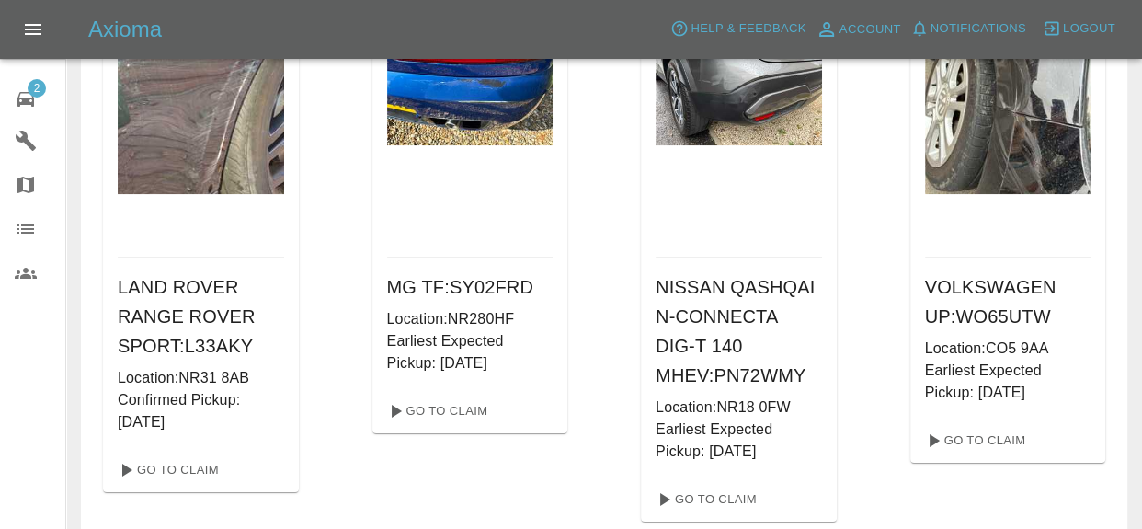
scroll to position [241, 0]
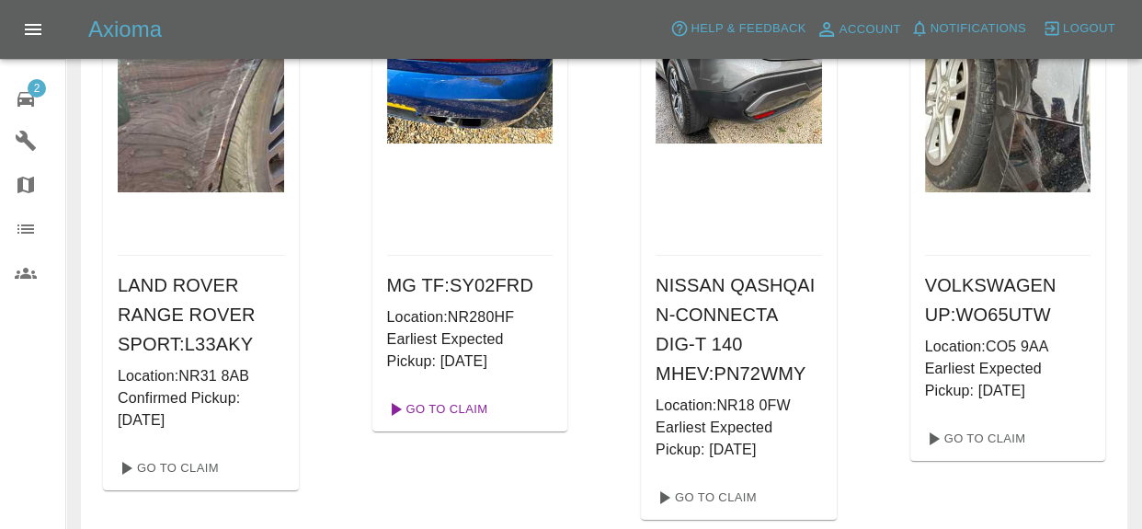
click at [465, 418] on link "Go To Claim" at bounding box center [436, 409] width 113 height 29
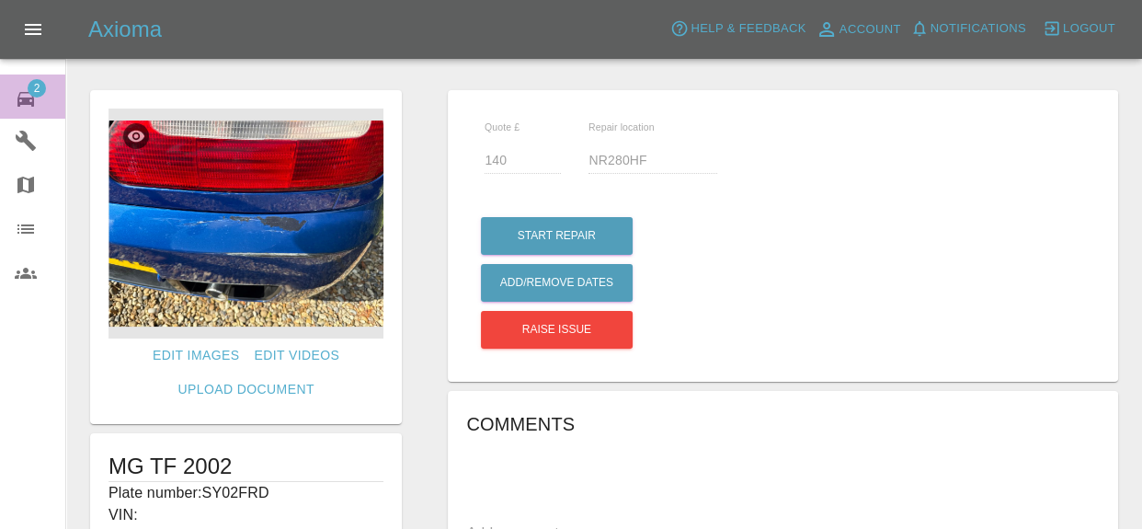
click at [52, 91] on div "2" at bounding box center [41, 97] width 52 height 27
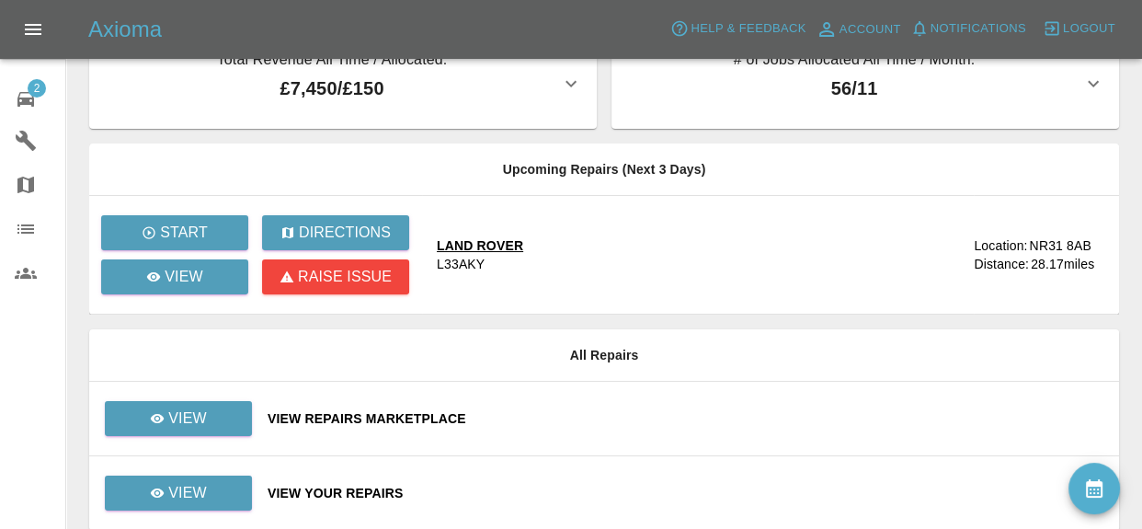
scroll to position [118, 0]
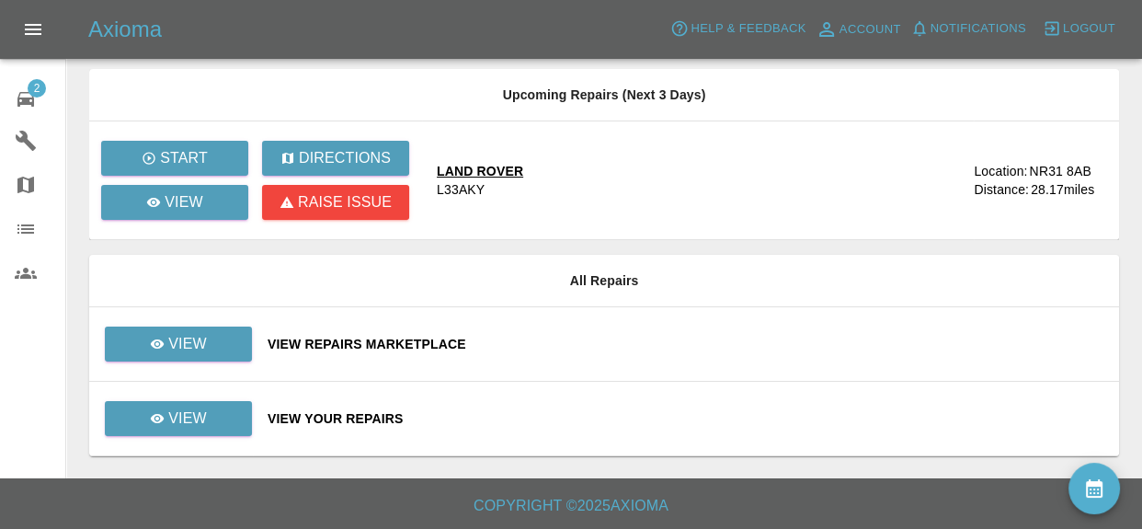
click at [357, 418] on div "View Your Repairs" at bounding box center [686, 418] width 837 height 18
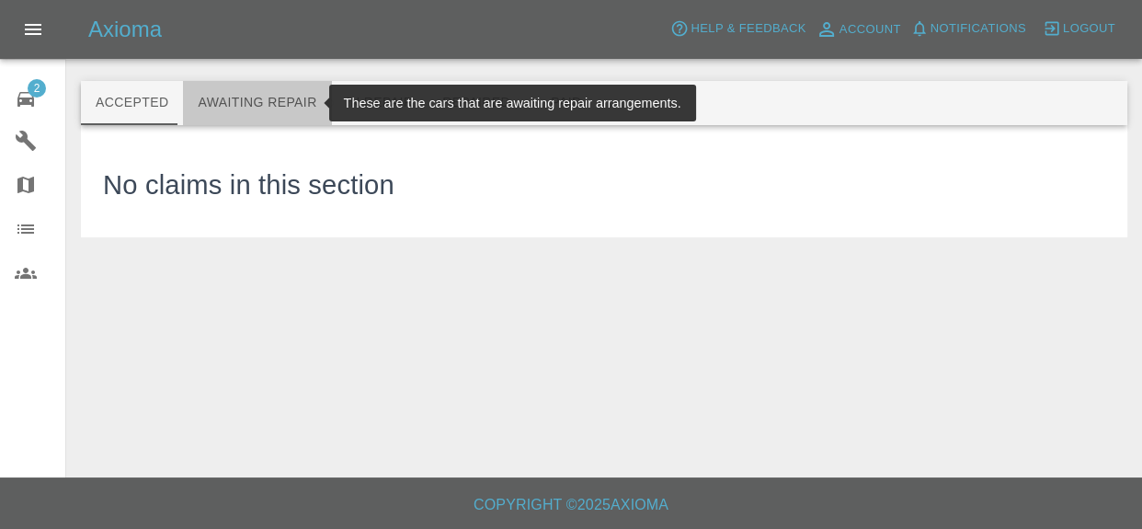
click at [290, 100] on button "Awaiting Repair" at bounding box center [257, 103] width 148 height 44
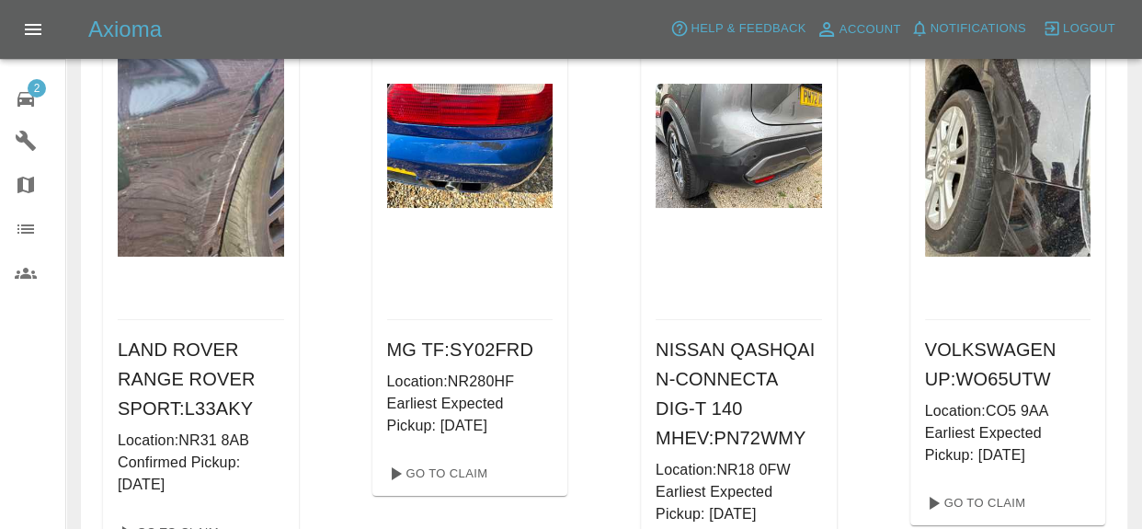
scroll to position [179, 0]
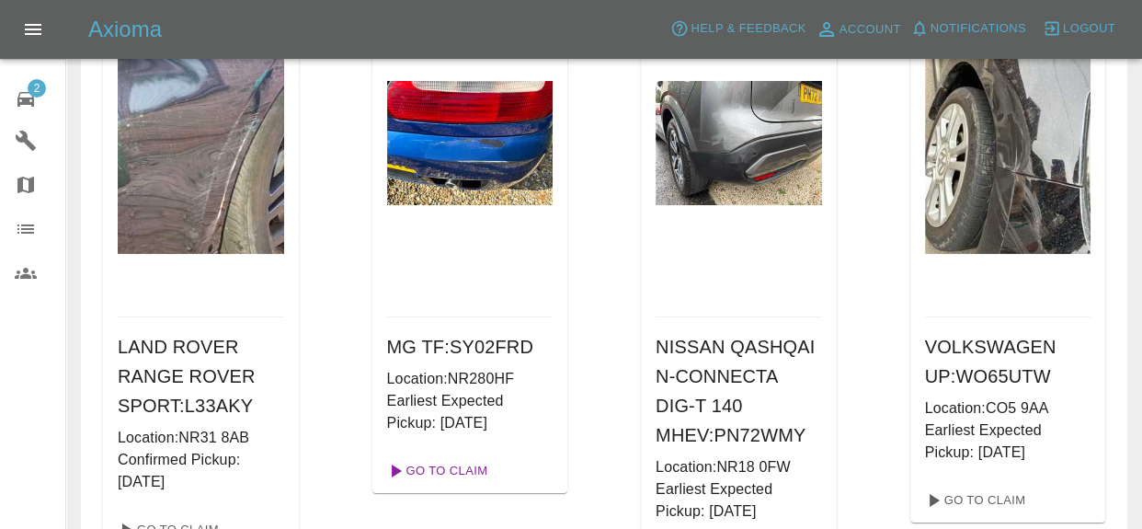
click at [457, 475] on link "Go To Claim" at bounding box center [436, 470] width 113 height 29
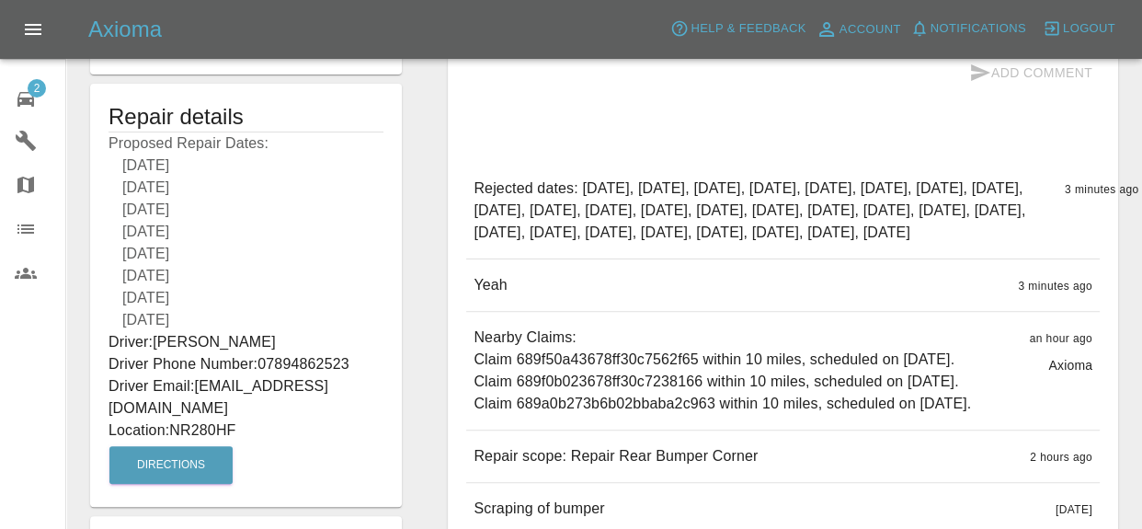
scroll to position [491, 0]
click at [47, 92] on div "2" at bounding box center [41, 97] width 52 height 27
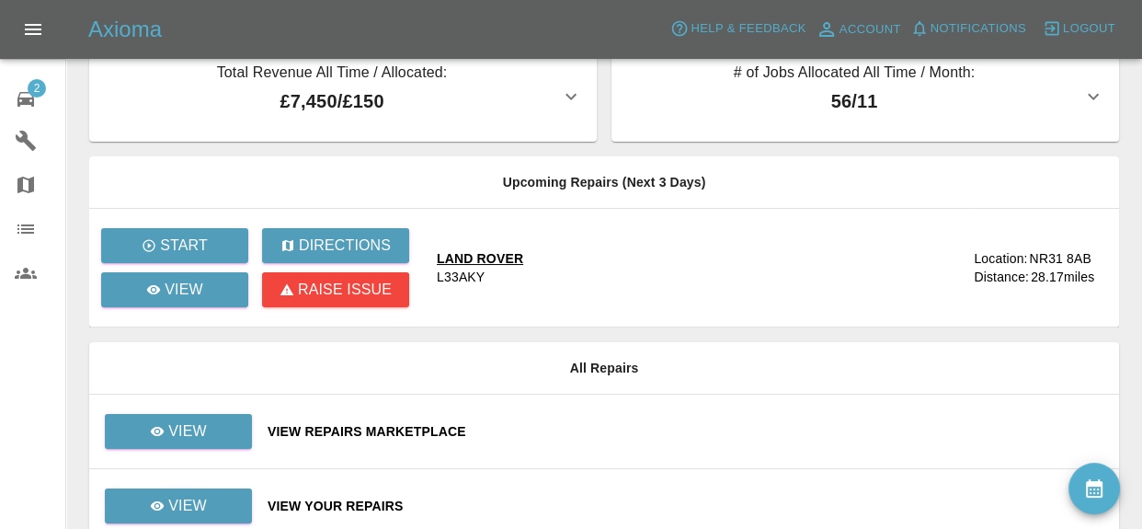
scroll to position [118, 0]
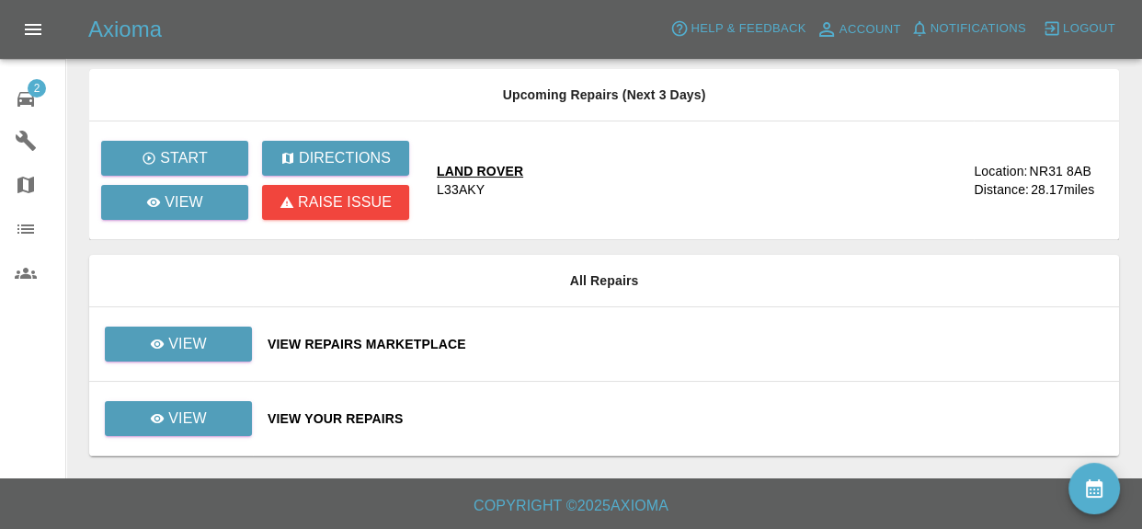
click at [390, 421] on div "View Your Repairs" at bounding box center [686, 418] width 837 height 18
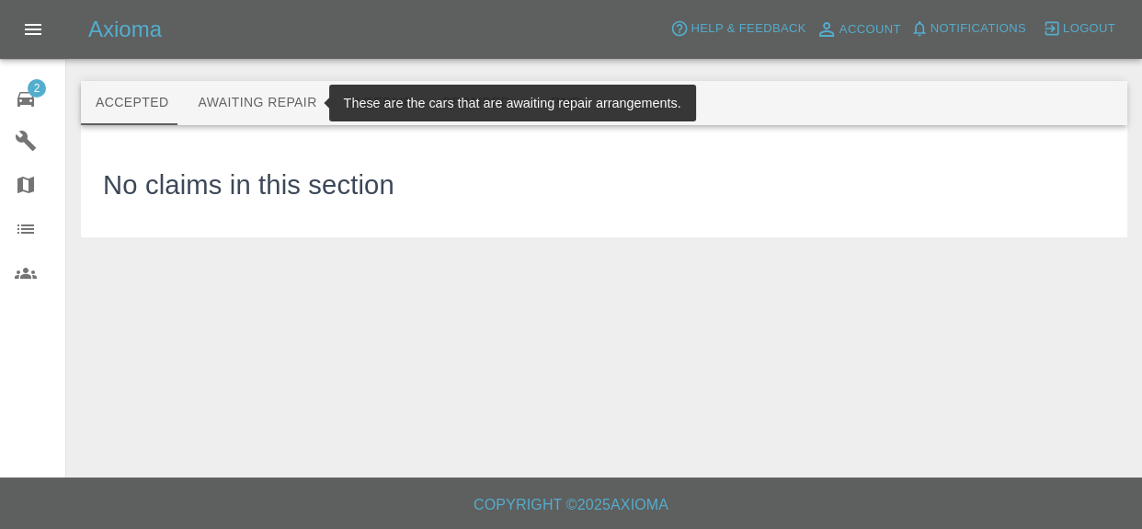
click at [269, 108] on button "Awaiting Repair" at bounding box center [257, 103] width 148 height 44
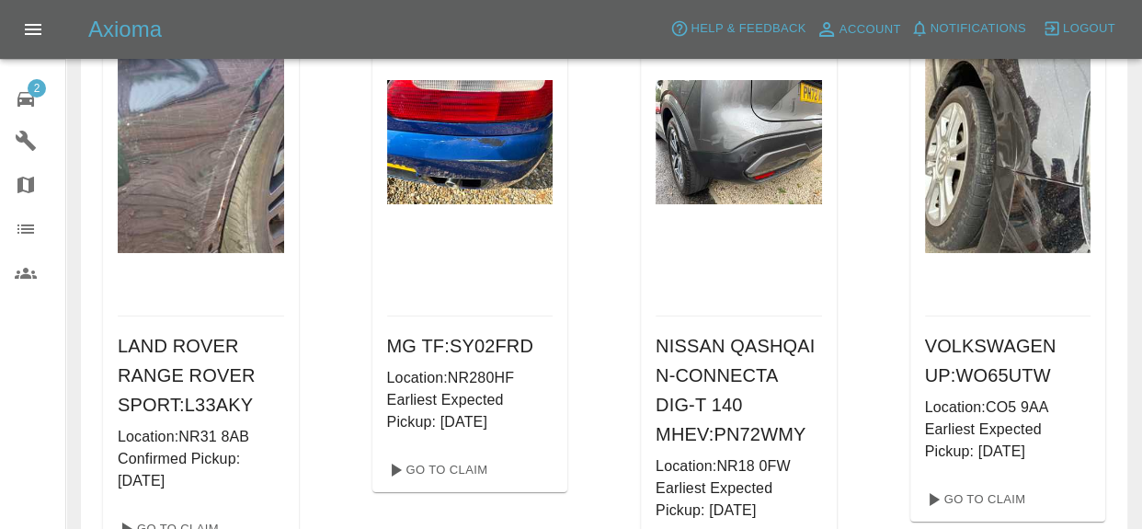
scroll to position [194, 0]
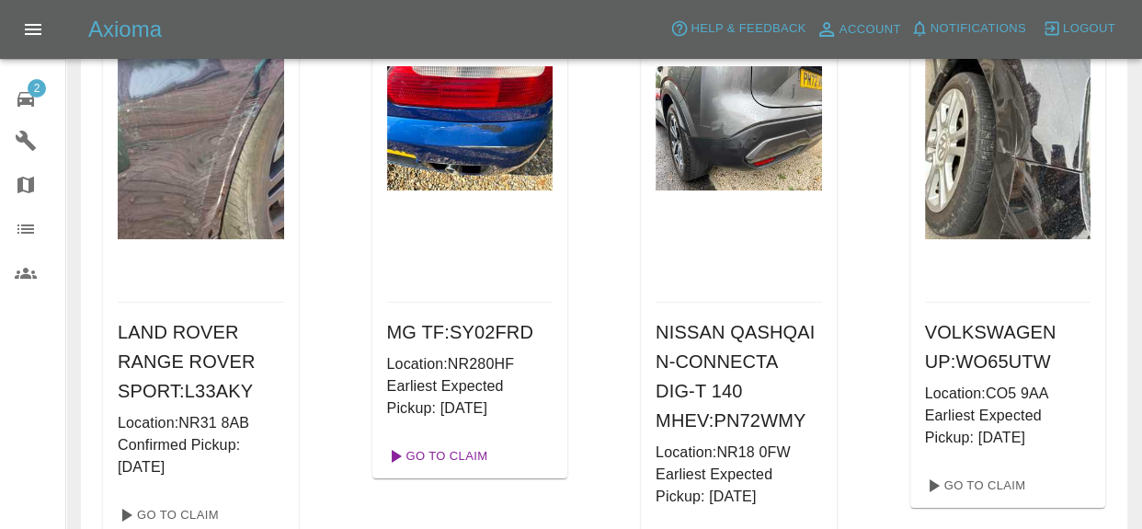
click at [462, 457] on link "Go To Claim" at bounding box center [436, 455] width 113 height 29
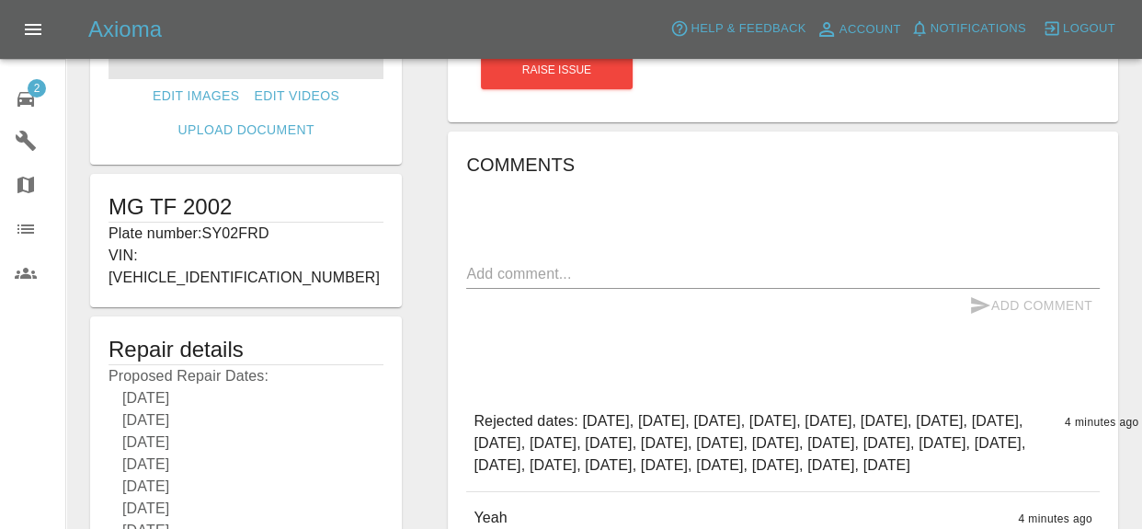
scroll to position [187, 0]
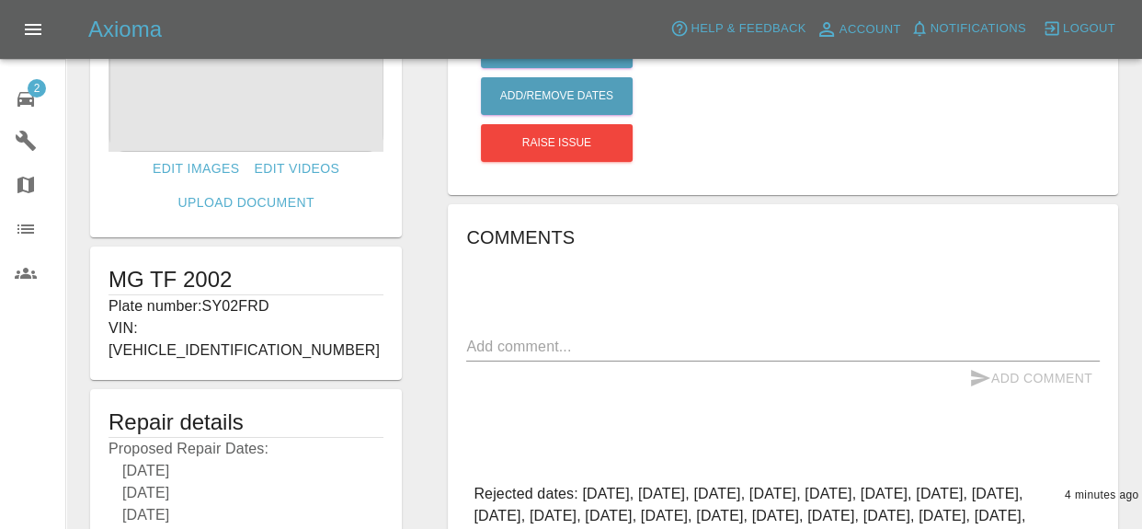
click at [44, 92] on span "2" at bounding box center [37, 88] width 18 height 18
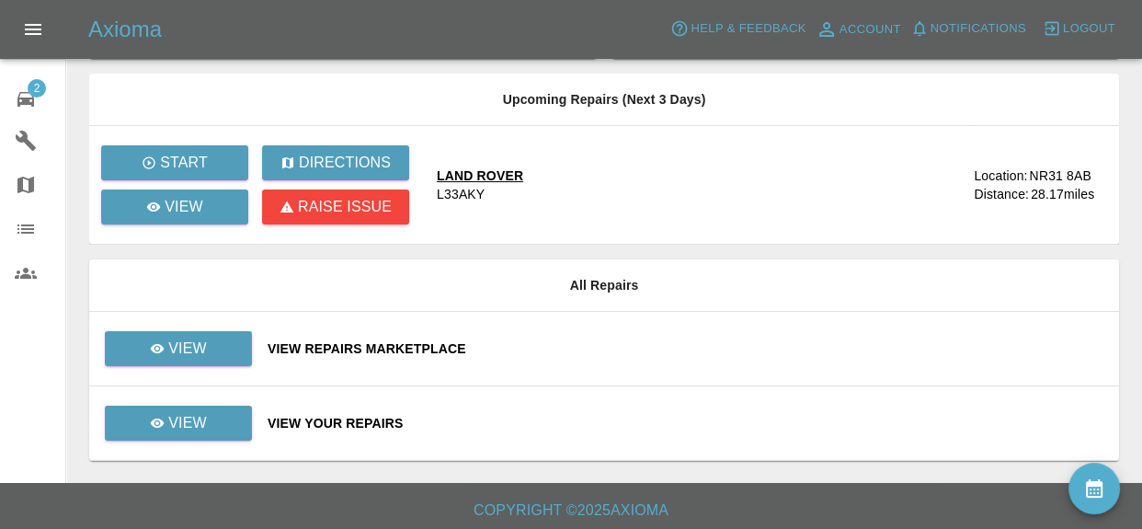
scroll to position [118, 0]
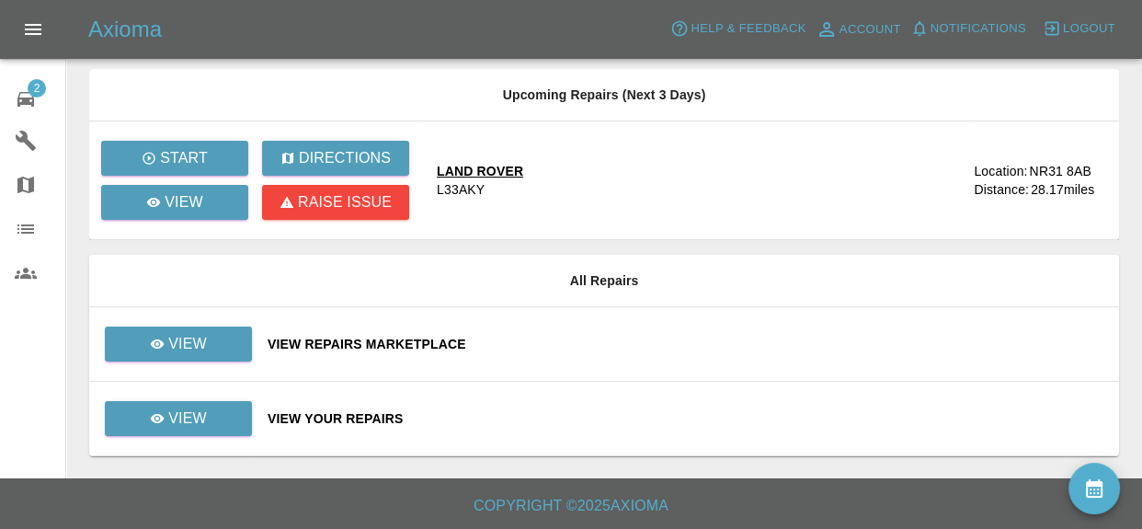
click at [341, 420] on div "View Your Repairs" at bounding box center [686, 418] width 837 height 18
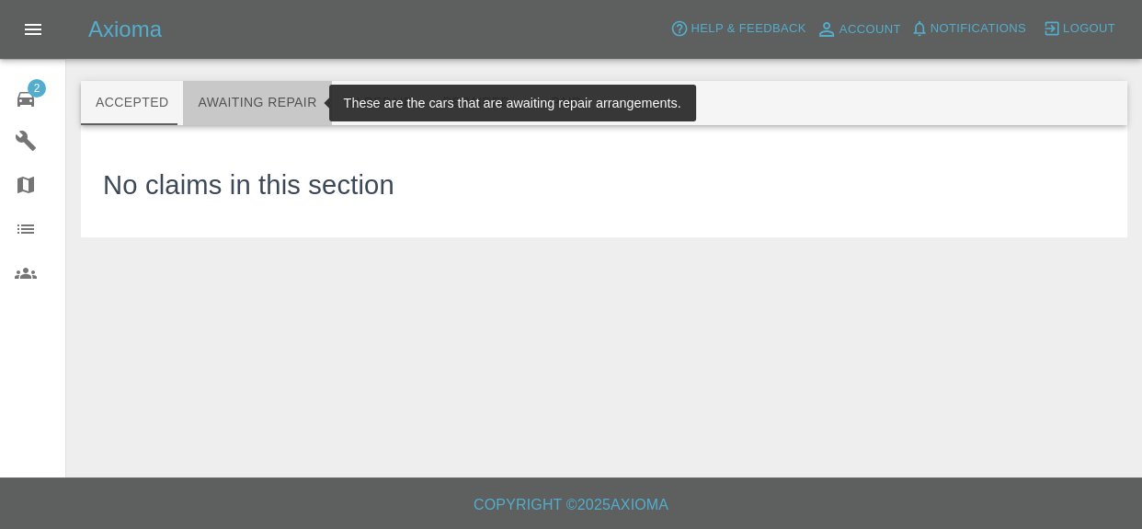
click at [293, 110] on button "Awaiting Repair" at bounding box center [257, 103] width 148 height 44
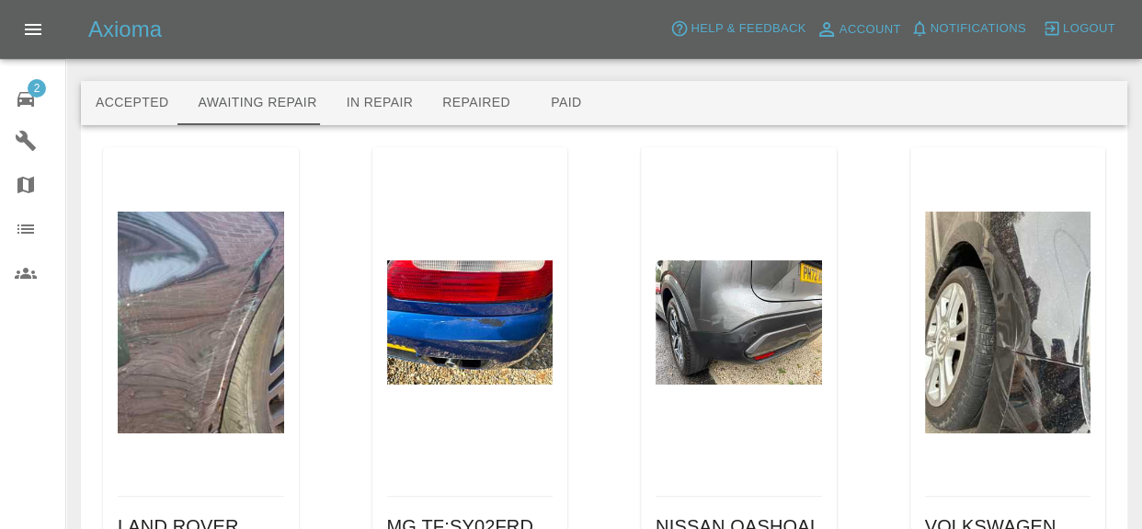
scroll to position [375, 0]
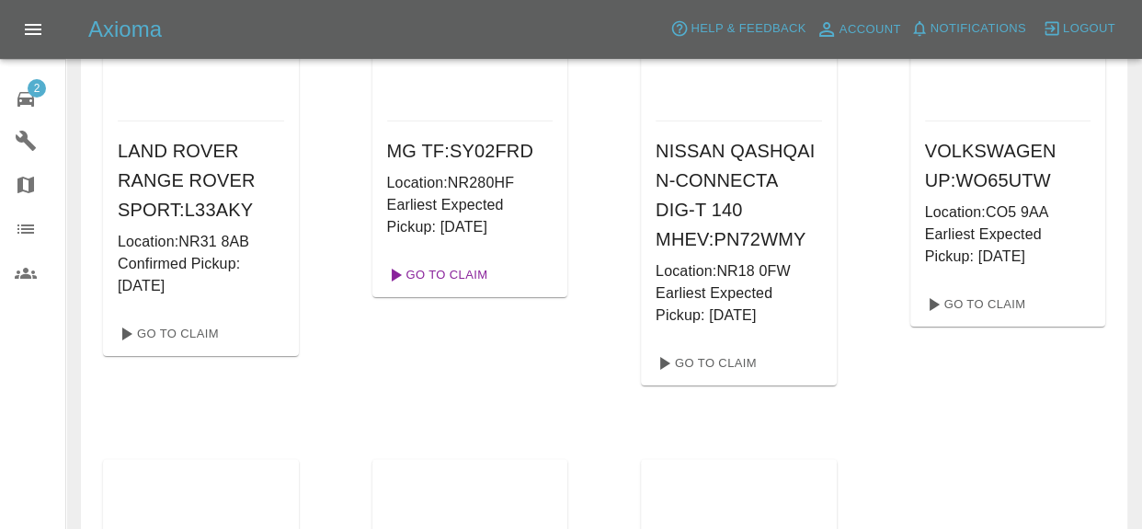
click at [439, 270] on link "Go To Claim" at bounding box center [436, 274] width 113 height 29
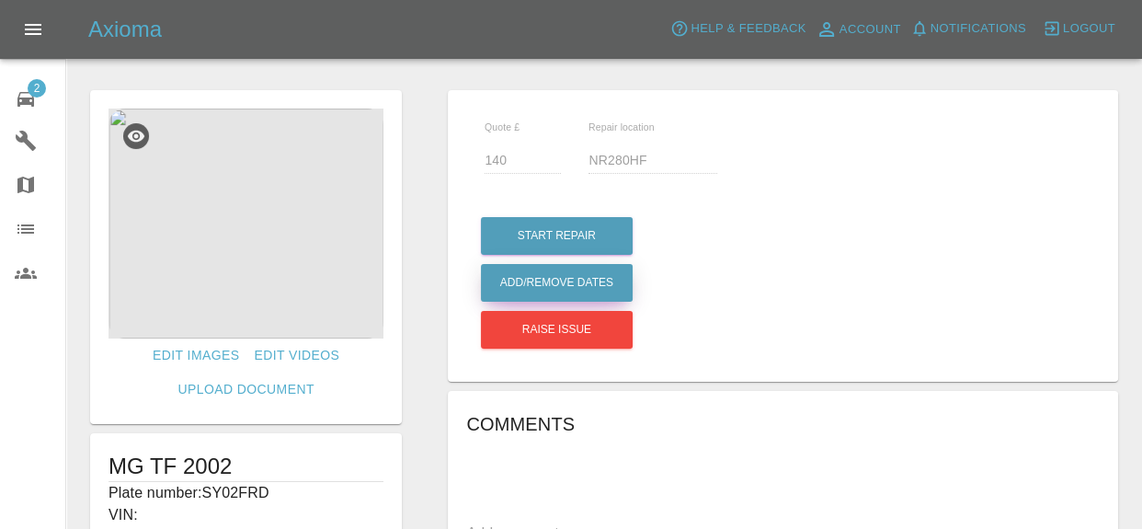
click at [615, 255] on button "Add/Remove Dates" at bounding box center [557, 236] width 152 height 38
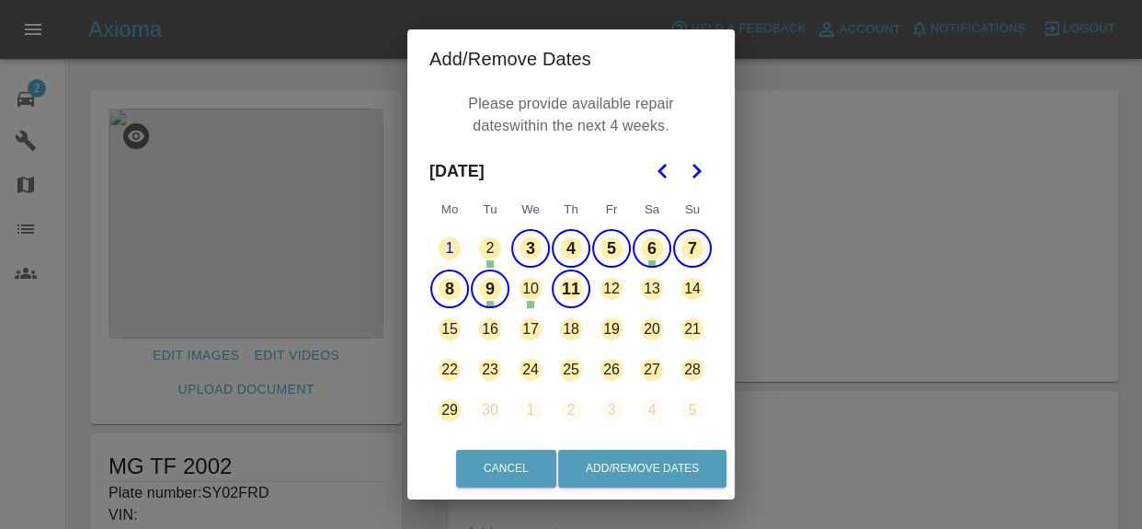
click at [527, 252] on button "3" at bounding box center [530, 248] width 39 height 39
click at [620, 250] on button "5" at bounding box center [611, 248] width 39 height 39
click at [654, 256] on button "6" at bounding box center [652, 248] width 39 height 39
click at [490, 294] on button "9" at bounding box center [490, 288] width 39 height 39
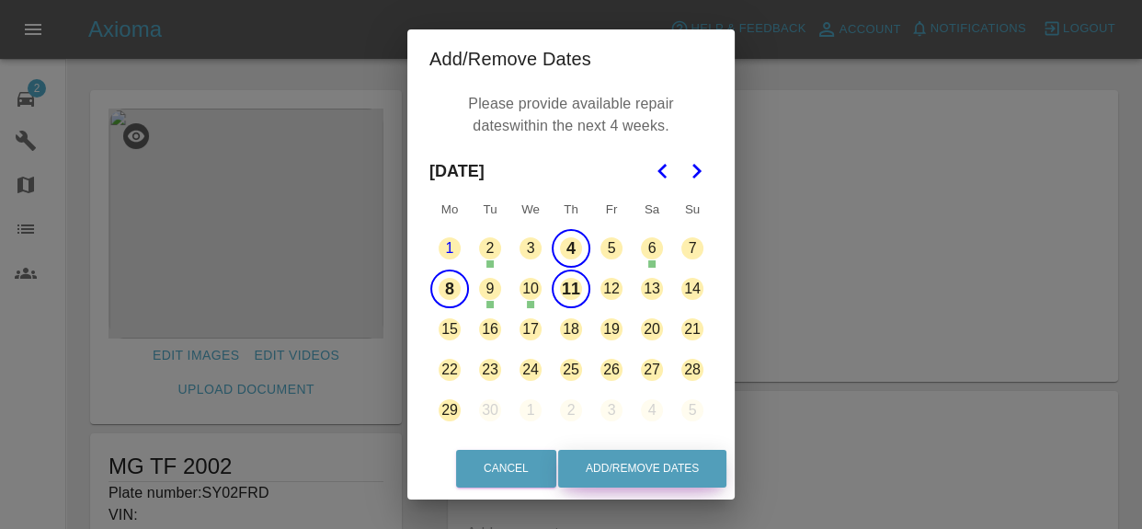
click at [668, 468] on button "Add/Remove Dates" at bounding box center [642, 469] width 168 height 38
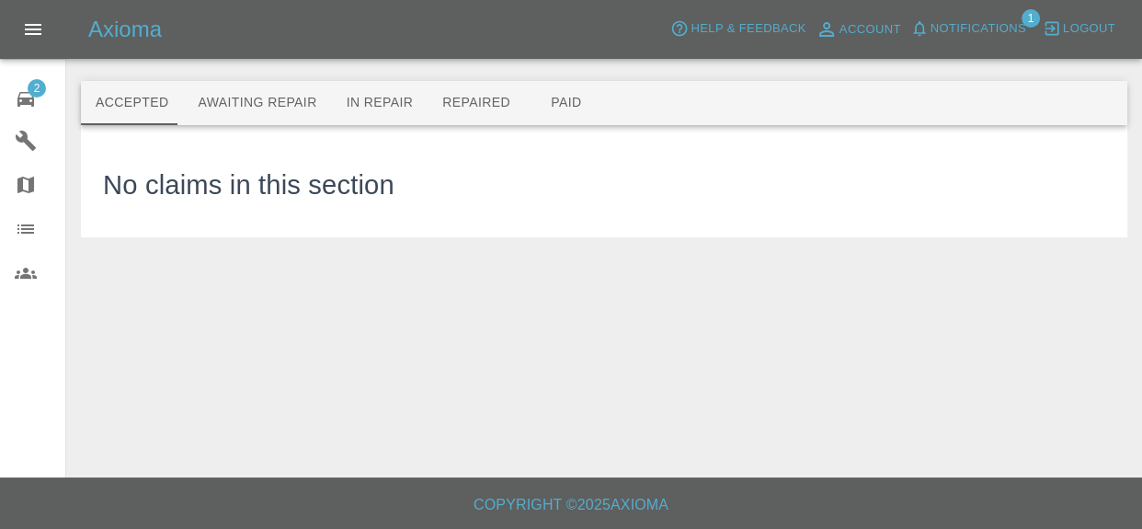
click at [929, 30] on icon "button" at bounding box center [920, 28] width 18 height 18
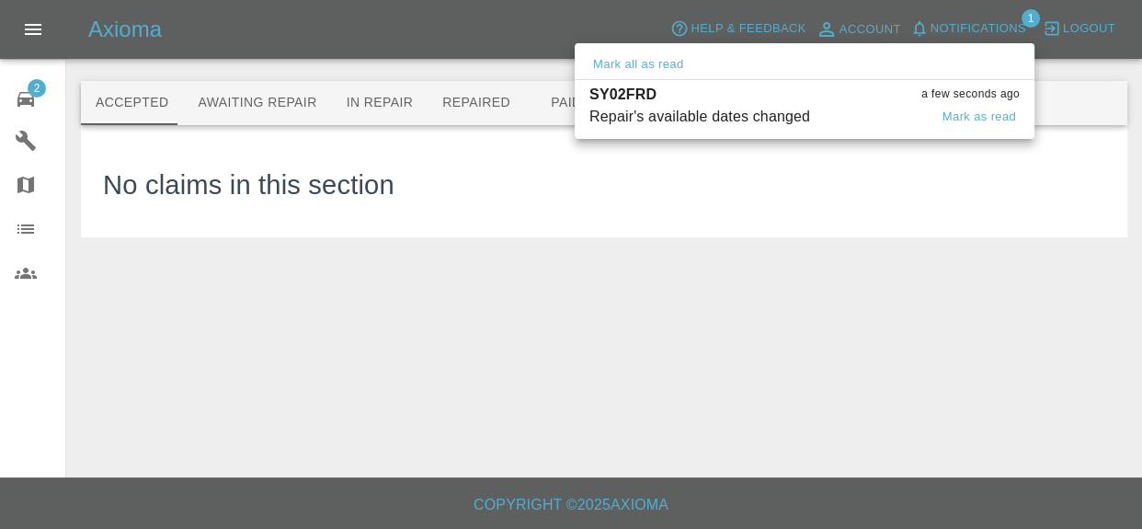
click at [780, 117] on div "Repair's available dates changed" at bounding box center [700, 117] width 221 height 22
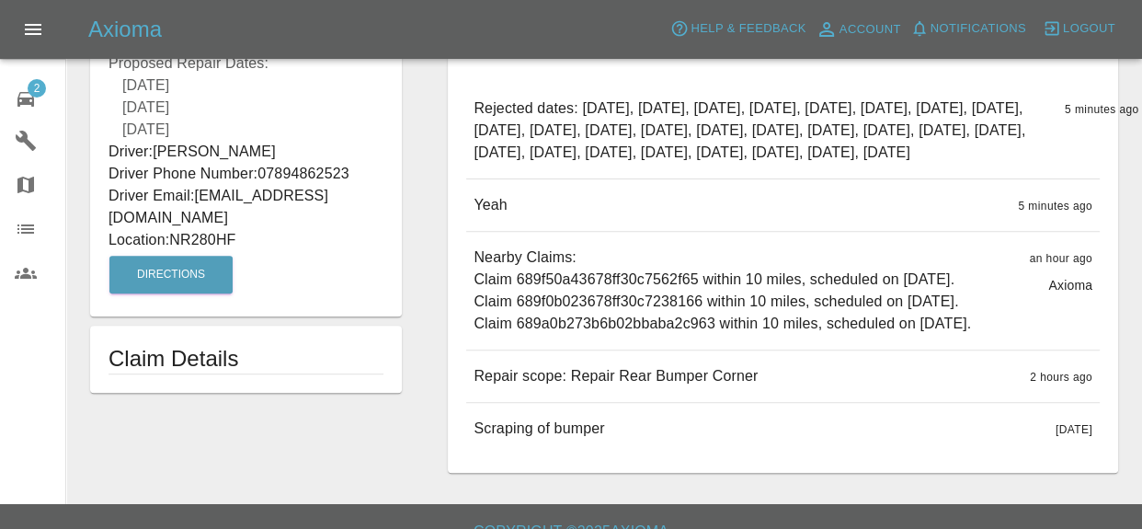
scroll to position [615, 0]
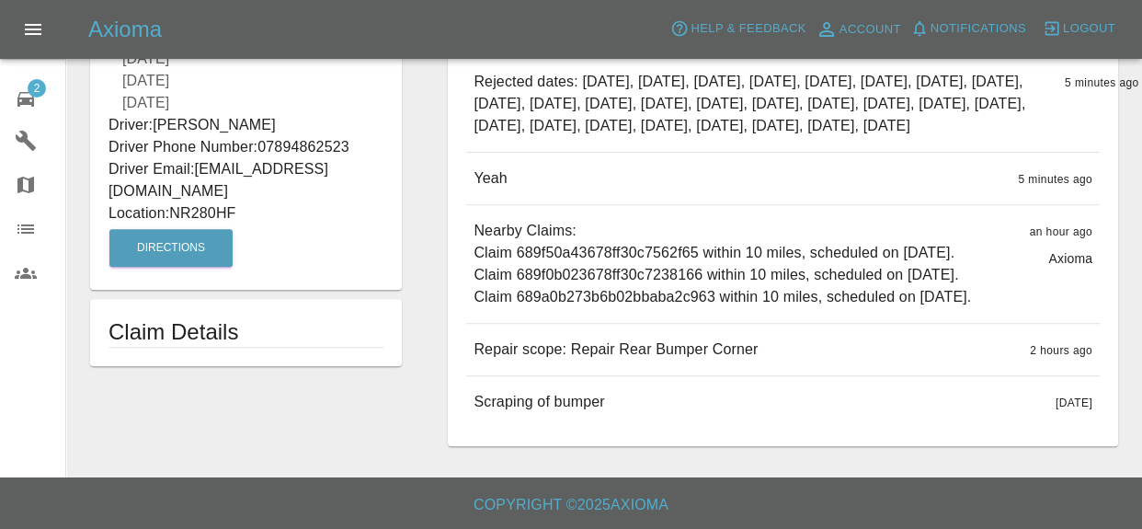
drag, startPoint x: 478, startPoint y: 462, endPoint x: 736, endPoint y: 467, distance: 257.6
click at [734, 361] on p "Repair scope: Repair Rear Bumper Corner" at bounding box center [616, 349] width 284 height 22
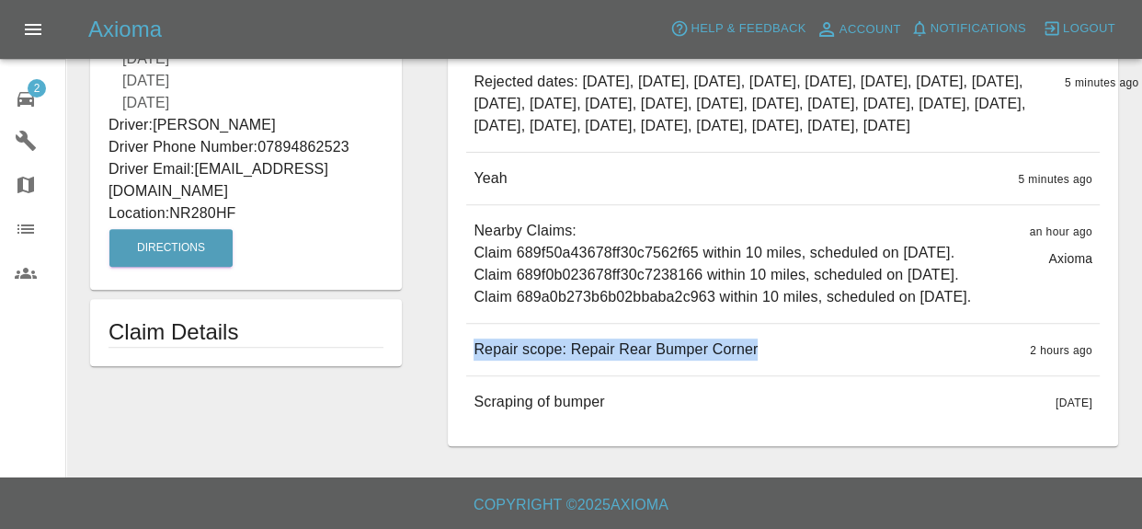
drag, startPoint x: 751, startPoint y: 465, endPoint x: 482, endPoint y: 468, distance: 269.5
click at [479, 375] on div "Repair scope: Repair Rear Bumper Corner 2 hours ago" at bounding box center [783, 350] width 634 height 52
copy p "epair scope: Repair Rear Bumper Corner"
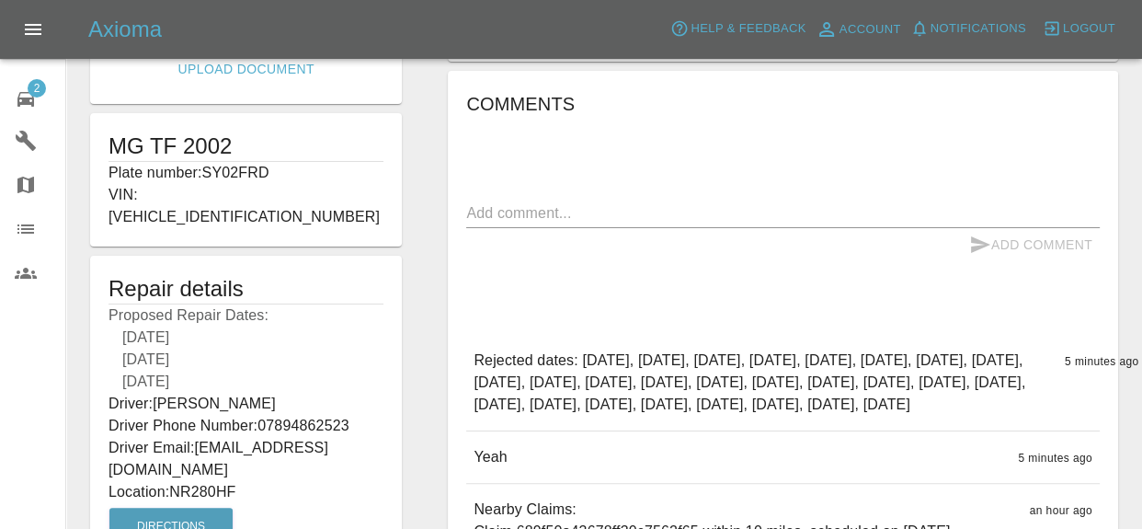
scroll to position [319, 0]
click at [156, 173] on p "Plate number: SY02FRD" at bounding box center [246, 174] width 275 height 22
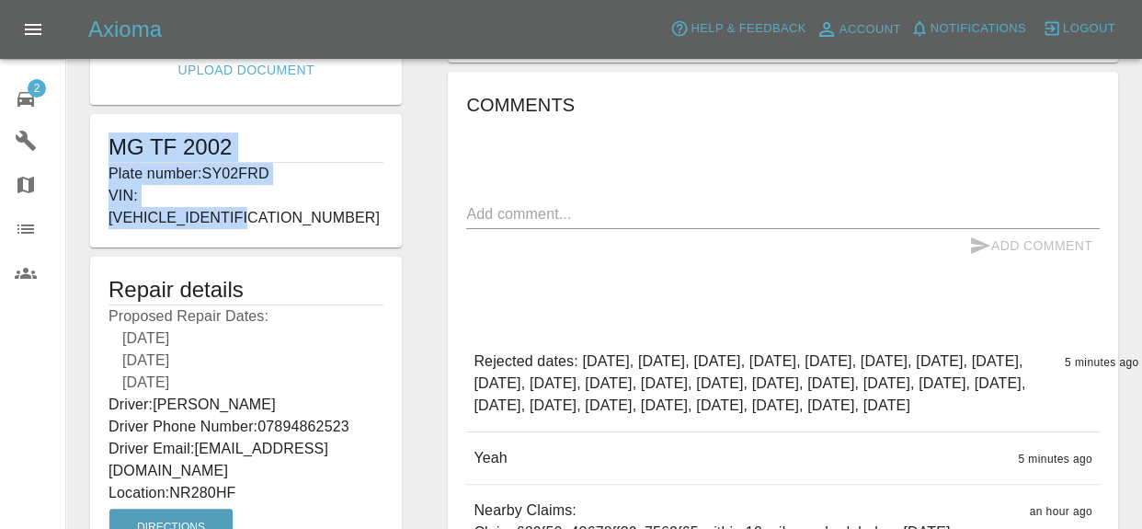
drag, startPoint x: 113, startPoint y: 135, endPoint x: 295, endPoint y: 202, distance: 194.1
click at [295, 202] on div "MG TF 2002 Plate number: SY02FRD VIN: SARRDWBKC2D601607" at bounding box center [246, 180] width 312 height 133
copy div "MG TF 2002 Plate number: SY02FRD VIN: SARRDWBKC2D601607"
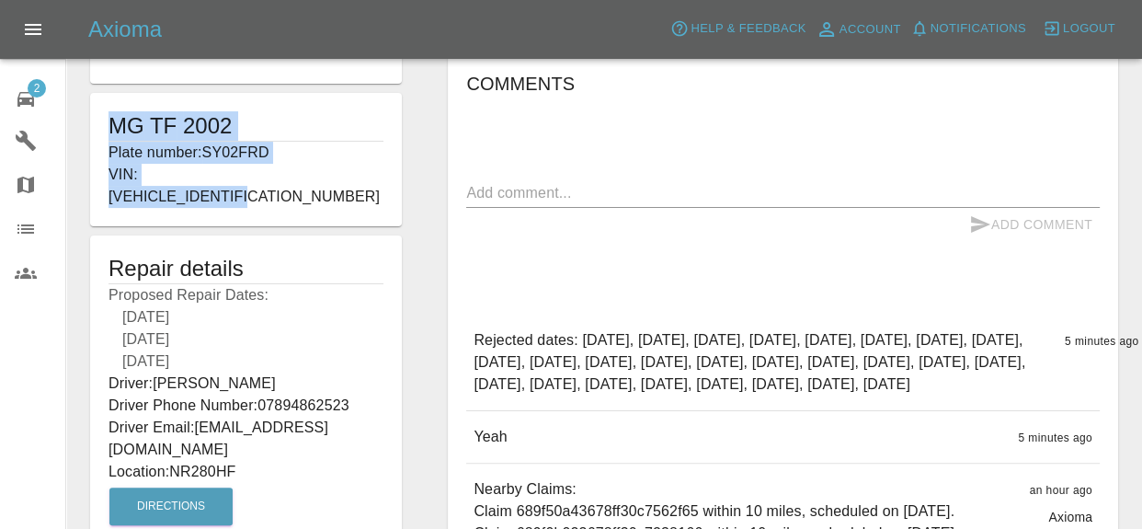
scroll to position [407, 0]
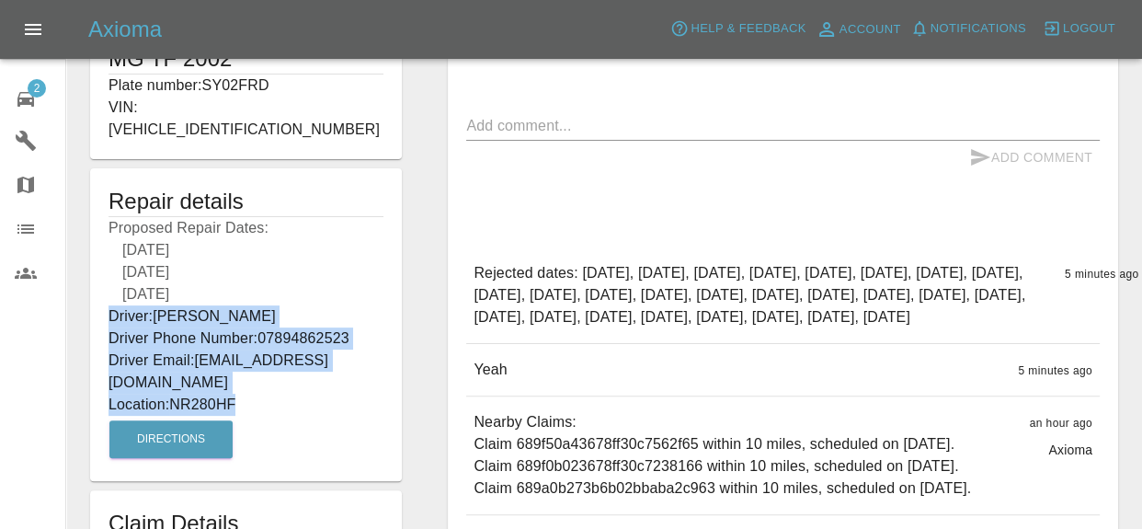
drag, startPoint x: 111, startPoint y: 291, endPoint x: 240, endPoint y: 364, distance: 148.3
click at [240, 364] on div "Repair details Proposed Repair Dates: 04/09/2025 08/09/2025 11/09/2025 Driver: …" at bounding box center [246, 324] width 312 height 313
click at [636, 159] on div "Edit Images Edit Videos Upload Document MG TF 2002 Plate number: SY02FRD VIN: S…" at bounding box center [604, 159] width 1074 height 973
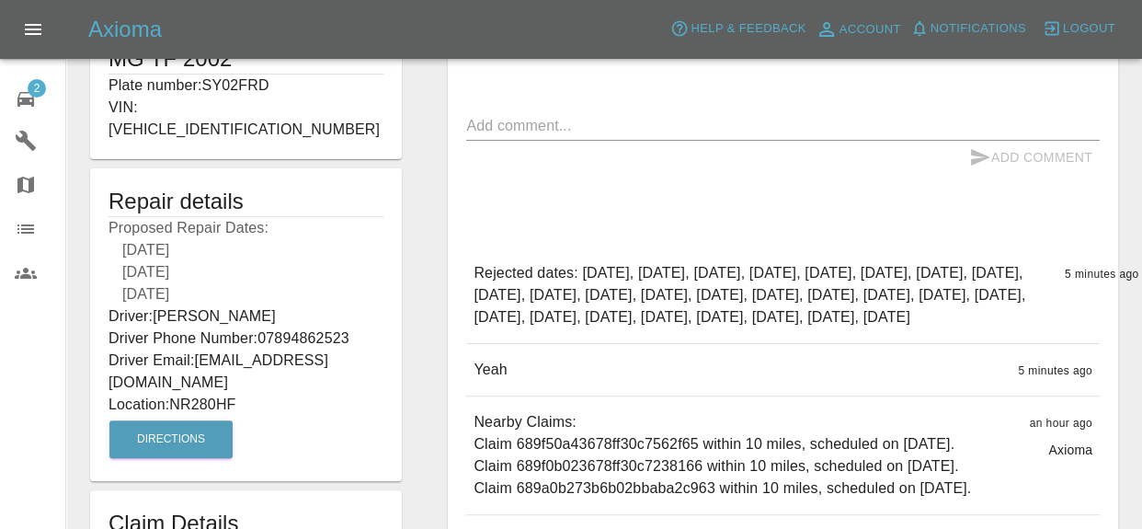
click at [659, 190] on div "Comments x Add Comment Rejected dates: September 3rd 2025, September 4th 2025, …" at bounding box center [783, 311] width 634 height 618
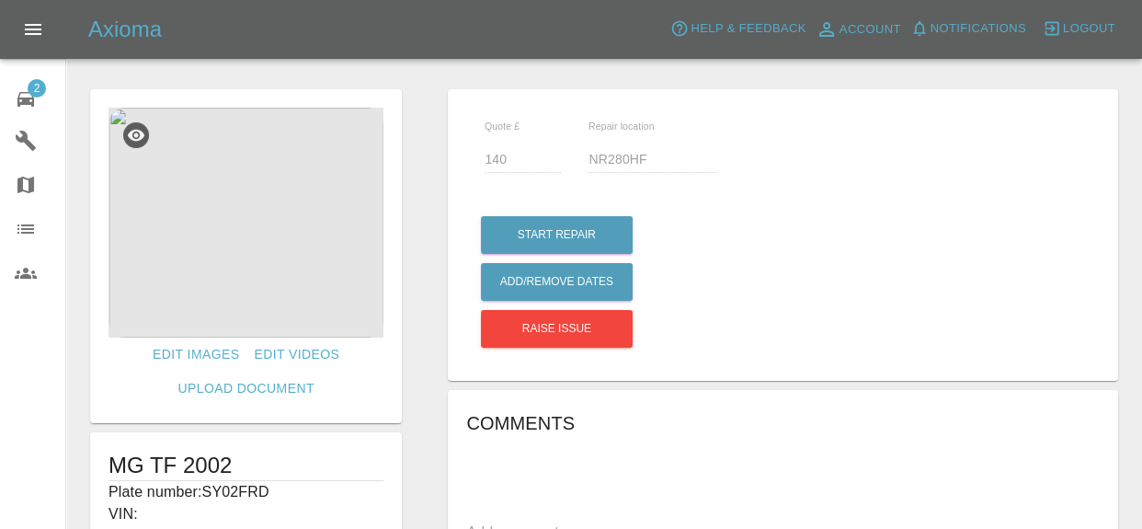
scroll to position [0, 0]
click at [24, 89] on icon at bounding box center [26, 99] width 22 height 22
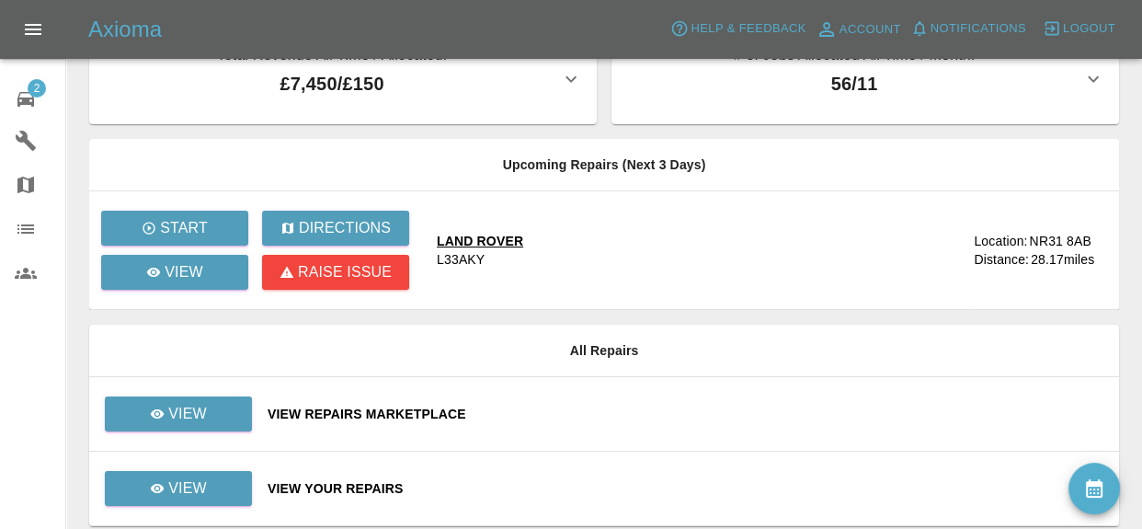
scroll to position [118, 0]
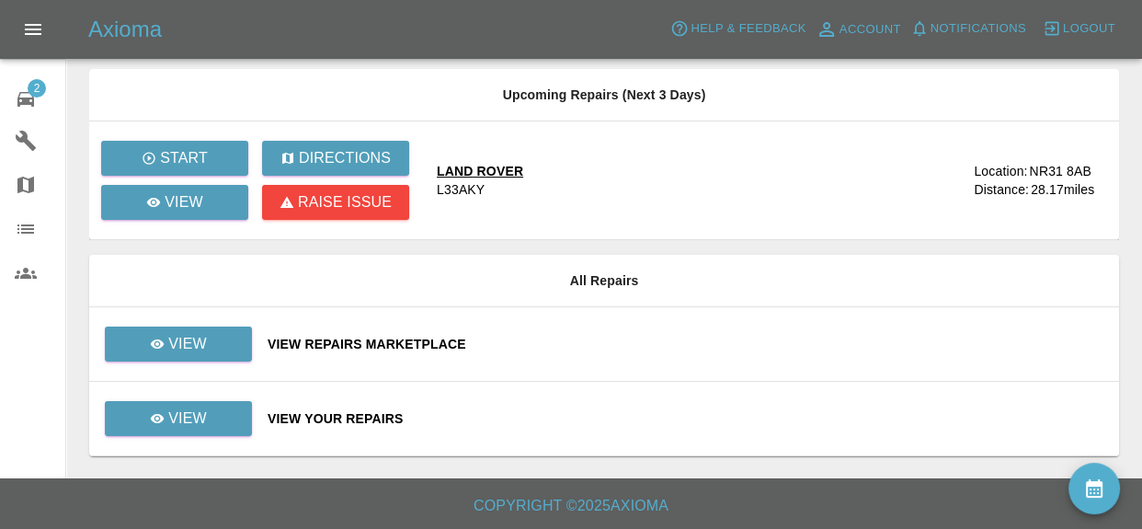
click at [352, 415] on div "View Your Repairs" at bounding box center [686, 418] width 837 height 18
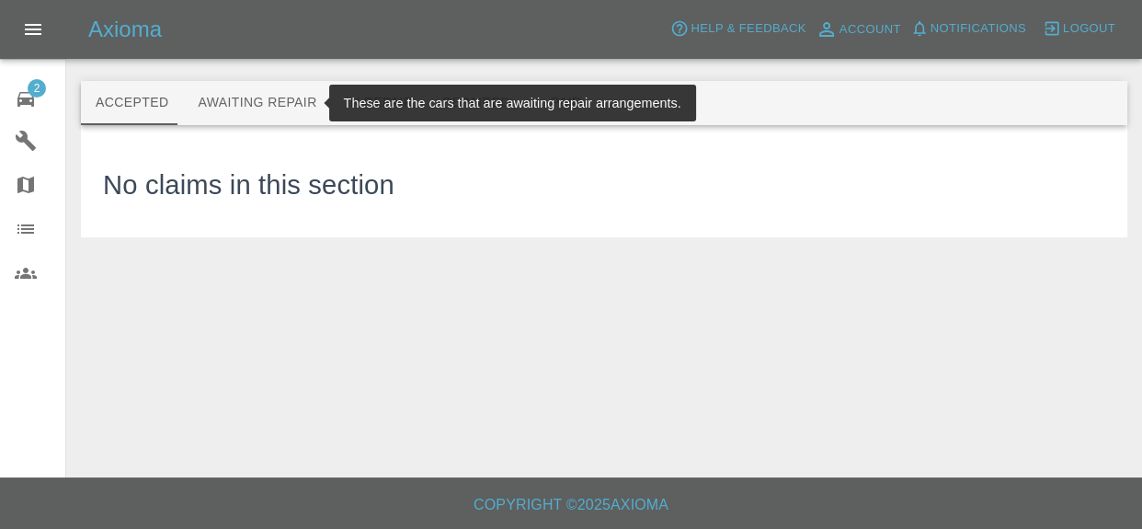
click at [240, 108] on button "Awaiting Repair" at bounding box center [257, 103] width 148 height 44
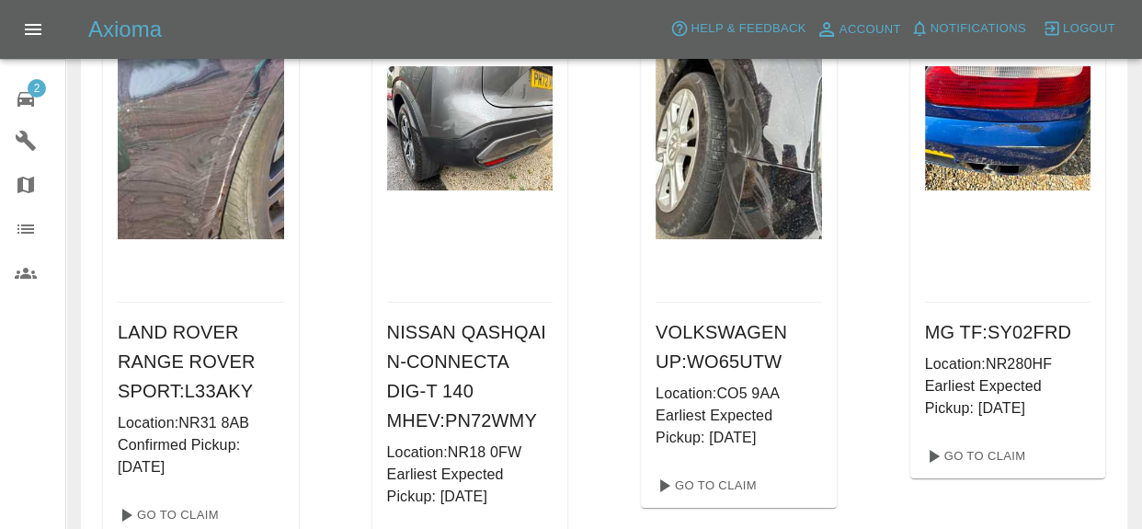
scroll to position [195, 0]
click at [980, 464] on link "Go To Claim" at bounding box center [974, 455] width 113 height 29
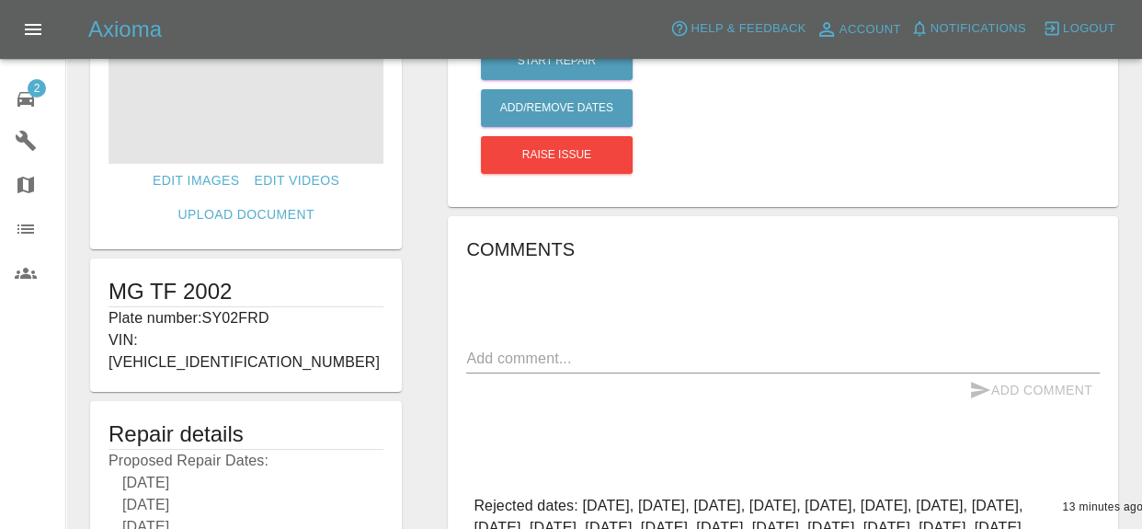
scroll to position [28, 0]
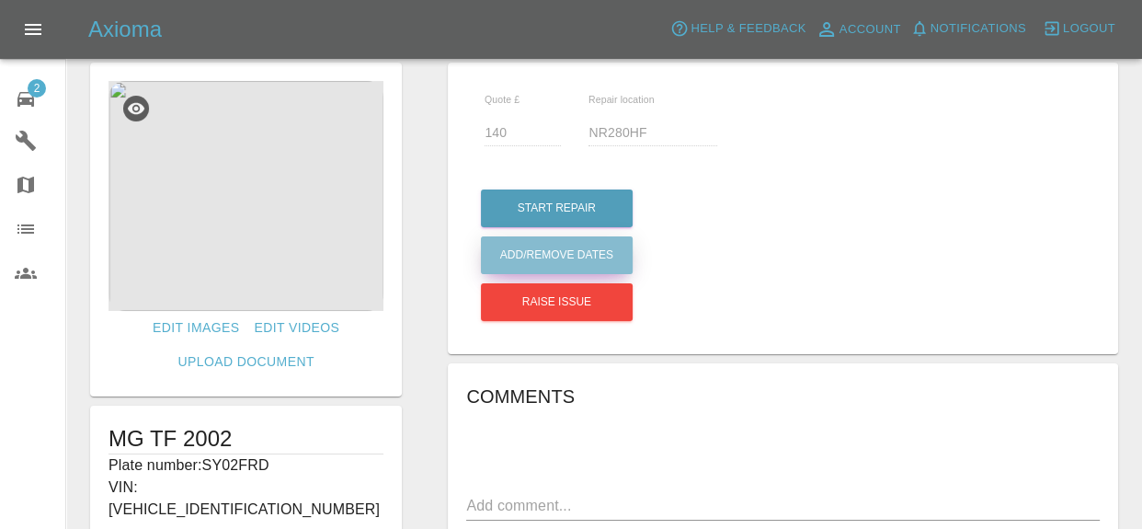
click at [624, 227] on button "Add/Remove Dates" at bounding box center [557, 208] width 152 height 38
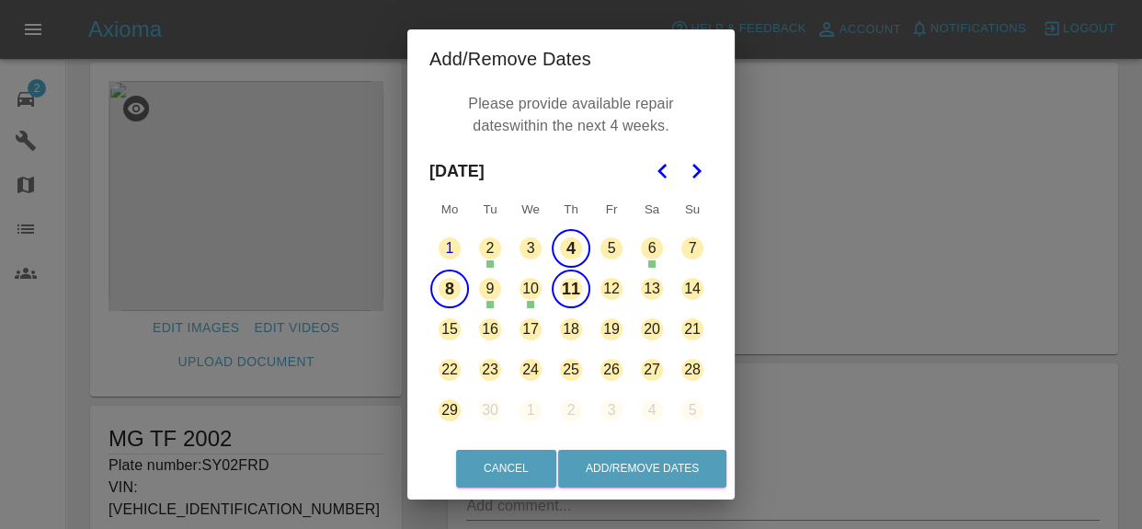
click at [535, 247] on button "3" at bounding box center [530, 248] width 39 height 39
click at [612, 249] on button "5" at bounding box center [611, 248] width 39 height 39
click at [609, 292] on button "12" at bounding box center [611, 288] width 39 height 39
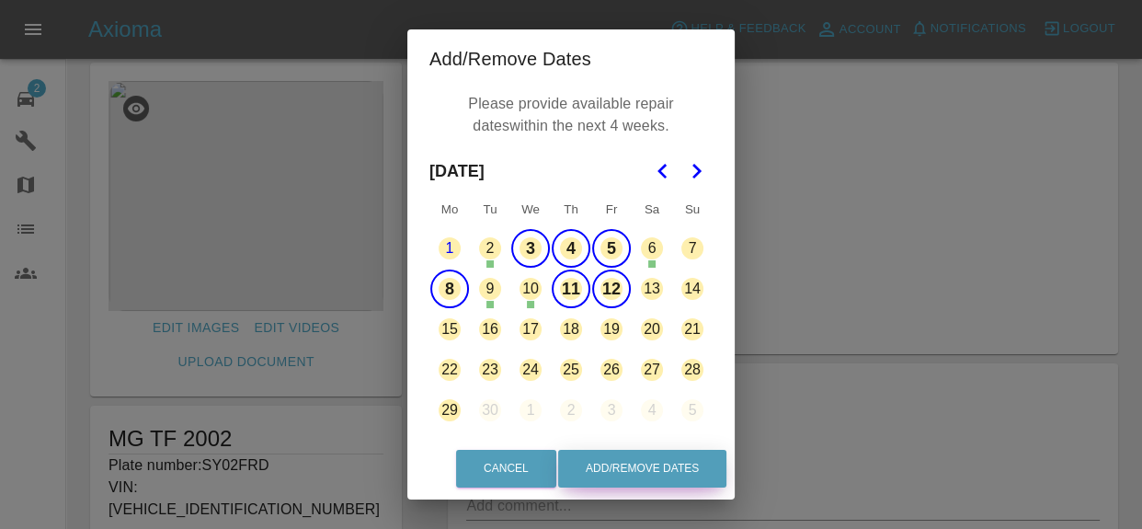
click at [681, 466] on button "Add/Remove Dates" at bounding box center [642, 469] width 168 height 38
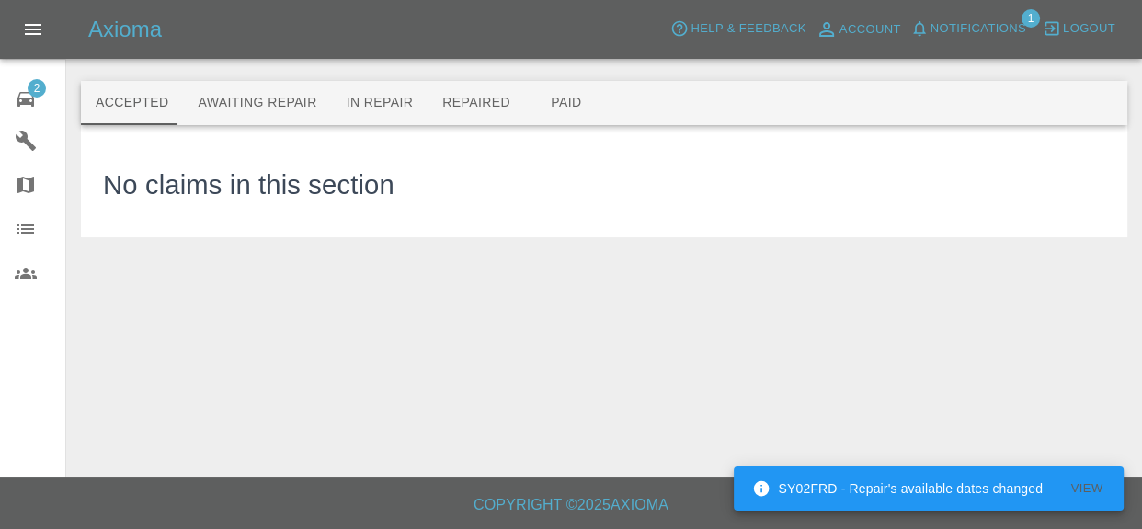
click at [993, 30] on span "Notifications" at bounding box center [979, 28] width 96 height 21
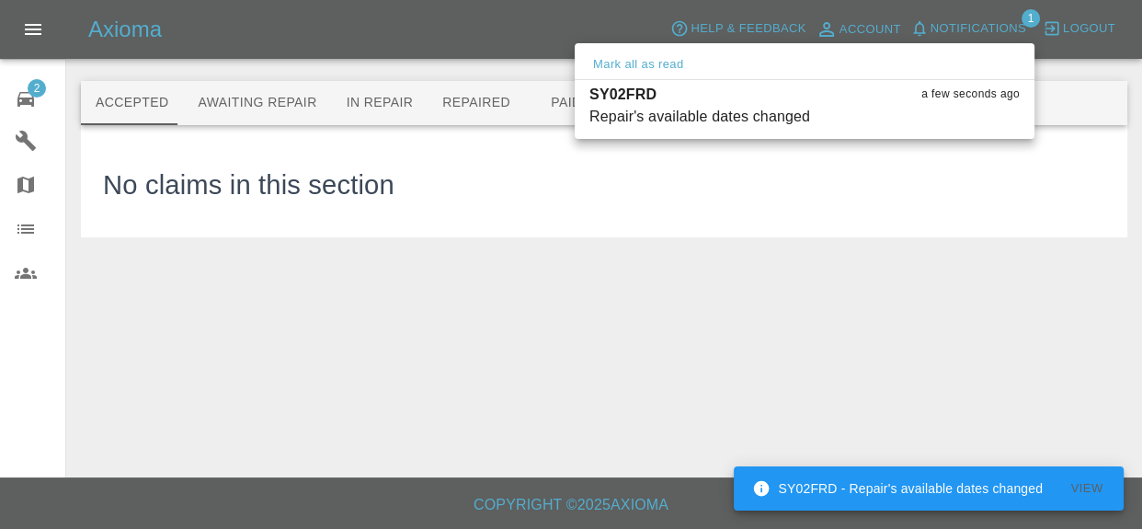
click at [286, 102] on div at bounding box center [571, 264] width 1142 height 529
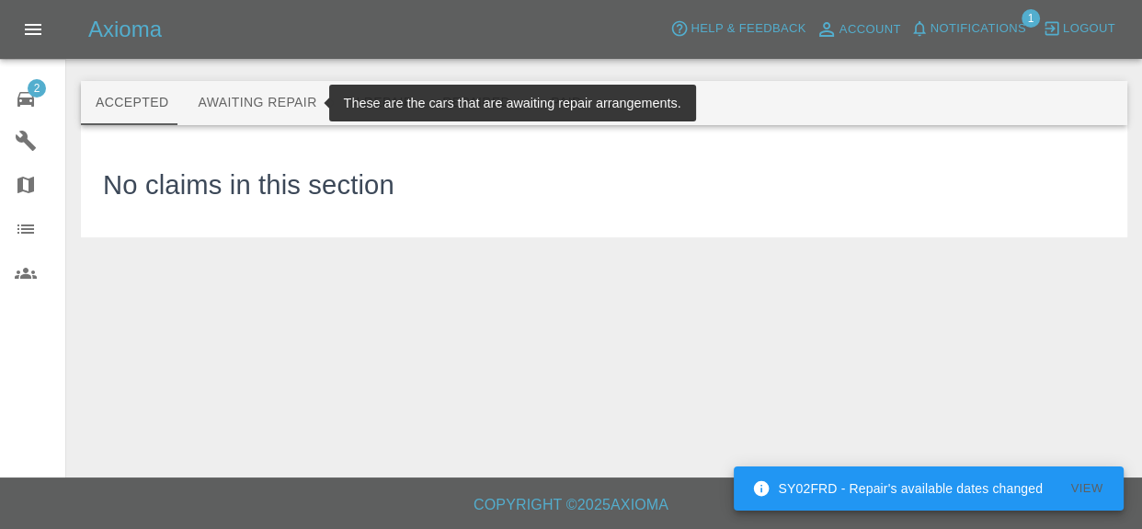
click at [287, 99] on button "Awaiting Repair" at bounding box center [257, 103] width 148 height 44
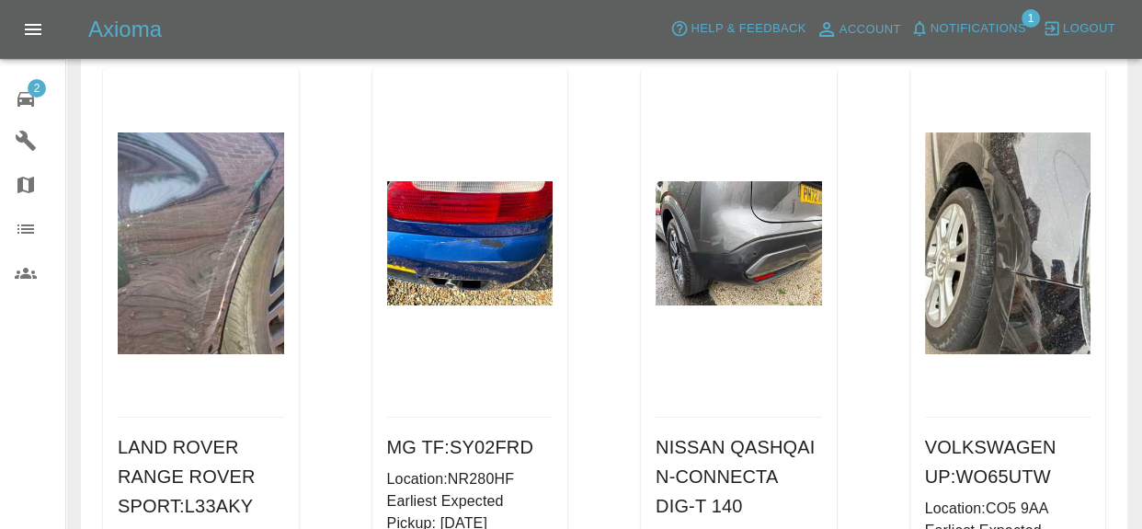
scroll to position [212, 0]
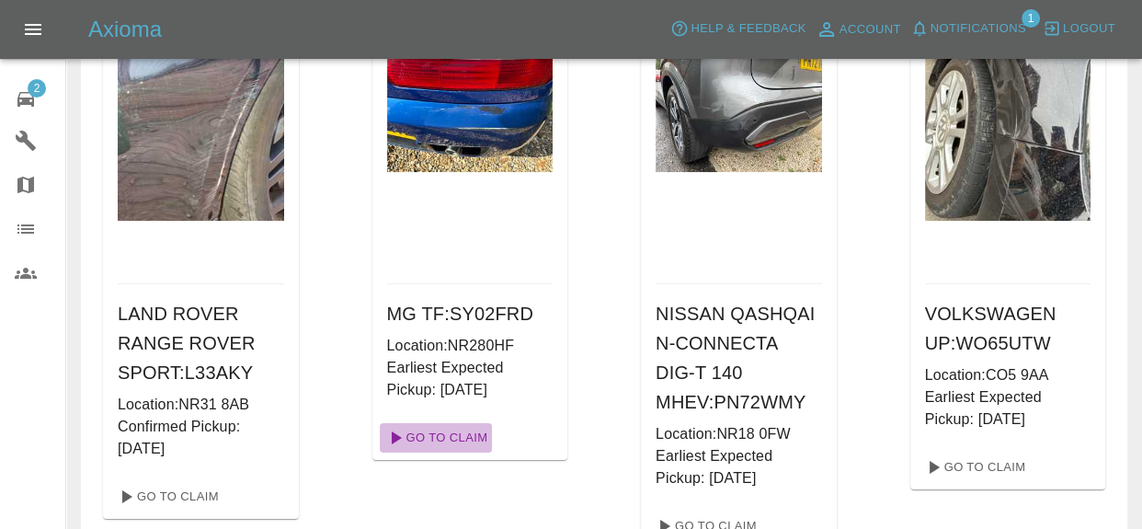
click at [476, 435] on link "Go To Claim" at bounding box center [436, 437] width 113 height 29
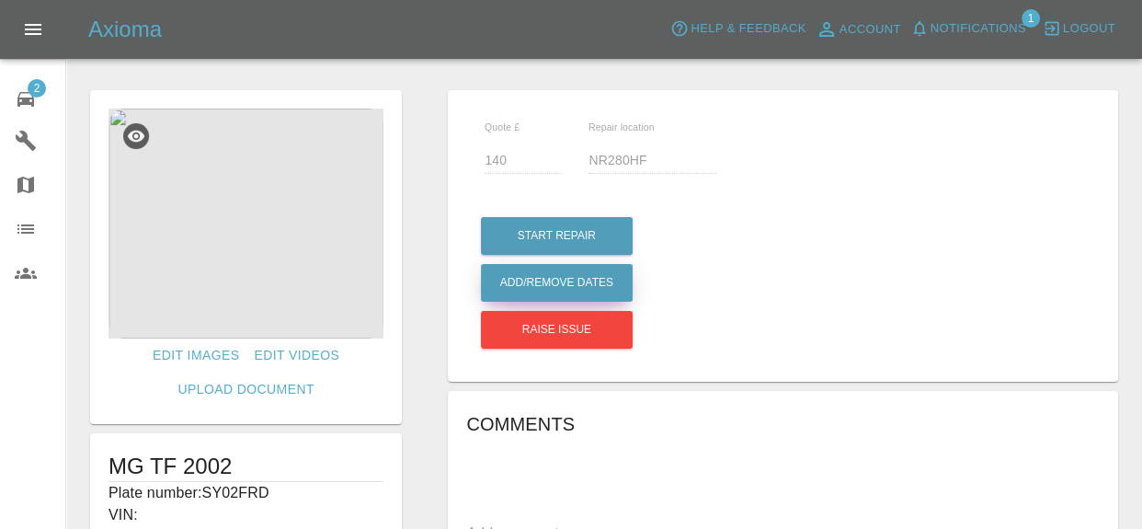
click at [616, 255] on button "Add/Remove Dates" at bounding box center [557, 236] width 152 height 38
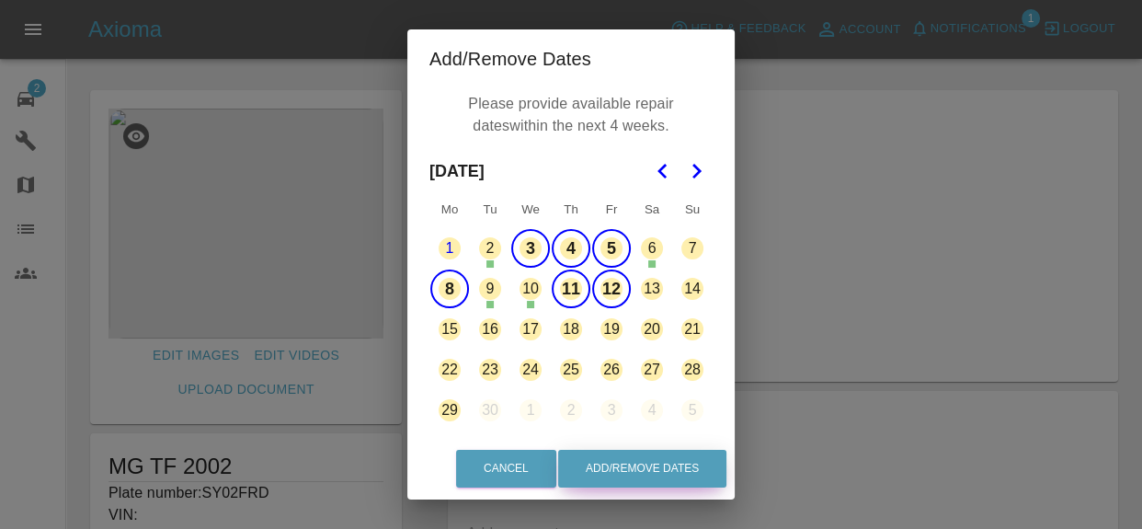
click at [687, 468] on button "Add/Remove Dates" at bounding box center [642, 469] width 168 height 38
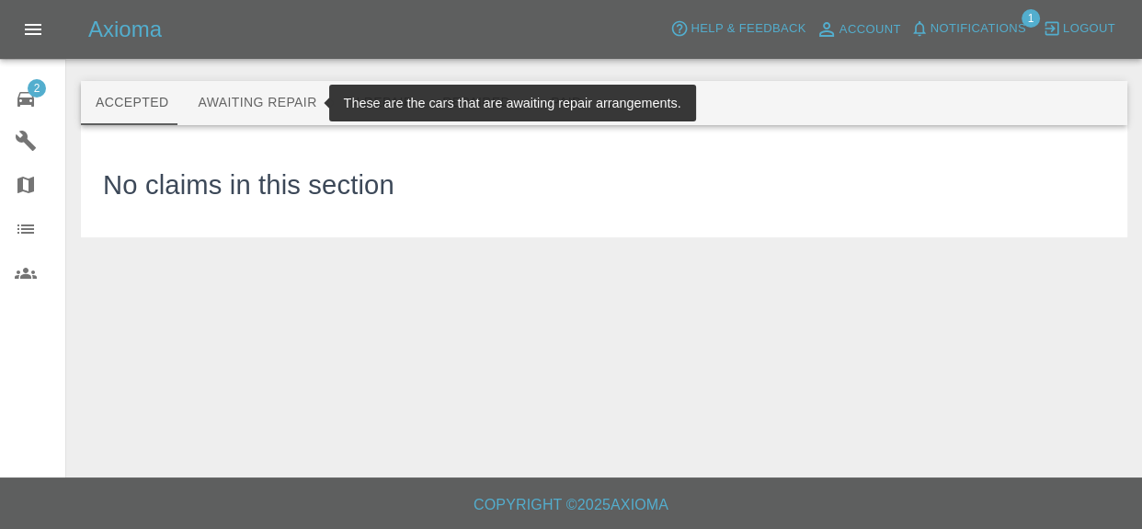
drag, startPoint x: 279, startPoint y: 110, endPoint x: 289, endPoint y: 114, distance: 10.8
click at [281, 112] on button "Awaiting Repair" at bounding box center [257, 103] width 148 height 44
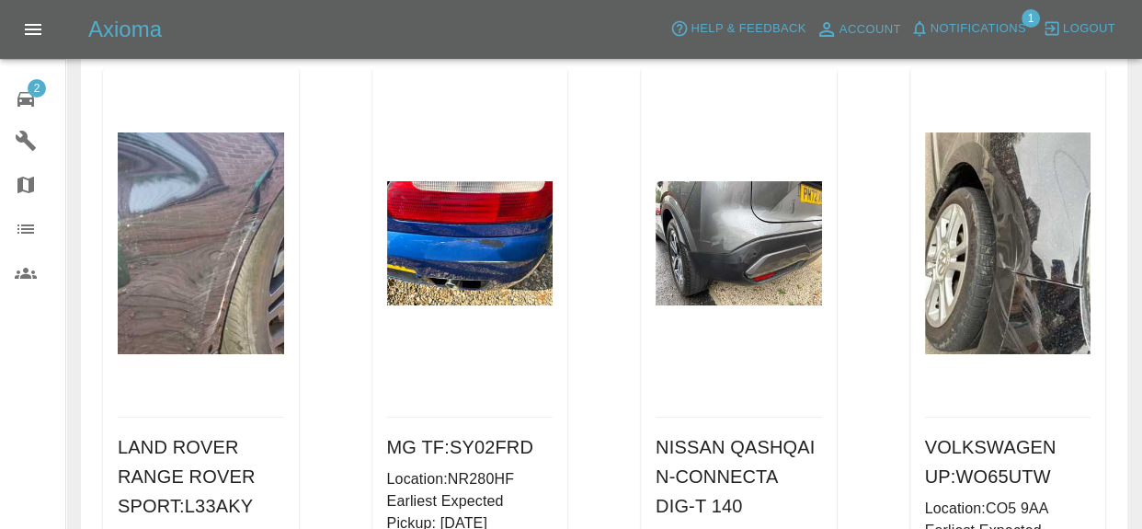
scroll to position [238, 0]
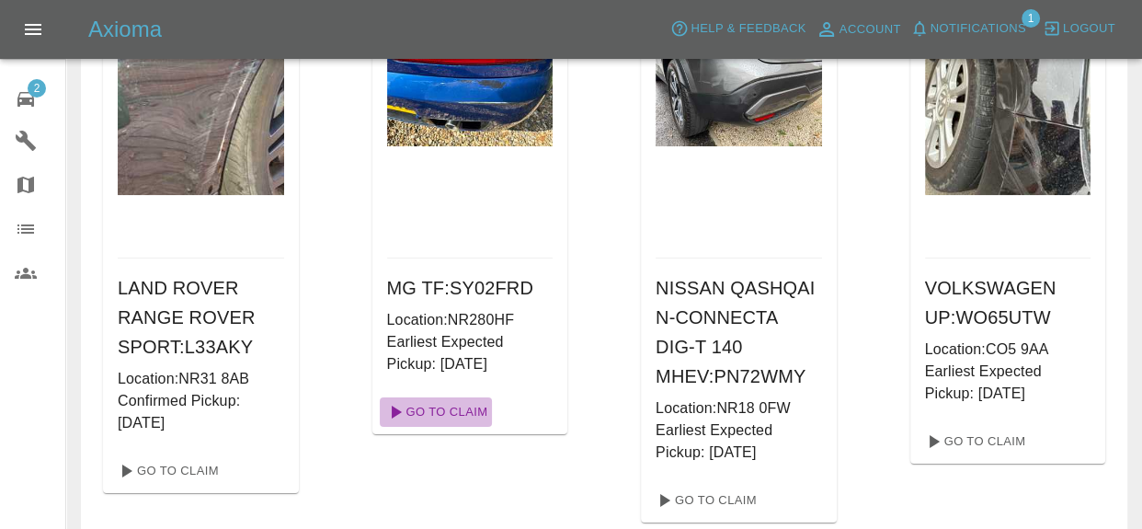
click at [468, 411] on link "Go To Claim" at bounding box center [436, 411] width 113 height 29
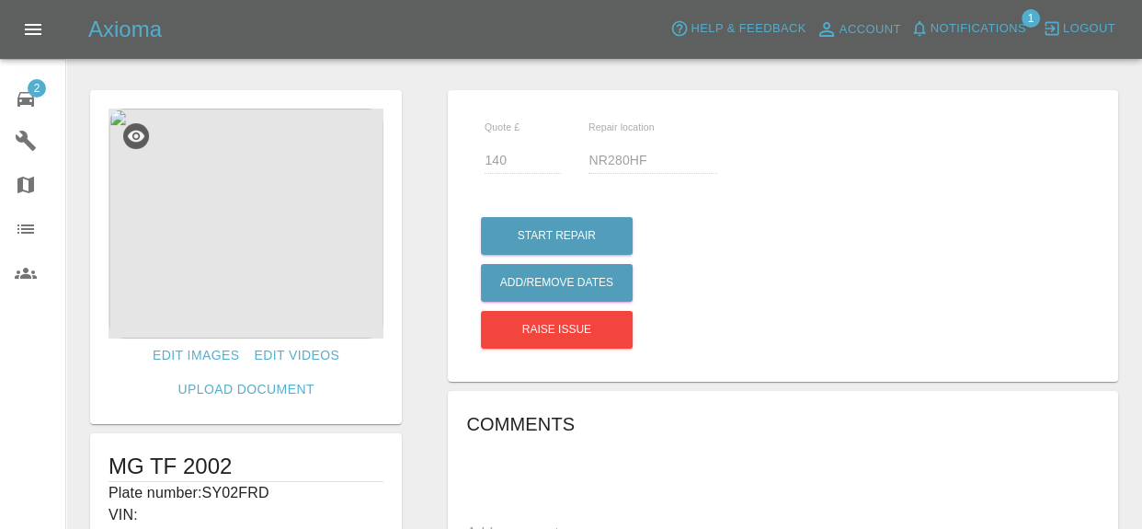
click at [973, 42] on button "Notifications" at bounding box center [968, 29] width 125 height 29
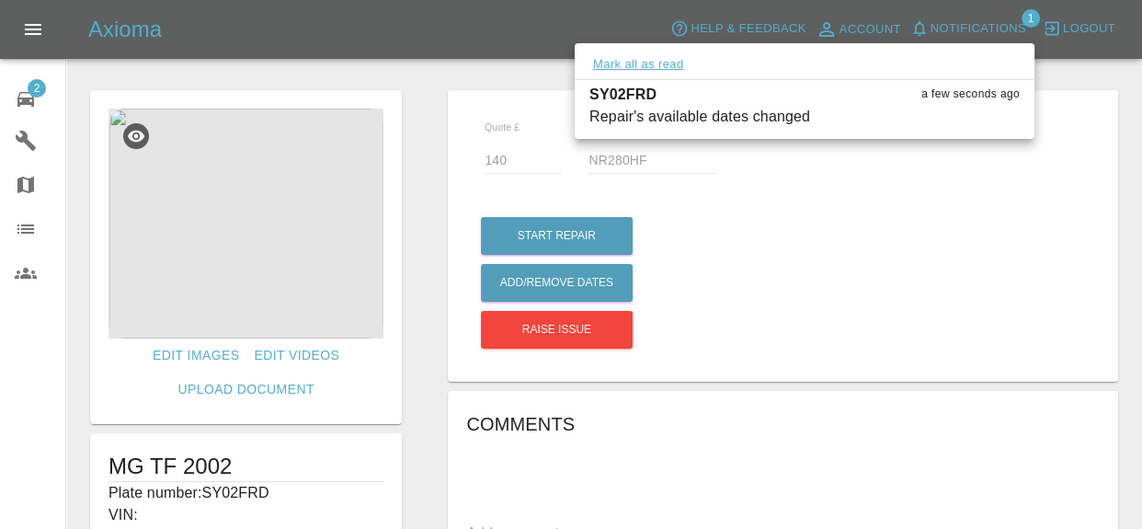
click at [659, 60] on button "Mark all as read" at bounding box center [638, 64] width 97 height 21
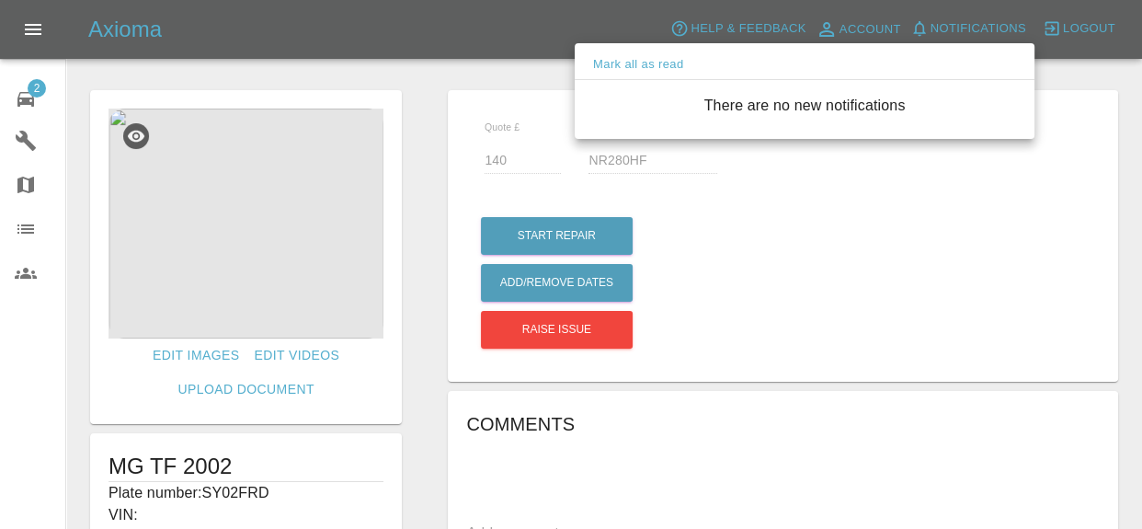
click at [442, 33] on div at bounding box center [571, 264] width 1142 height 529
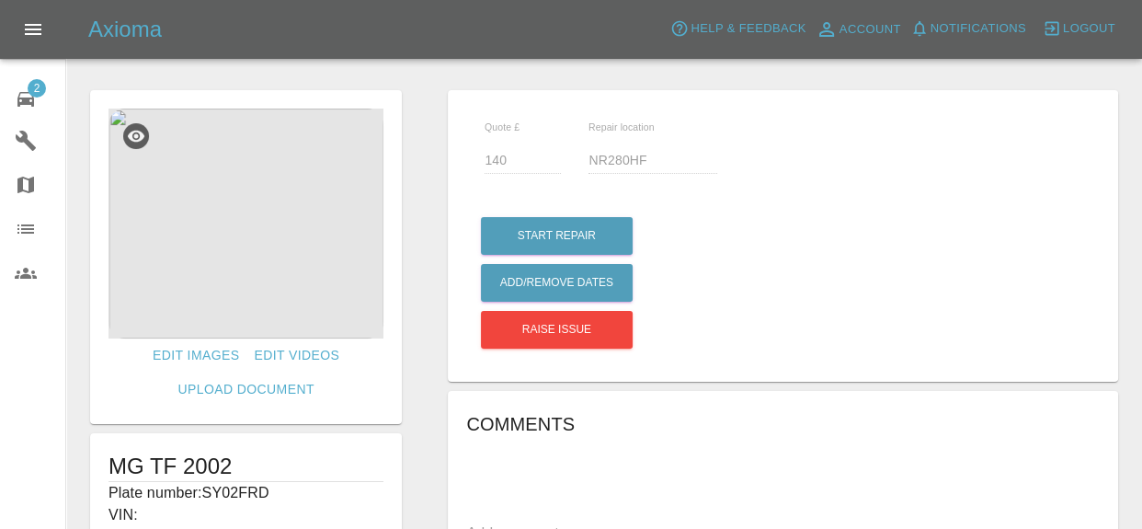
click at [178, 246] on img at bounding box center [246, 224] width 275 height 230
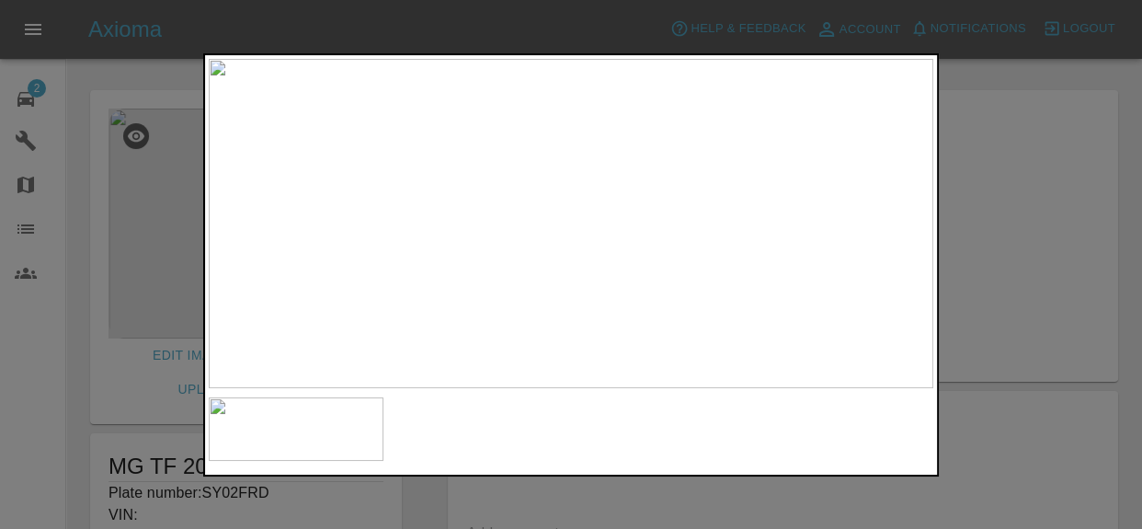
click at [1000, 193] on div at bounding box center [571, 264] width 1142 height 529
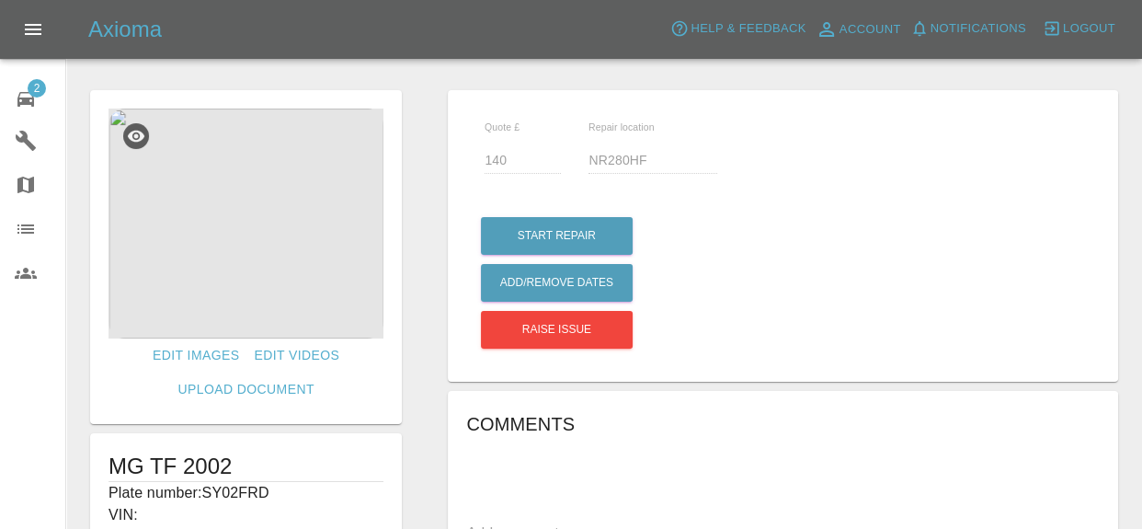
click at [50, 94] on div "2" at bounding box center [41, 97] width 52 height 27
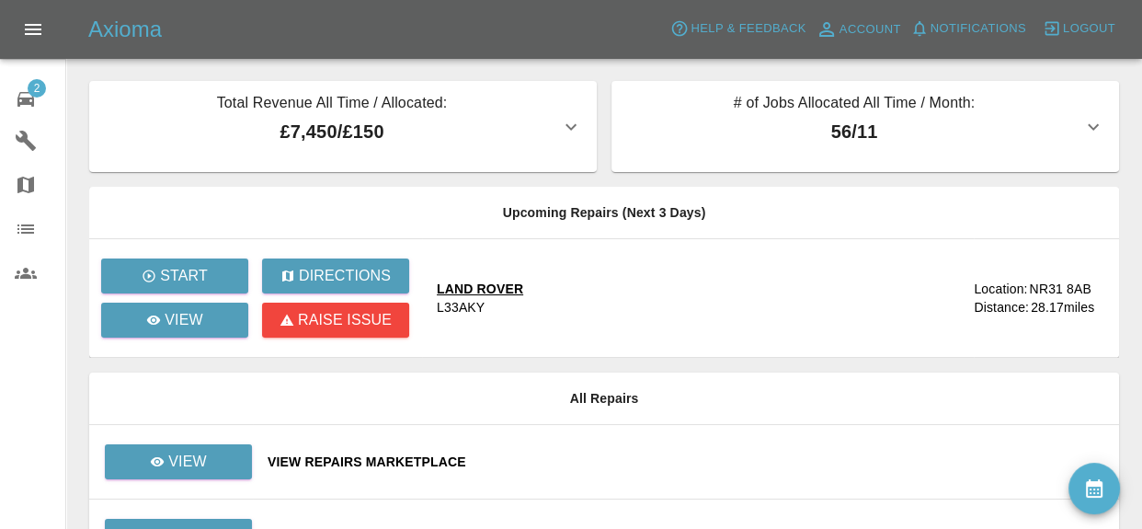
click at [777, 218] on th "Upcoming Repairs (Next 3 Days)" at bounding box center [604, 213] width 1030 height 52
click at [21, 96] on icon at bounding box center [26, 99] width 22 height 22
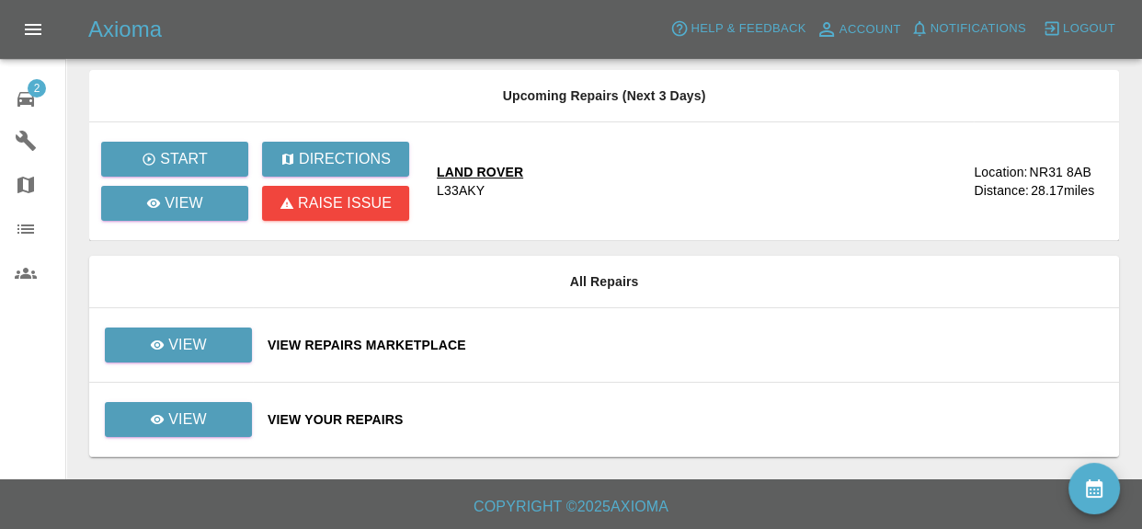
scroll to position [118, 0]
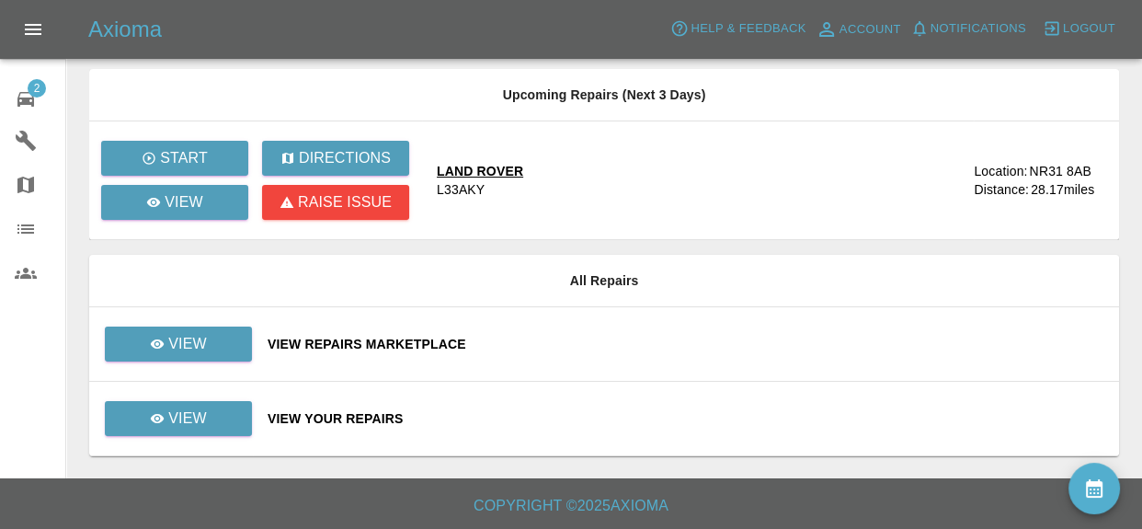
click at [341, 418] on div "View Your Repairs" at bounding box center [686, 418] width 837 height 18
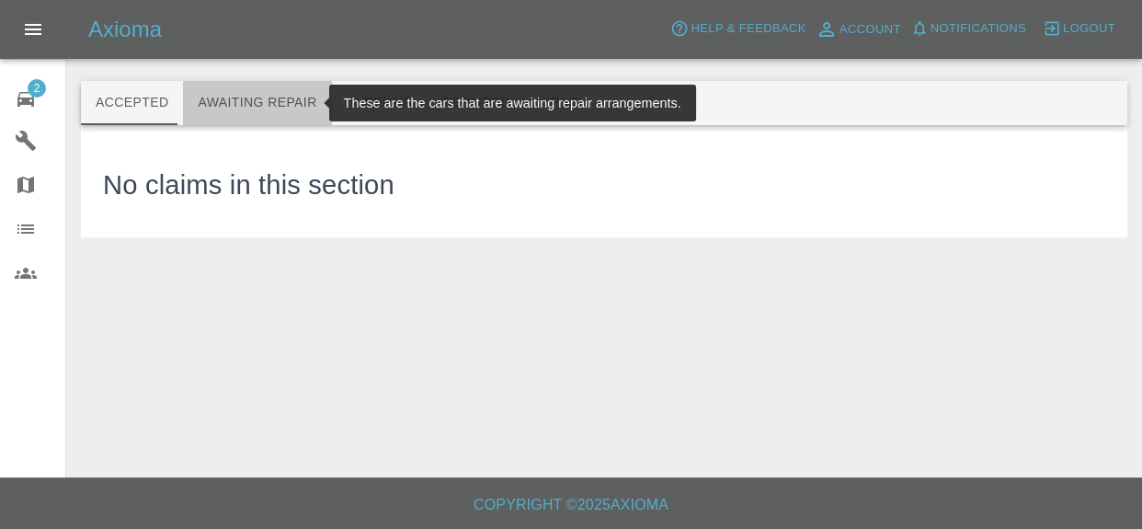
click at [263, 99] on button "Awaiting Repair" at bounding box center [257, 103] width 148 height 44
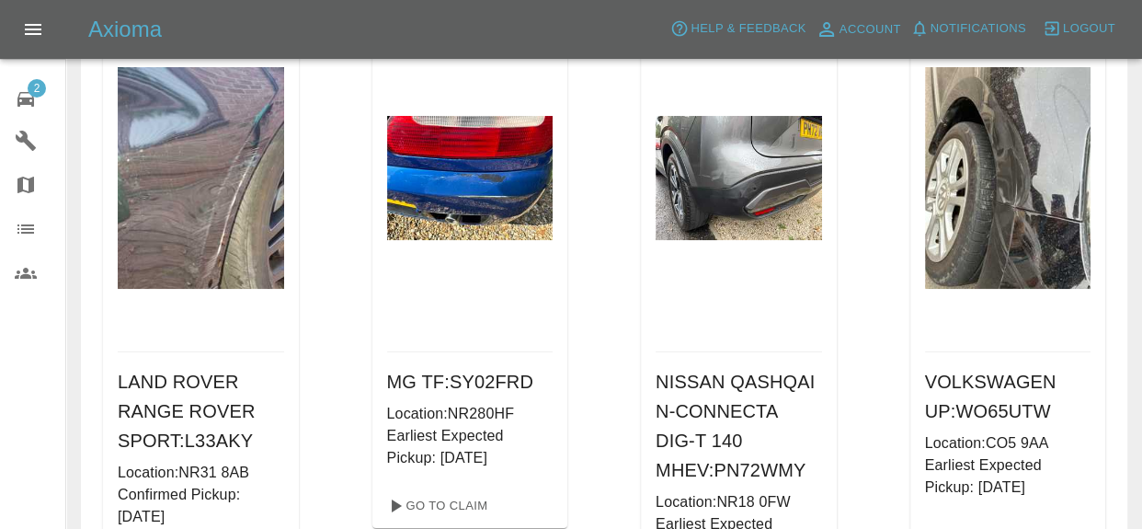
scroll to position [194, 0]
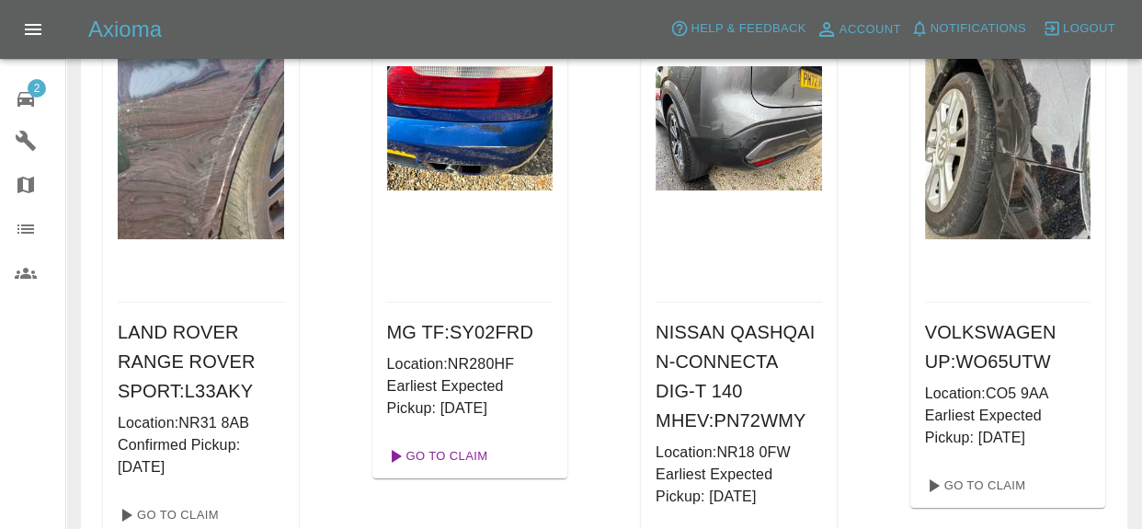
click at [448, 458] on link "Go To Claim" at bounding box center [436, 455] width 113 height 29
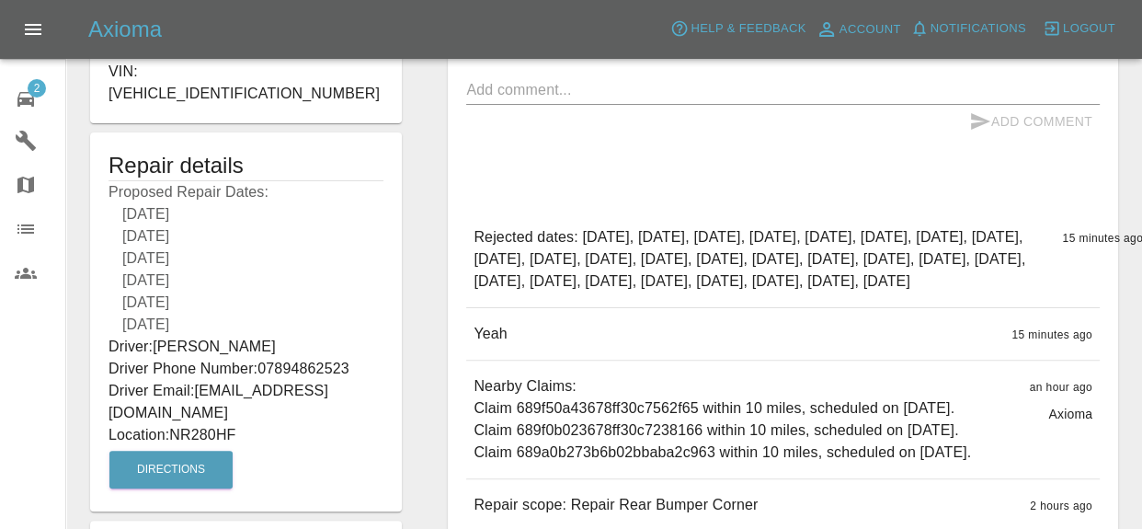
scroll to position [579, 0]
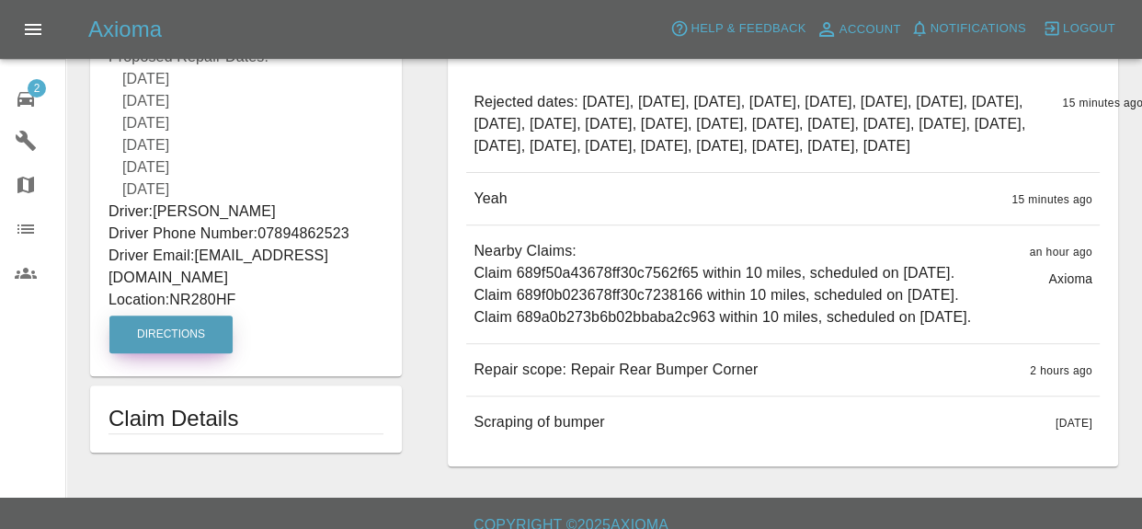
click at [201, 315] on button "Directions" at bounding box center [170, 334] width 123 height 38
click at [189, 315] on button "Directions" at bounding box center [170, 334] width 123 height 38
click at [155, 315] on button "Directions" at bounding box center [170, 334] width 123 height 38
click at [187, 315] on button "Directions" at bounding box center [170, 334] width 123 height 38
drag, startPoint x: 250, startPoint y: 258, endPoint x: 177, endPoint y: 254, distance: 73.7
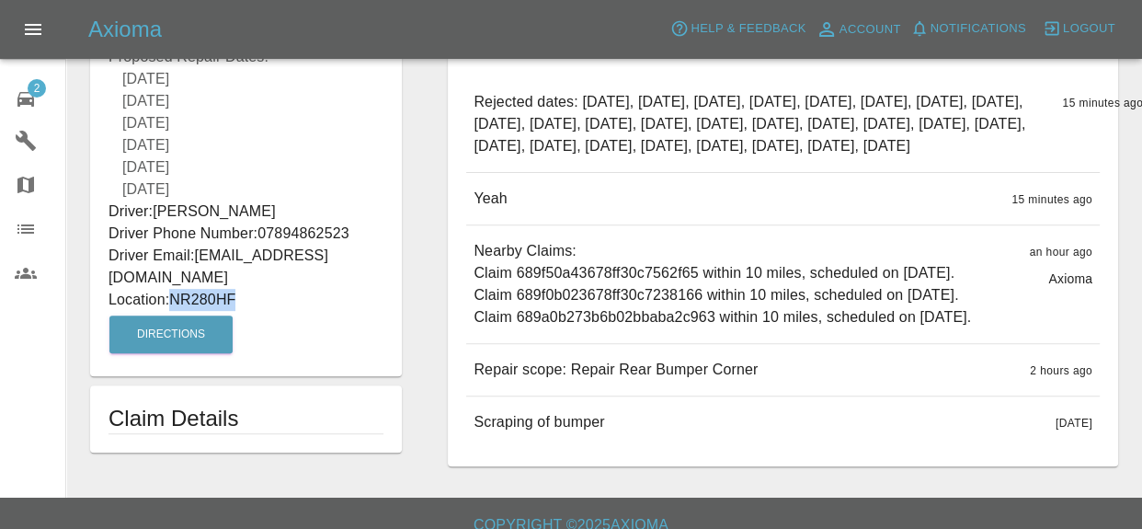
click at [177, 289] on p "Location: NR280HF" at bounding box center [246, 300] width 275 height 22
click at [338, 292] on div "Repair details Proposed Repair Dates: 03/09/2025 04/09/2025 05/09/2025 08/09/20…" at bounding box center [246, 186] width 312 height 379
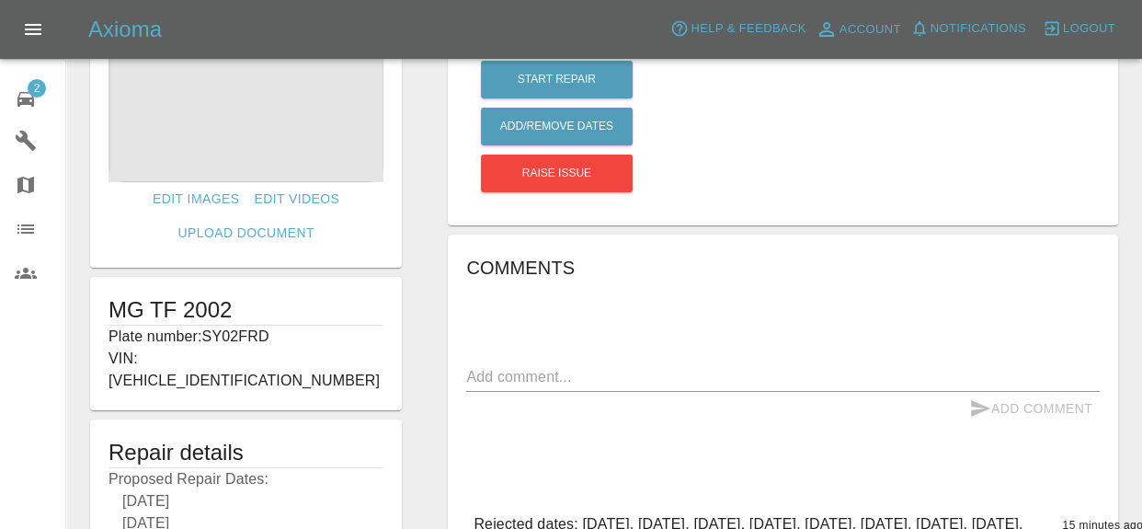
scroll to position [0, 0]
